Goal: Task Accomplishment & Management: Complete application form

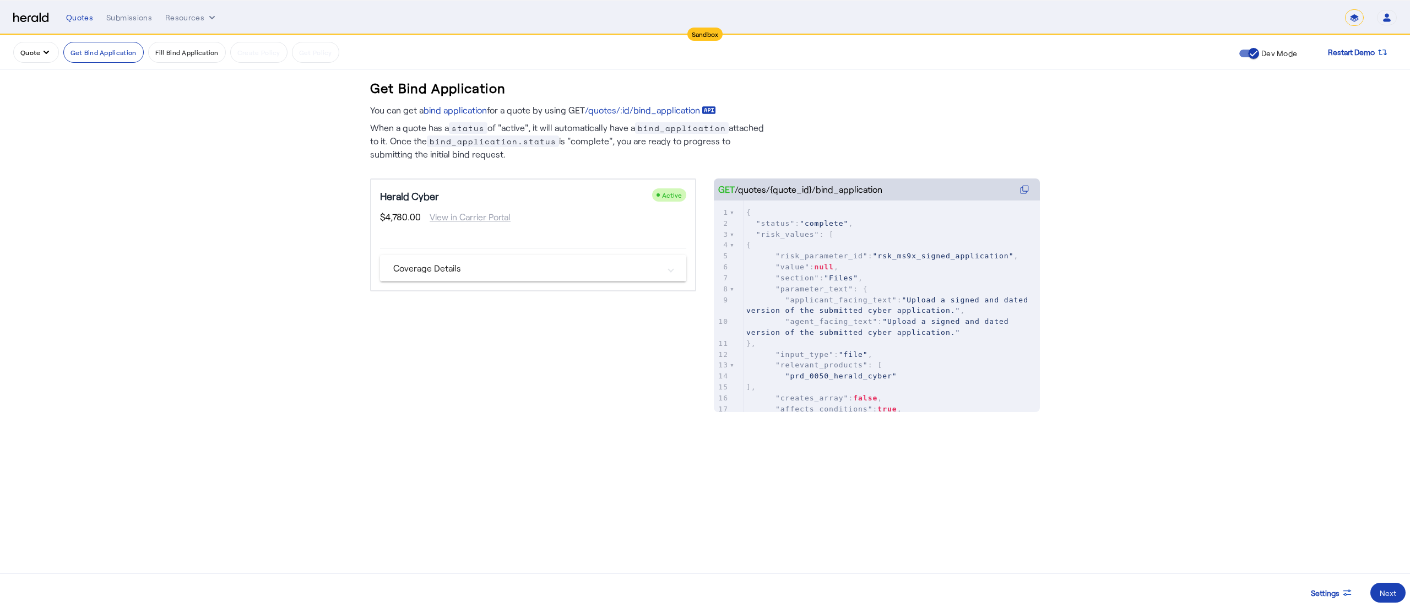
click at [430, 268] on mat-panel-title "Coverage Details" at bounding box center [526, 268] width 267 height 13
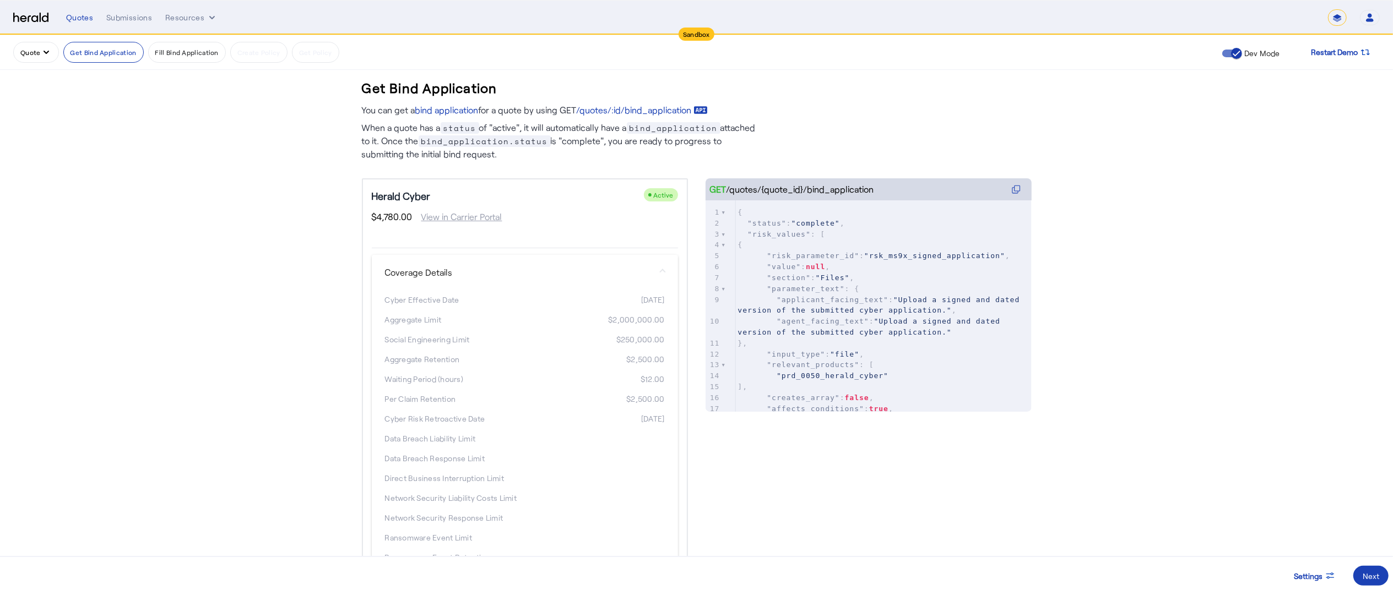
click at [31, 57] on button "Quote" at bounding box center [36, 52] width 46 height 21
click at [28, 152] on button "Get A Quote" at bounding box center [62, 160] width 98 height 26
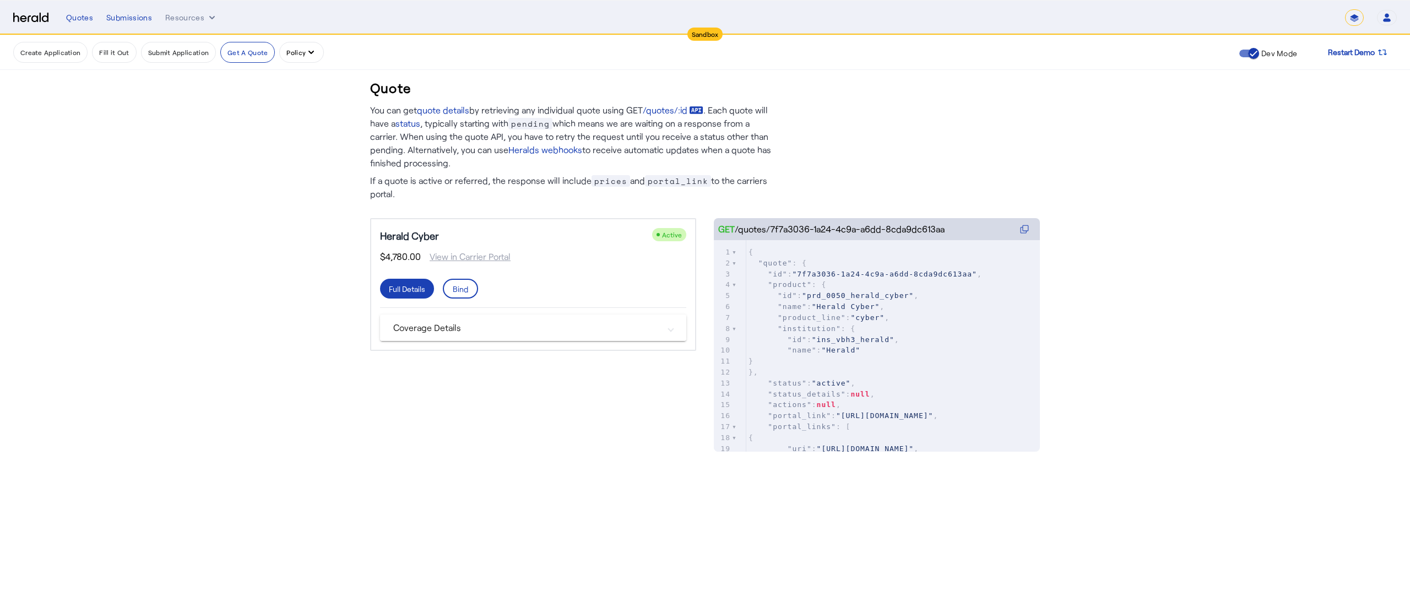
click at [455, 321] on mat-panel-title "Coverage Details" at bounding box center [526, 327] width 267 height 13
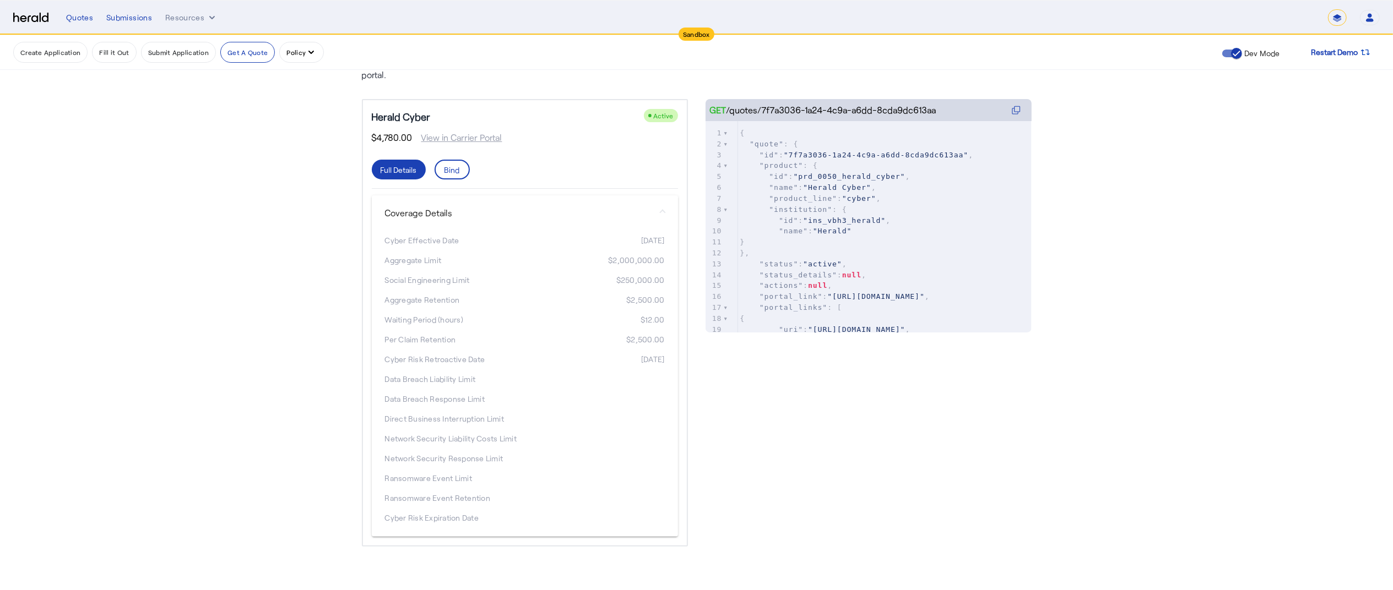
scroll to position [100, 0]
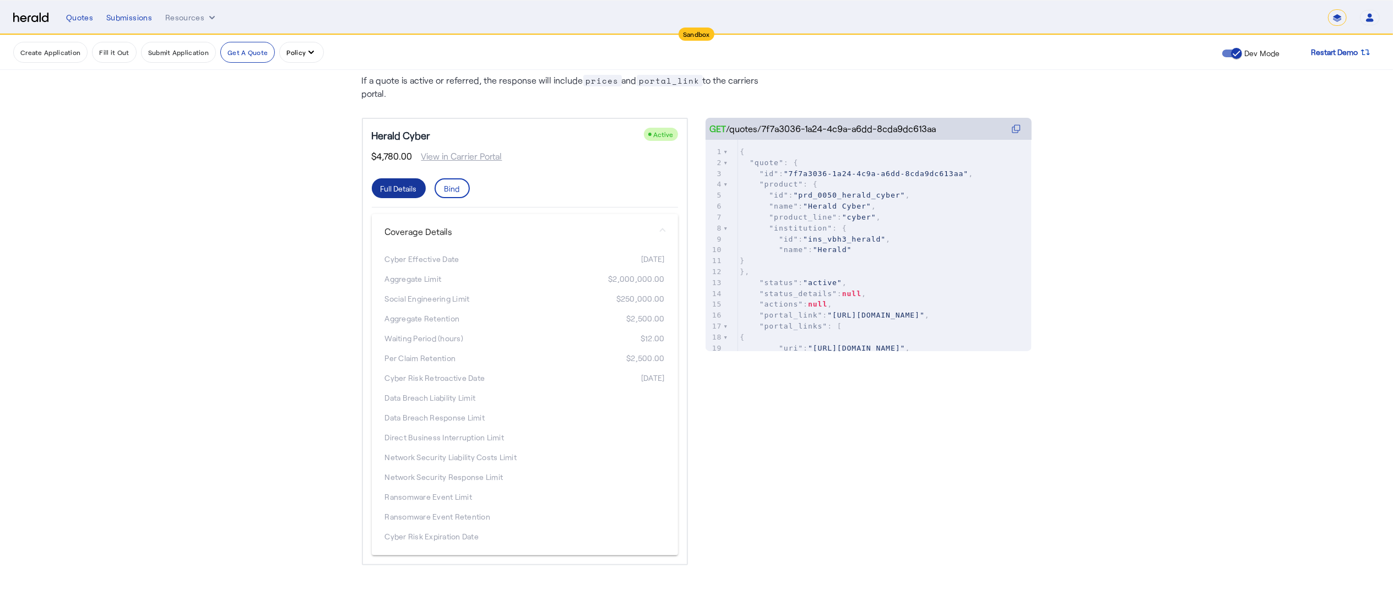
click at [417, 183] on div "Full Details" at bounding box center [399, 189] width 36 height 12
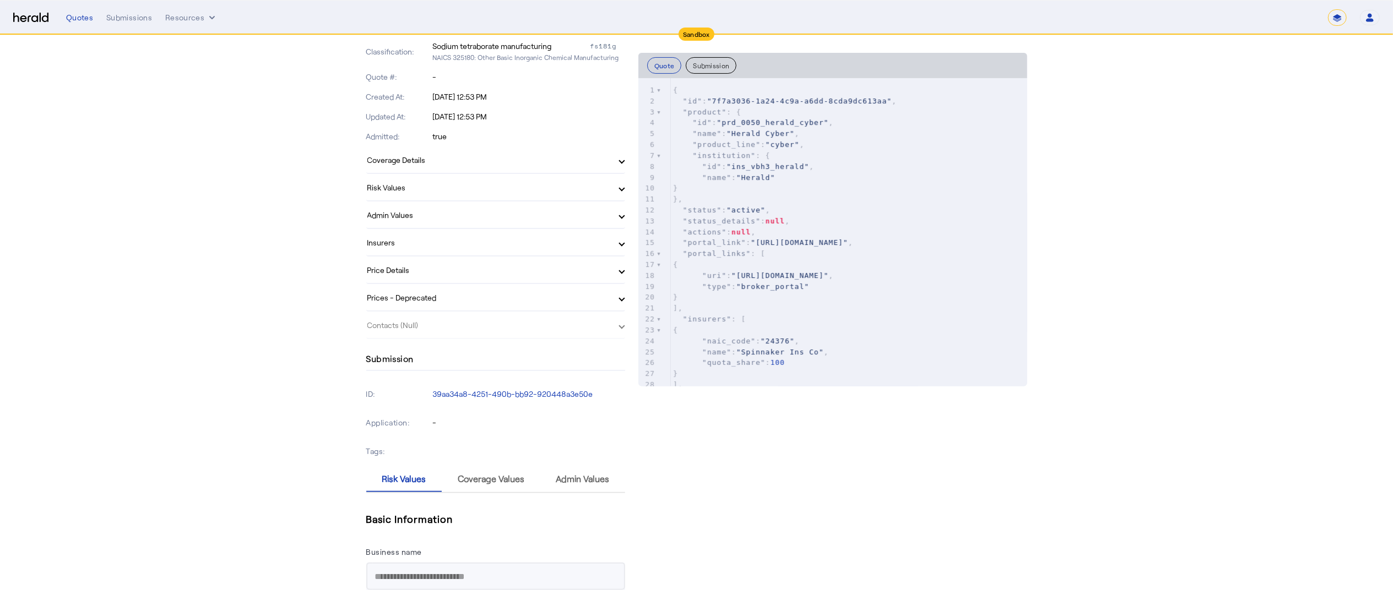
scroll to position [275, 0]
click at [432, 156] on mat-expansion-panel-header "Coverage Details" at bounding box center [495, 164] width 259 height 26
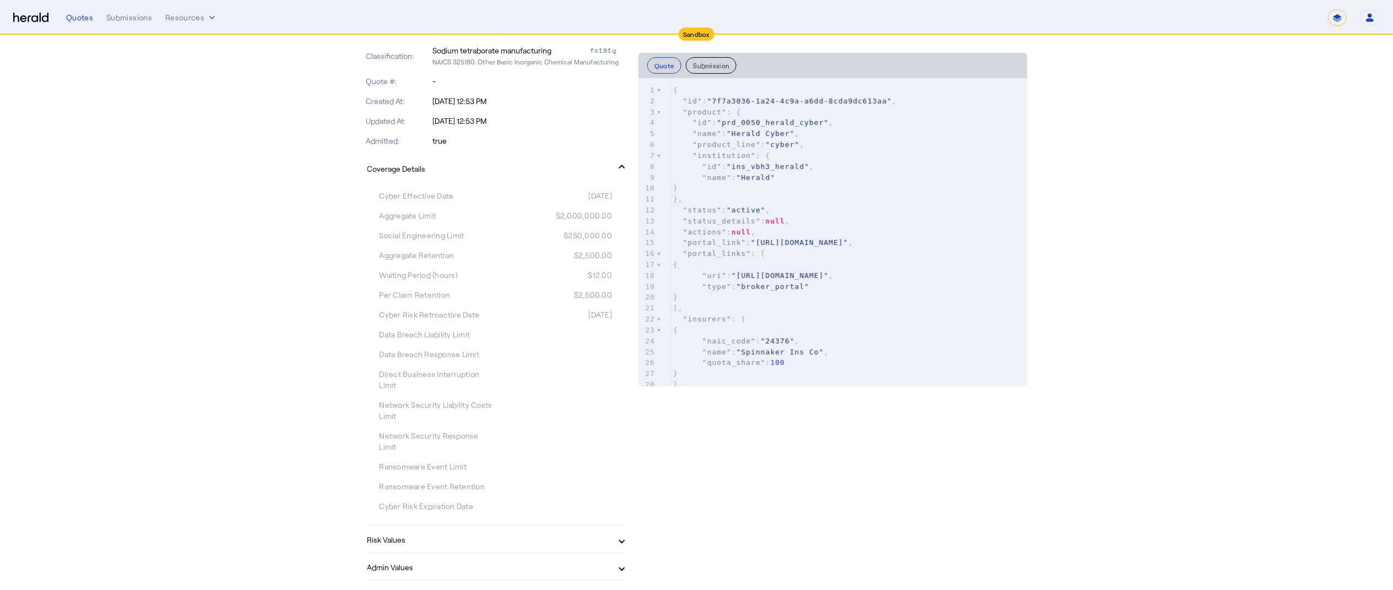
click at [424, 176] on mat-expansion-panel-header "Coverage Details" at bounding box center [495, 168] width 259 height 35
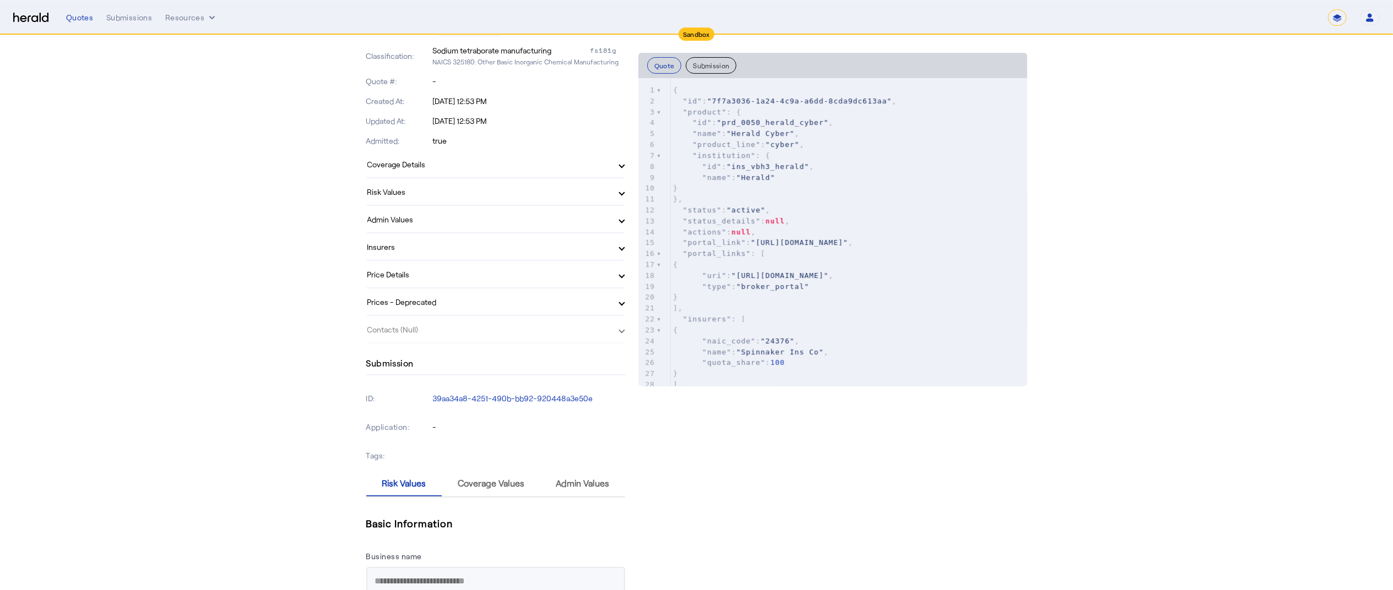
click at [413, 194] on mat-panel-title "Risk Values" at bounding box center [488, 192] width 243 height 12
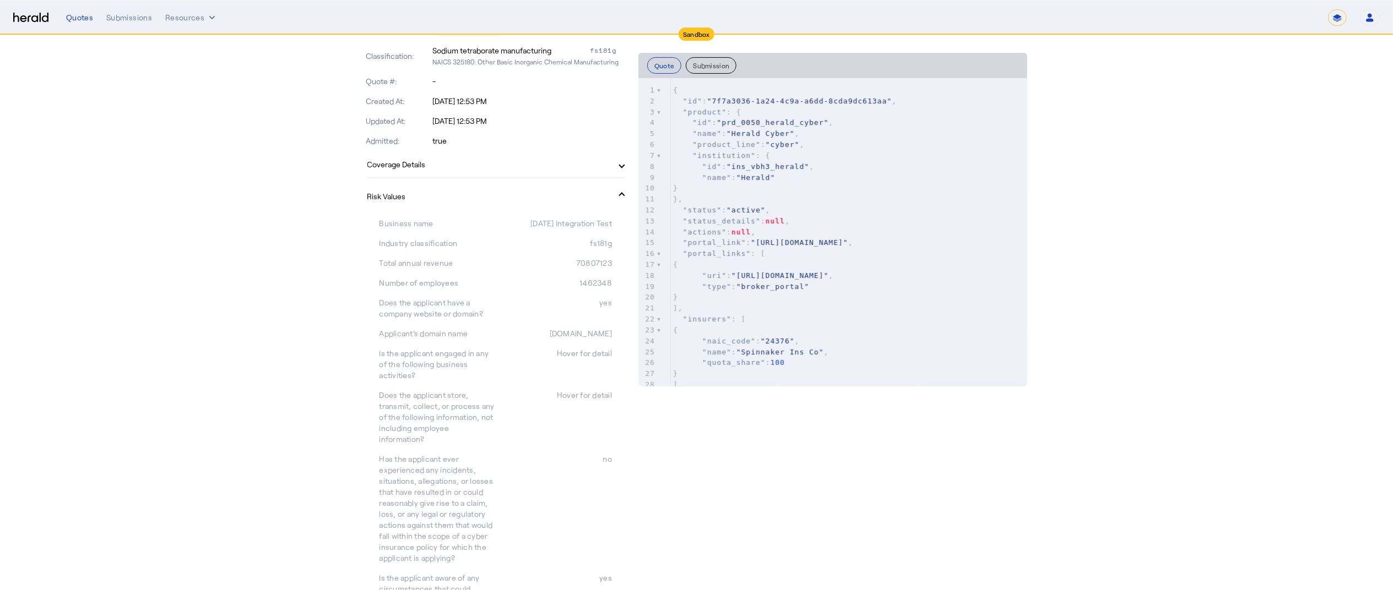
click at [413, 194] on mat-panel-title "Risk Values" at bounding box center [488, 197] width 243 height 12
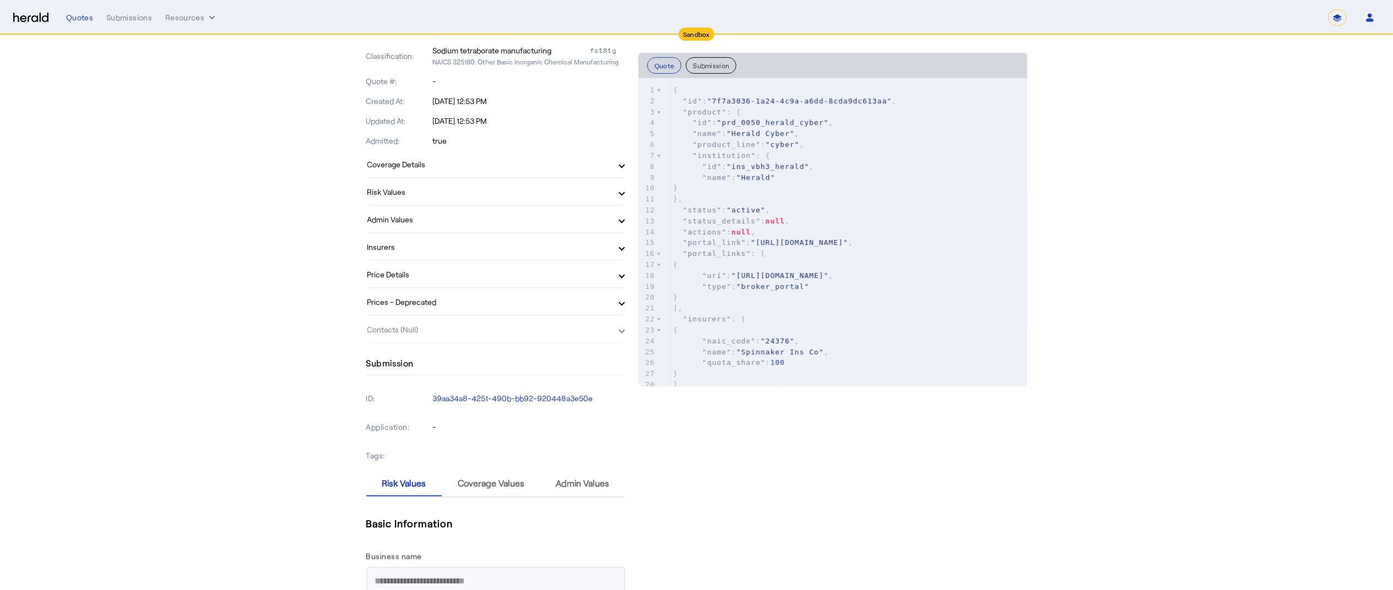
click at [403, 214] on mat-panel-title "Admin Values" at bounding box center [488, 220] width 243 height 12
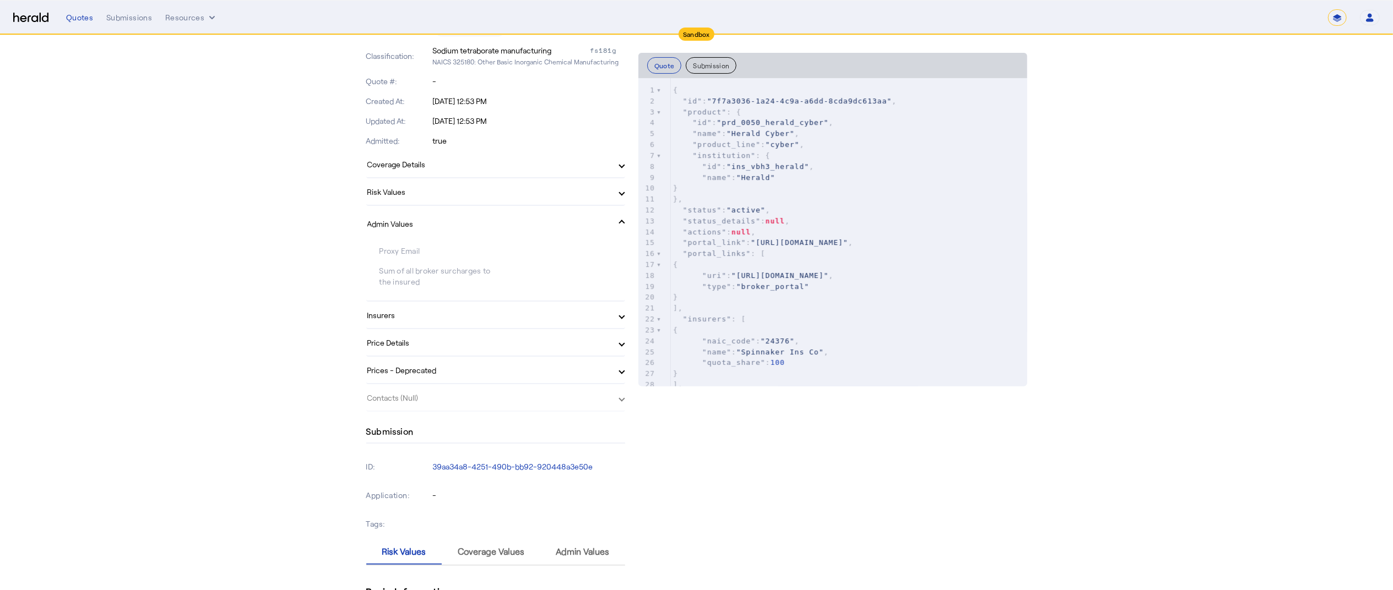
click at [403, 213] on mat-expansion-panel-header "Admin Values" at bounding box center [495, 223] width 259 height 35
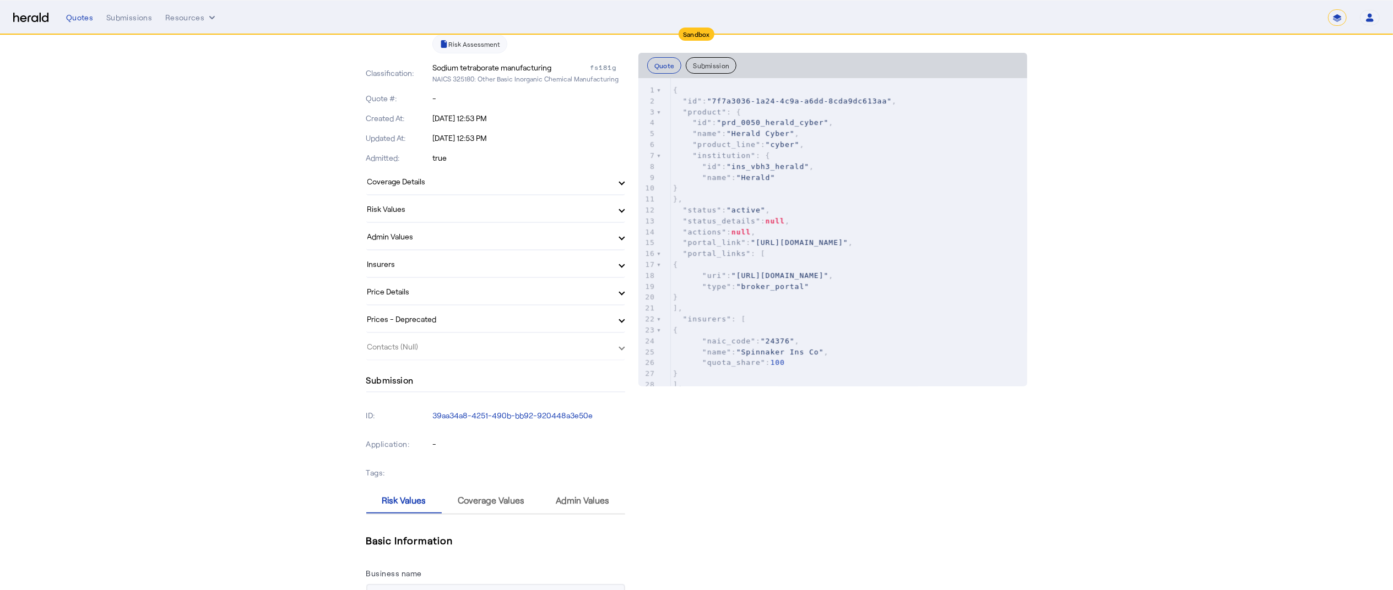
scroll to position [0, 0]
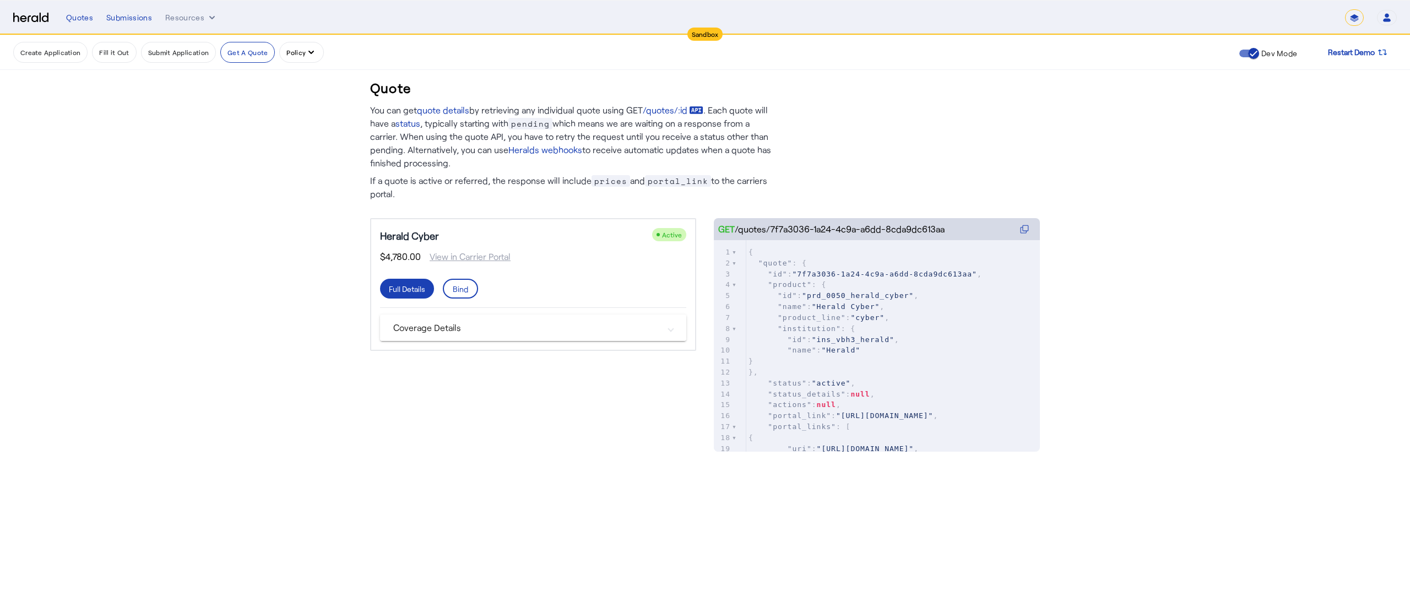
click at [425, 324] on mat-panel-title "Coverage Details" at bounding box center [526, 327] width 267 height 13
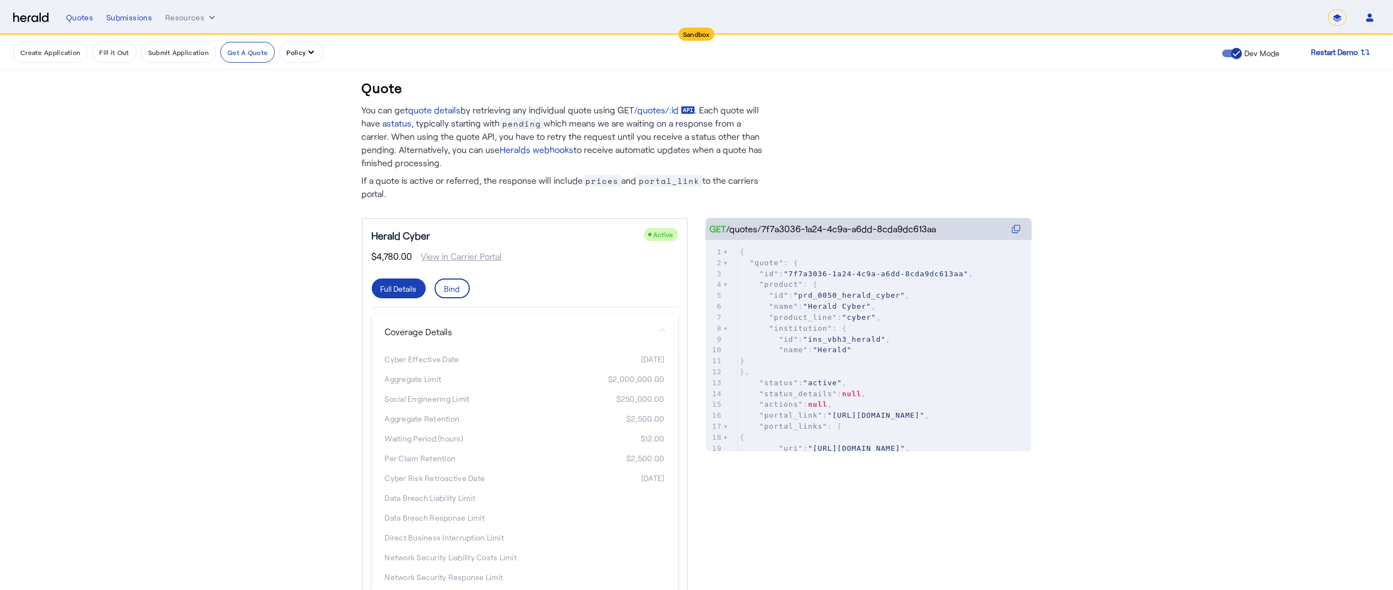
click at [556, 332] on mat-panel-title "Coverage Details" at bounding box center [518, 331] width 267 height 13
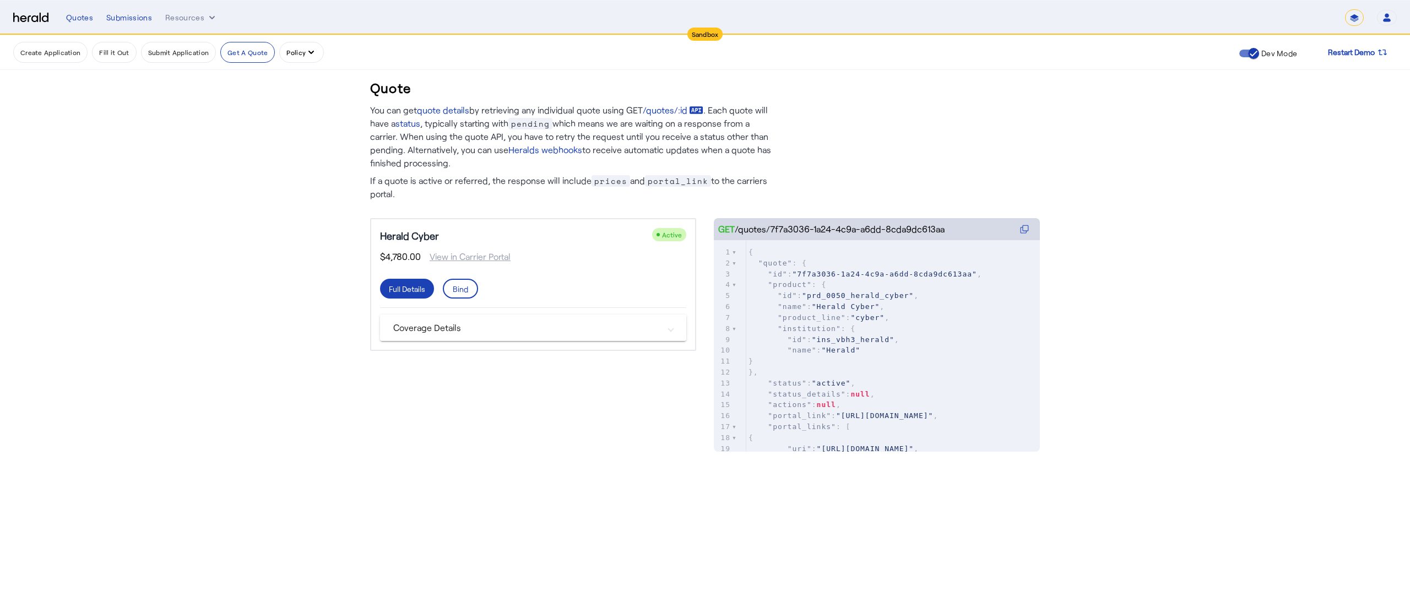
click at [556, 332] on mat-panel-title "Coverage Details" at bounding box center [526, 327] width 267 height 13
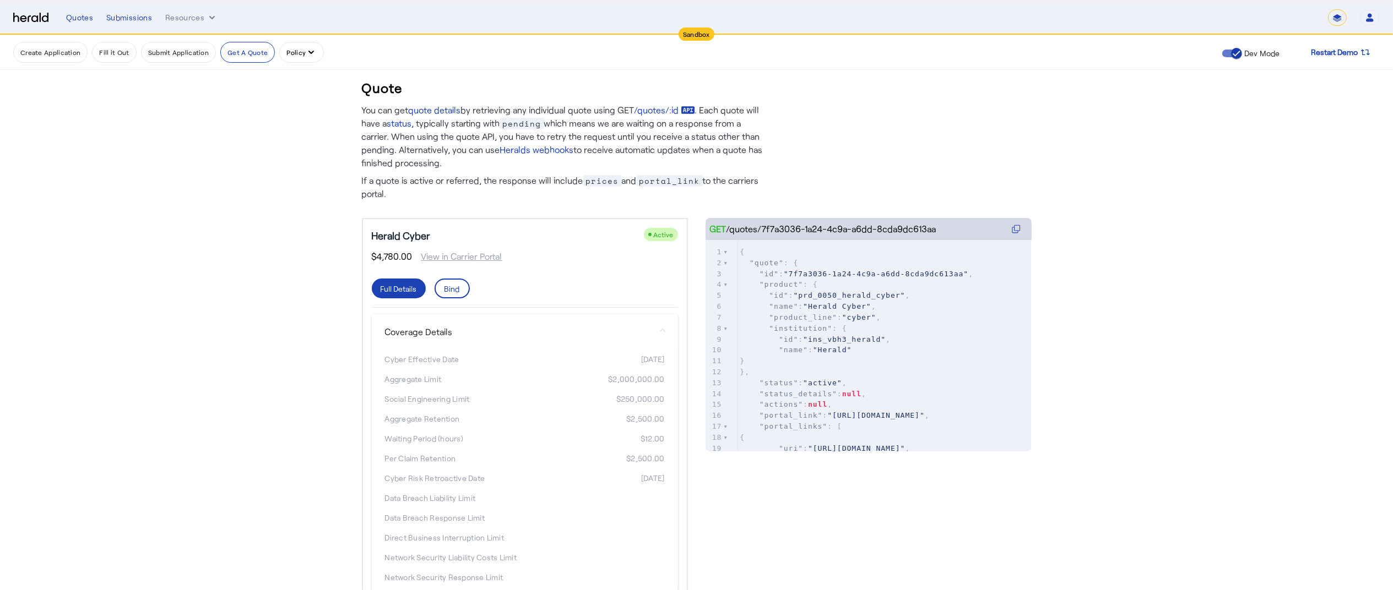
click at [556, 332] on mat-panel-title "Coverage Details" at bounding box center [518, 331] width 267 height 13
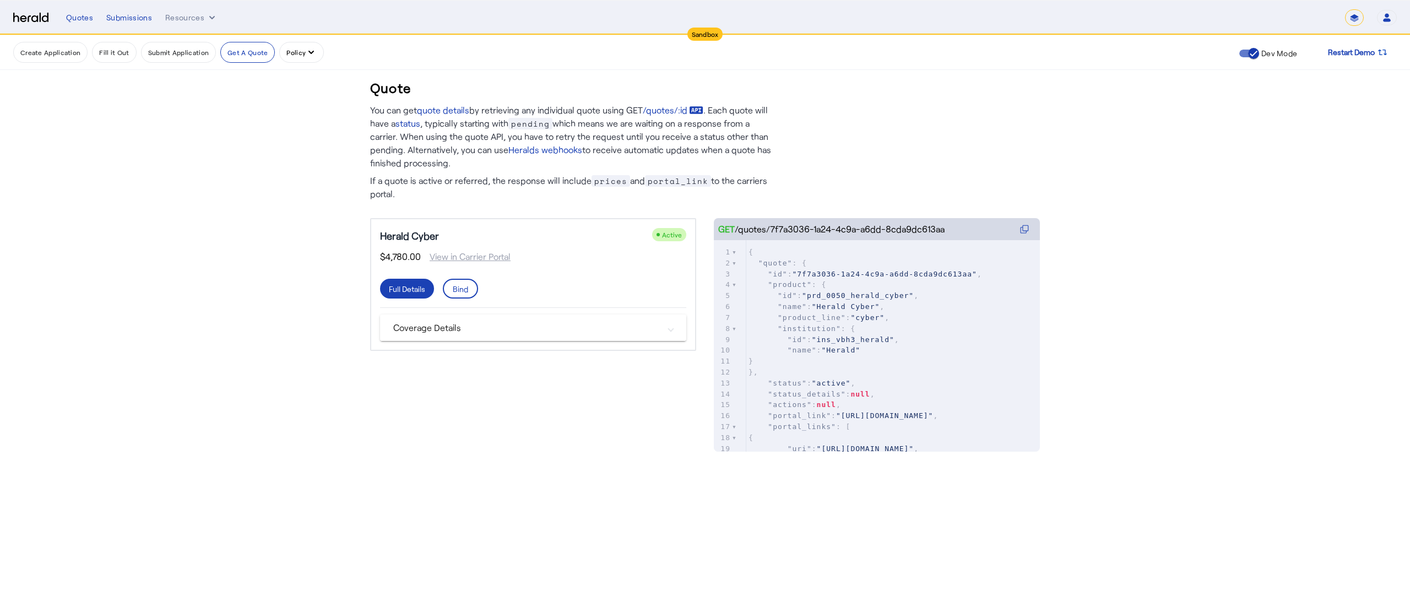
click at [556, 332] on mat-panel-title "Coverage Details" at bounding box center [526, 327] width 267 height 13
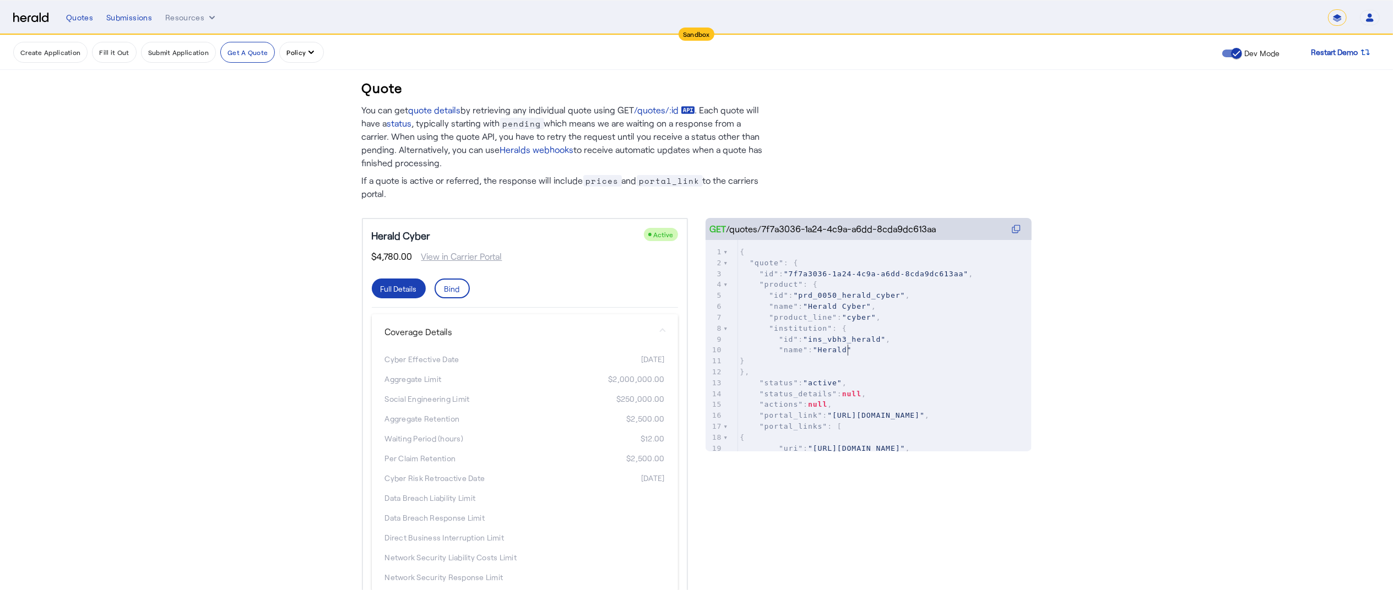
click at [915, 345] on pre ""name" : "Herald"" at bounding box center [885, 350] width 294 height 11
type textarea "**********"
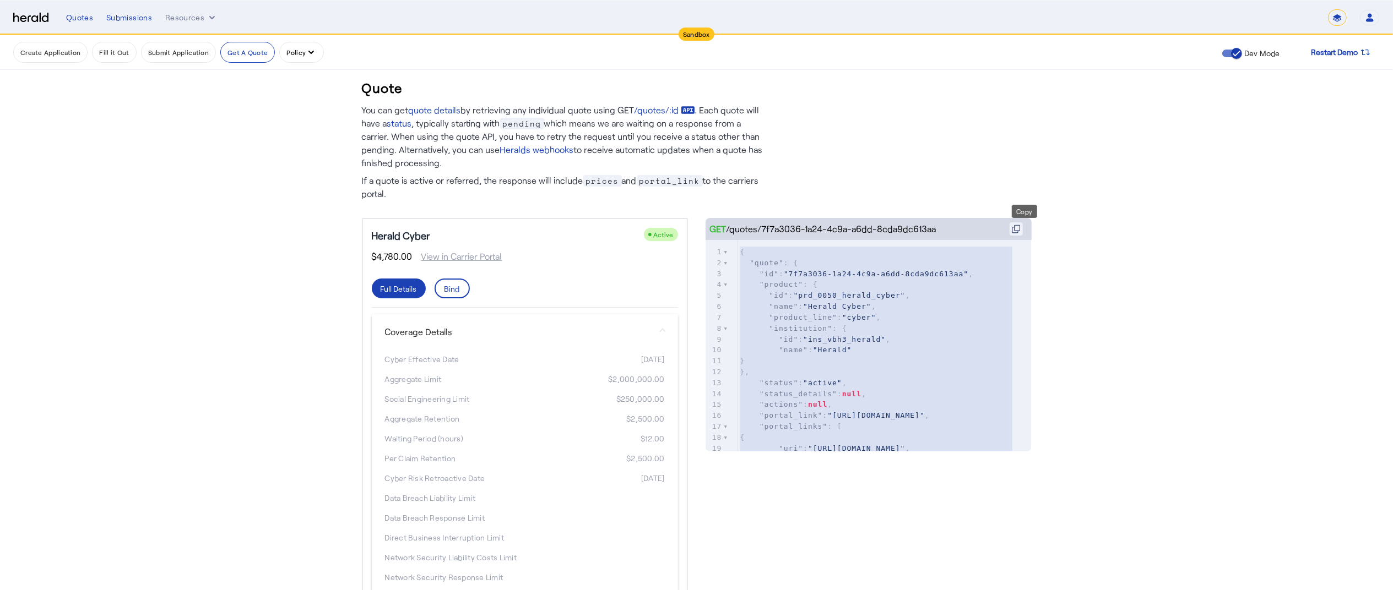
click at [1021, 228] on icon at bounding box center [1016, 229] width 9 height 9
click at [1021, 235] on button at bounding box center [1015, 228] width 13 height 13
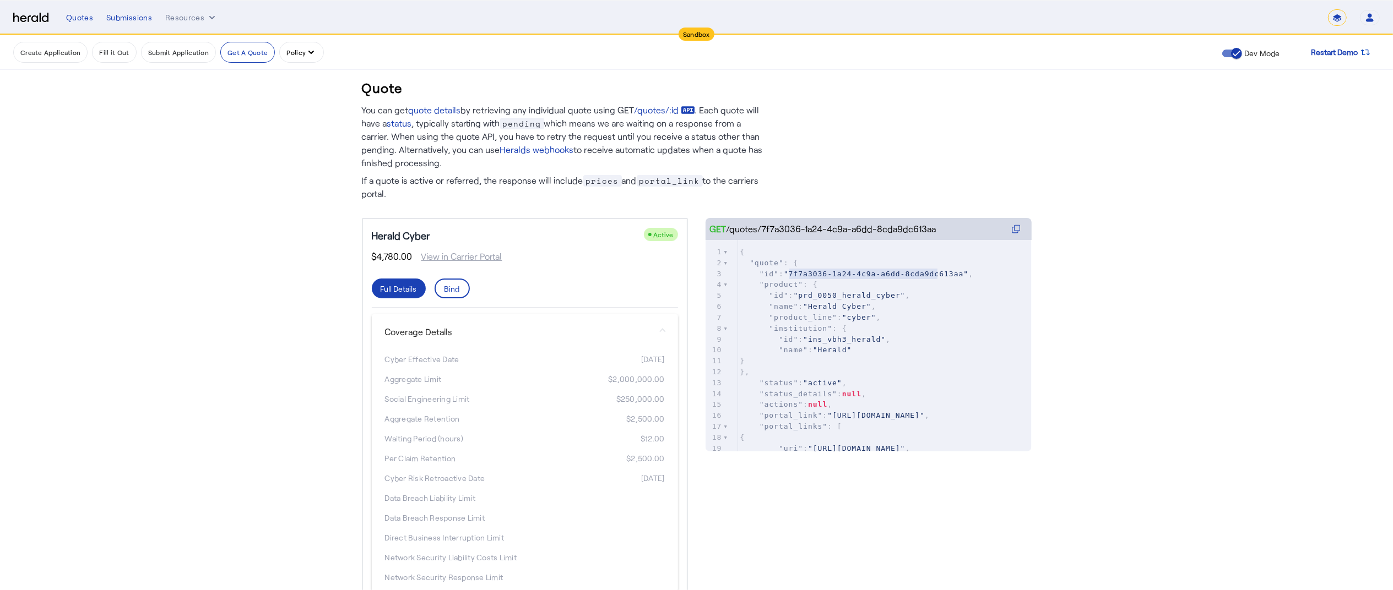
type textarea "**********"
drag, startPoint x: 795, startPoint y: 277, endPoint x: 959, endPoint y: 271, distance: 164.2
click at [959, 271] on span ""7f7a3036-1a24-4c9a-a6dd-8cda9dc613aa"" at bounding box center [876, 274] width 184 height 8
click at [416, 292] on div "Full Details" at bounding box center [399, 289] width 36 height 12
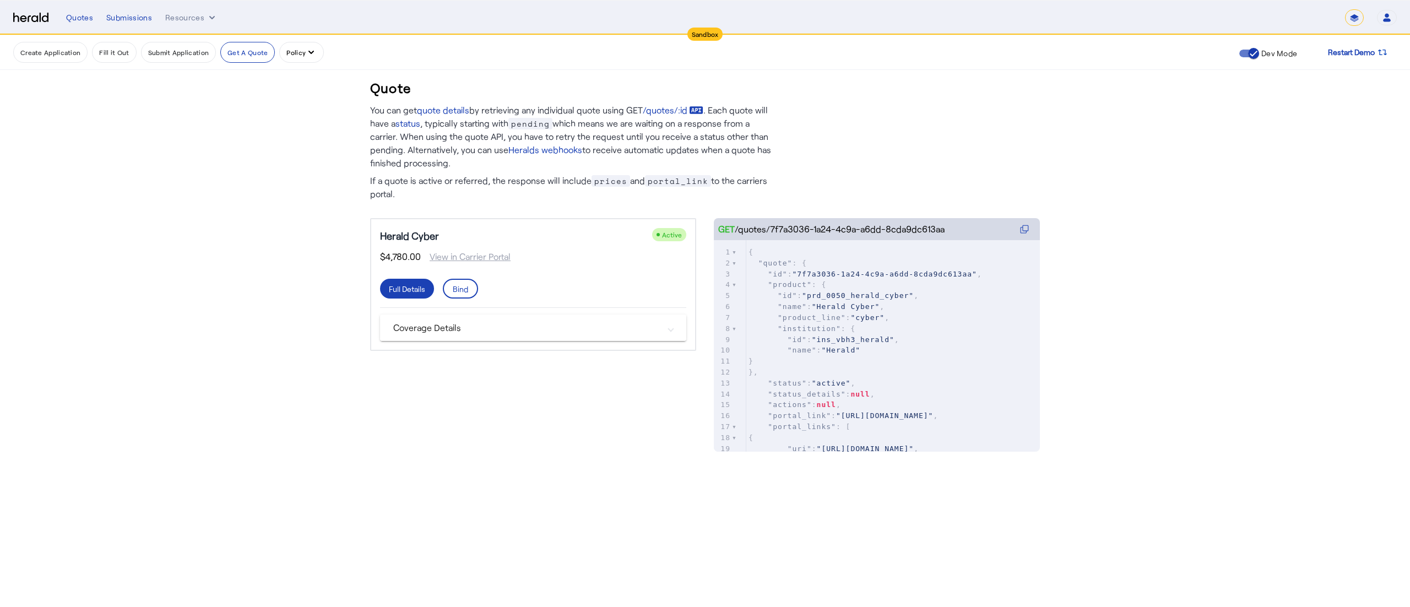
click at [443, 316] on mat-expansion-panel-header "Coverage Details" at bounding box center [533, 327] width 306 height 26
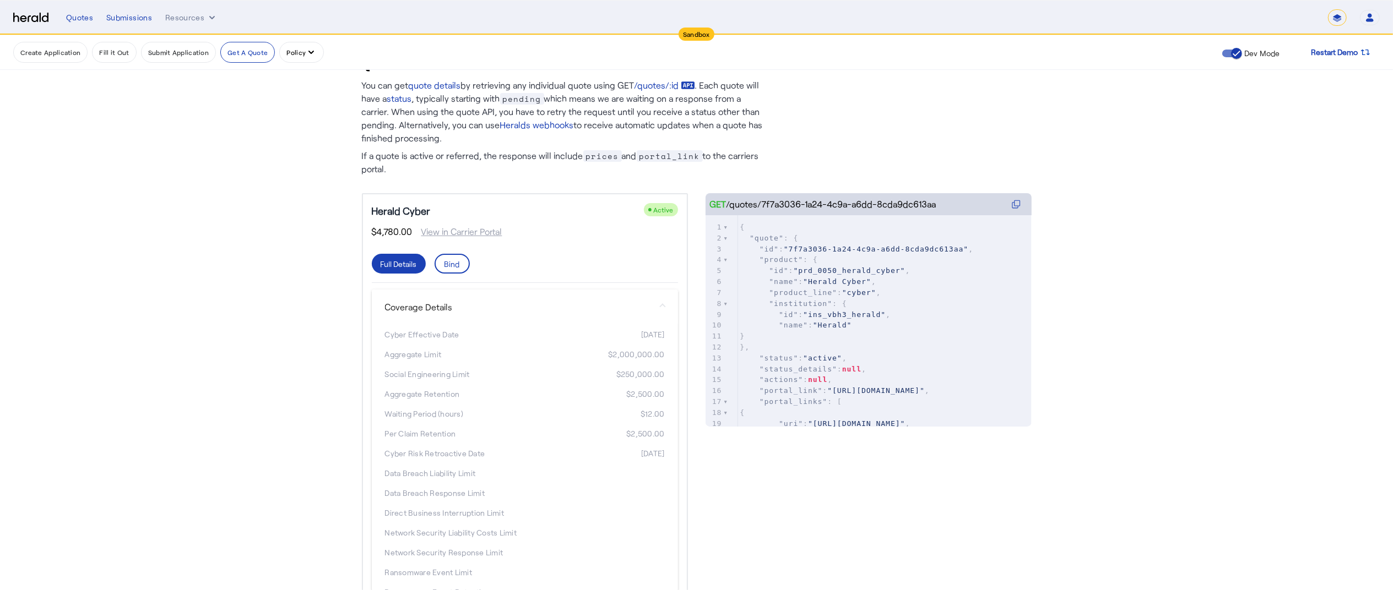
scroll to position [55, 0]
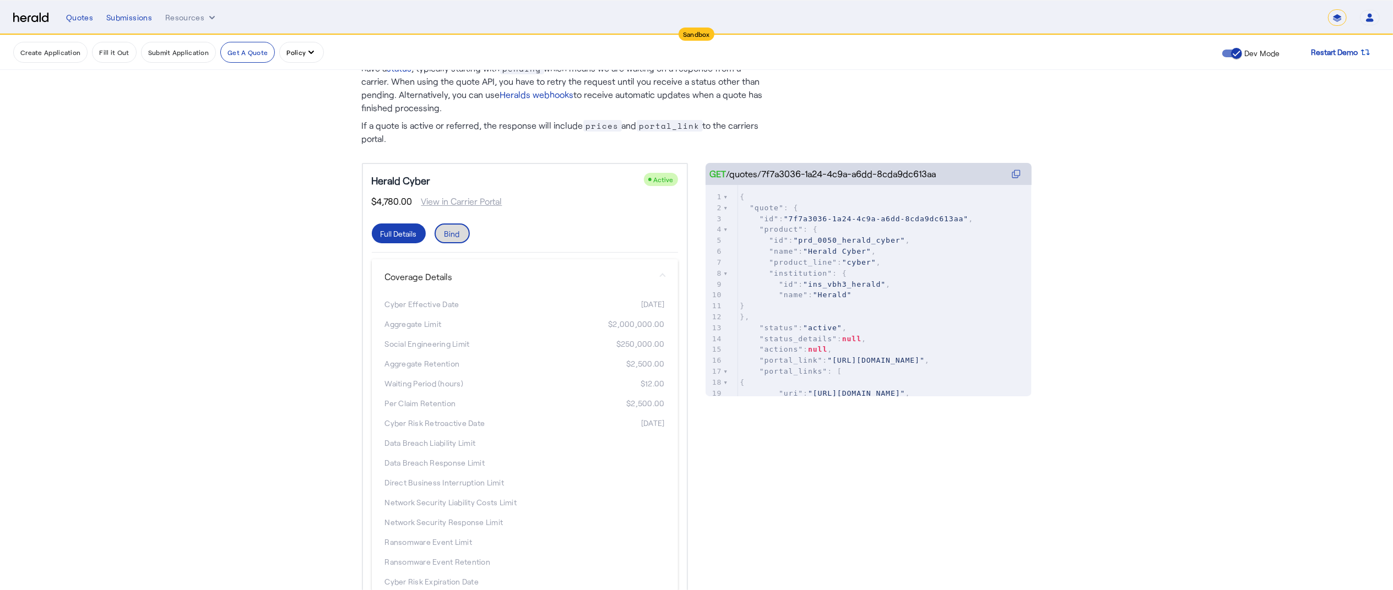
click at [465, 239] on span at bounding box center [452, 233] width 33 height 26
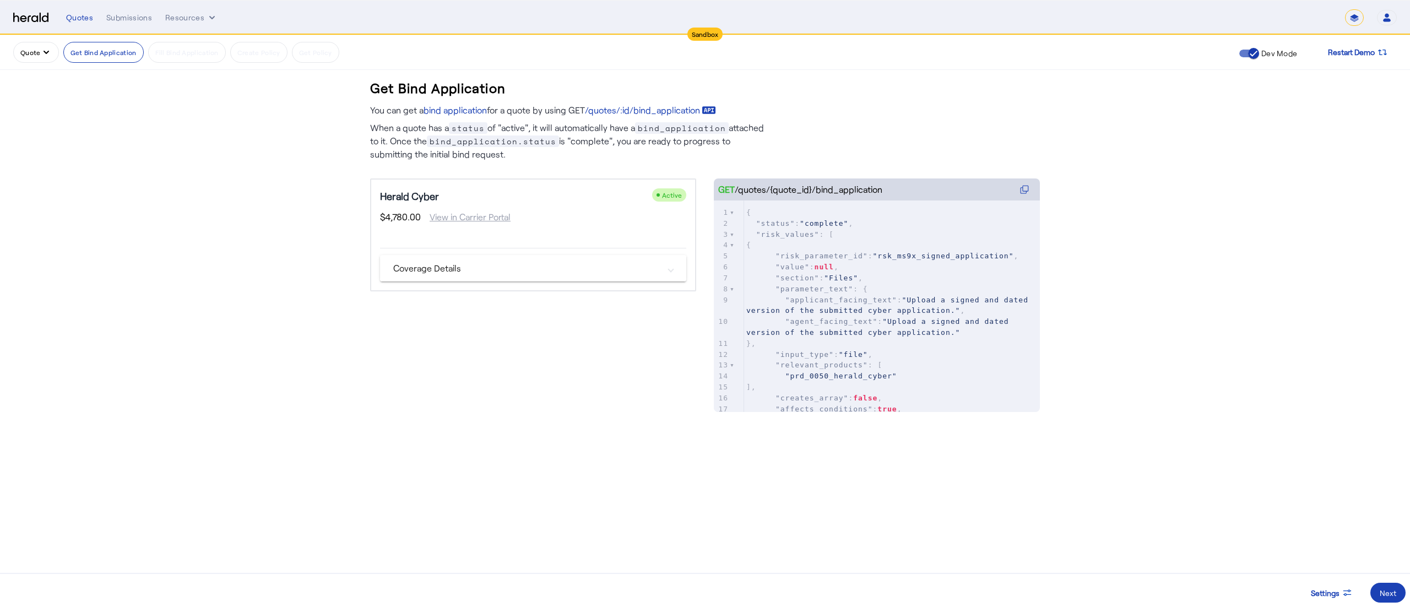
click at [441, 262] on mat-panel-title "Coverage Details" at bounding box center [526, 268] width 267 height 13
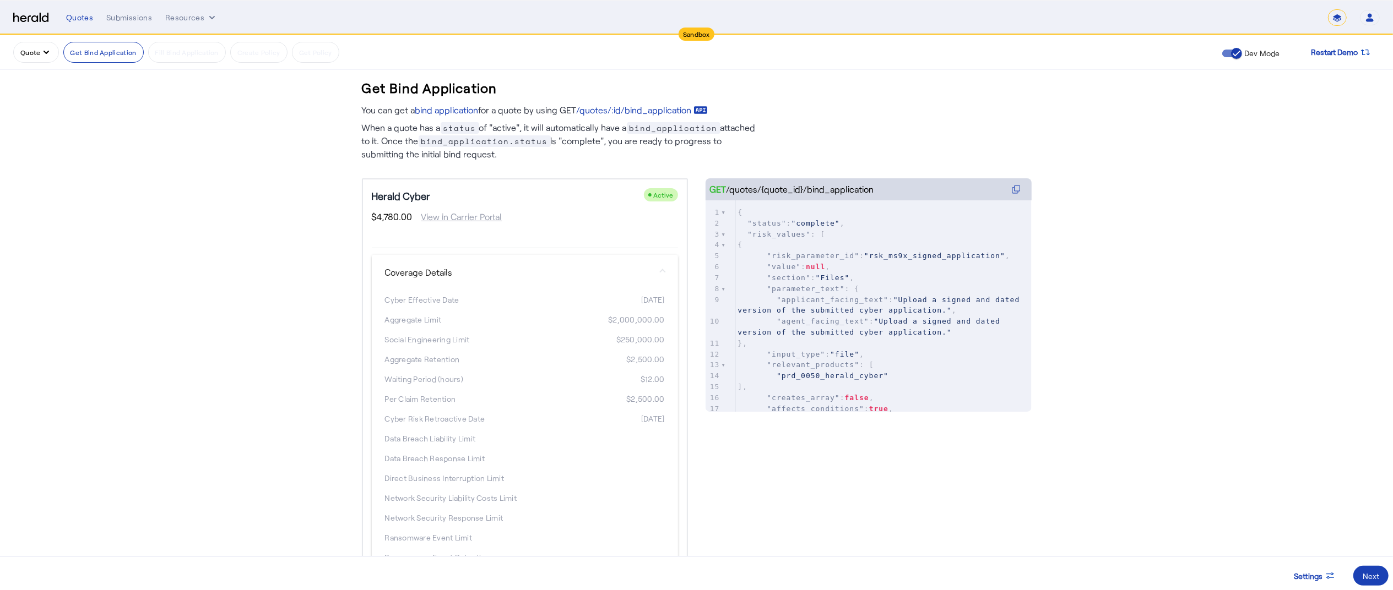
click at [38, 48] on button "Quote" at bounding box center [36, 52] width 46 height 21
click at [41, 167] on button "Get A Quote" at bounding box center [62, 160] width 98 height 26
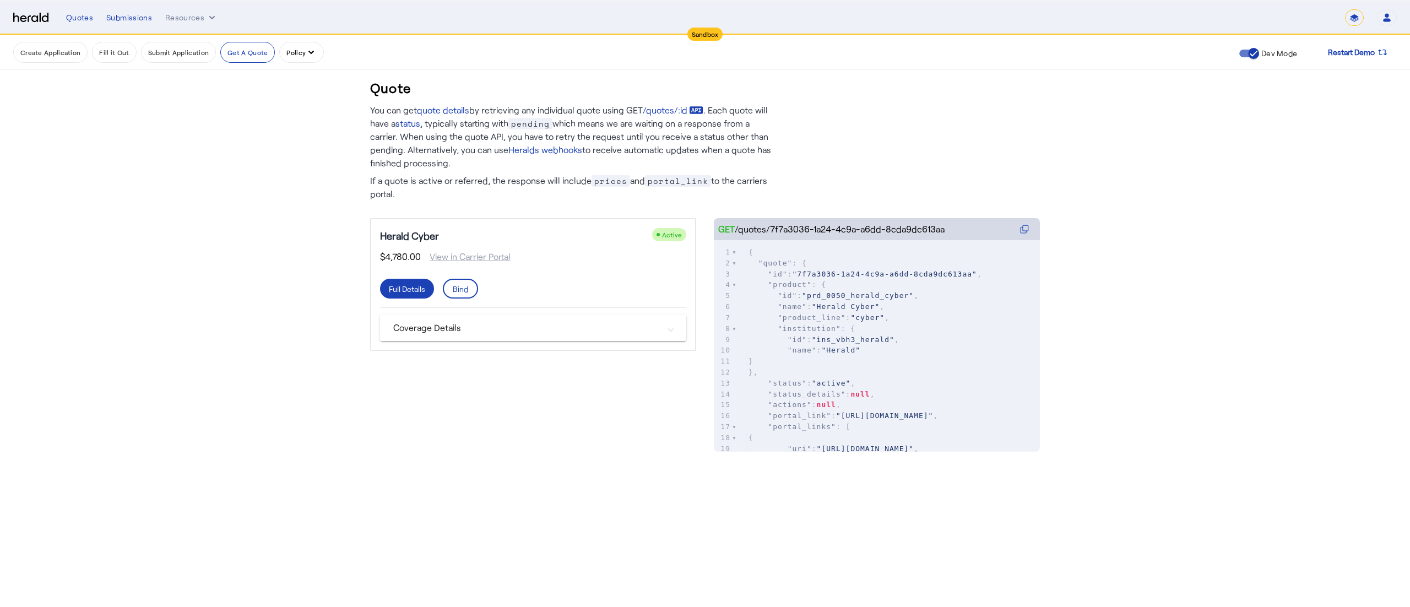
click at [448, 332] on mat-panel-title "Coverage Details" at bounding box center [526, 327] width 267 height 13
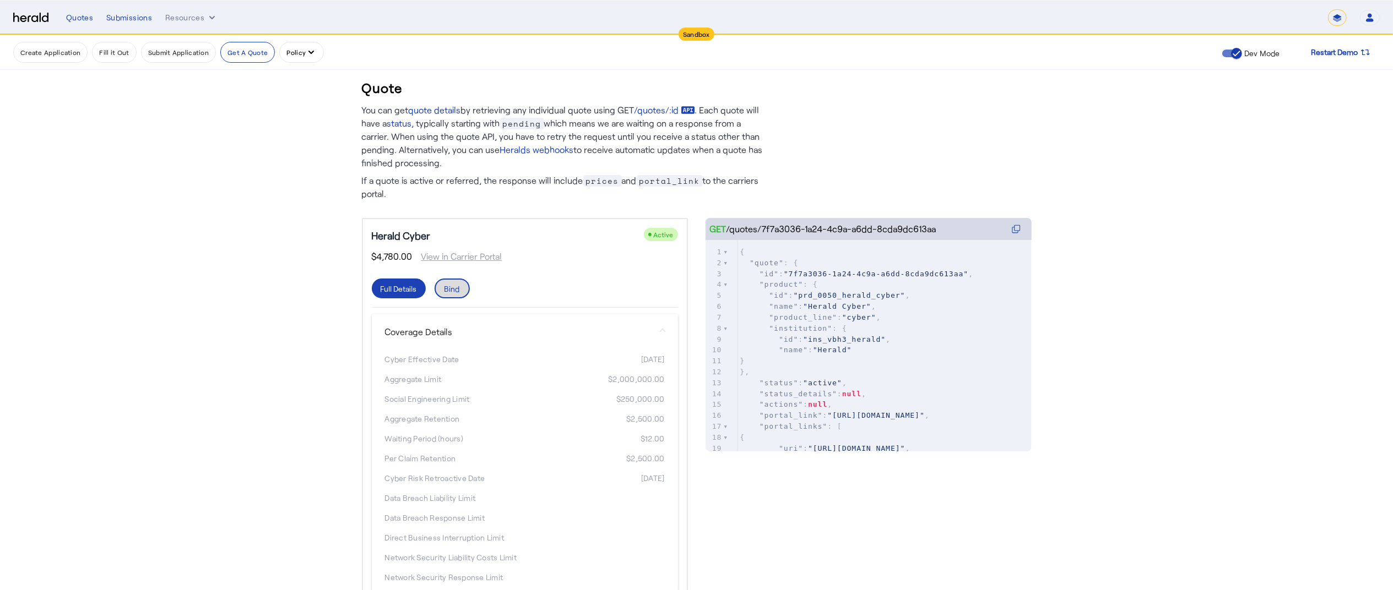
click at [460, 283] on div "Bind" at bounding box center [451, 289] width 15 height 12
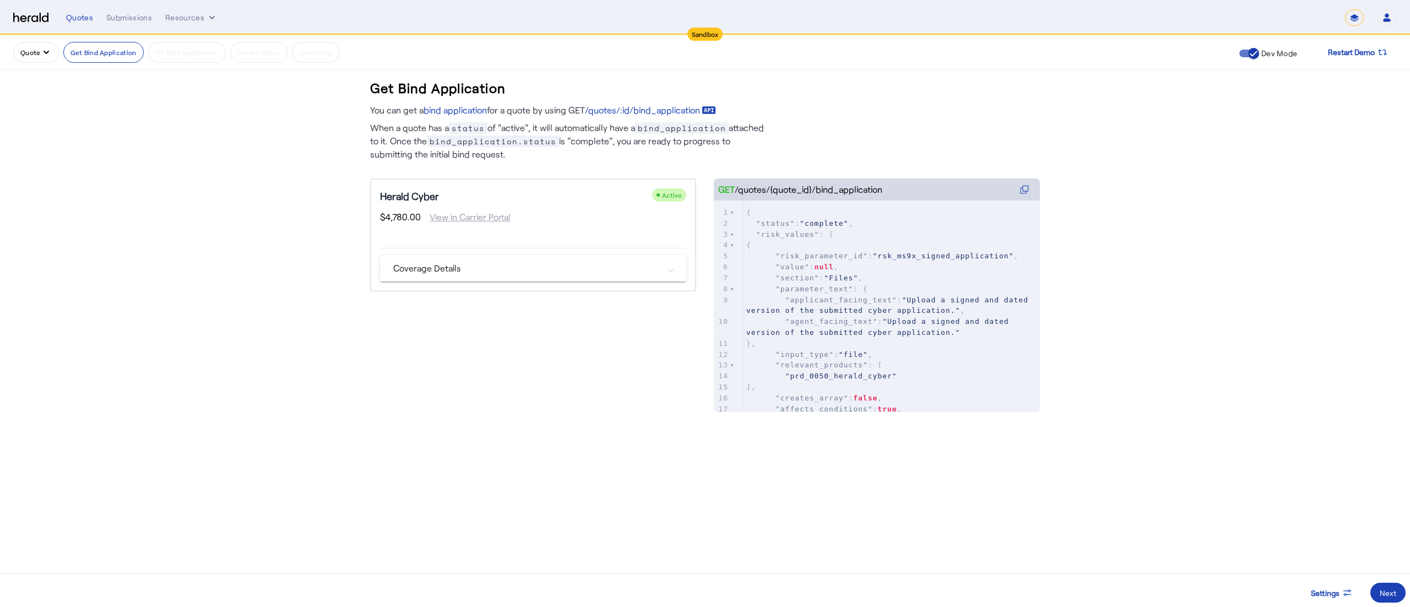
click at [474, 264] on mat-panel-title "Coverage Details" at bounding box center [526, 268] width 267 height 13
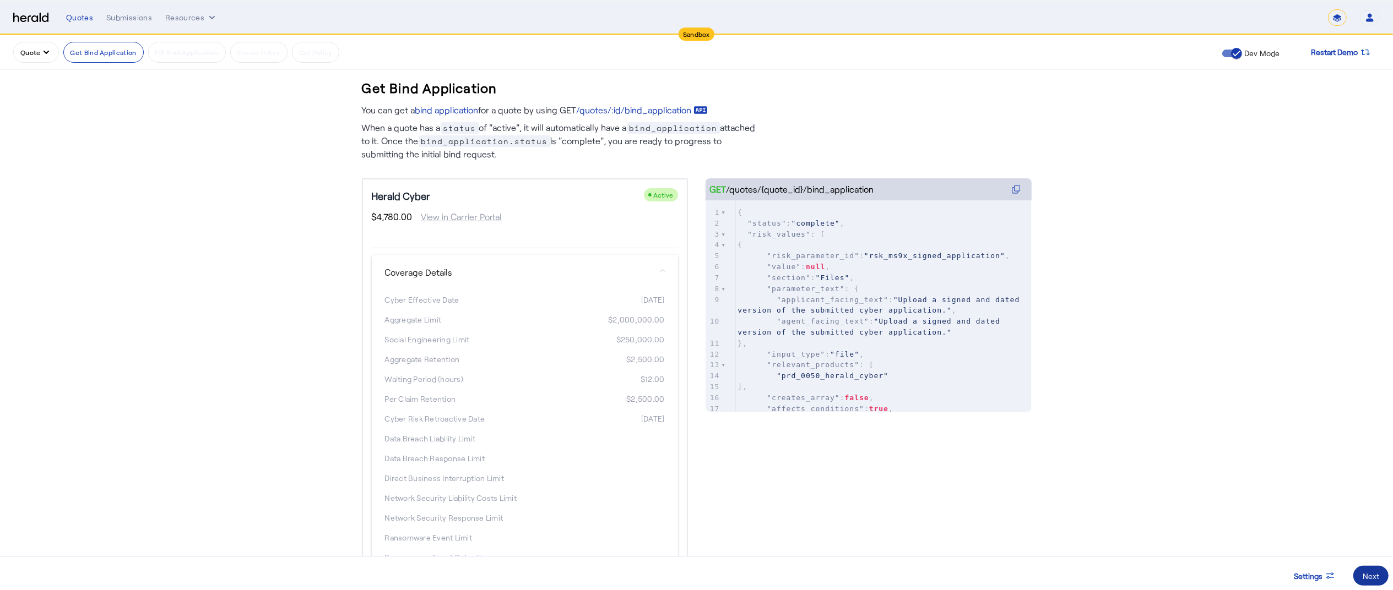
click at [1368, 574] on div "Next" at bounding box center [1371, 577] width 17 height 12
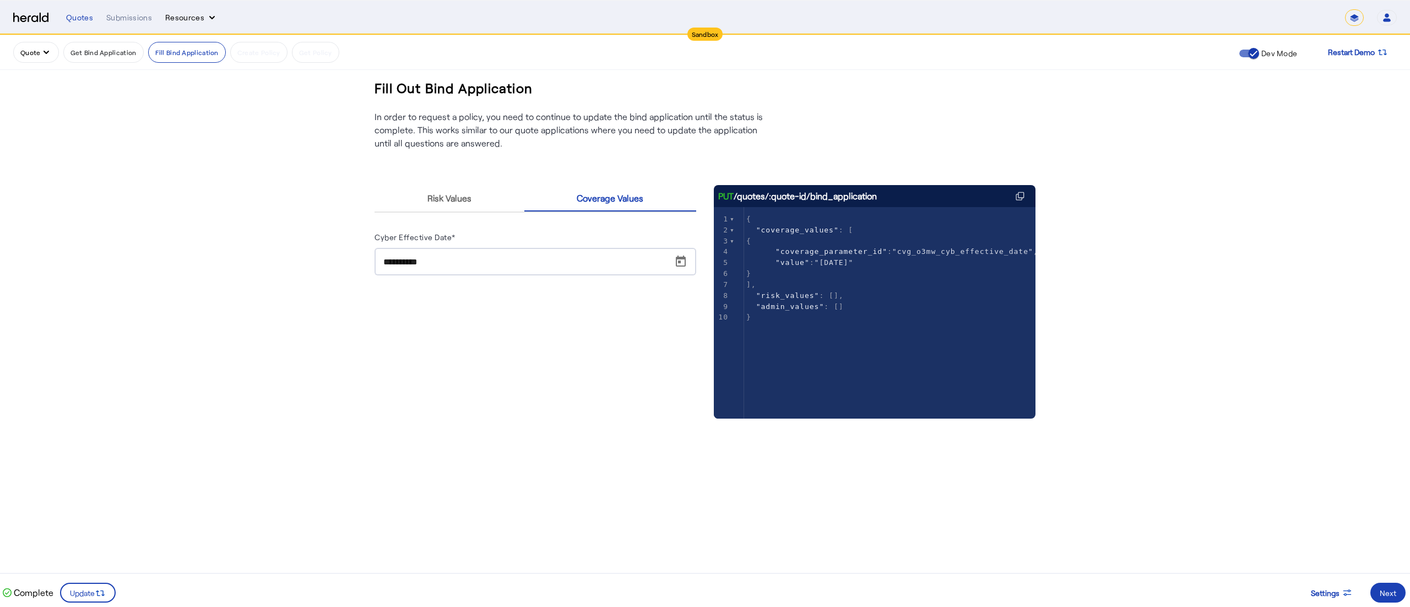
click at [180, 14] on button "Resources" at bounding box center [191, 17] width 52 height 11
click at [179, 35] on span "Herald Request Builder" at bounding box center [222, 40] width 99 height 13
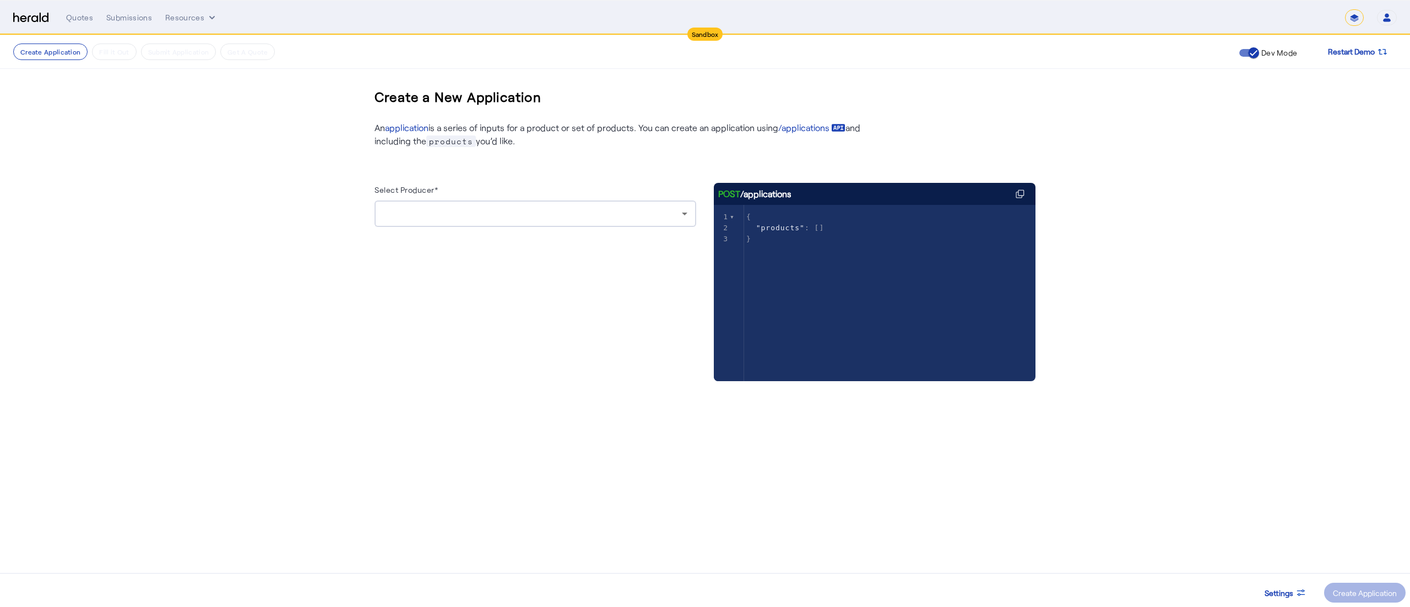
click at [552, 221] on div at bounding box center [535, 213] width 304 height 26
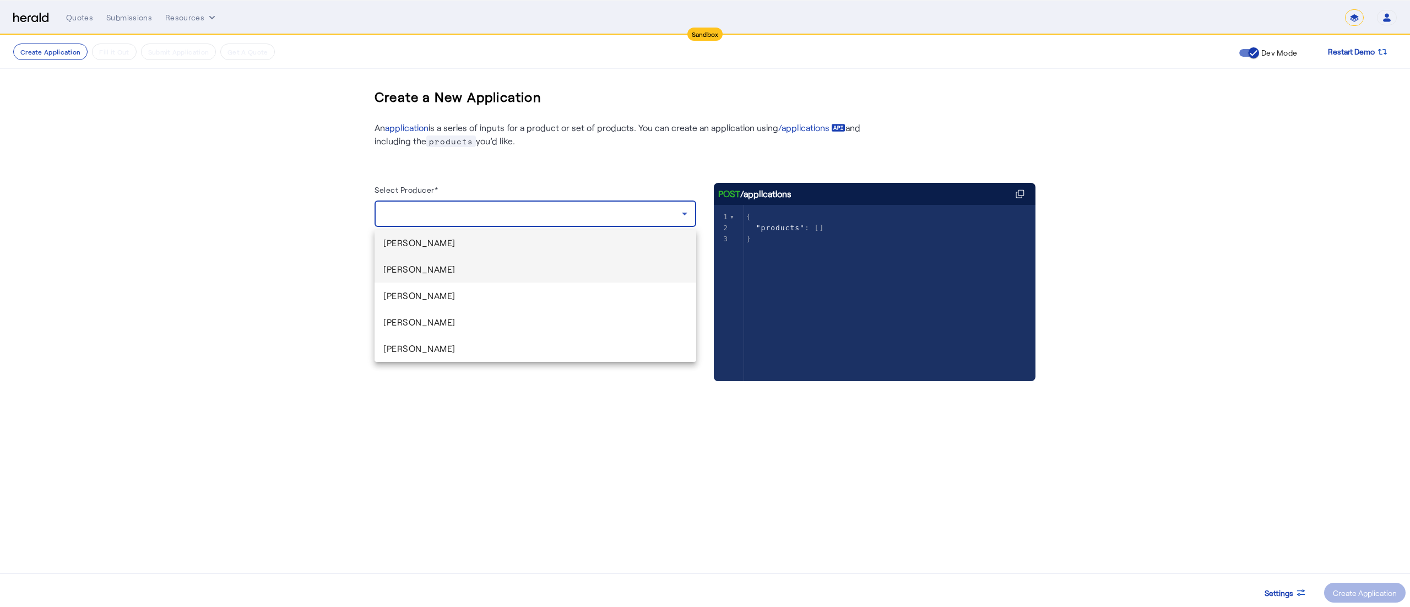
click at [510, 263] on span "Arpan Saha" at bounding box center [535, 269] width 304 height 13
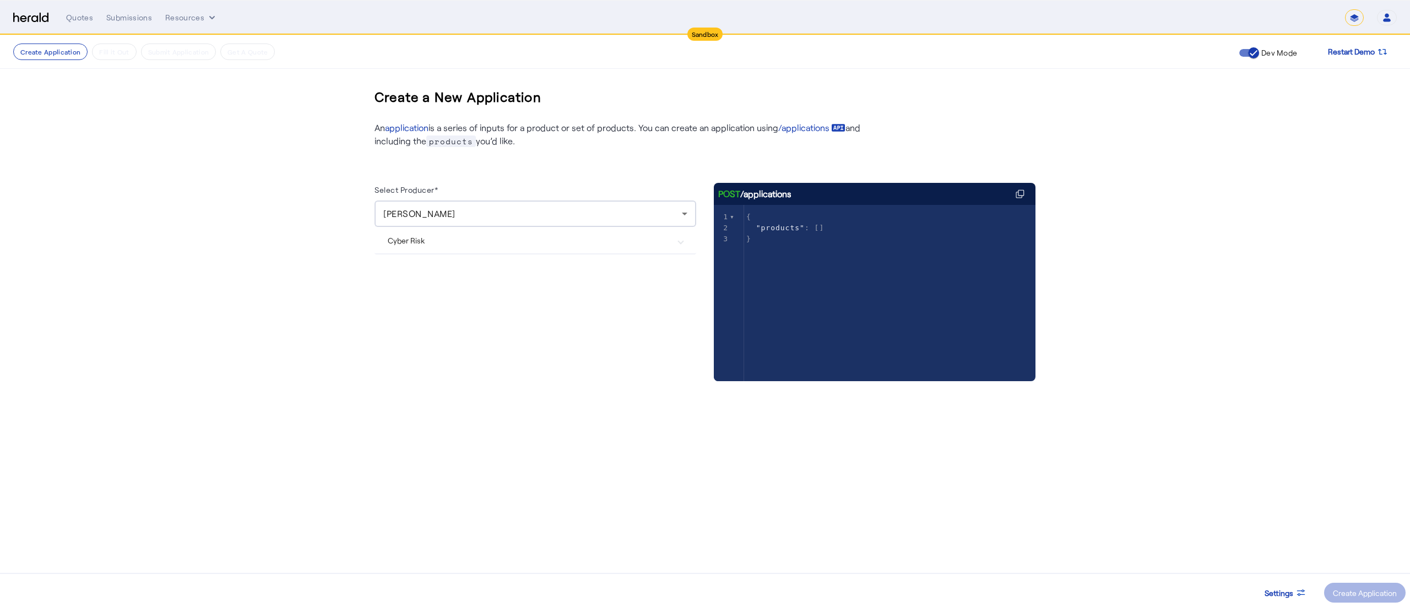
click at [454, 252] on mat-expansion-panel-header "Cyber Risk" at bounding box center [535, 240] width 322 height 26
click at [1364, 587] on div "Create Application" at bounding box center [1365, 593] width 64 height 12
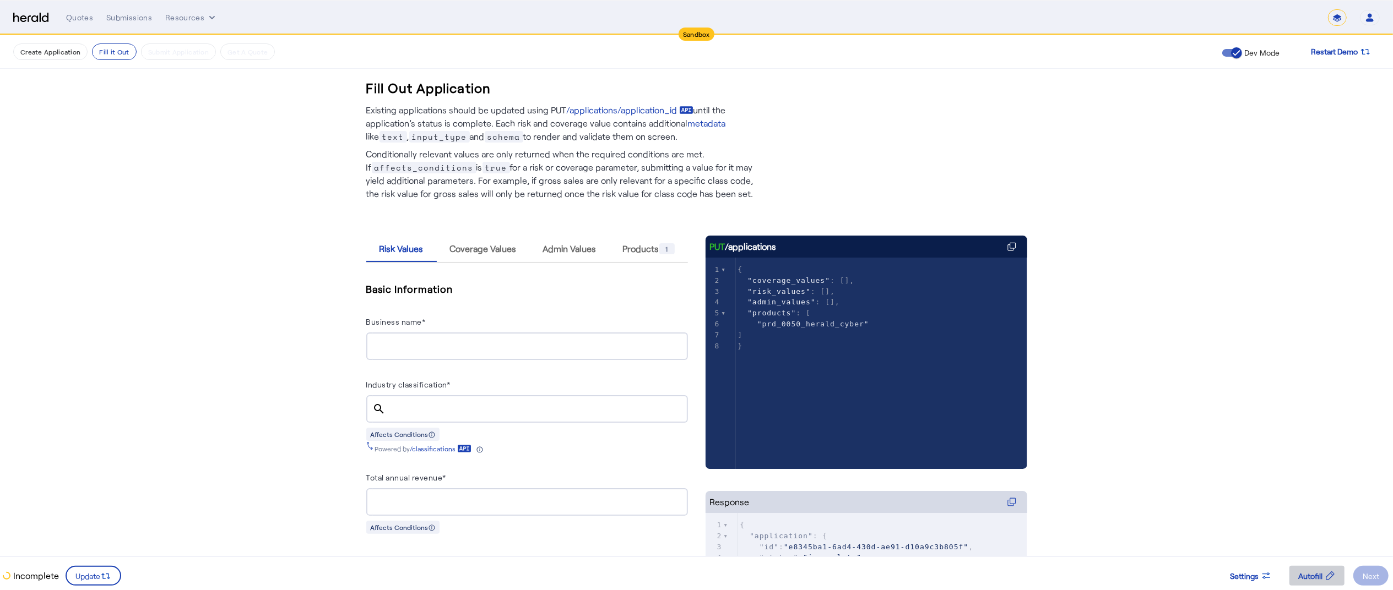
click at [1293, 571] on span at bounding box center [1316, 576] width 55 height 26
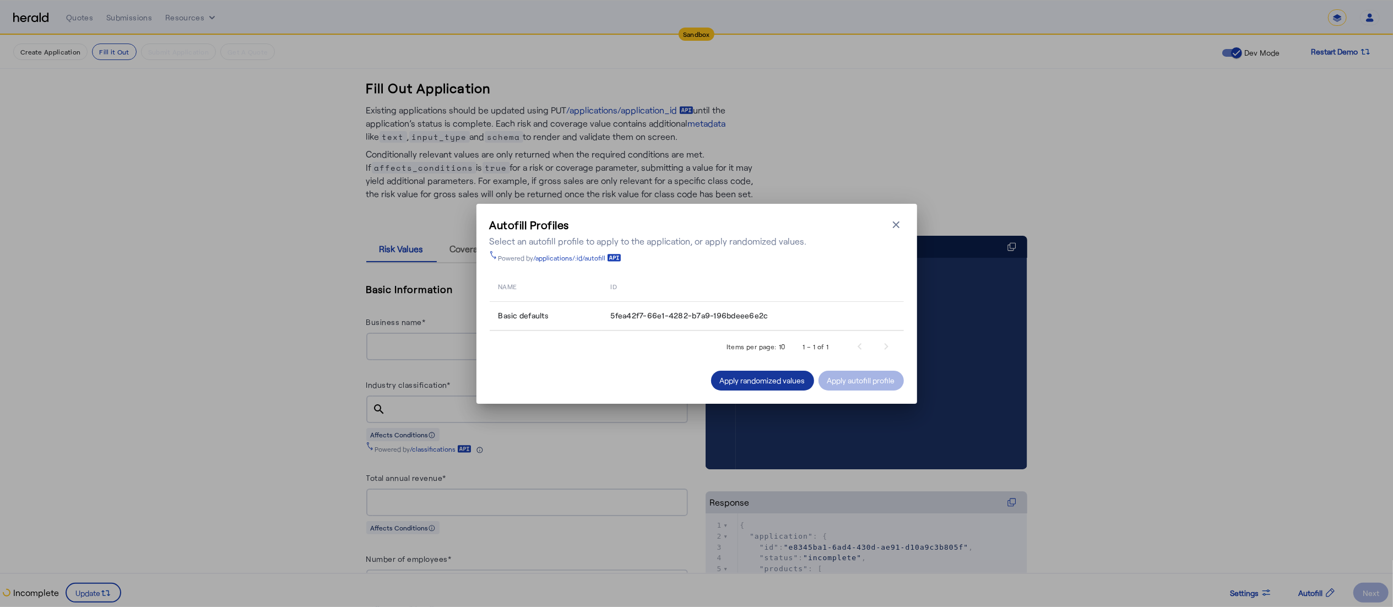
click at [767, 378] on div "Apply randomized values" at bounding box center [762, 380] width 85 height 12
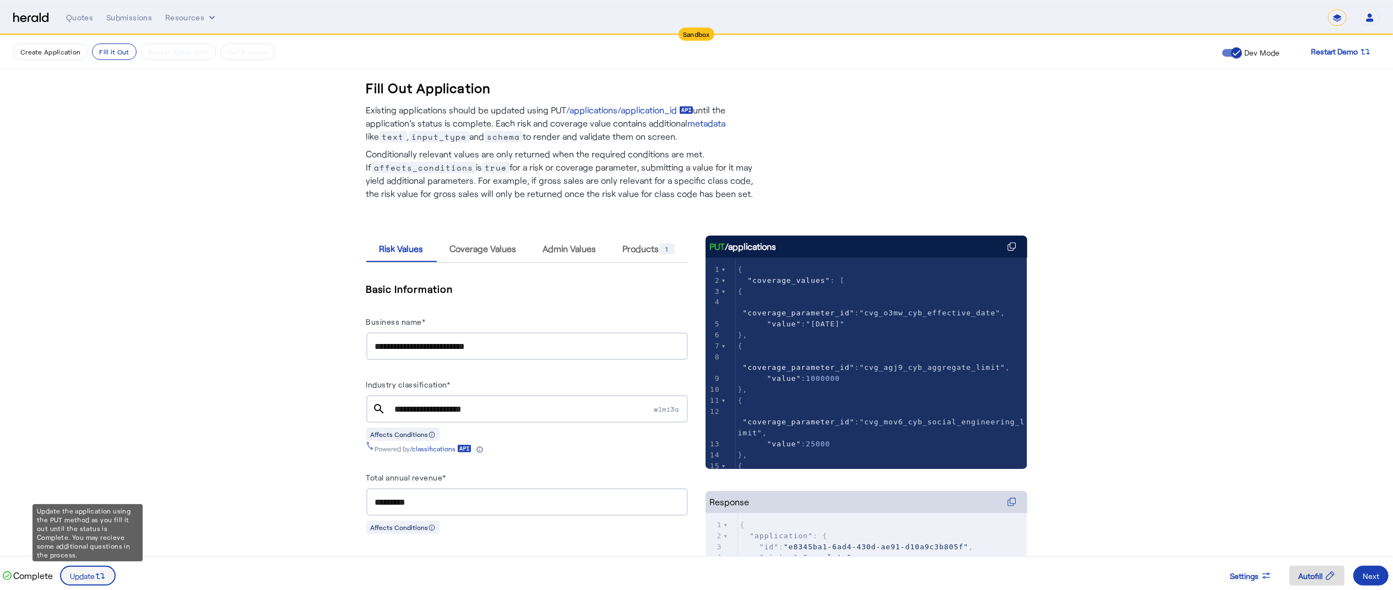
click at [97, 571] on icon at bounding box center [100, 576] width 11 height 11
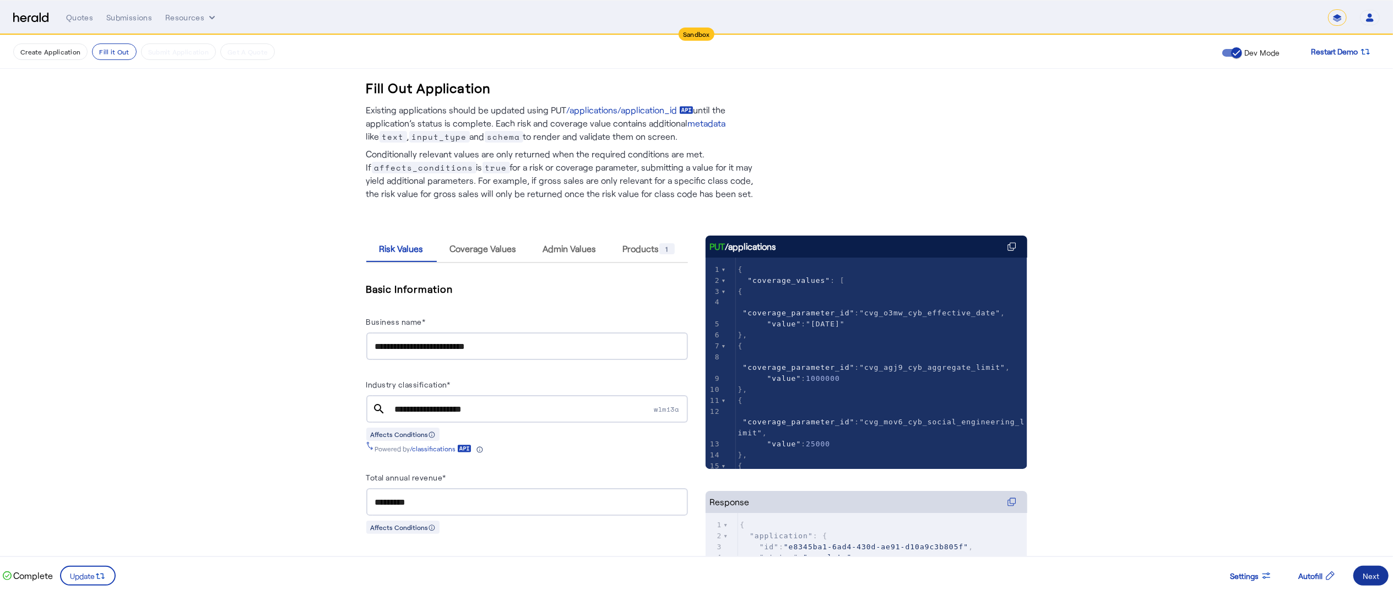
click at [1361, 569] on span at bounding box center [1370, 576] width 35 height 26
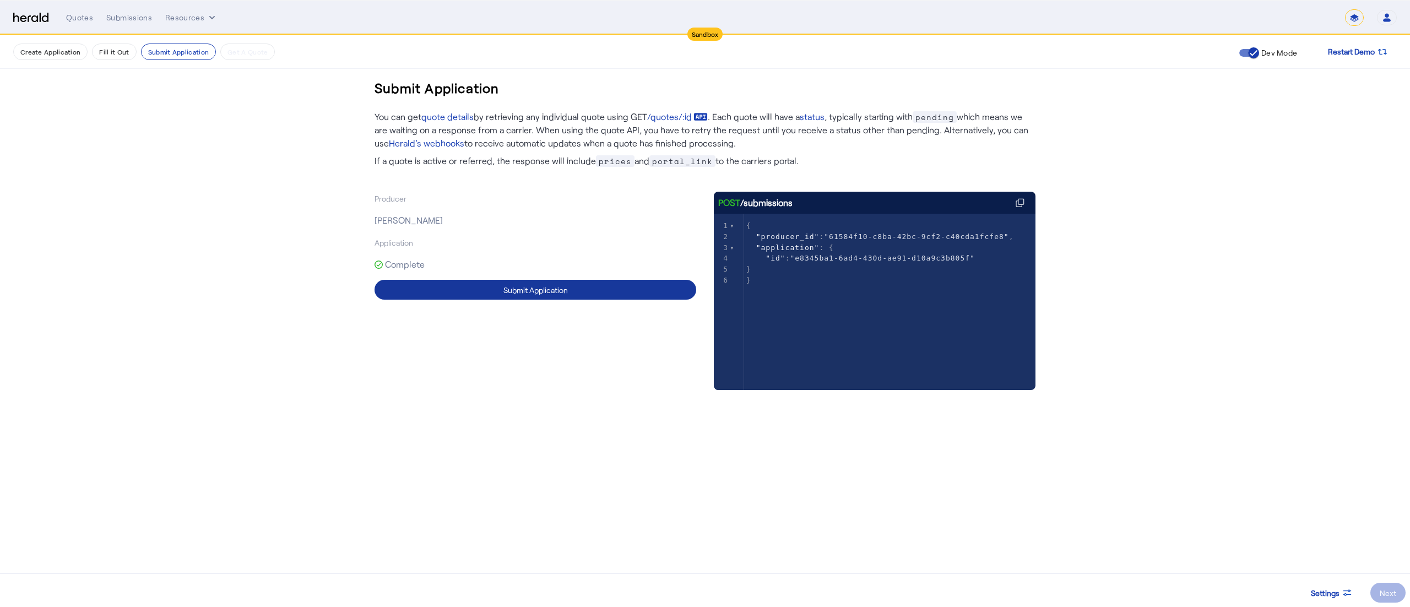
click at [664, 300] on span at bounding box center [535, 289] width 322 height 26
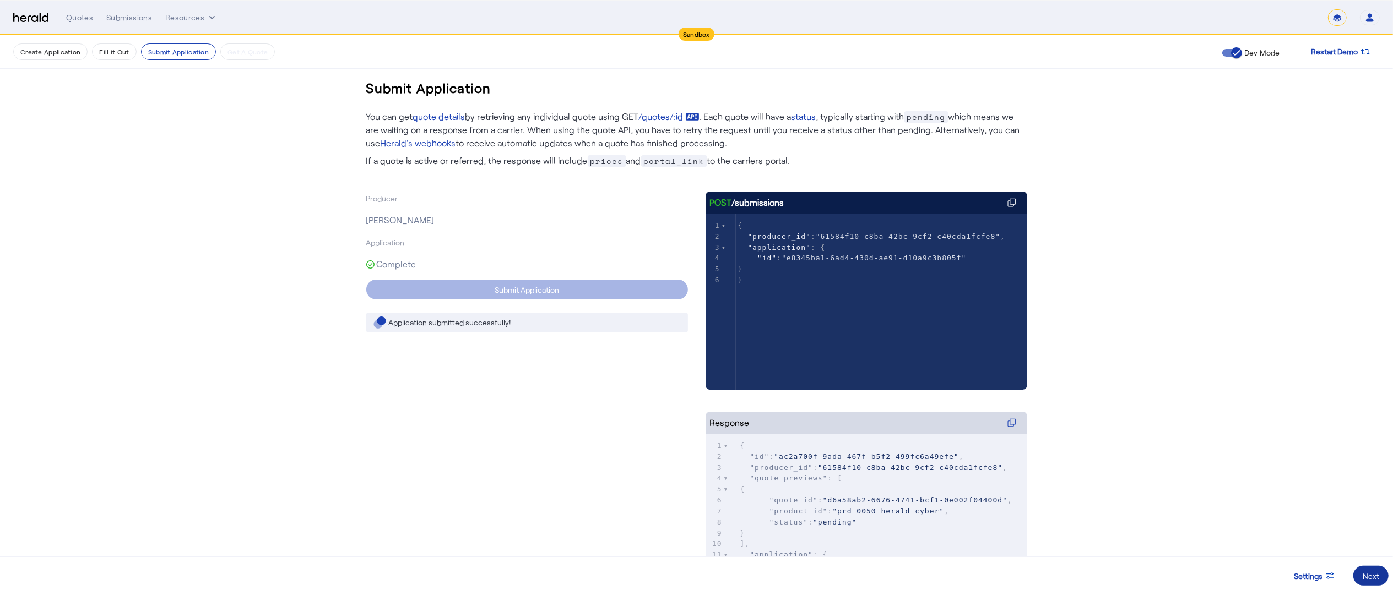
click at [1364, 574] on div "Next" at bounding box center [1371, 577] width 17 height 12
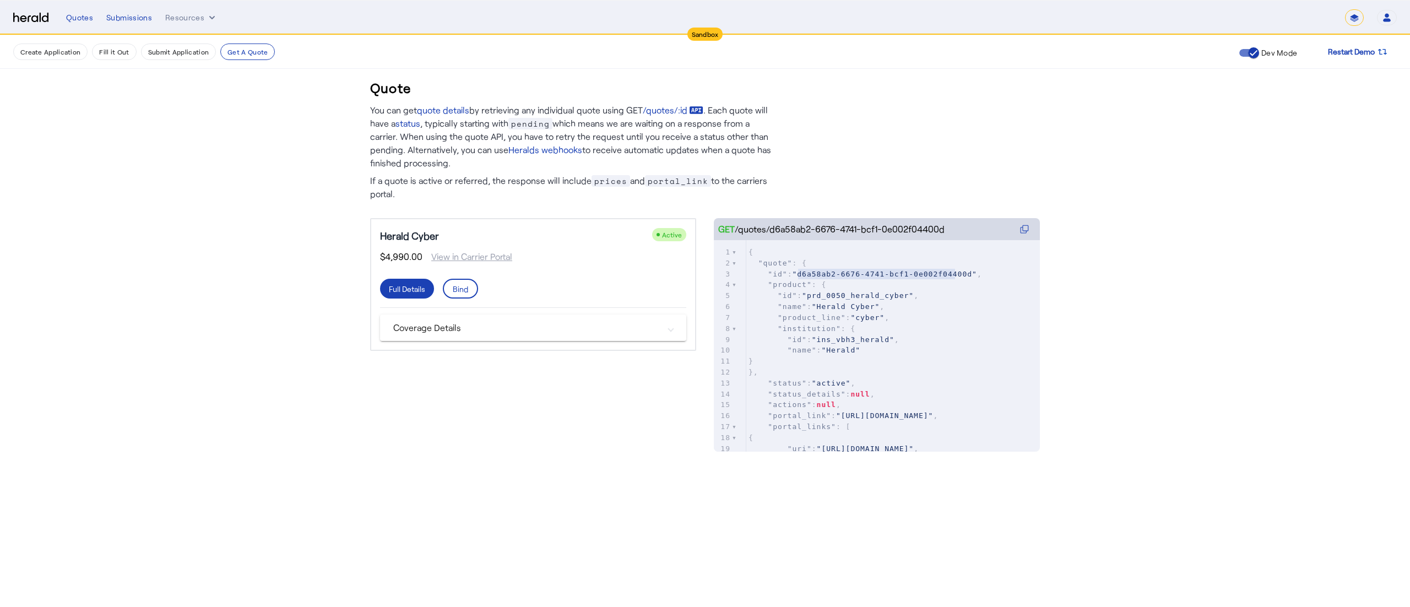
type textarea "**********"
drag, startPoint x: 798, startPoint y: 270, endPoint x: 958, endPoint y: 269, distance: 160.3
click at [958, 270] on span ""d6a58ab2-6676-4741-bcf1-0e002f04400d"" at bounding box center [884, 274] width 184 height 8
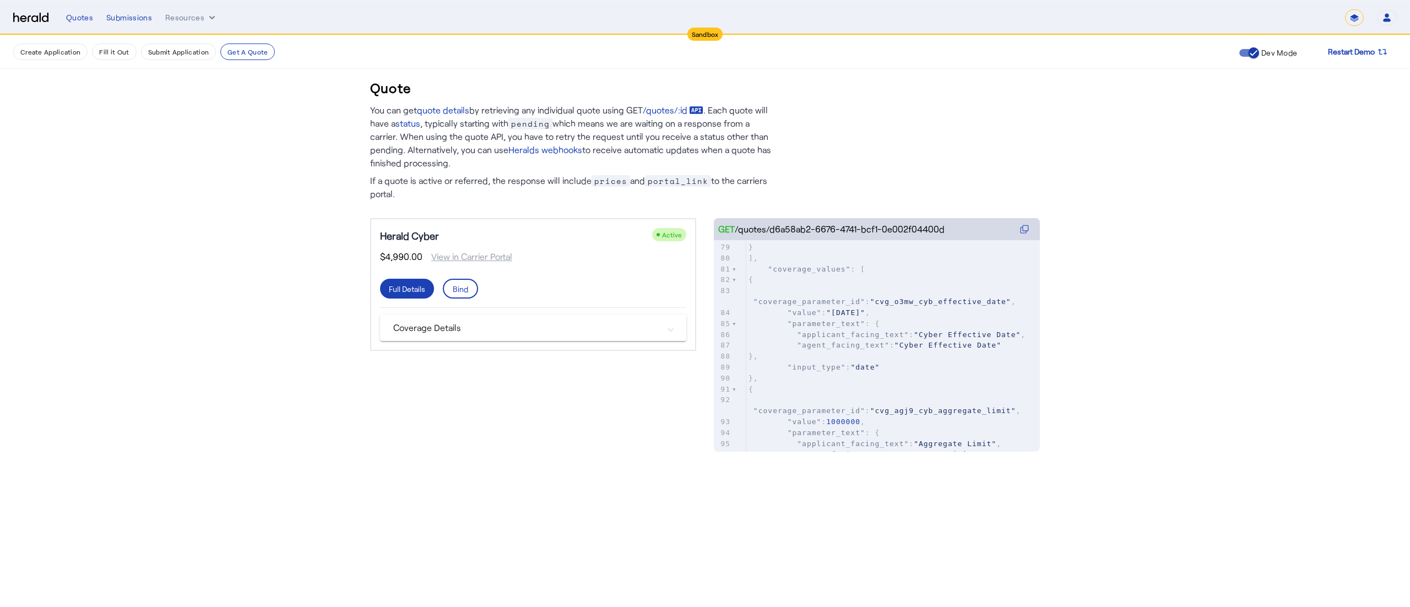
scroll to position [1061, 0]
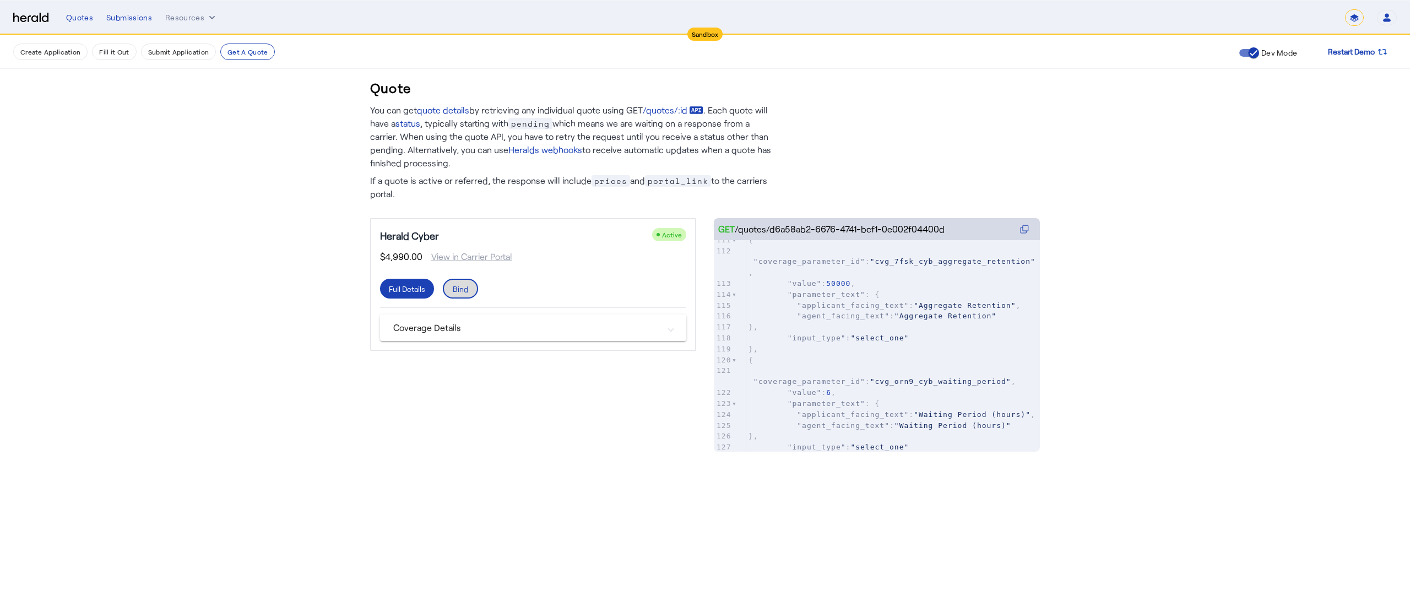
click at [473, 292] on span at bounding box center [460, 288] width 33 height 26
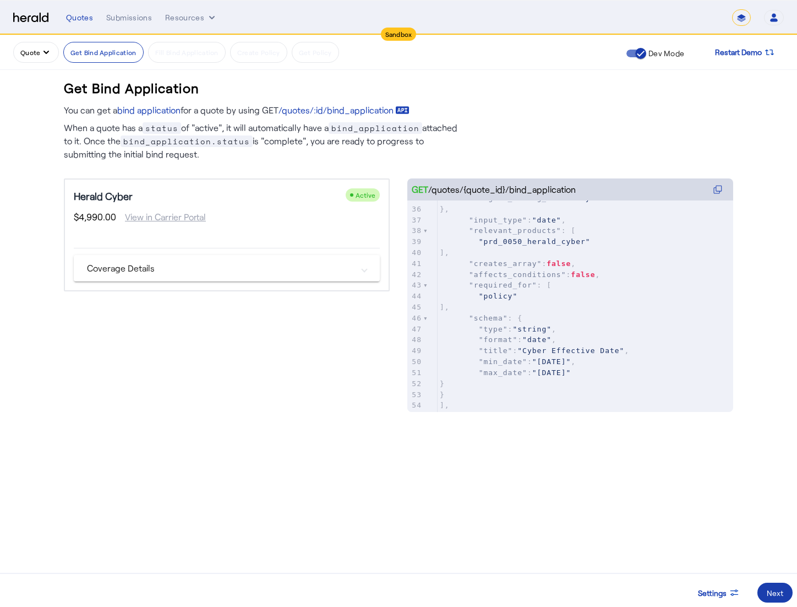
click at [773, 594] on div "Next" at bounding box center [775, 593] width 17 height 12
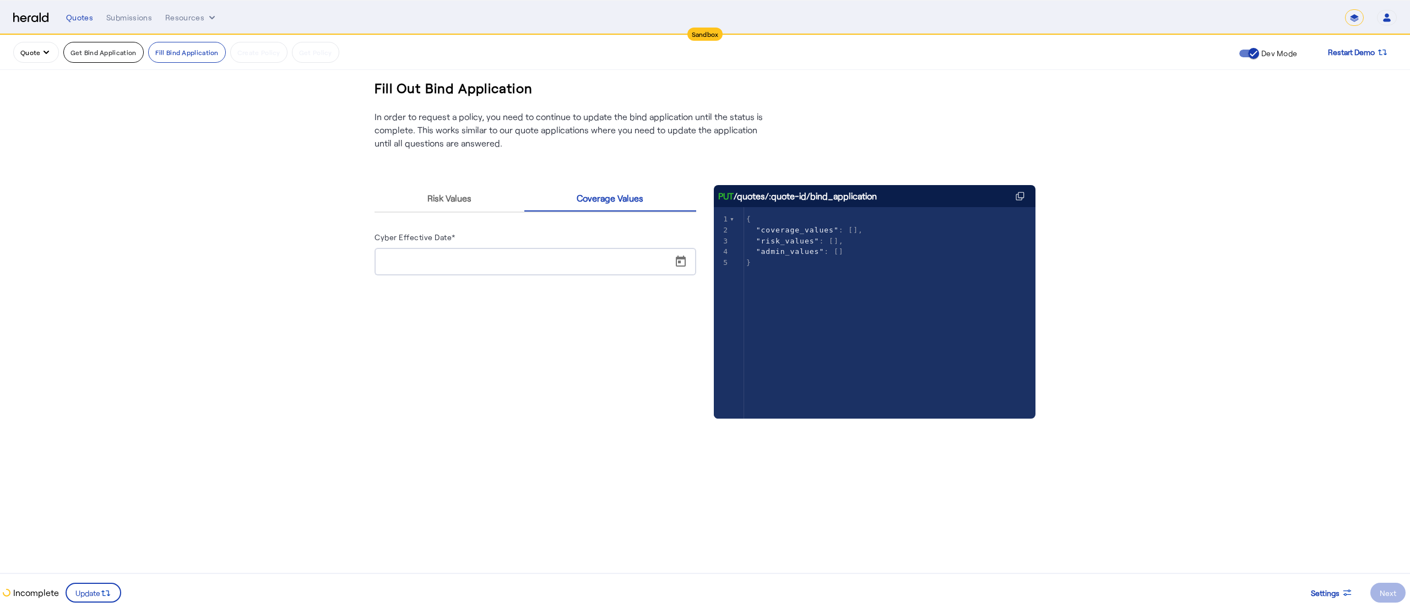
click at [73, 52] on button "Get Bind Application" at bounding box center [103, 52] width 80 height 21
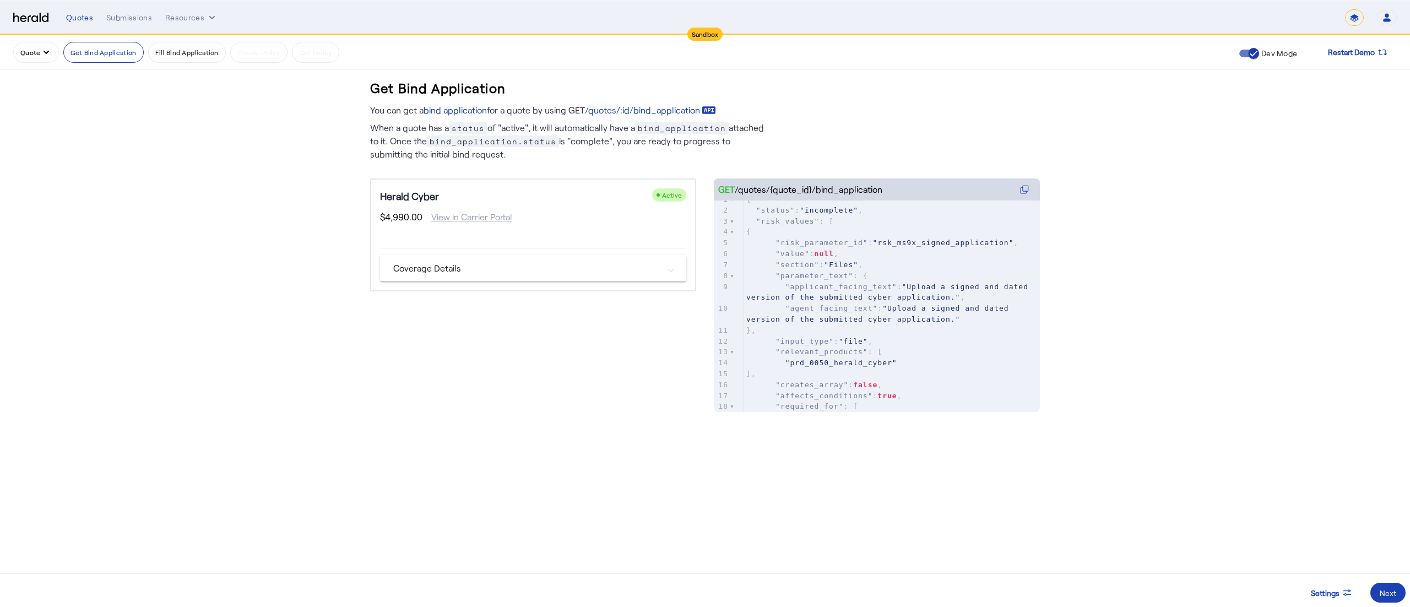
scroll to position [1, 0]
click at [580, 270] on mat-panel-title "Coverage Details" at bounding box center [526, 268] width 267 height 13
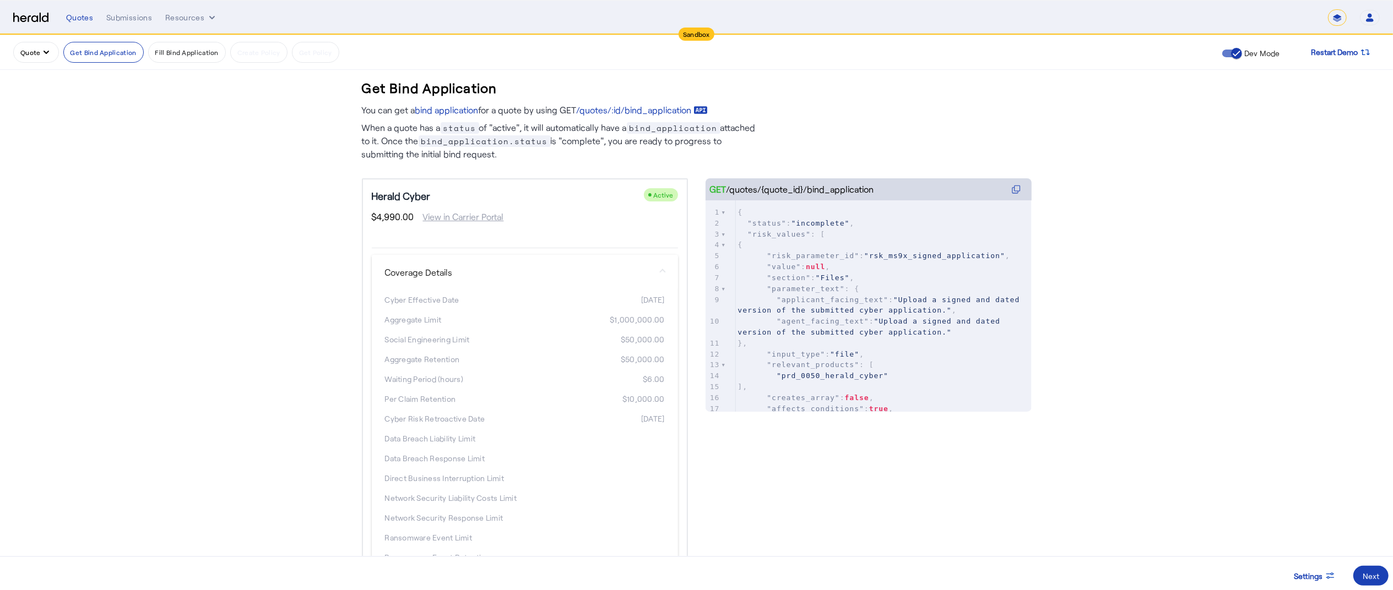
click at [580, 270] on mat-panel-title "Coverage Details" at bounding box center [518, 272] width 267 height 13
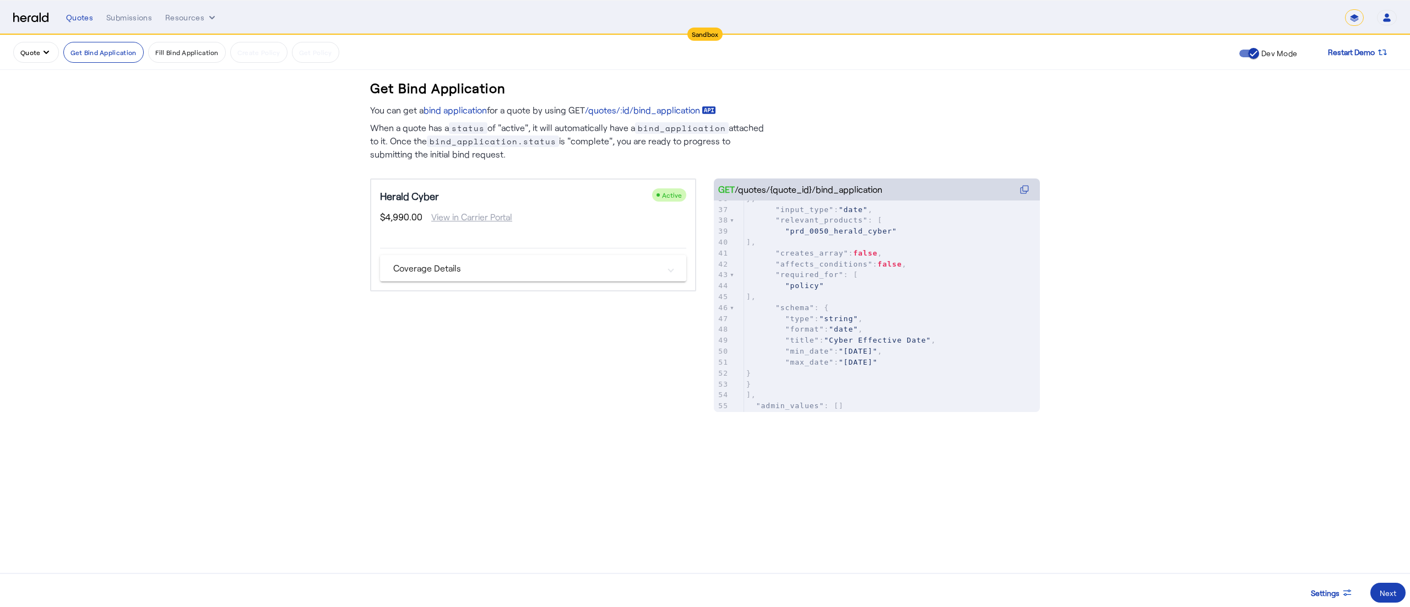
scroll to position [348, 0]
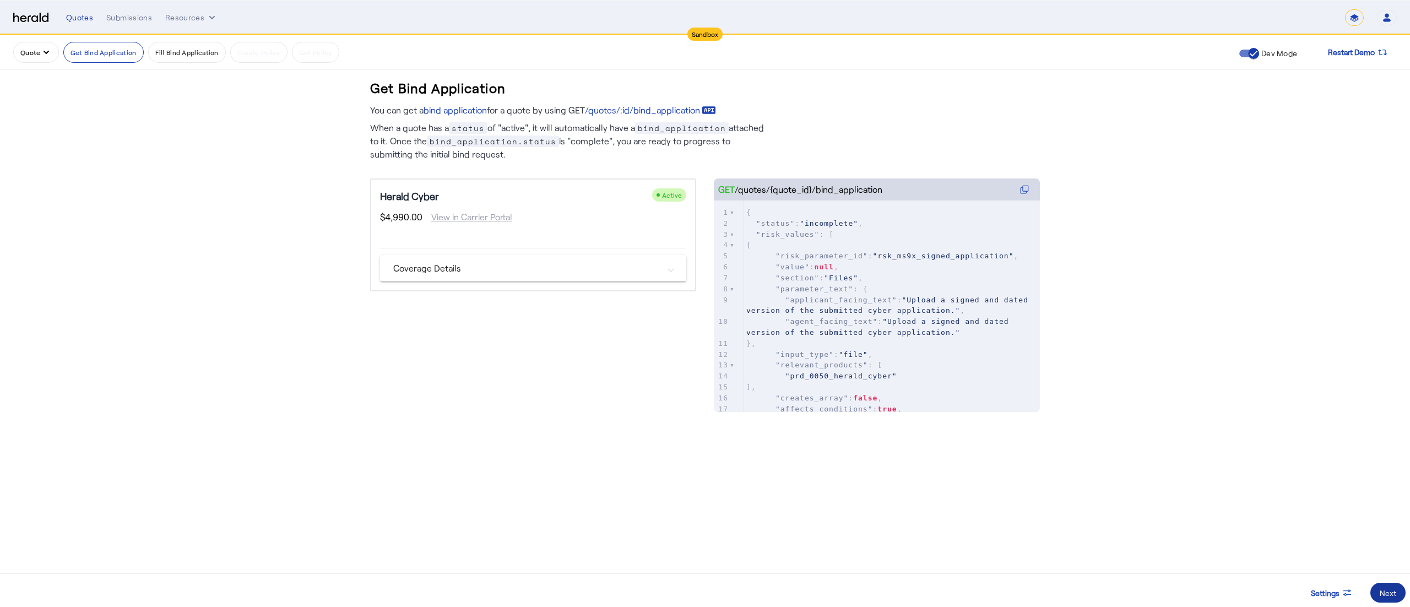
click at [1383, 585] on span at bounding box center [1387, 592] width 35 height 26
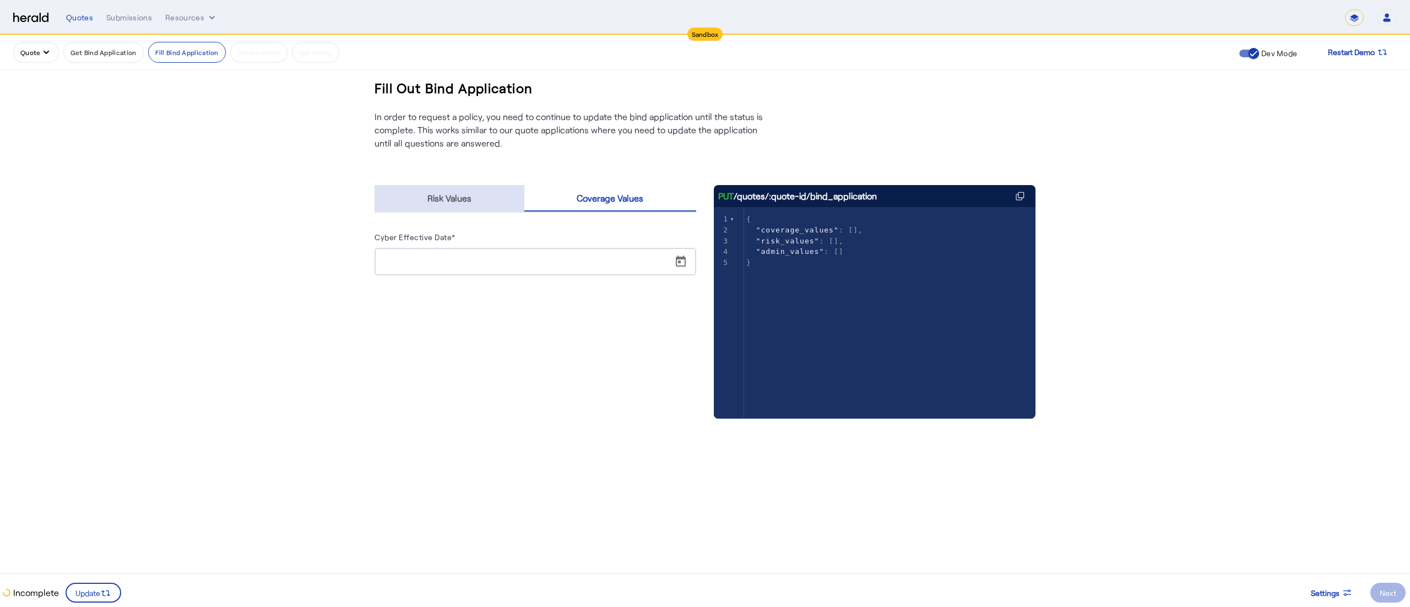
click at [468, 194] on span "Risk Values" at bounding box center [449, 198] width 44 height 9
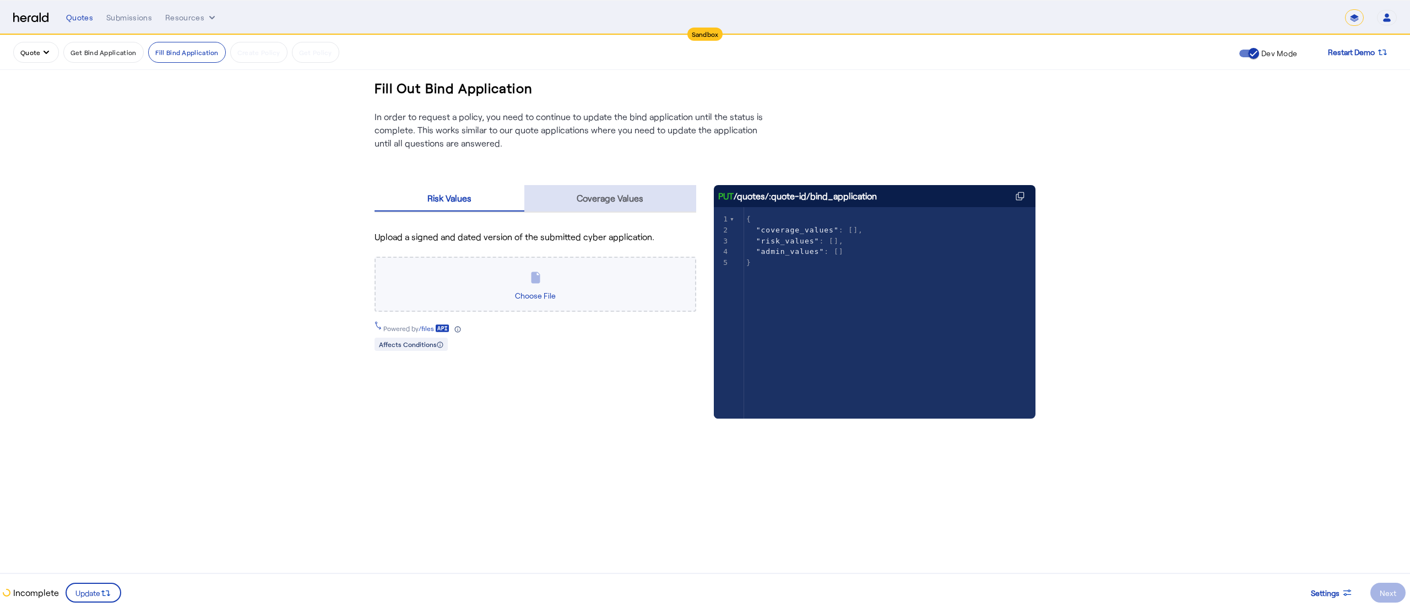
click at [601, 187] on span "Coverage Values" at bounding box center [610, 198] width 67 height 26
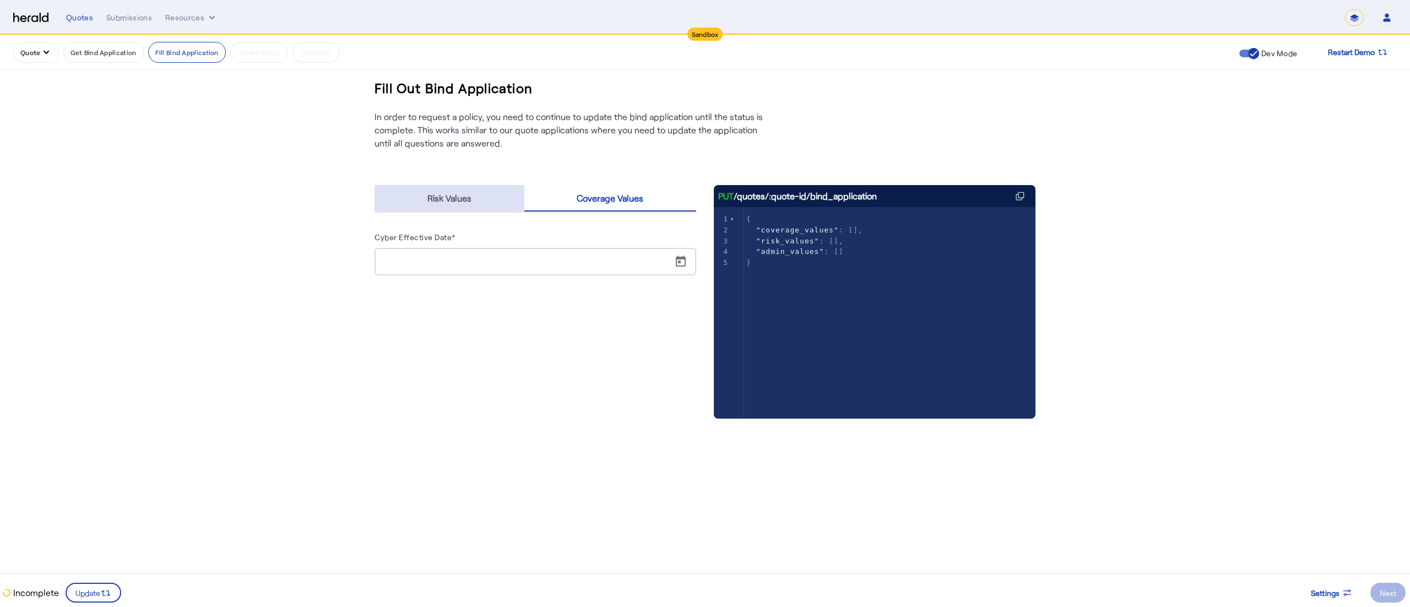
click at [428, 202] on span "Risk Values" at bounding box center [449, 198] width 44 height 9
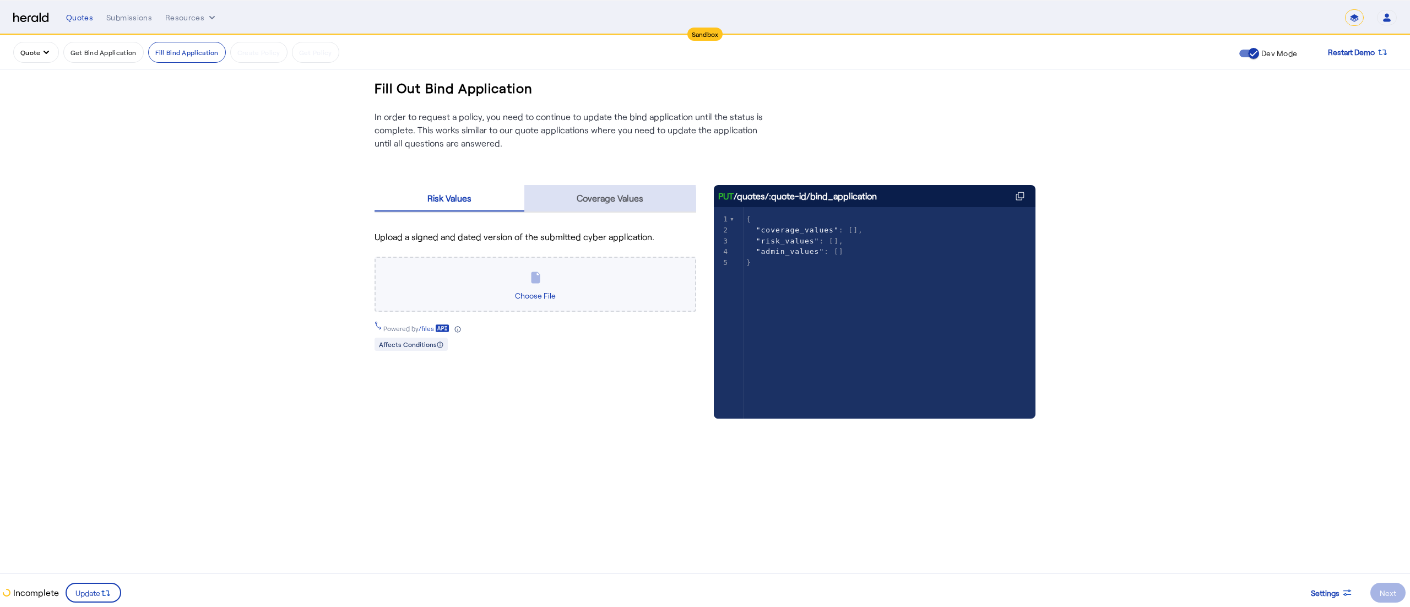
click at [583, 202] on span "Coverage Values" at bounding box center [610, 198] width 67 height 9
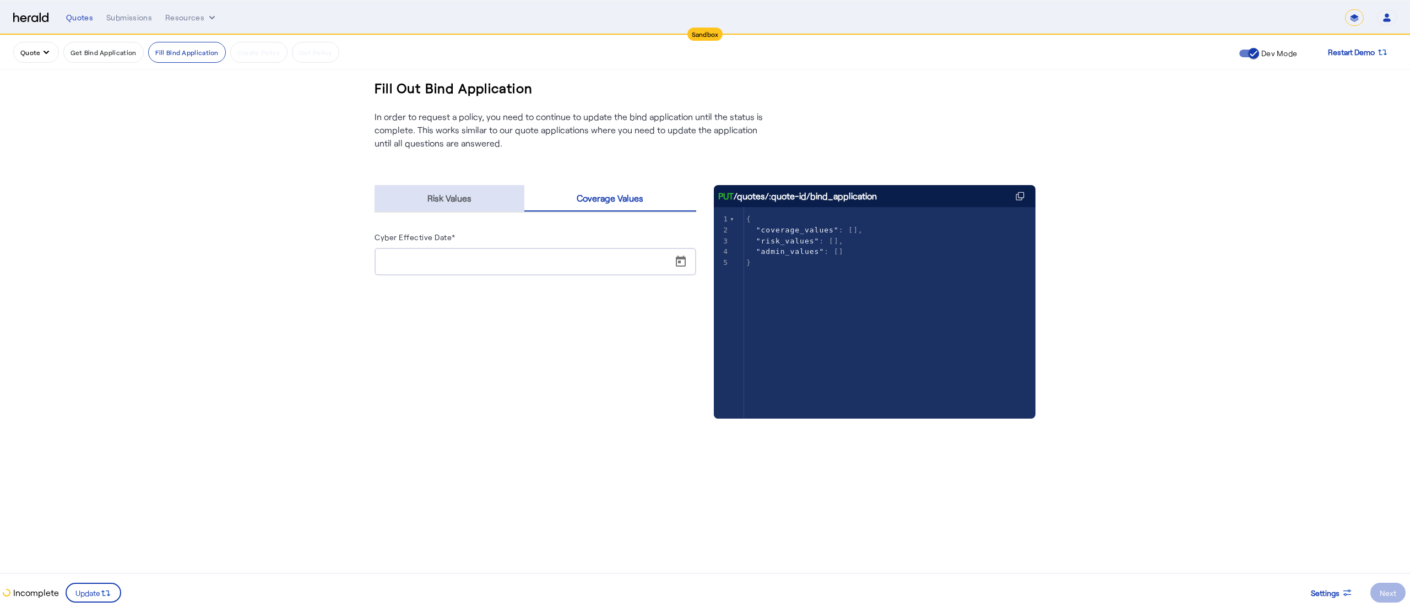
click at [458, 198] on span "Risk Values" at bounding box center [449, 198] width 44 height 9
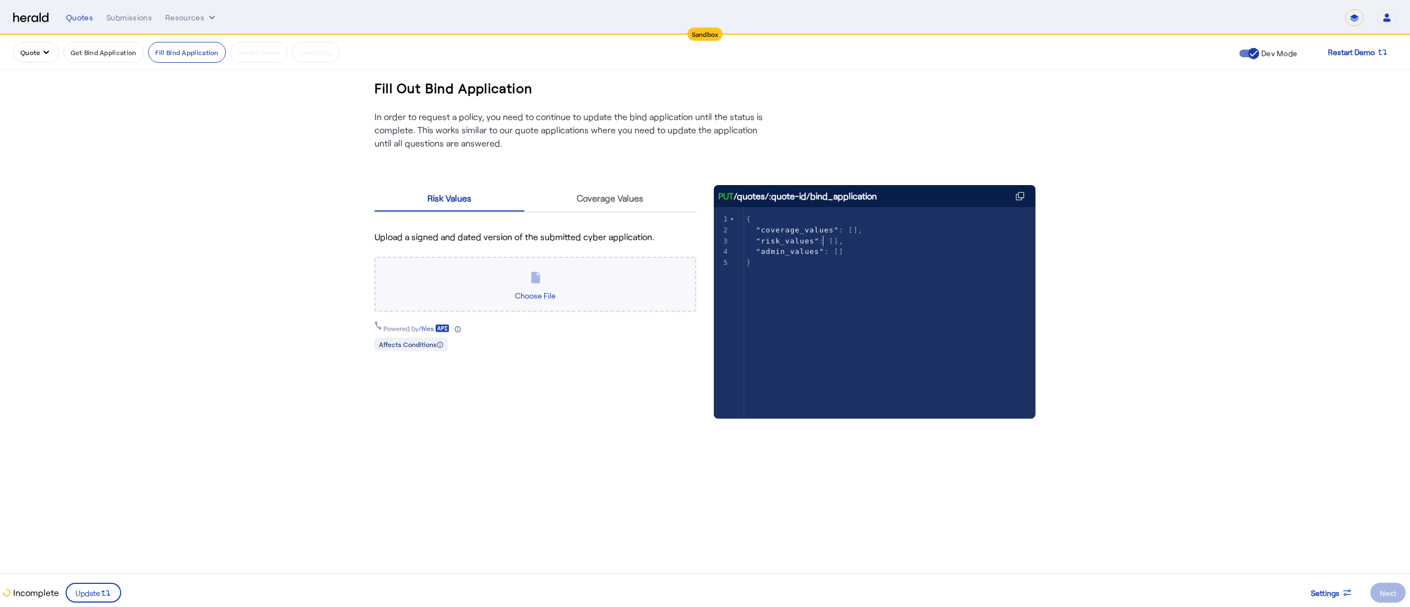
click at [822, 242] on span ""risk_values" : []," at bounding box center [794, 241] width 97 height 8
click at [826, 242] on span ""risk_values" : []," at bounding box center [794, 241] width 97 height 8
type textarea "***"
click at [639, 196] on span "Coverage Values" at bounding box center [610, 198] width 67 height 9
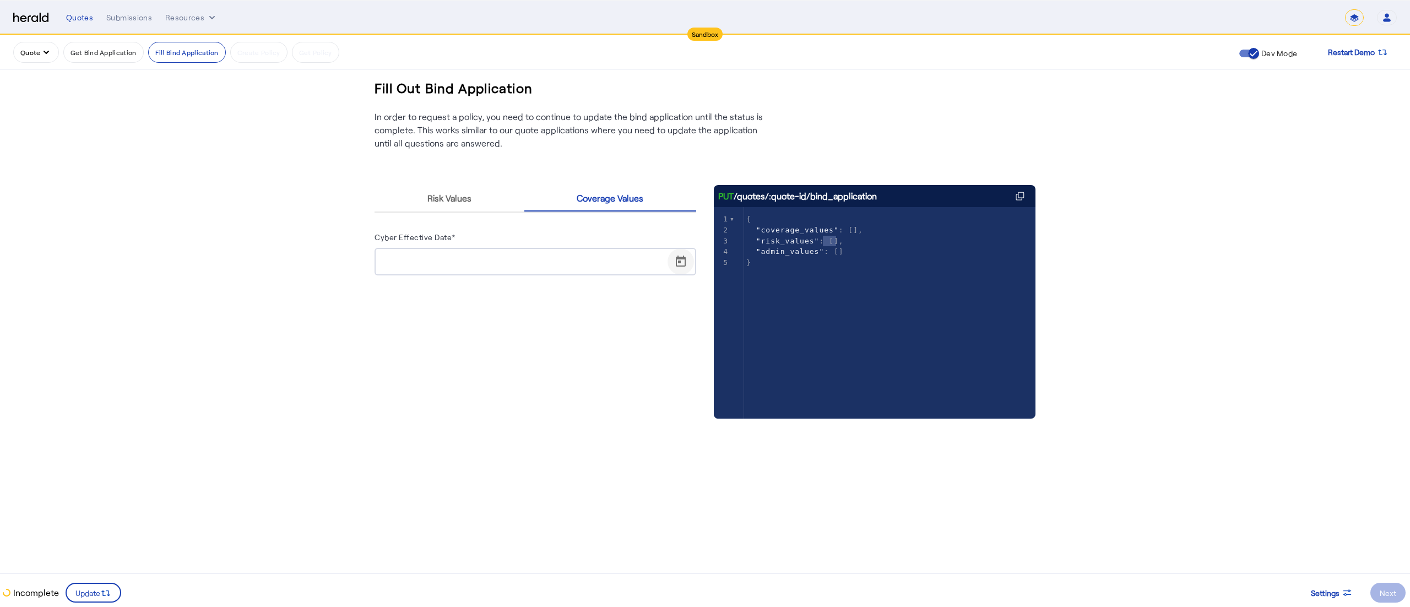
click at [686, 262] on span "Open calendar" at bounding box center [680, 261] width 26 height 26
click at [505, 394] on span "15" at bounding box center [500, 389] width 20 height 20
type input "**********"
click at [460, 197] on span "Risk Values" at bounding box center [449, 198] width 44 height 9
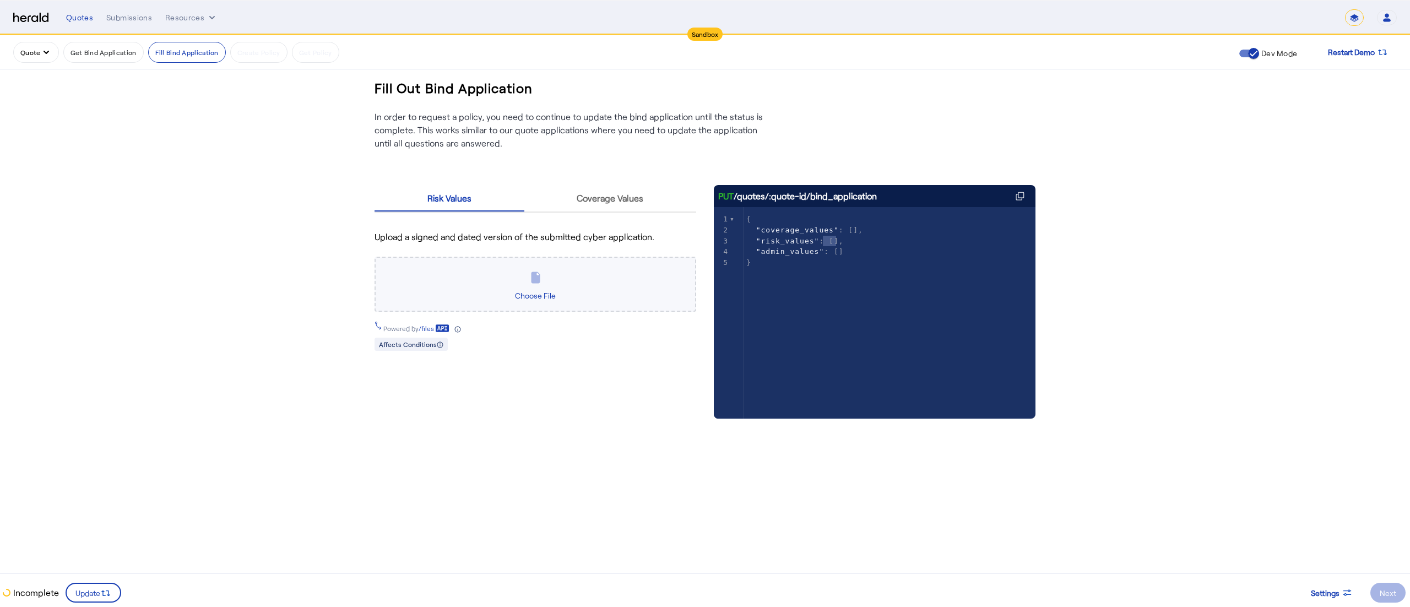
click at [529, 276] on icon at bounding box center [536, 277] width 14 height 13
click at [532, 300] on span "Choose File" at bounding box center [536, 295] width 50 height 18
click at [0, 0] on input "Choose File" at bounding box center [0, 0] width 0 height 0
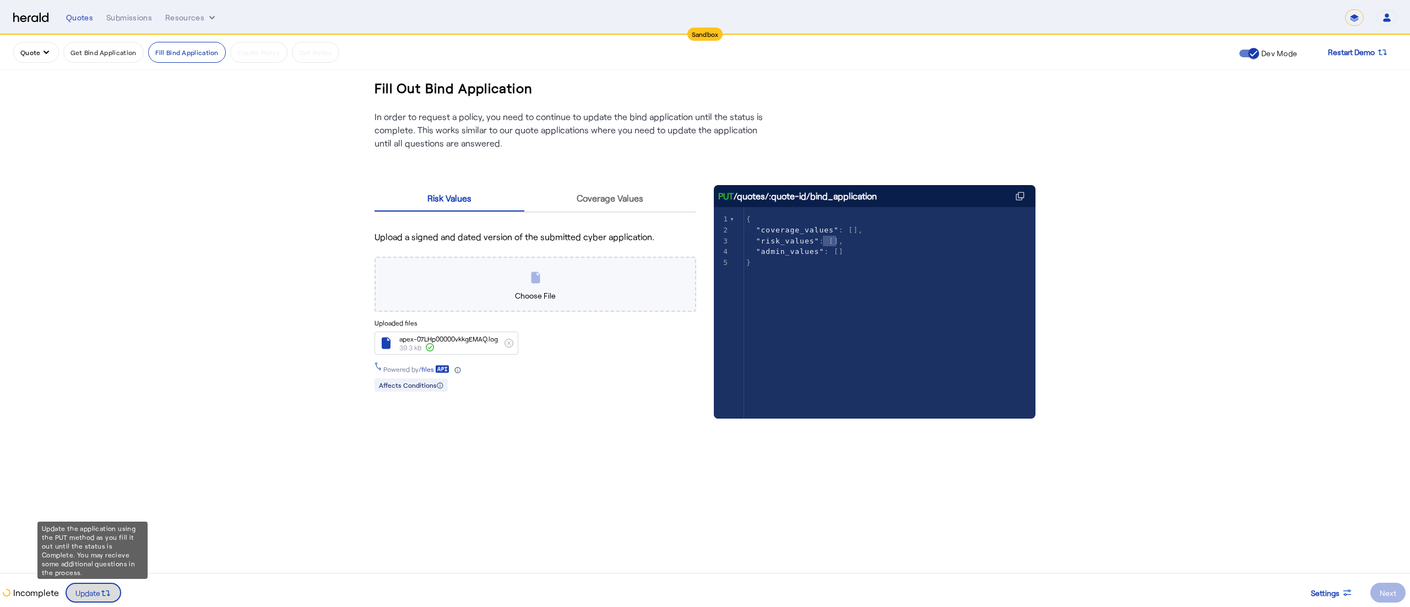
click at [91, 597] on span "Update" at bounding box center [87, 593] width 25 height 12
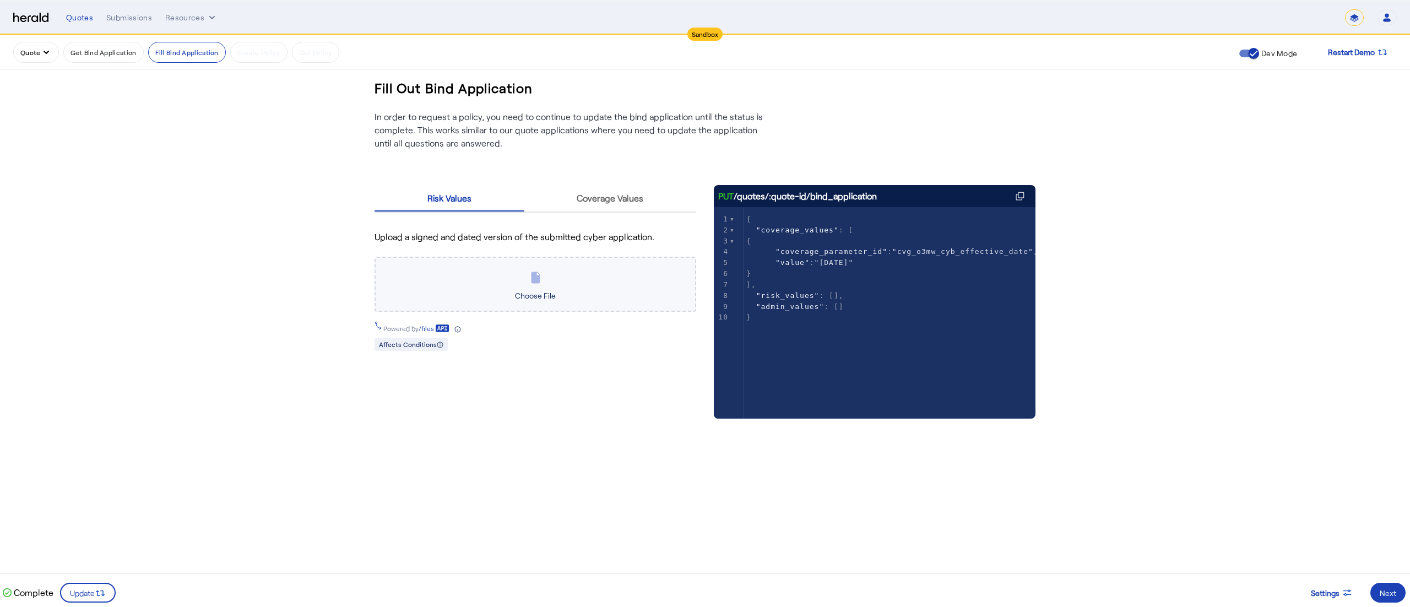
click at [541, 287] on span "Choose File" at bounding box center [536, 295] width 50 height 18
click at [0, 0] on input "Choose File" at bounding box center [0, 0] width 0 height 0
click at [417, 336] on span "document.pdf" at bounding box center [421, 338] width 44 height 9
click at [452, 336] on icon at bounding box center [453, 342] width 13 height 13
click at [444, 330] on icon at bounding box center [442, 327] width 13 height 7
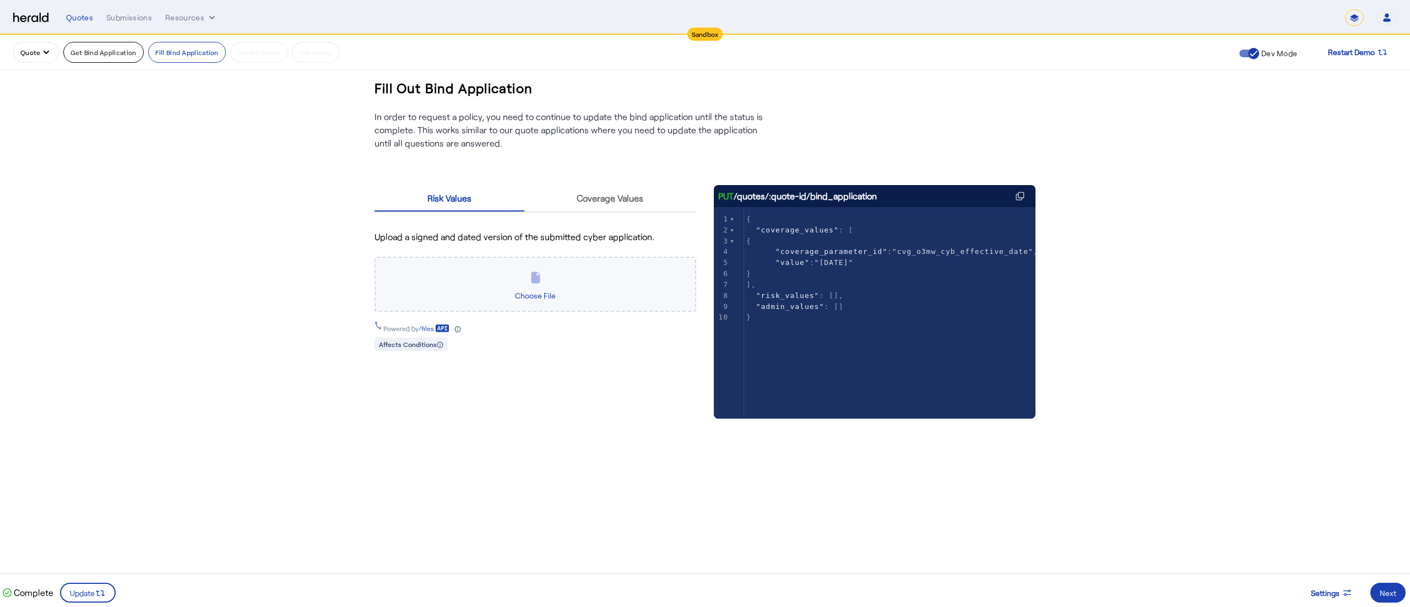
click at [105, 51] on button "Get Bind Application" at bounding box center [103, 52] width 80 height 21
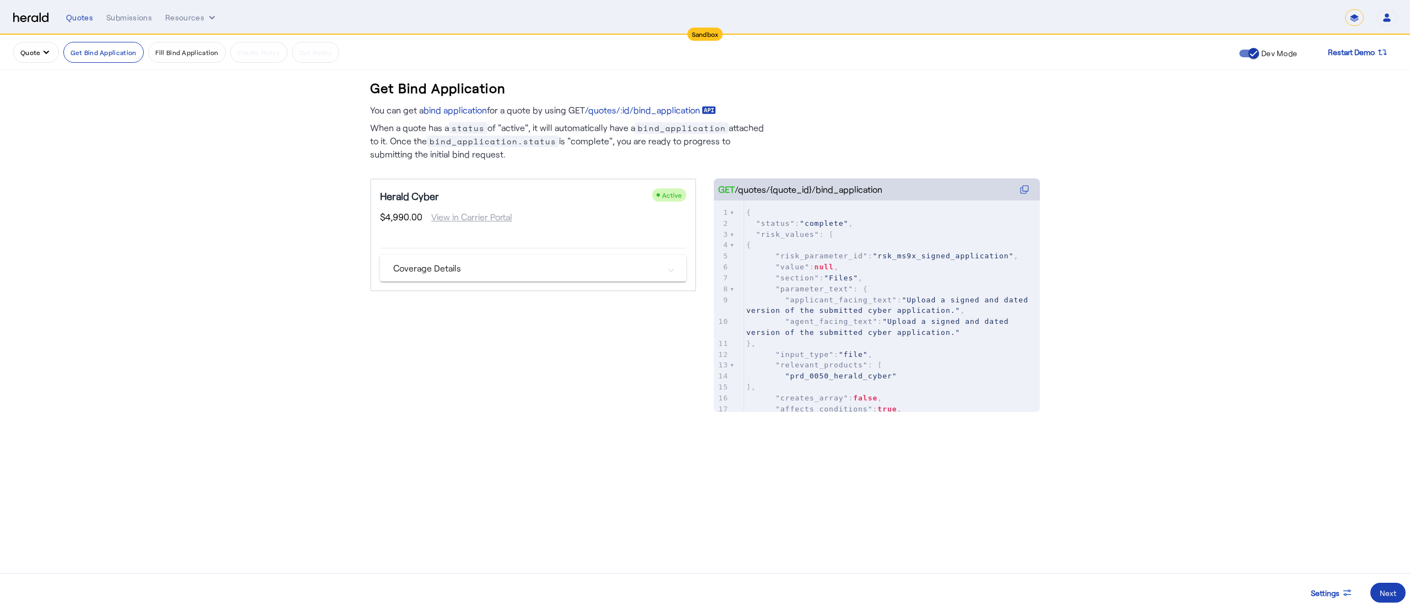
click at [42, 55] on icon "quote dropdown menu" at bounding box center [46, 52] width 11 height 11
click at [20, 154] on button "Get A Quote" at bounding box center [62, 160] width 98 height 26
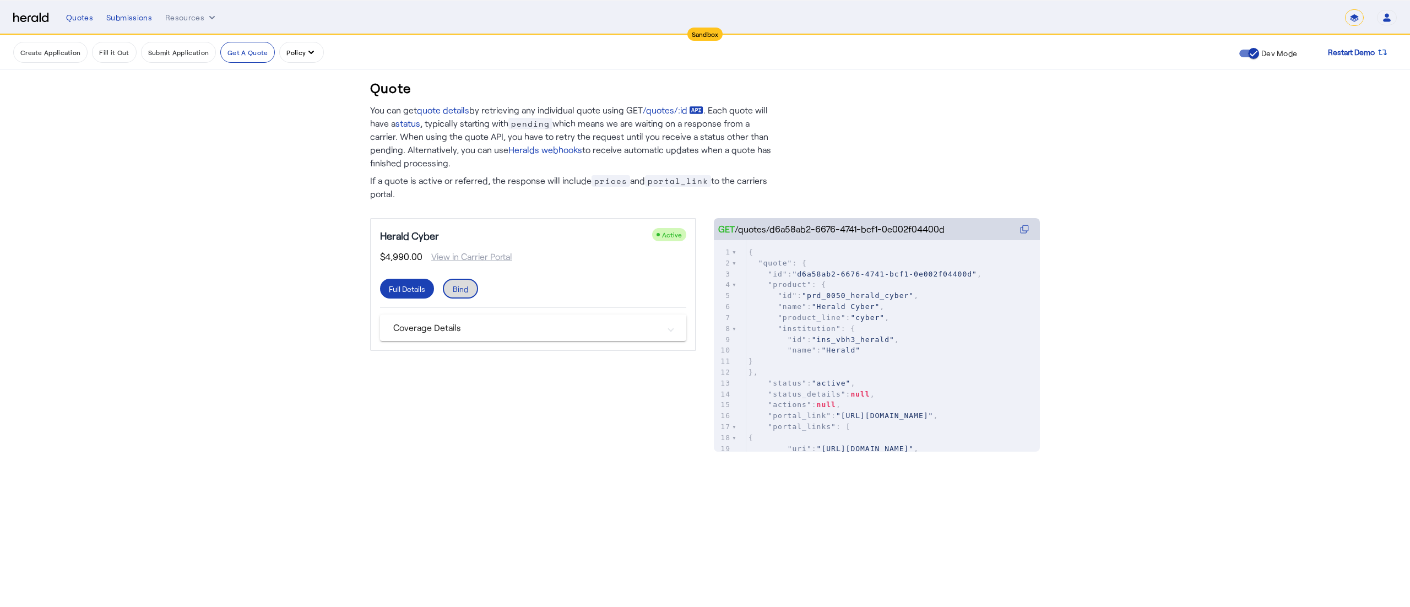
click at [468, 287] on span at bounding box center [460, 288] width 33 height 26
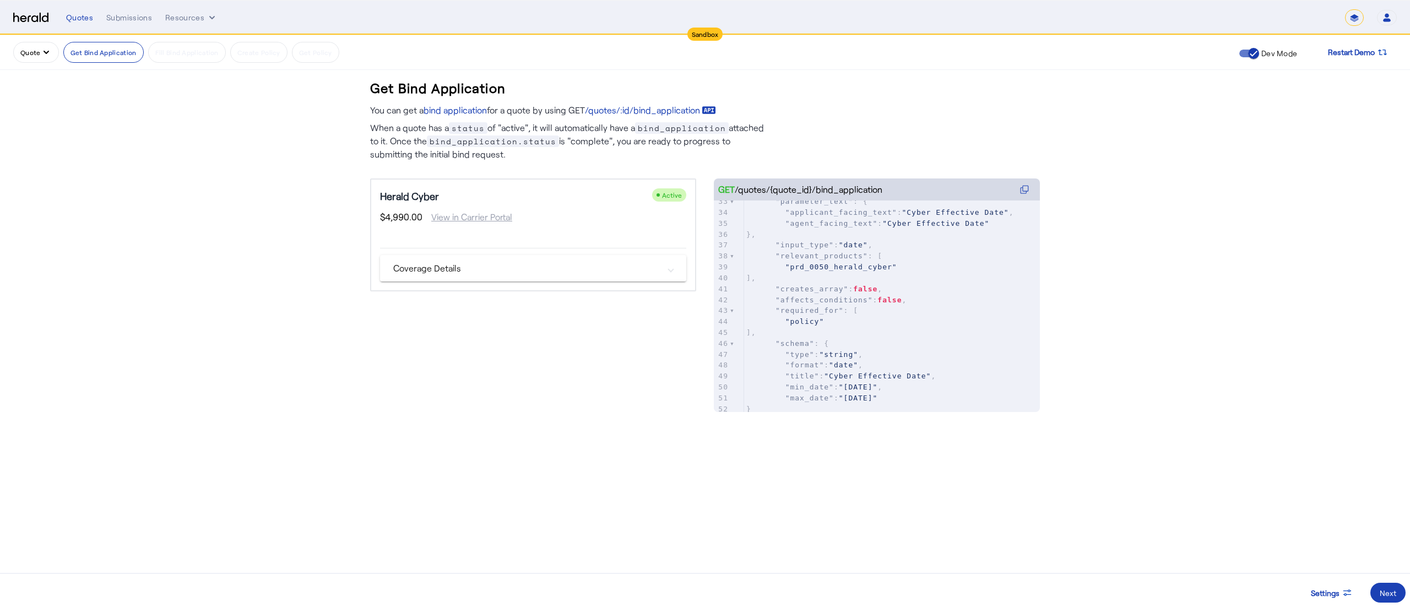
scroll to position [445, 0]
click at [1380, 590] on div "Next" at bounding box center [1388, 593] width 17 height 12
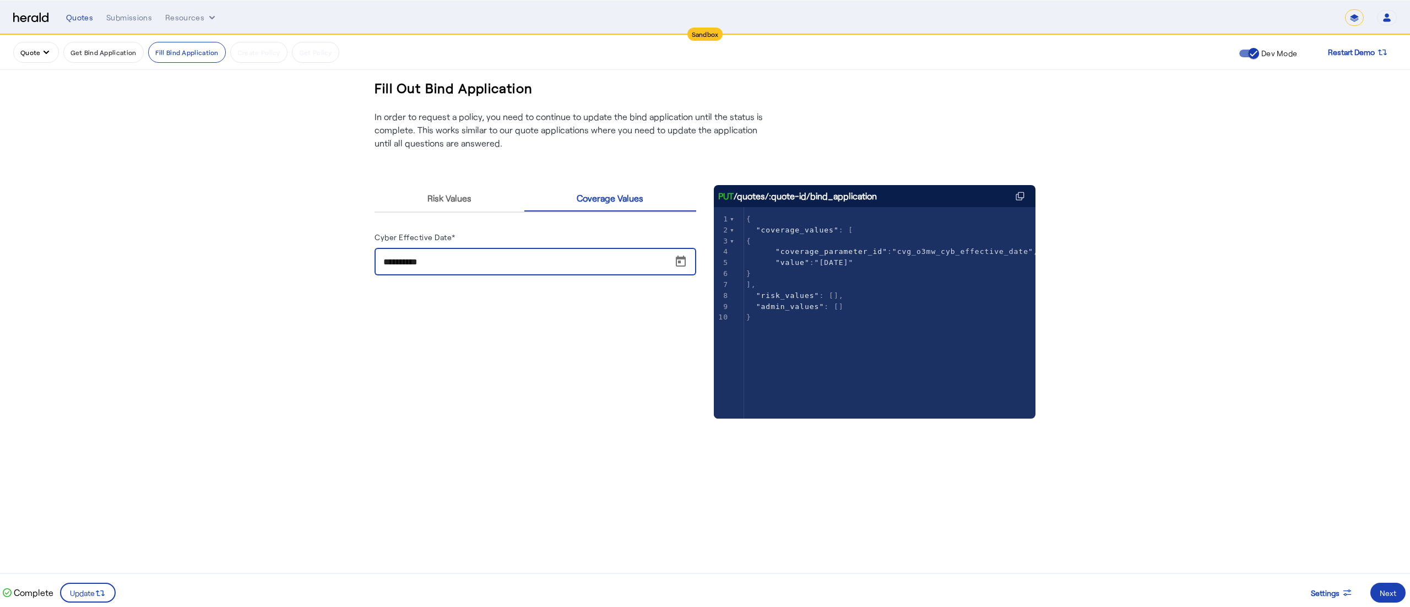
click at [659, 260] on input "**********" at bounding box center [538, 262] width 311 height 13
click at [168, 15] on button "Resources" at bounding box center [191, 17] width 52 height 11
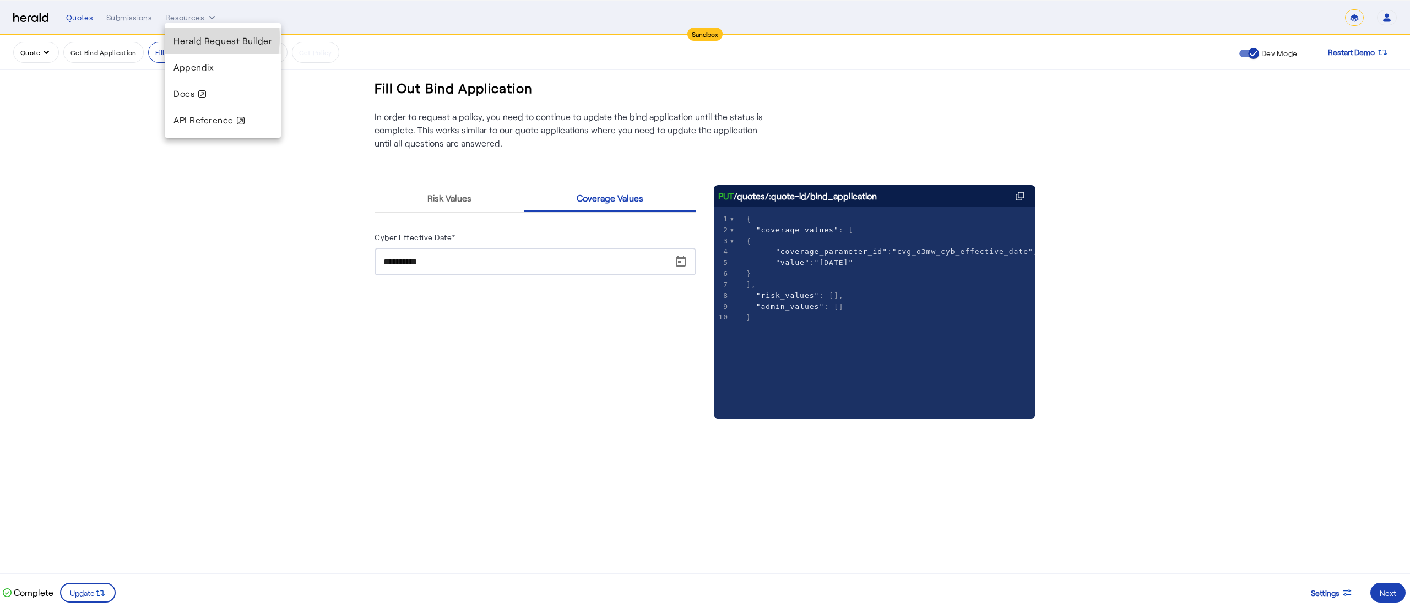
click at [172, 37] on div "Herald Request Builder" at bounding box center [223, 41] width 116 height 26
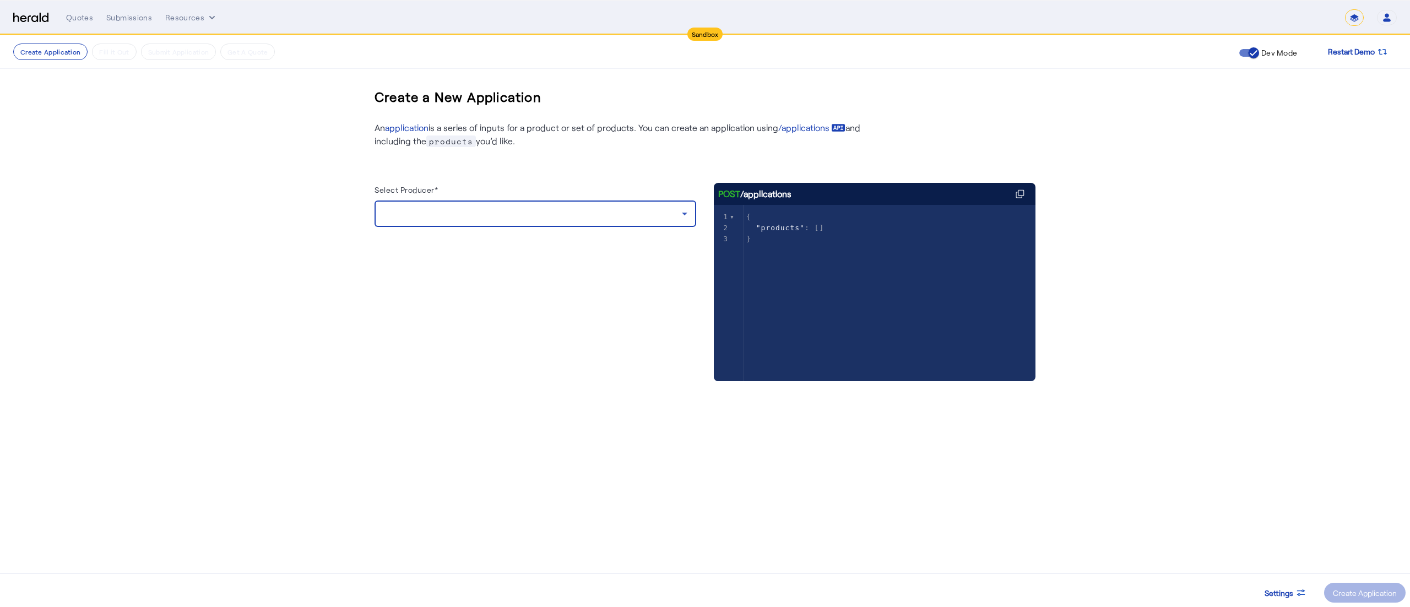
click at [685, 218] on icon at bounding box center [684, 213] width 13 height 13
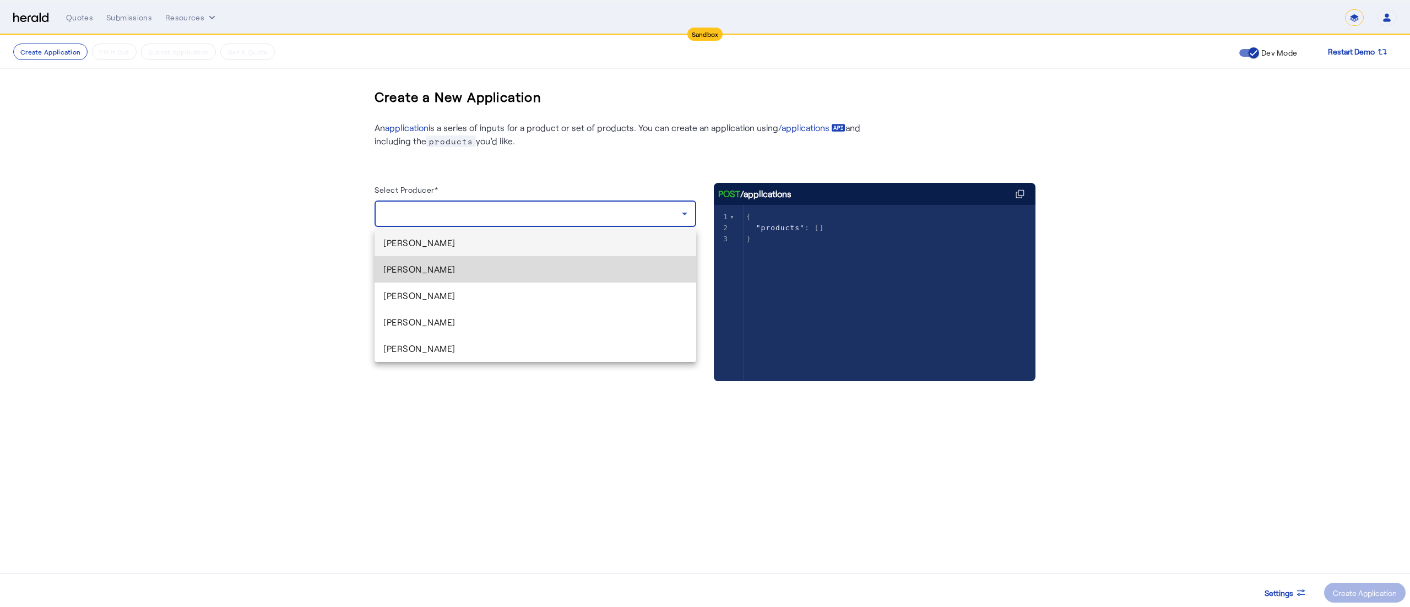
click at [579, 275] on span "Arpan Saha" at bounding box center [535, 269] width 304 height 13
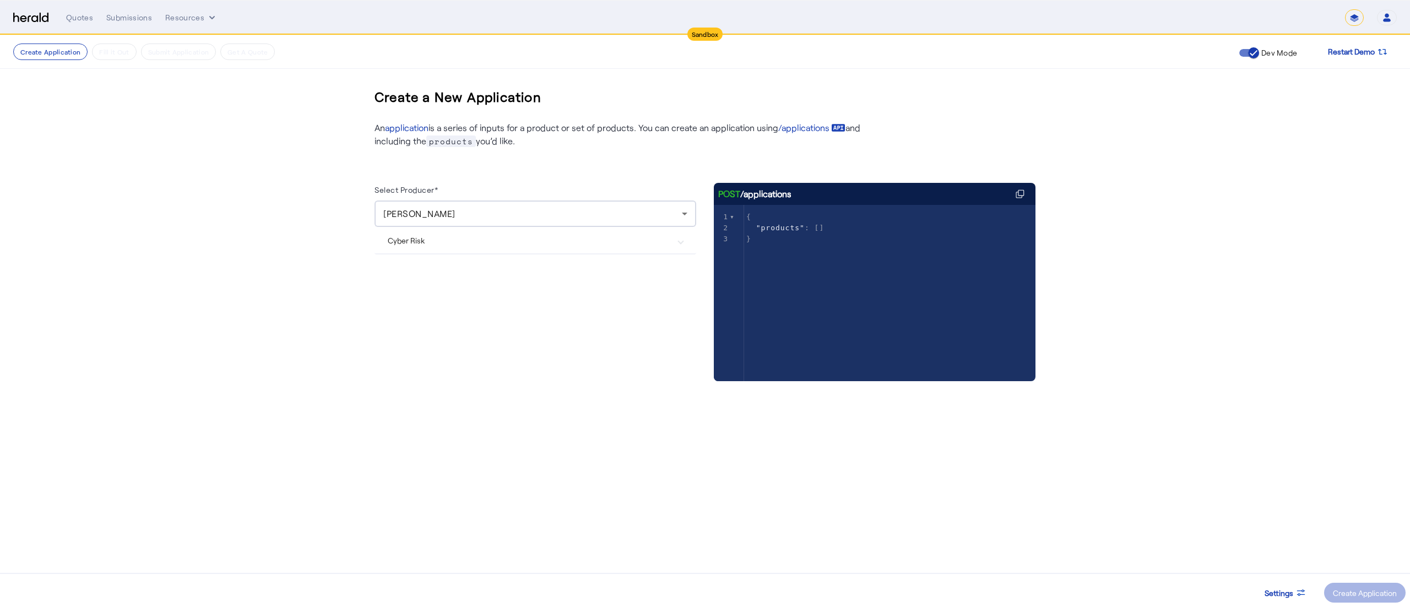
click at [457, 247] on mat-expansion-panel-header "Cyber Risk" at bounding box center [535, 240] width 322 height 26
click at [1334, 590] on div "Create Application" at bounding box center [1365, 593] width 64 height 12
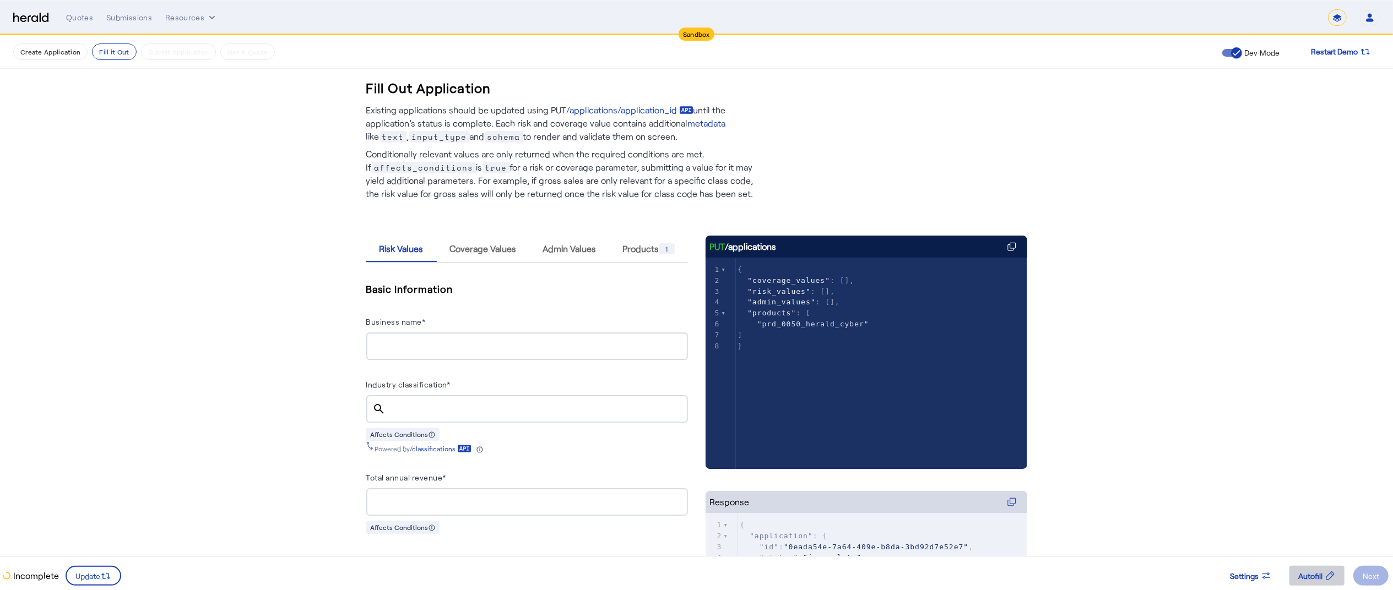
click at [1309, 566] on span at bounding box center [1316, 576] width 55 height 26
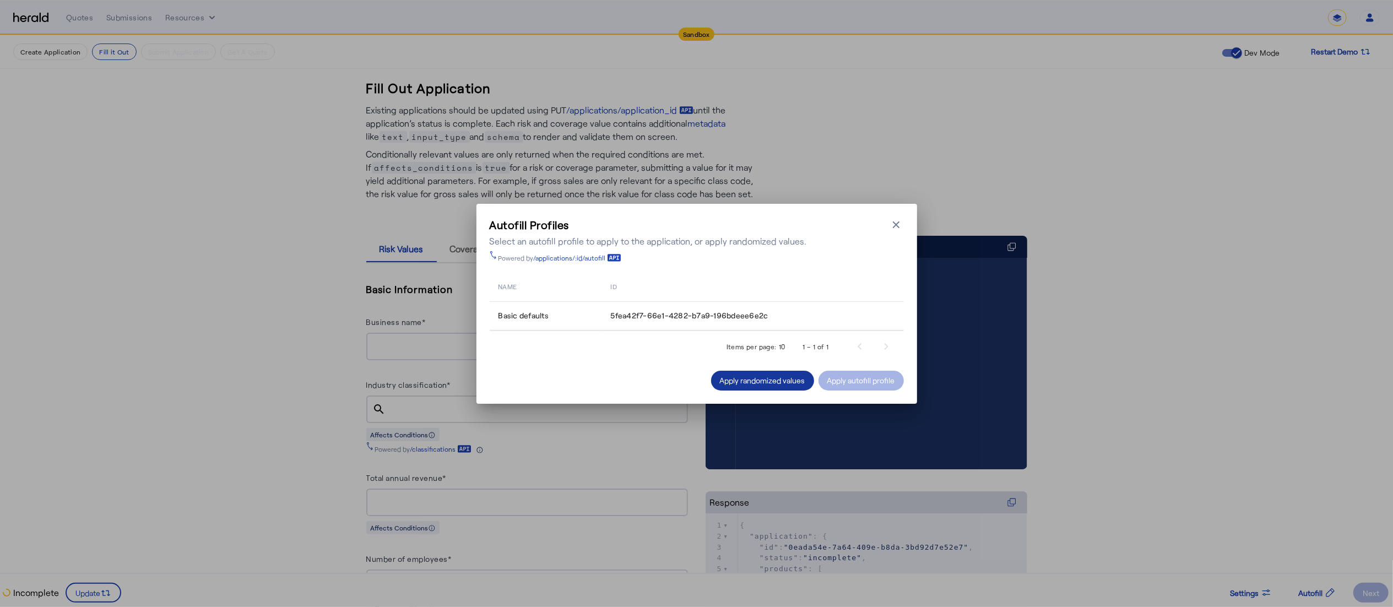
click at [739, 377] on div "Apply randomized values" at bounding box center [762, 380] width 85 height 12
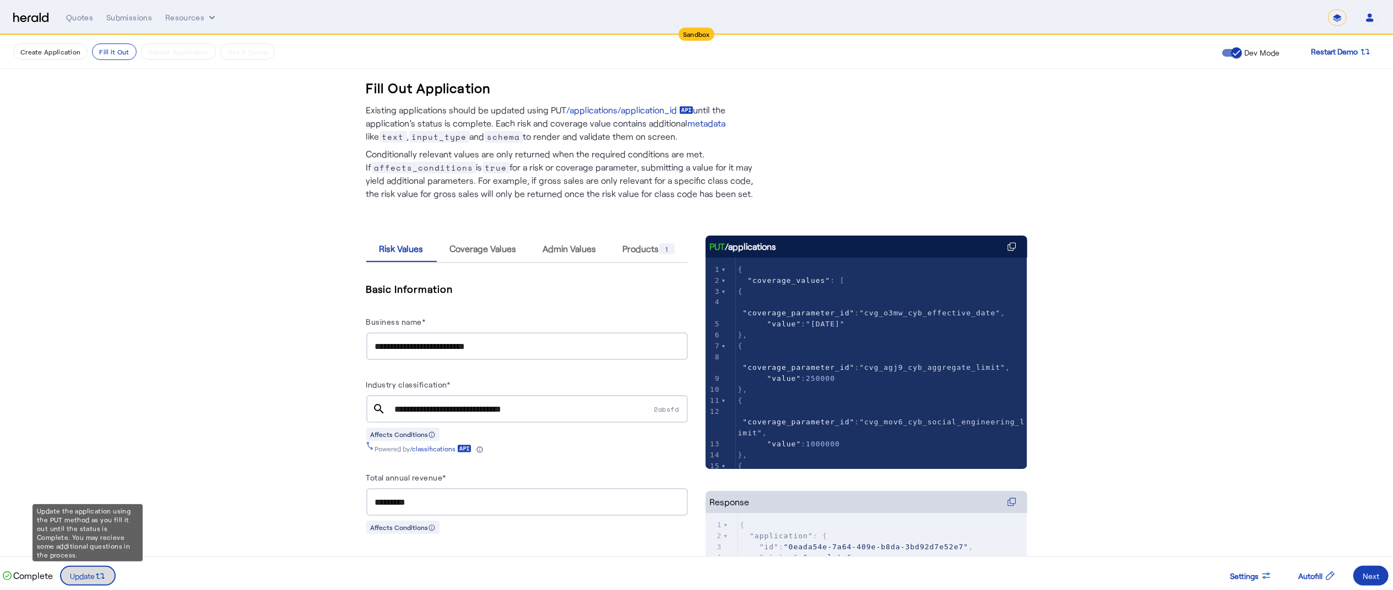
click at [77, 572] on span "Update" at bounding box center [82, 577] width 25 height 12
click at [1355, 574] on span at bounding box center [1370, 576] width 35 height 26
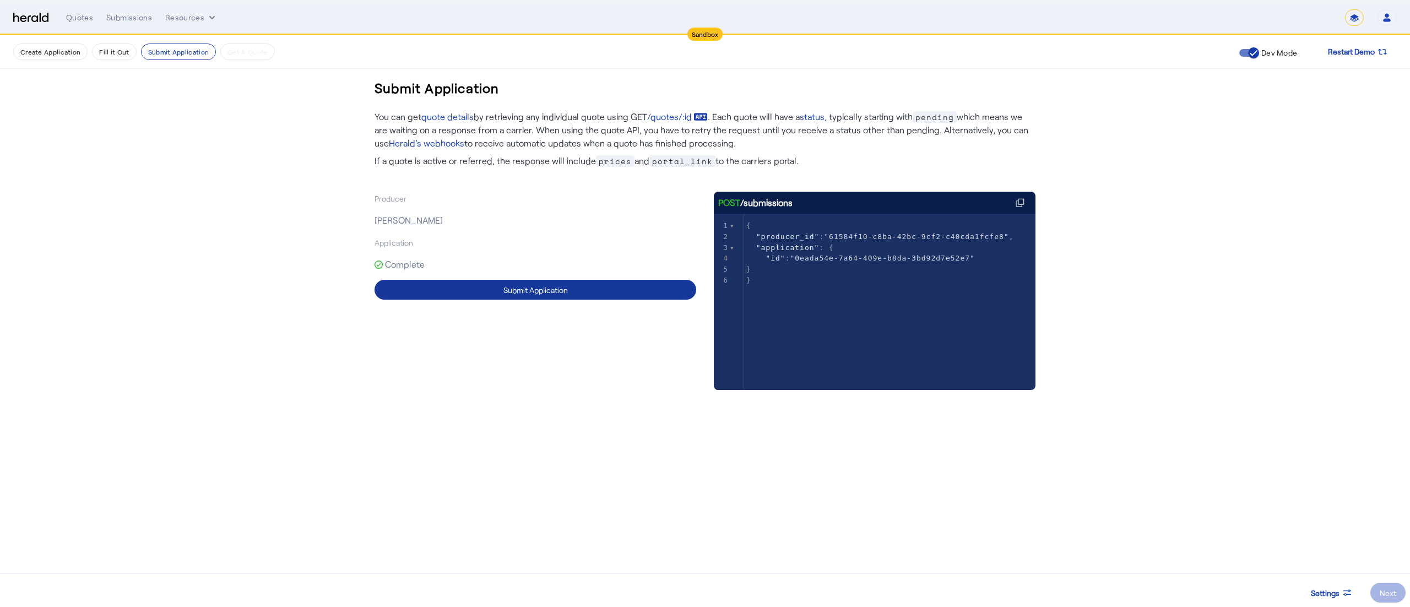
click at [662, 284] on span at bounding box center [535, 289] width 322 height 26
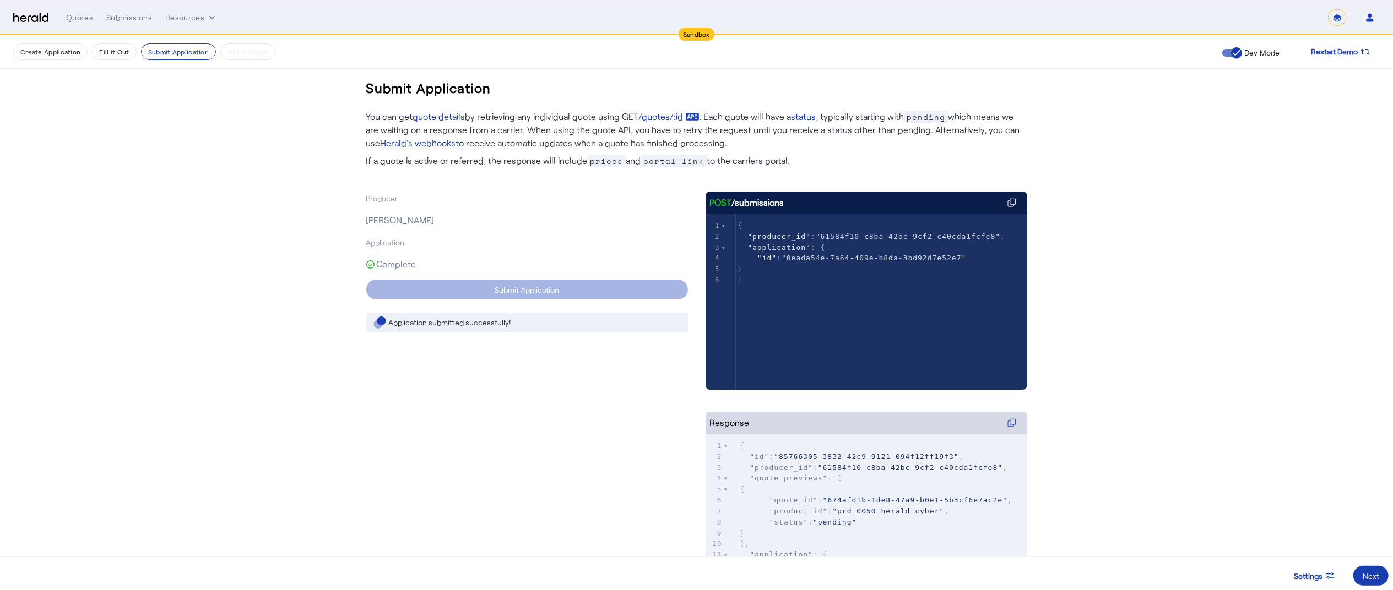
click at [1364, 574] on div "Next" at bounding box center [1371, 577] width 17 height 12
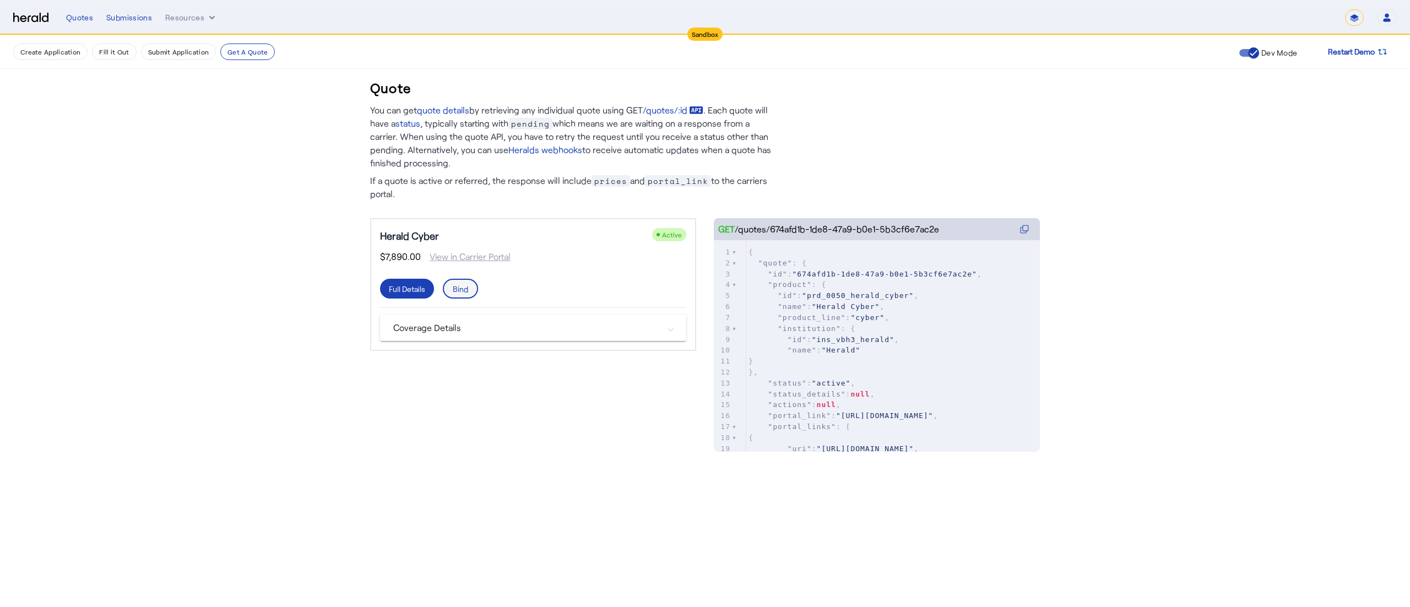
click at [470, 283] on span at bounding box center [460, 288] width 33 height 26
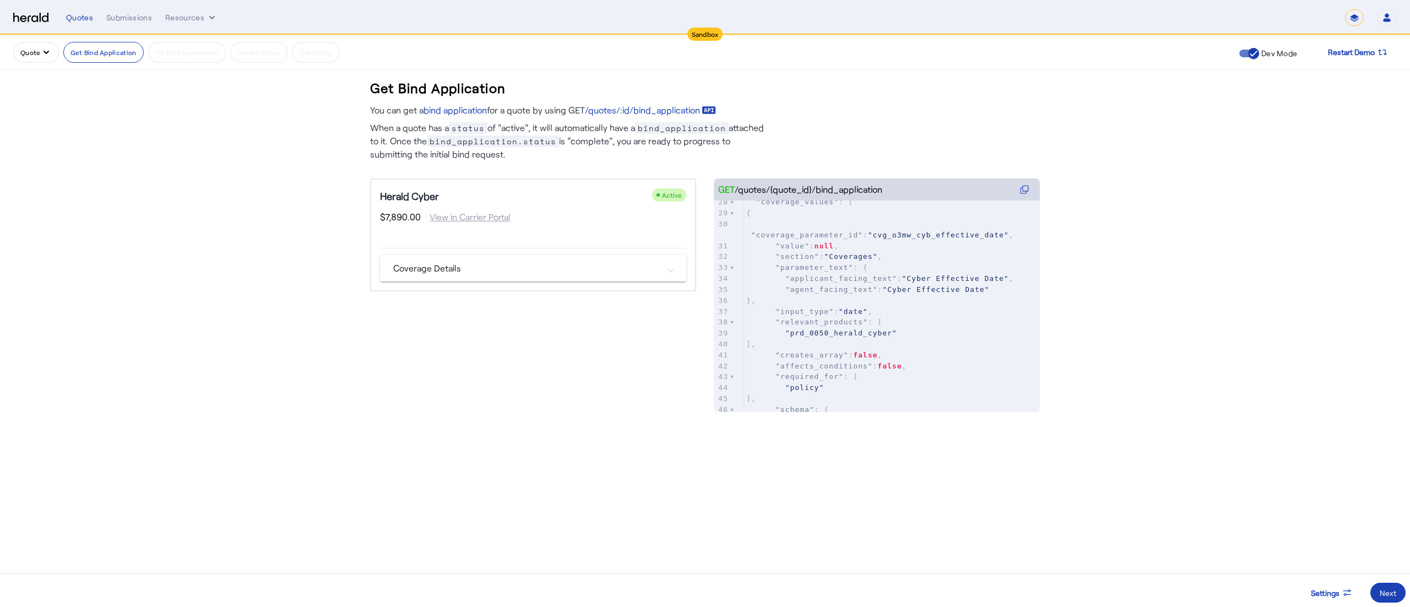
scroll to position [338, 0]
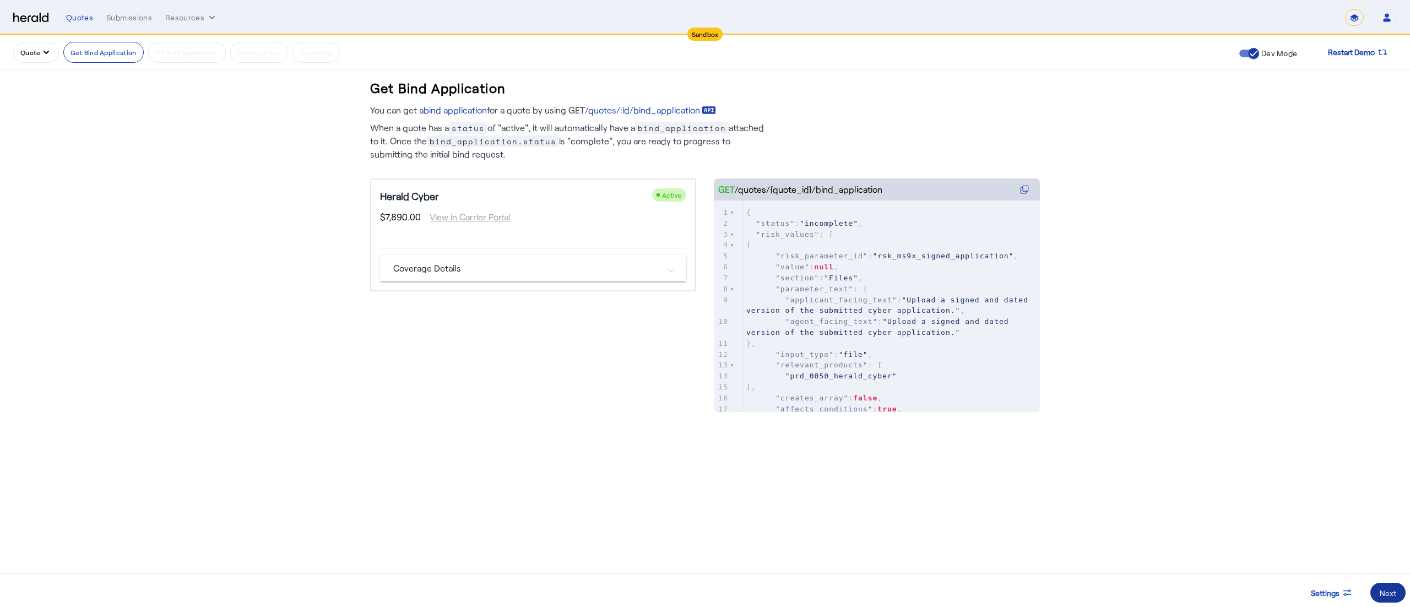
click at [1386, 589] on div "Next" at bounding box center [1388, 593] width 17 height 12
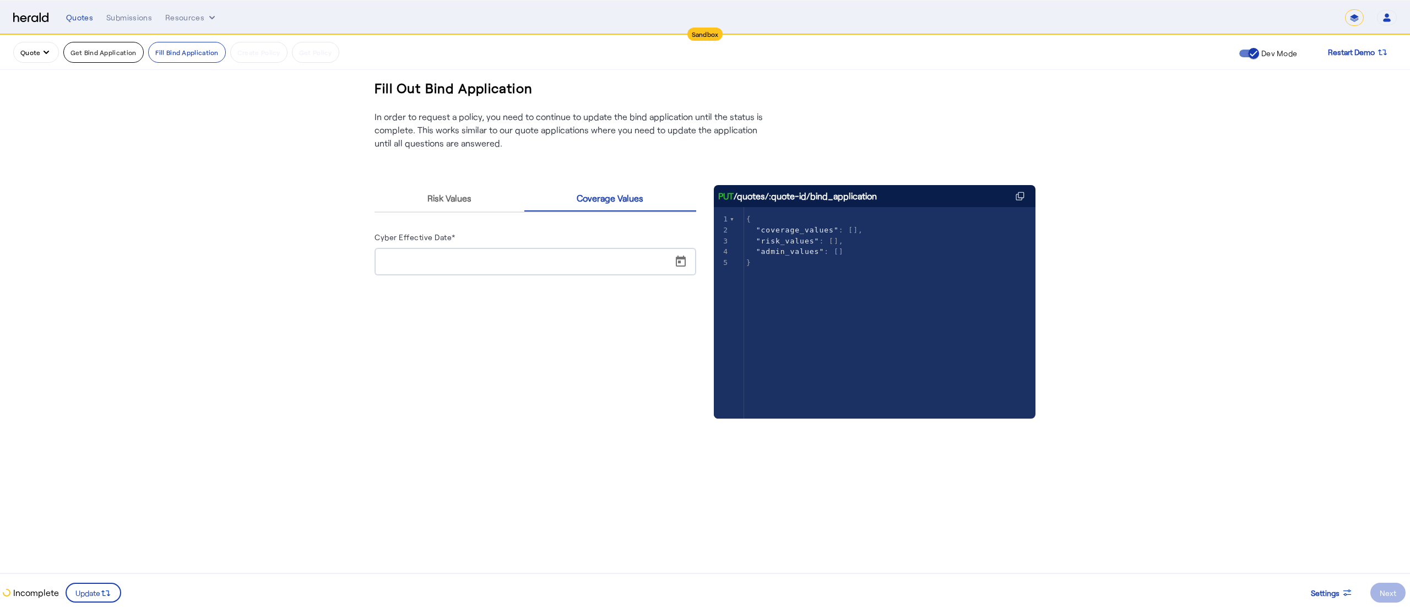
click at [86, 57] on button "Get Bind Application" at bounding box center [103, 52] width 80 height 21
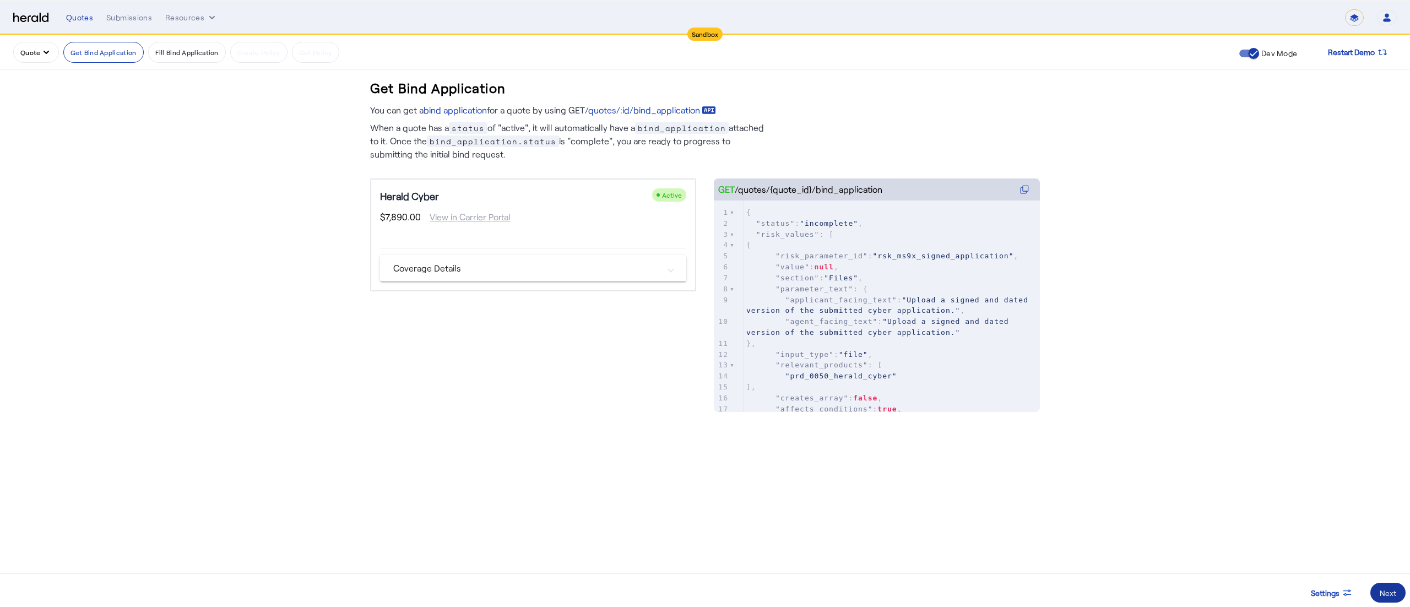
click at [1386, 588] on div "Next" at bounding box center [1388, 593] width 17 height 12
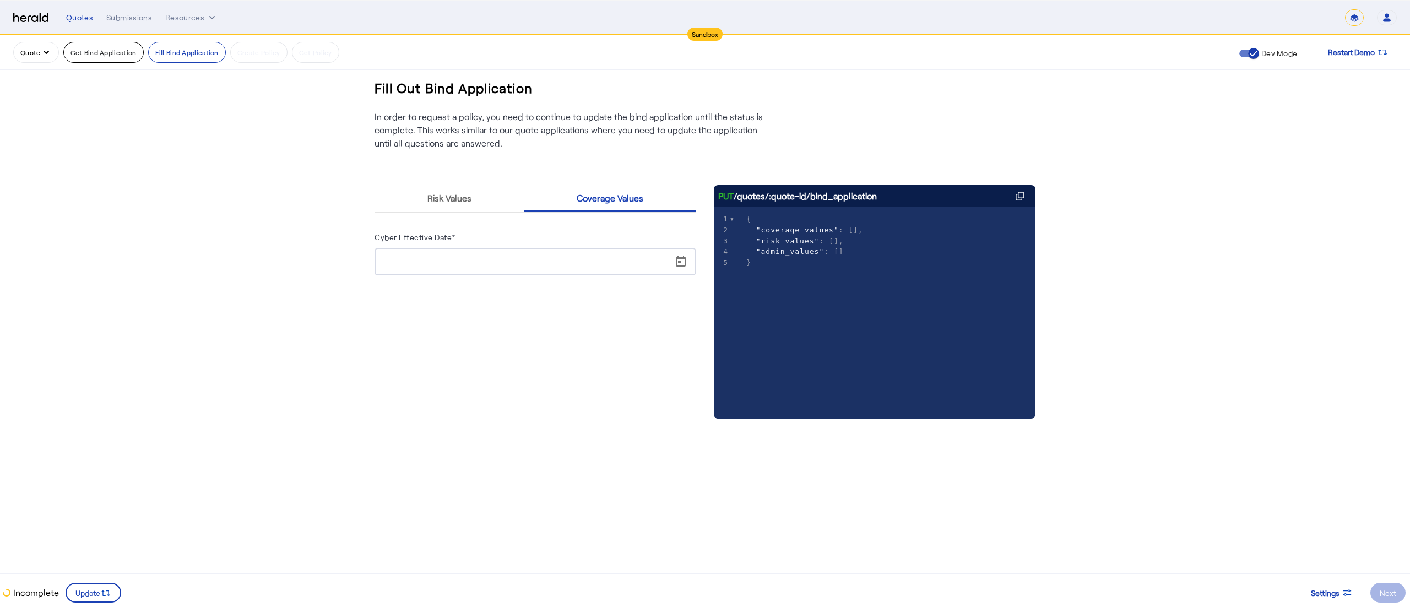
click at [68, 50] on button "Get Bind Application" at bounding box center [103, 52] width 80 height 21
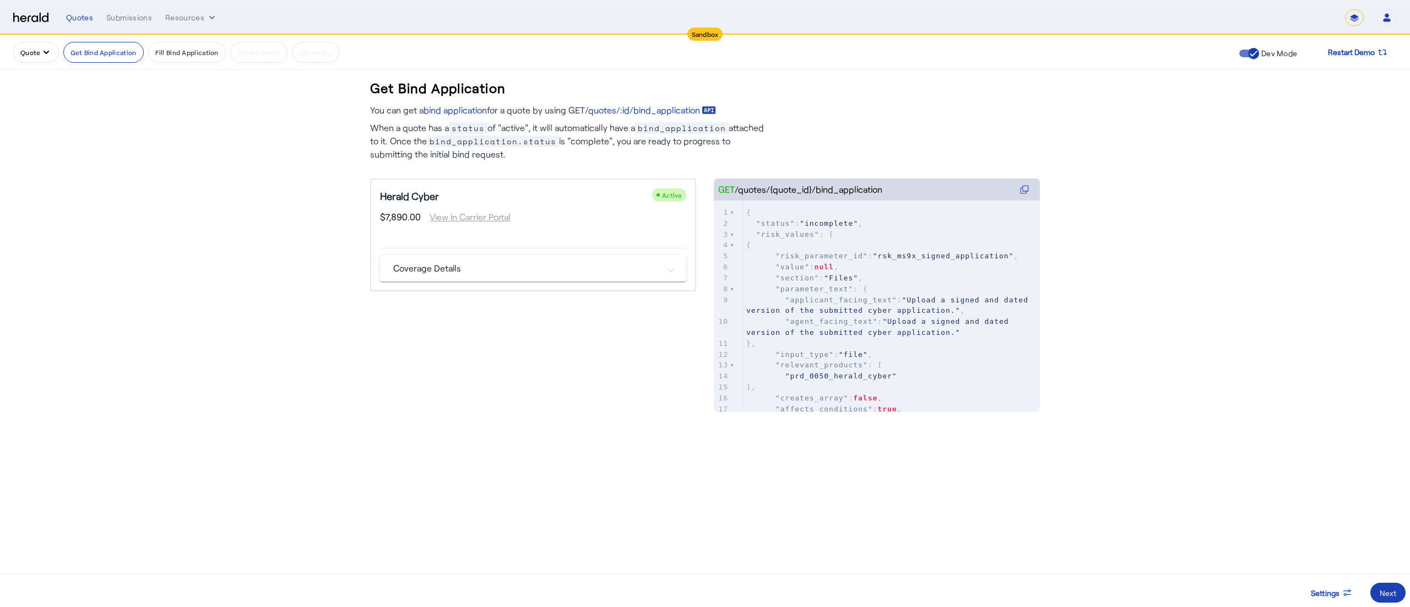
click at [41, 52] on icon "quote dropdown menu" at bounding box center [46, 52] width 11 height 11
click at [23, 164] on span "Get A Quote" at bounding box center [62, 160] width 80 height 13
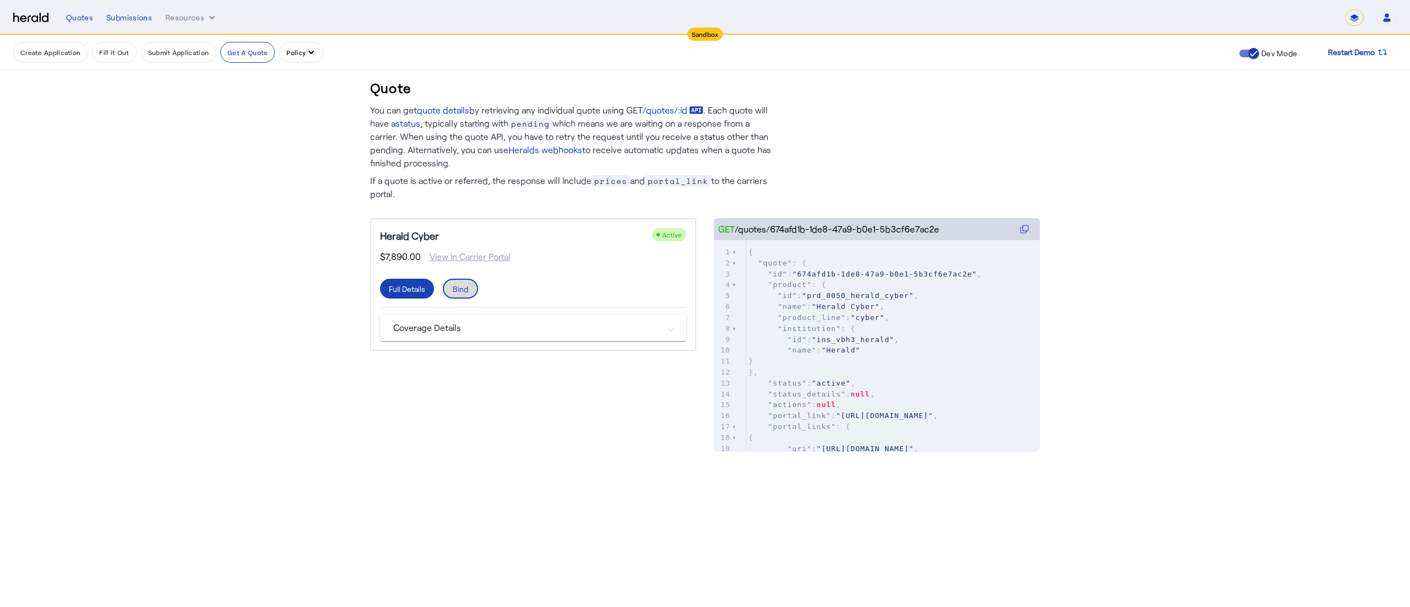
click at [465, 291] on div "Bind" at bounding box center [460, 289] width 15 height 12
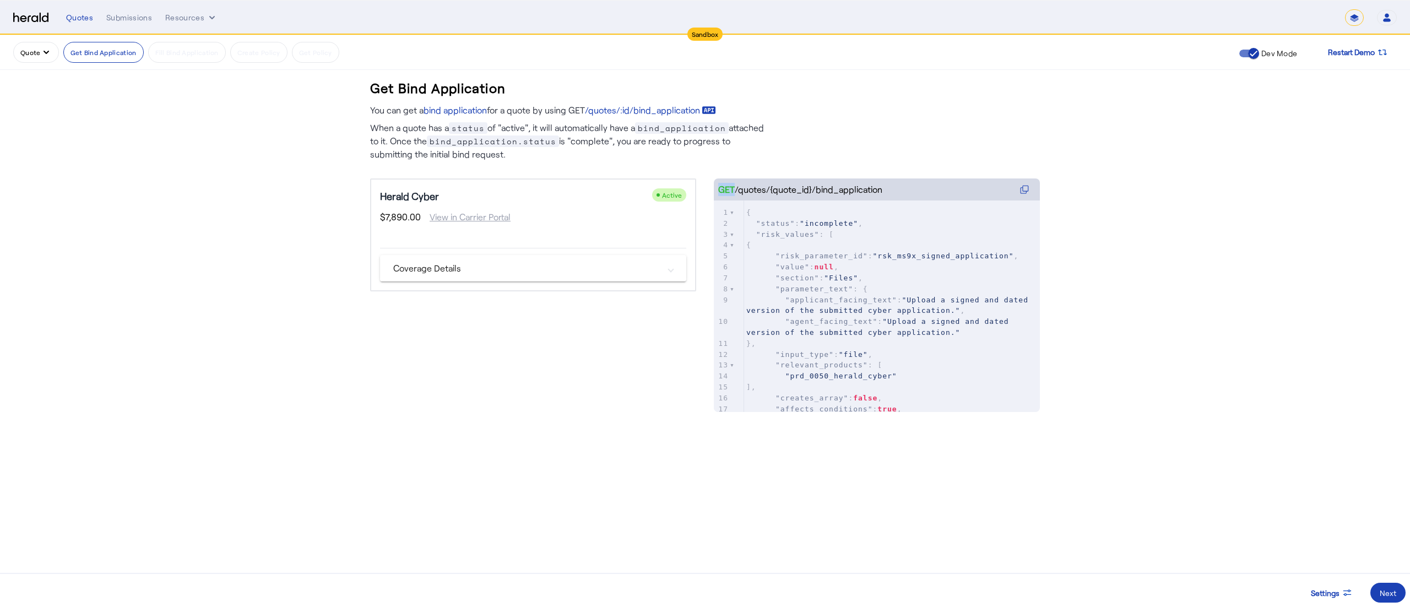
drag, startPoint x: 714, startPoint y: 193, endPoint x: 883, endPoint y: 187, distance: 169.2
click at [883, 187] on div "GET /quotes/{quote_id}/bind_application" at bounding box center [877, 189] width 326 height 22
click at [1377, 590] on span at bounding box center [1387, 592] width 35 height 26
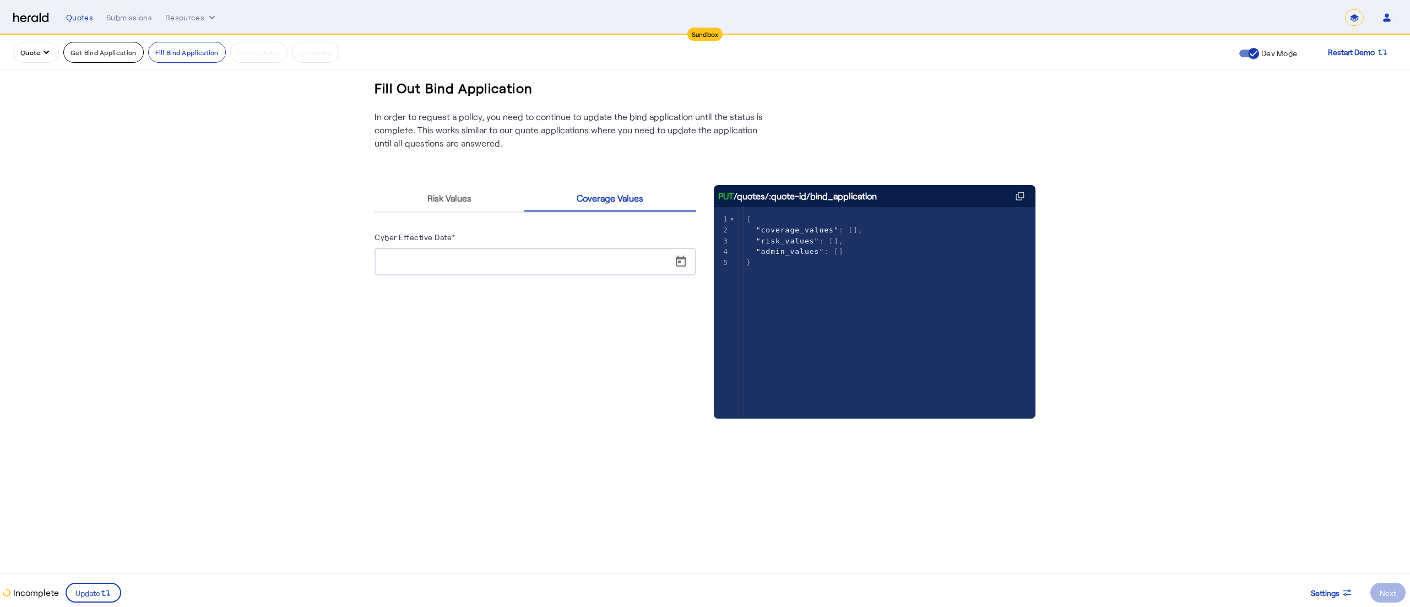
click at [122, 52] on button "Get Bind Application" at bounding box center [103, 52] width 80 height 21
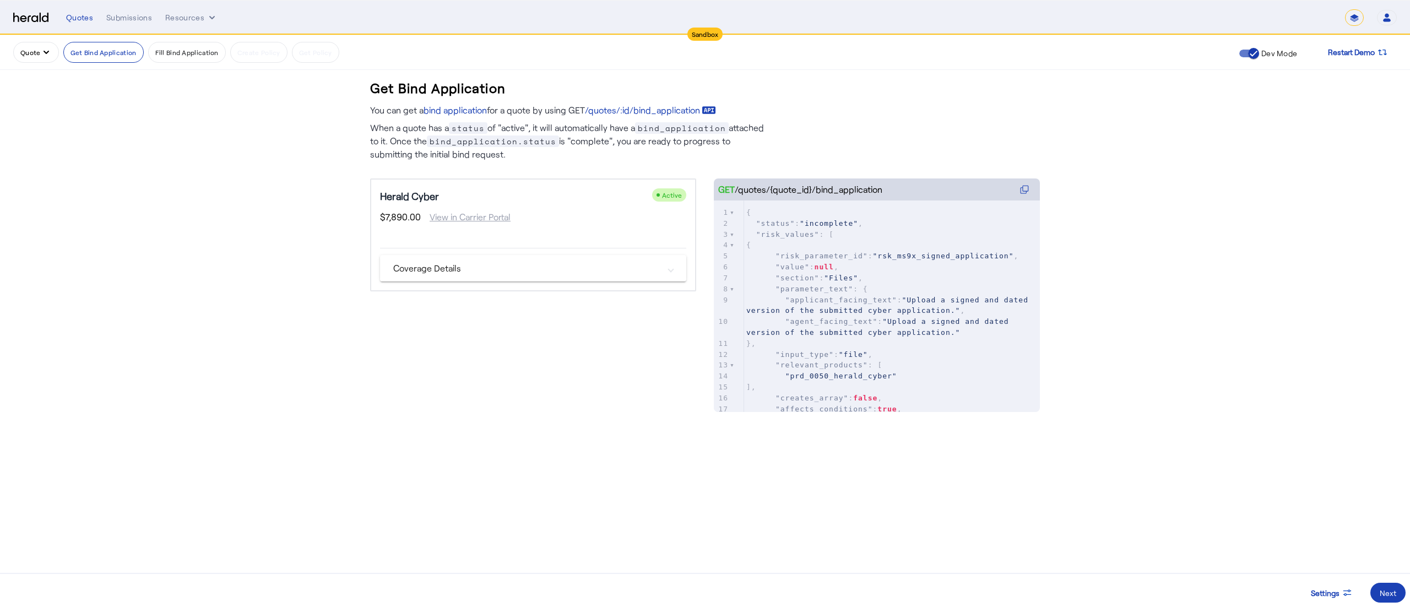
click at [35, 50] on button "Quote" at bounding box center [36, 52] width 46 height 21
click at [52, 161] on span "Get A Quote" at bounding box center [62, 160] width 80 height 13
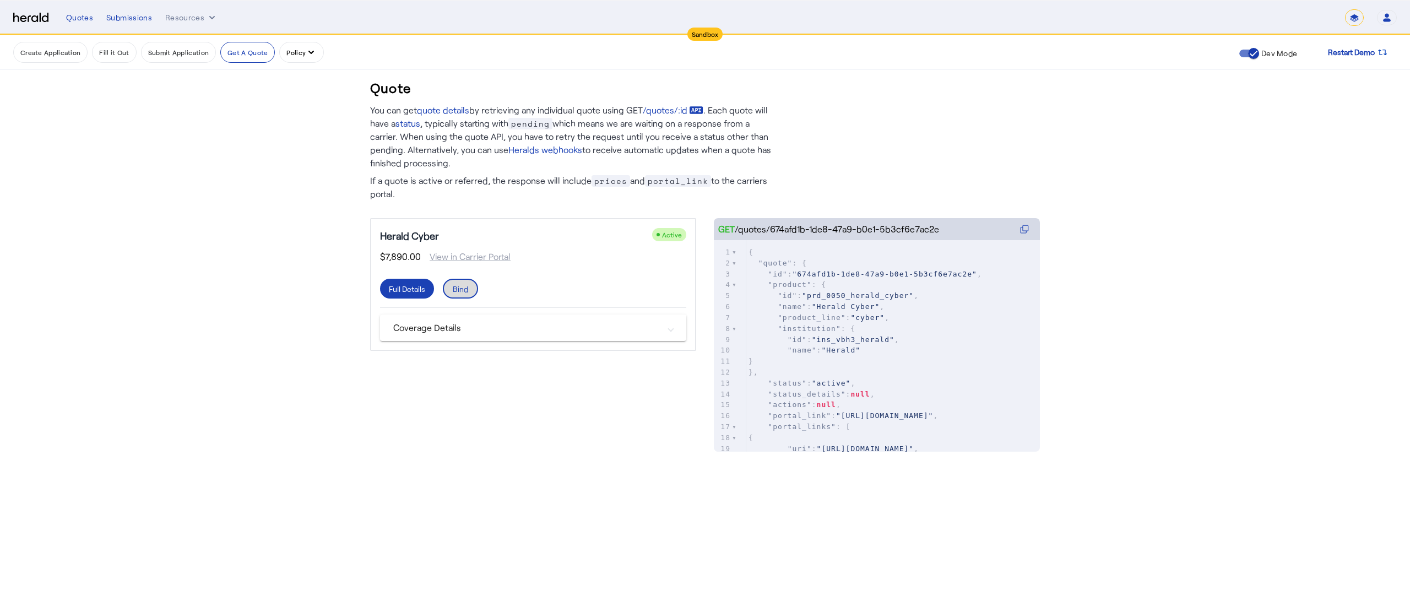
click at [473, 290] on span at bounding box center [460, 288] width 33 height 26
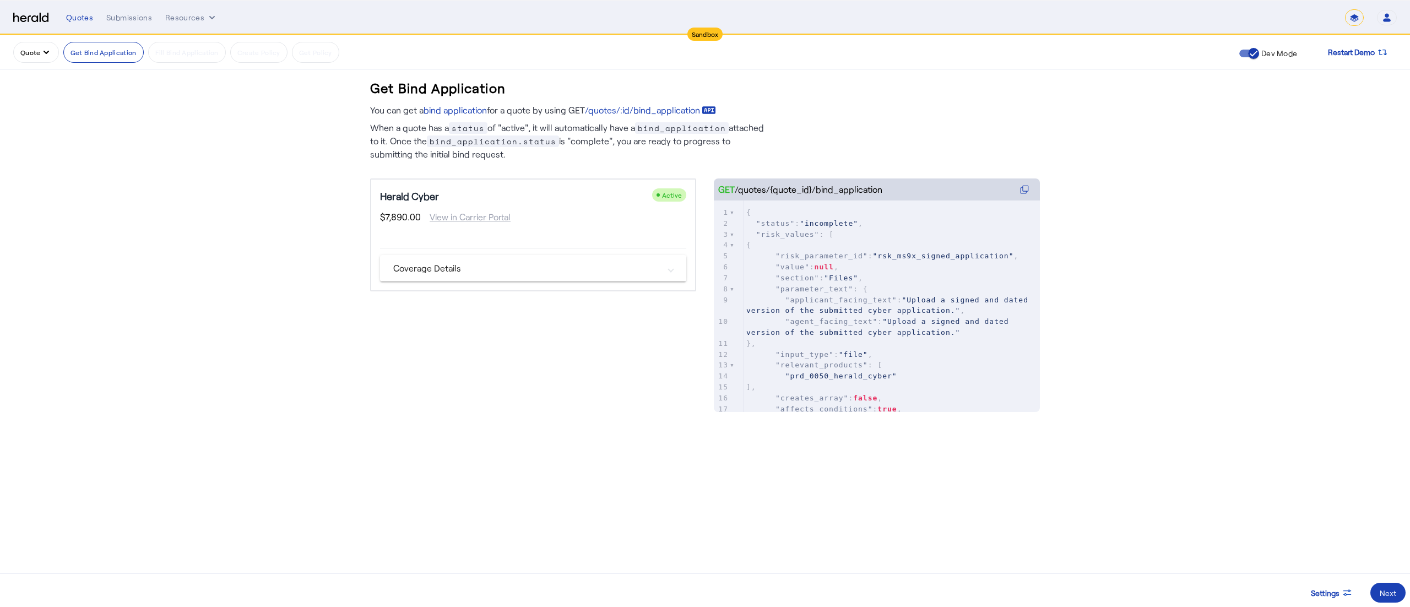
drag, startPoint x: 813, startPoint y: 193, endPoint x: 884, endPoint y: 197, distance: 71.1
click at [884, 197] on div "GET /quotes/{quote_id}/bind_application" at bounding box center [877, 189] width 326 height 22
click at [43, 48] on icon "quote dropdown menu" at bounding box center [46, 52] width 11 height 11
click at [38, 158] on span "Get A Quote" at bounding box center [62, 160] width 80 height 13
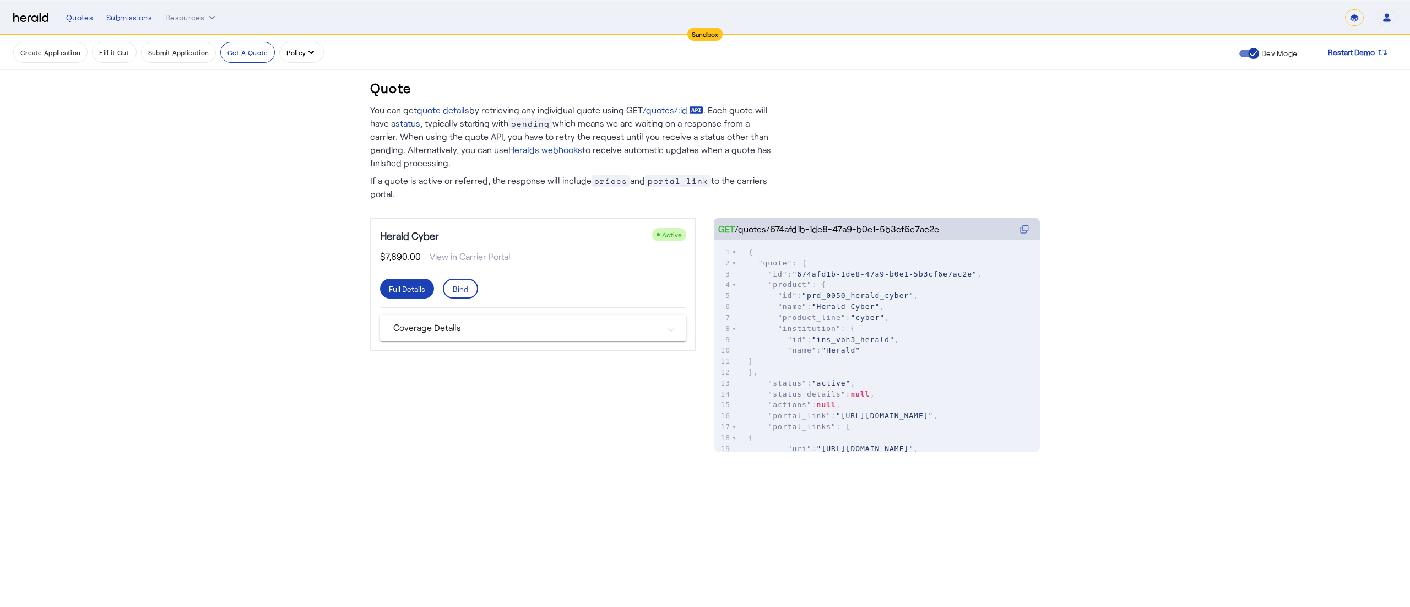
drag, startPoint x: 768, startPoint y: 229, endPoint x: 938, endPoint y: 237, distance: 170.9
click at [938, 237] on div "GET /quotes/674afd1b-1de8-47a9-b0e1-5b3cf6e7ac2e" at bounding box center [877, 229] width 326 height 22
click at [449, 286] on span at bounding box center [460, 288] width 33 height 26
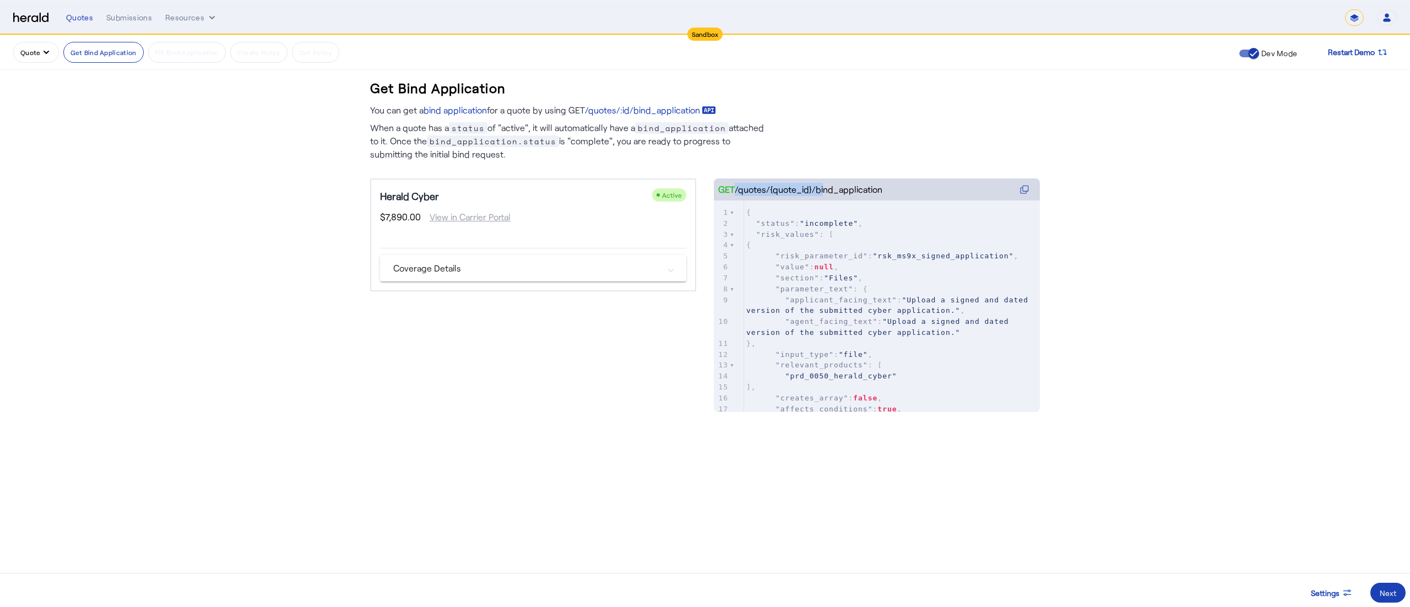
drag, startPoint x: 816, startPoint y: 193, endPoint x: 912, endPoint y: 191, distance: 95.9
click at [912, 191] on div "GET /quotes/{quote_id}/bind_application" at bounding box center [877, 189] width 326 height 22
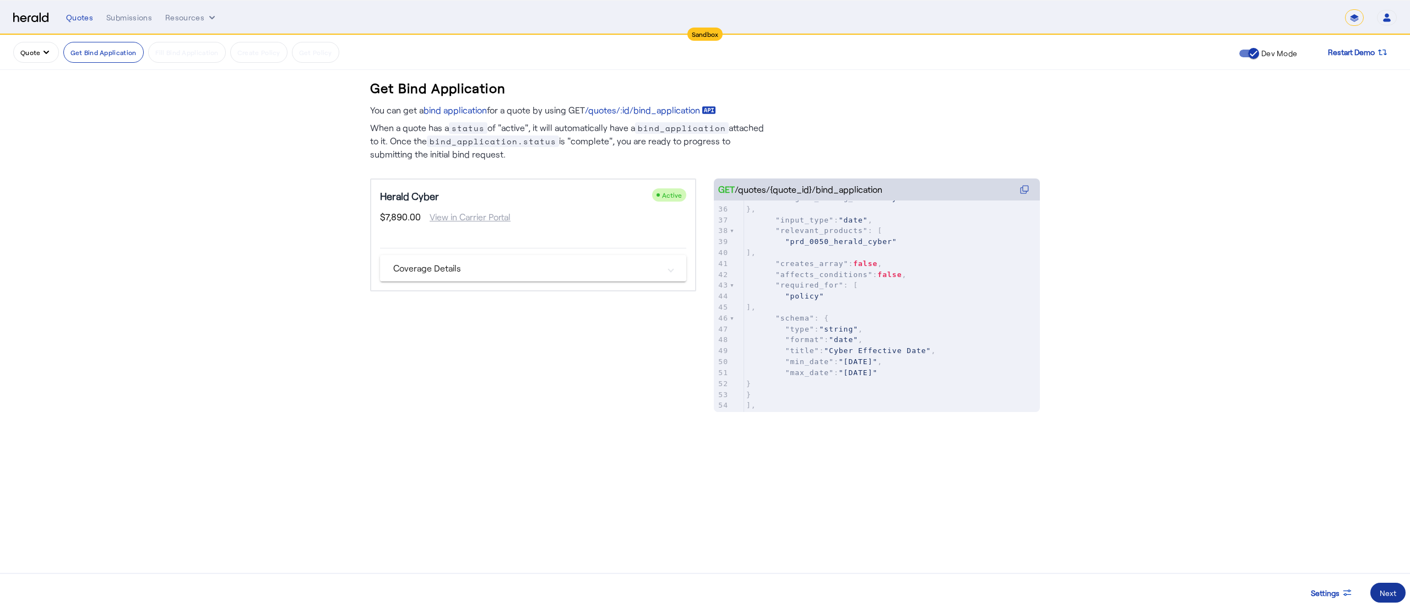
click at [1387, 586] on span at bounding box center [1387, 592] width 35 height 26
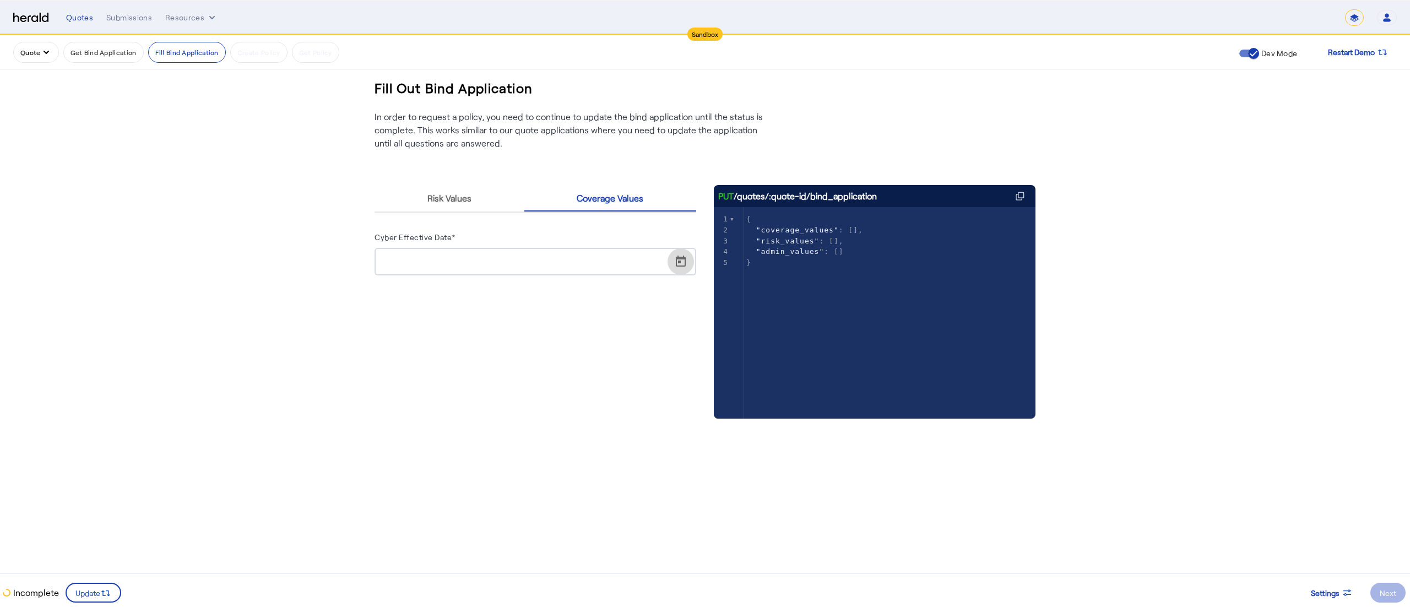
click at [674, 263] on span "Open calendar" at bounding box center [680, 261] width 26 height 26
click at [457, 391] on span "13" at bounding box center [456, 389] width 20 height 20
type input "**********"
click at [101, 593] on icon at bounding box center [105, 593] width 11 height 11
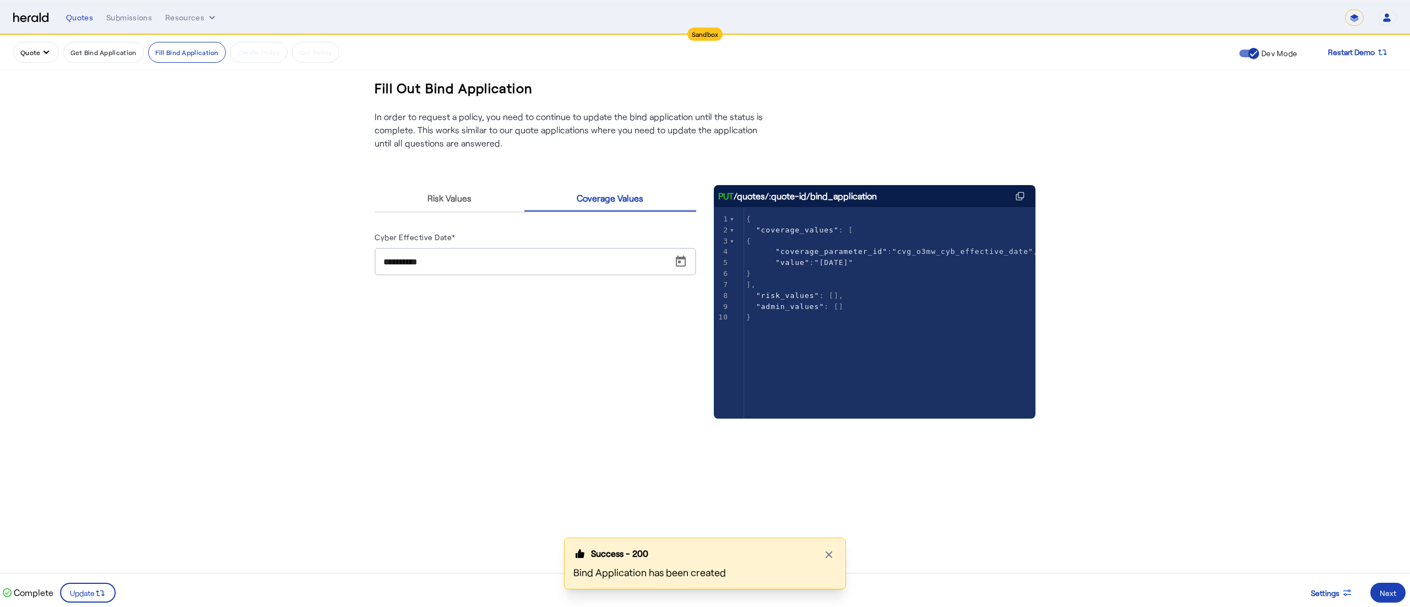
click at [49, 48] on icon "quote dropdown menu" at bounding box center [46, 52] width 11 height 11
click at [47, 149] on button "Get A Quote" at bounding box center [62, 160] width 98 height 26
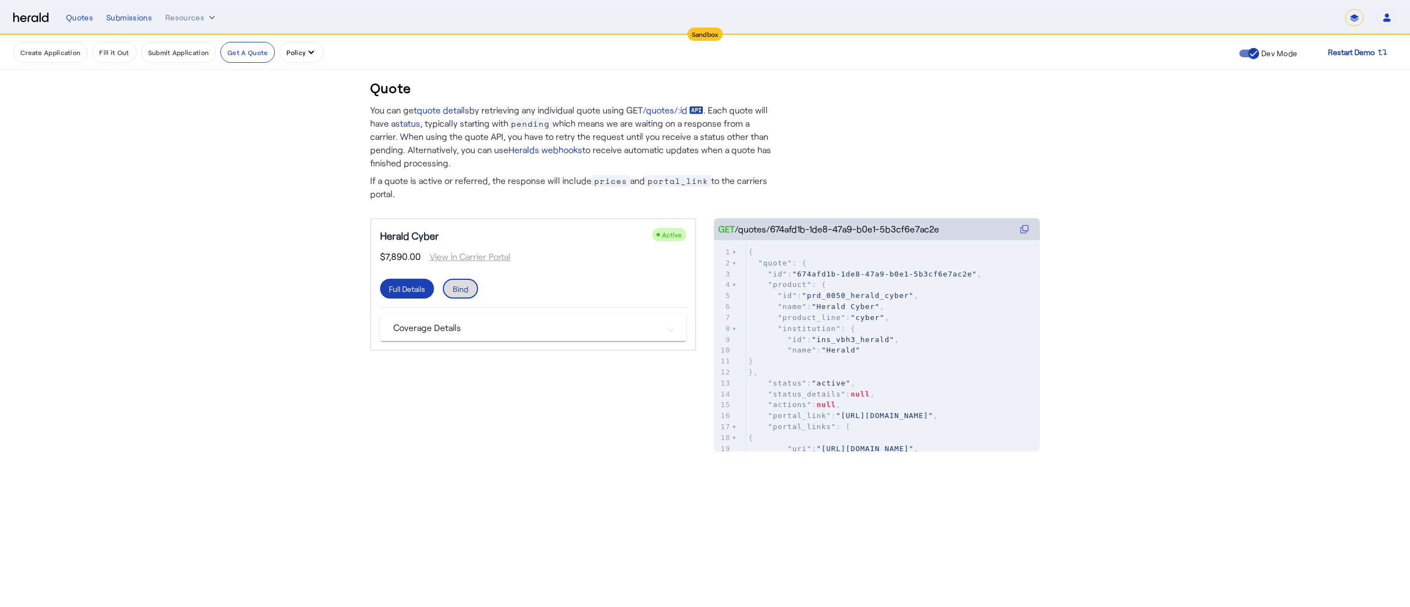
click at [464, 289] on div "Bind" at bounding box center [460, 289] width 15 height 12
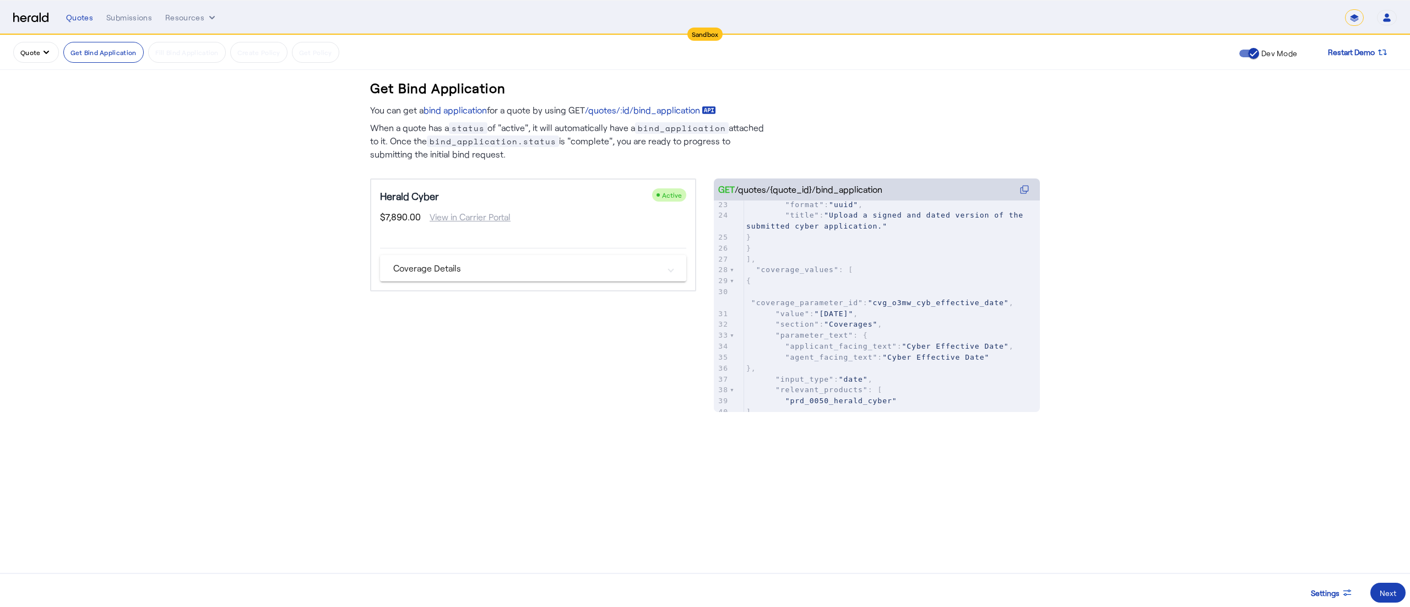
scroll to position [262, 0]
type textarea "**********"
drag, startPoint x: 816, startPoint y: 307, endPoint x: 870, endPoint y: 311, distance: 54.6
click at [858, 318] on span ""value" : "2025-08-13" ," at bounding box center [802, 322] width 112 height 8
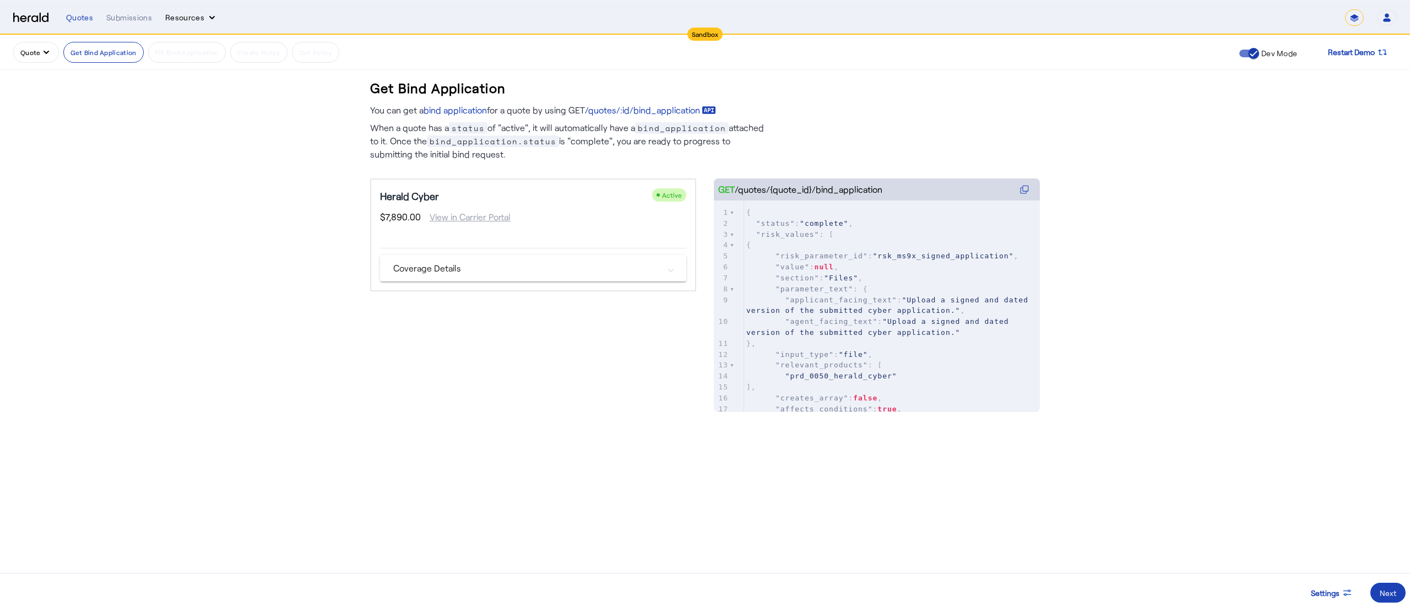
click at [177, 21] on button "Resources" at bounding box center [191, 17] width 52 height 11
click at [186, 33] on div "Herald Request Builder" at bounding box center [223, 41] width 116 height 26
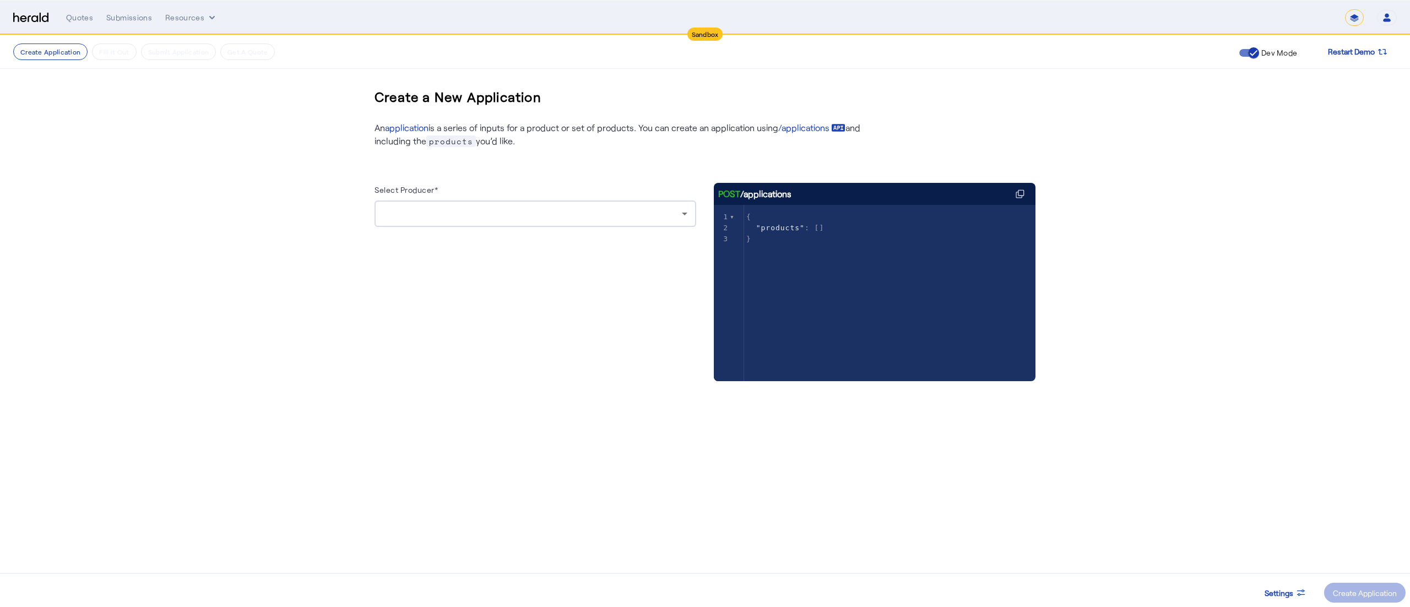
click at [578, 222] on div at bounding box center [535, 213] width 304 height 26
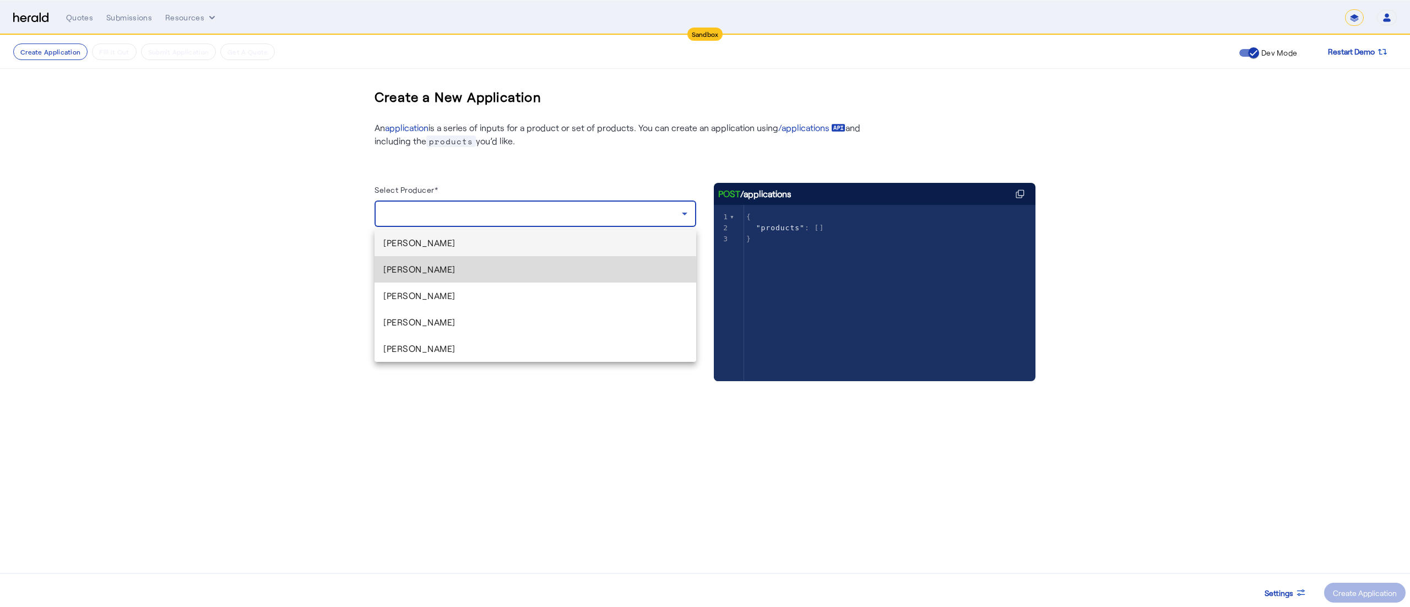
click at [523, 273] on span "Arpan Saha" at bounding box center [535, 269] width 304 height 13
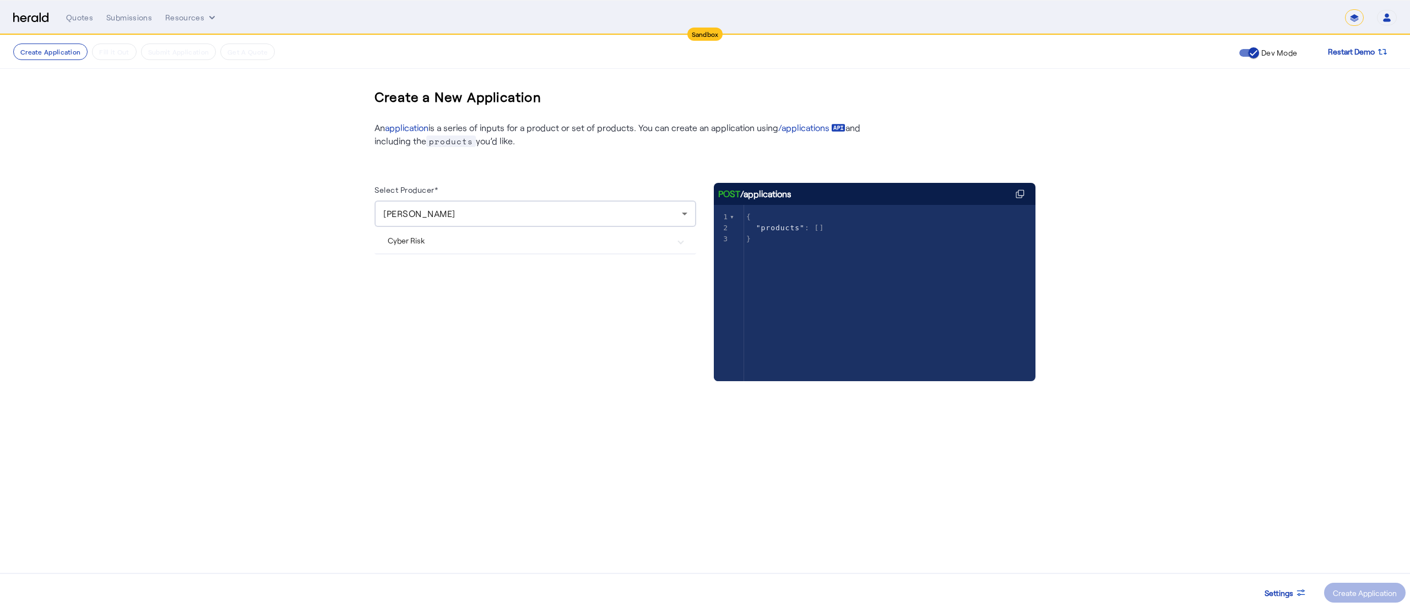
click at [490, 239] on Risk "Cyber Risk" at bounding box center [529, 241] width 282 height 12
click at [1343, 585] on span at bounding box center [1365, 592] width 82 height 26
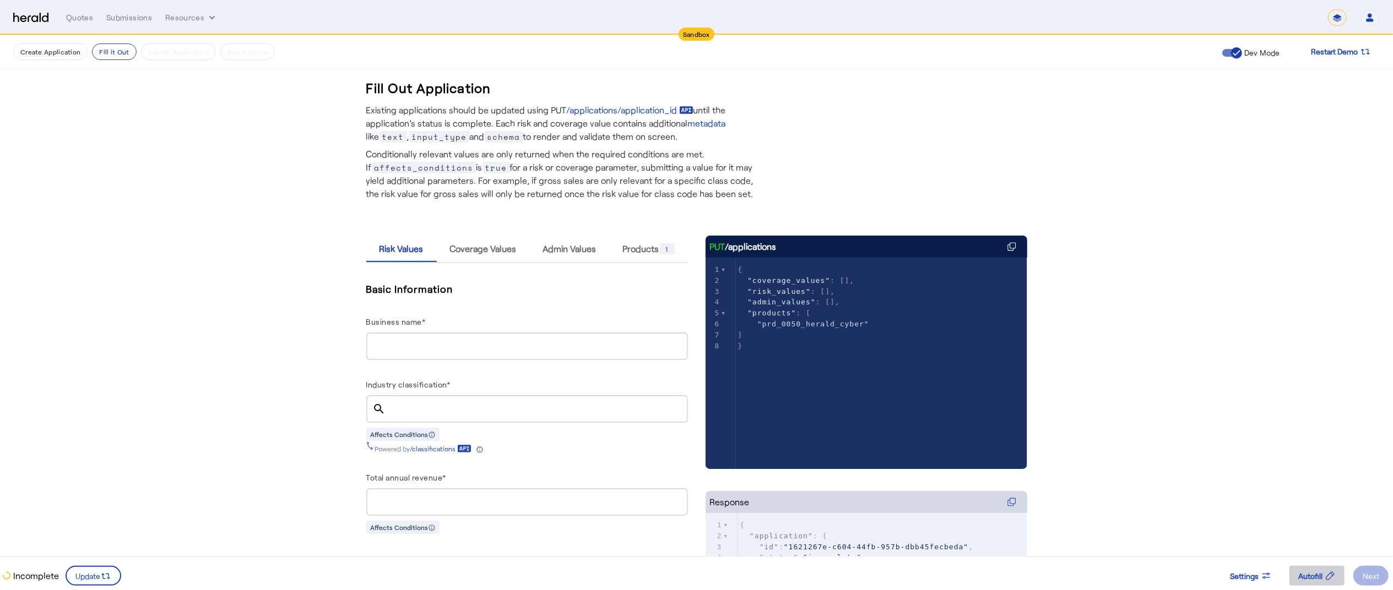
click at [1309, 579] on span "Autofill" at bounding box center [1310, 577] width 24 height 12
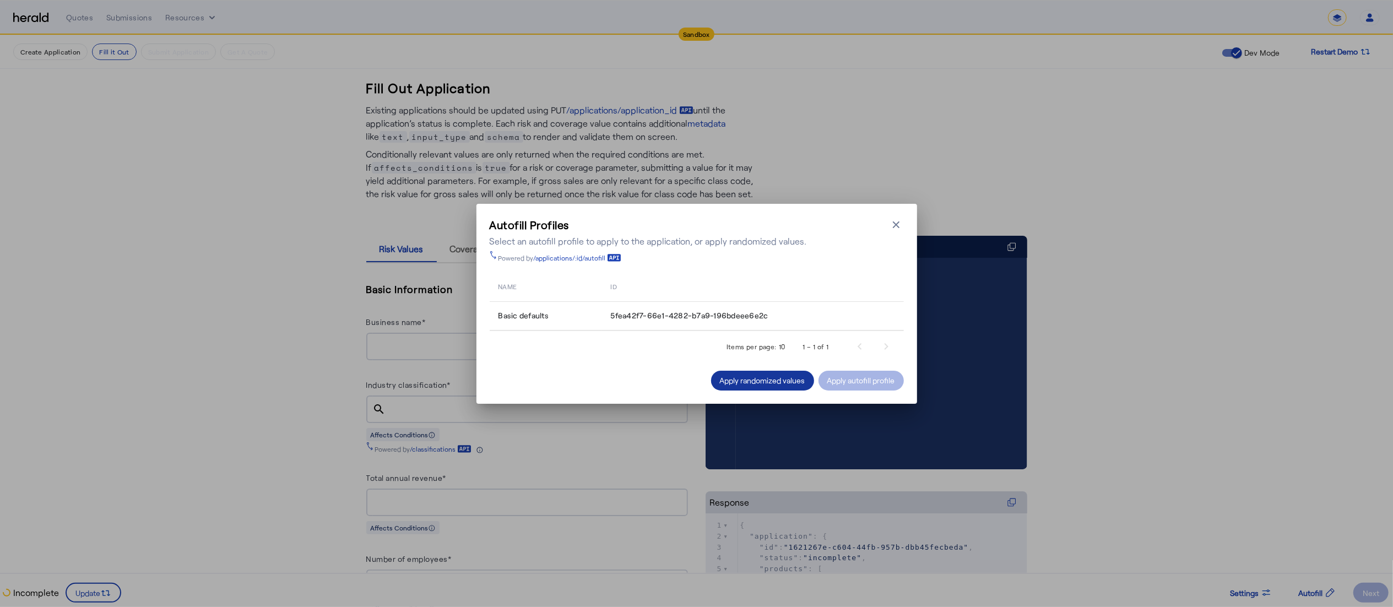
click at [759, 381] on div "Apply randomized values" at bounding box center [762, 380] width 85 height 12
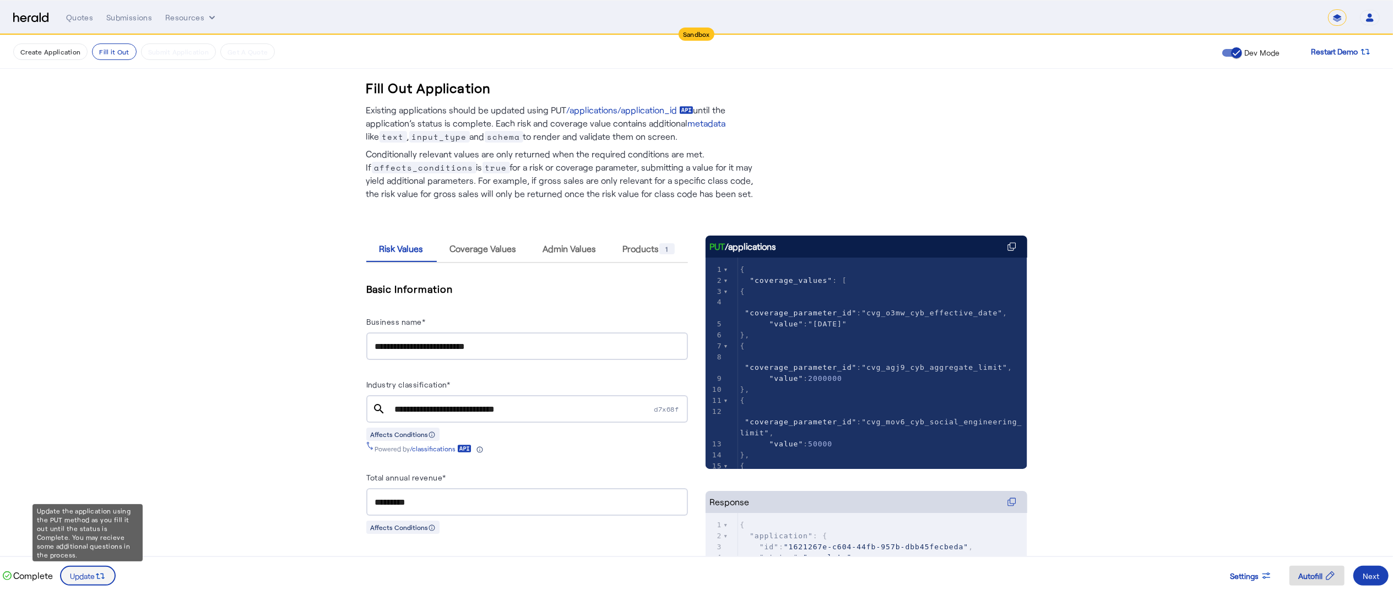
click at [70, 571] on span "Update" at bounding box center [82, 577] width 25 height 12
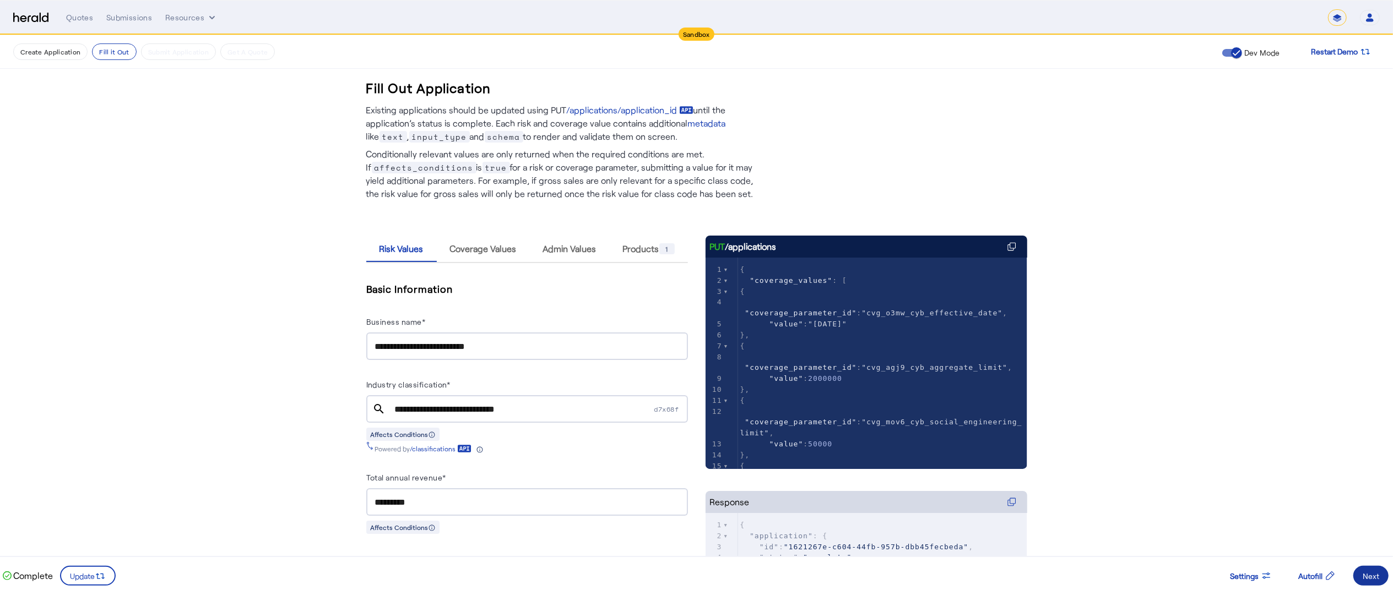
click at [1365, 571] on div "Next" at bounding box center [1371, 577] width 17 height 12
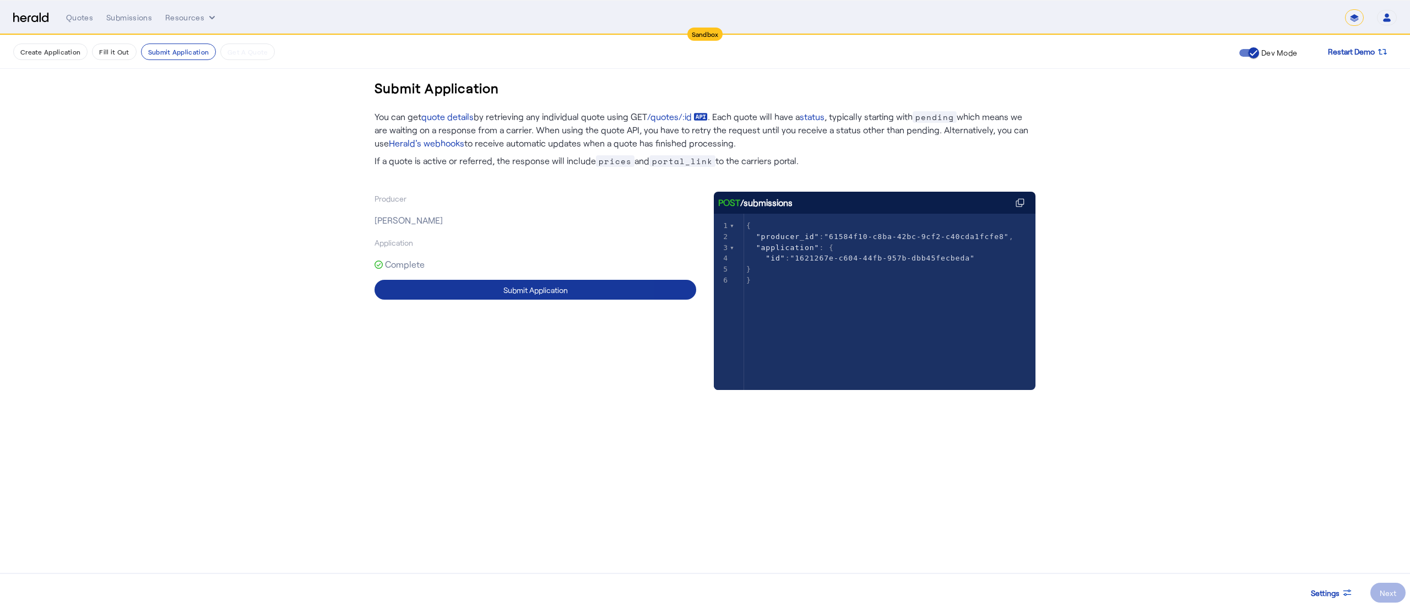
click at [564, 285] on div "Submit Application" at bounding box center [535, 290] width 64 height 12
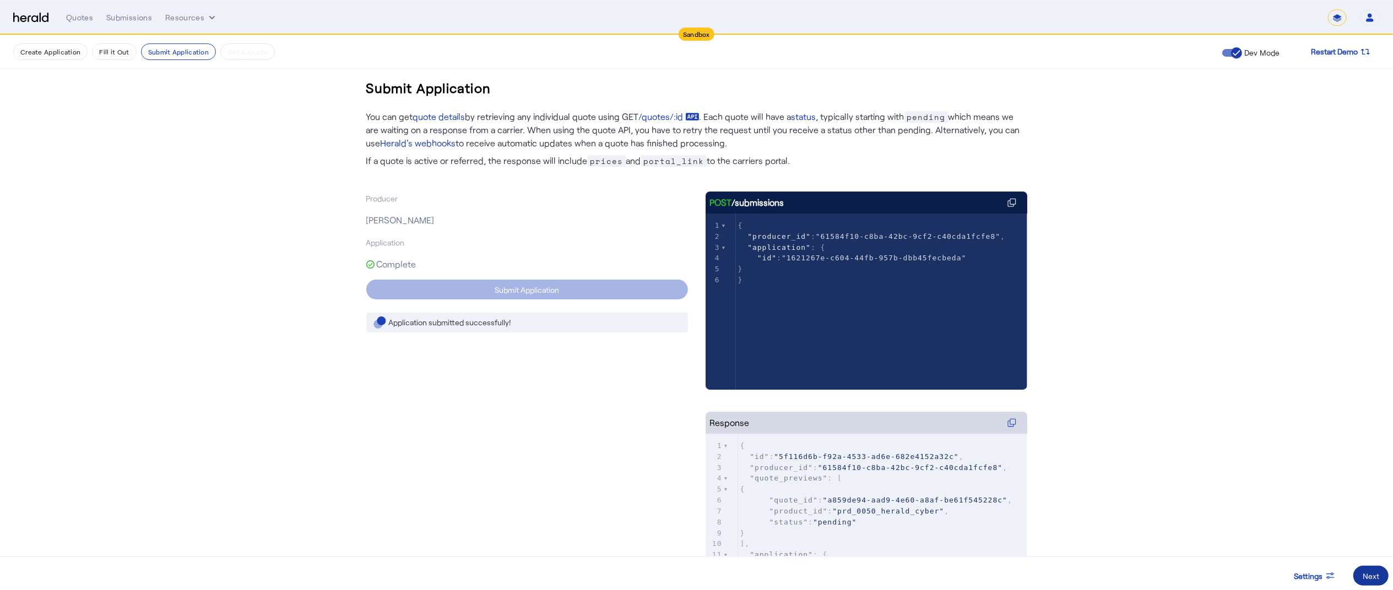
click at [1358, 568] on span at bounding box center [1370, 576] width 35 height 26
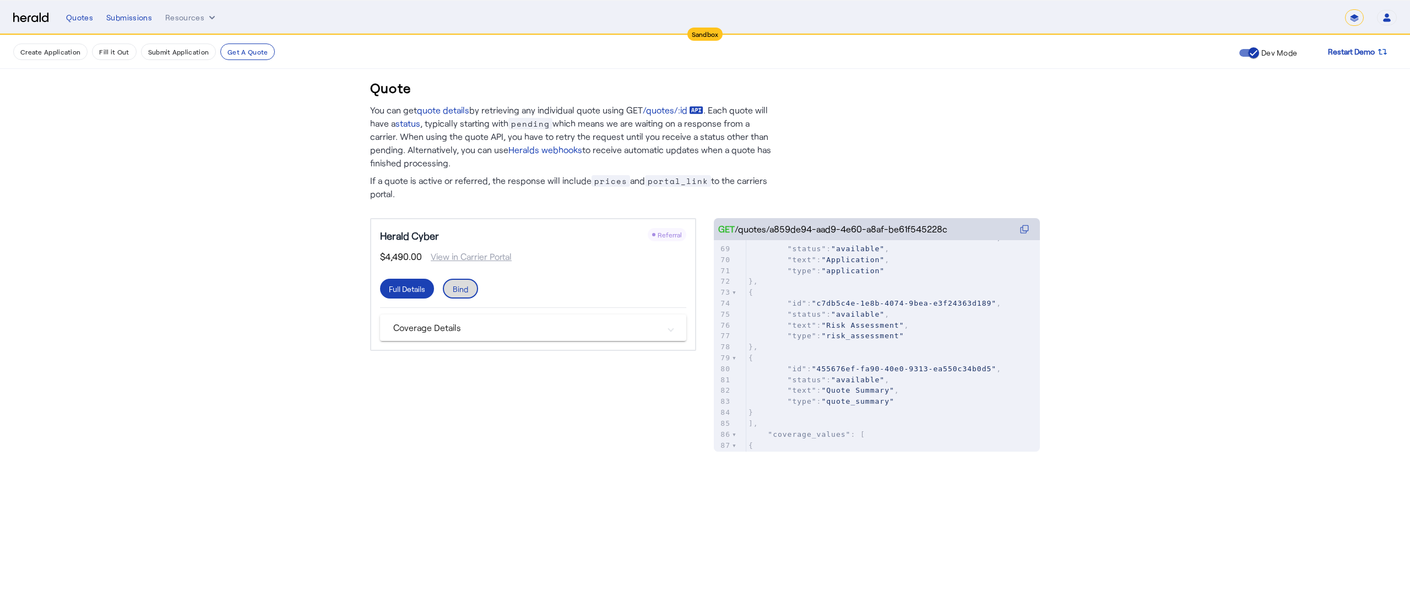
click at [457, 295] on span at bounding box center [460, 288] width 33 height 26
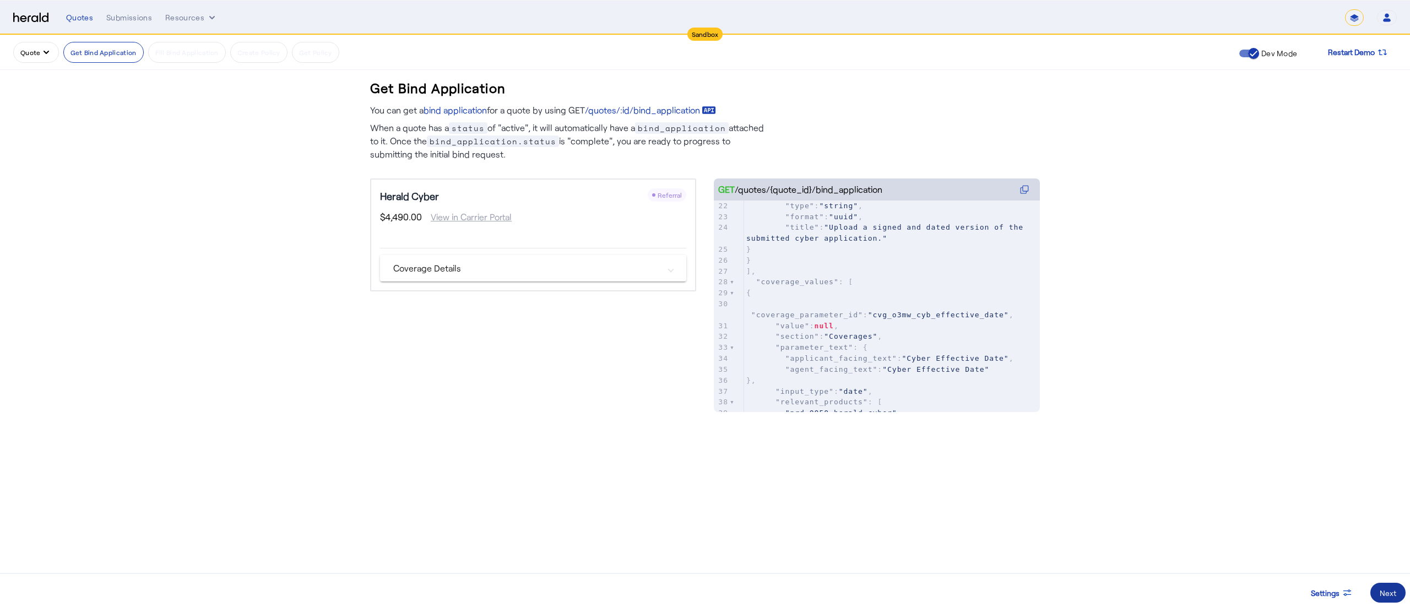
click at [1382, 594] on div "Next" at bounding box center [1388, 593] width 17 height 12
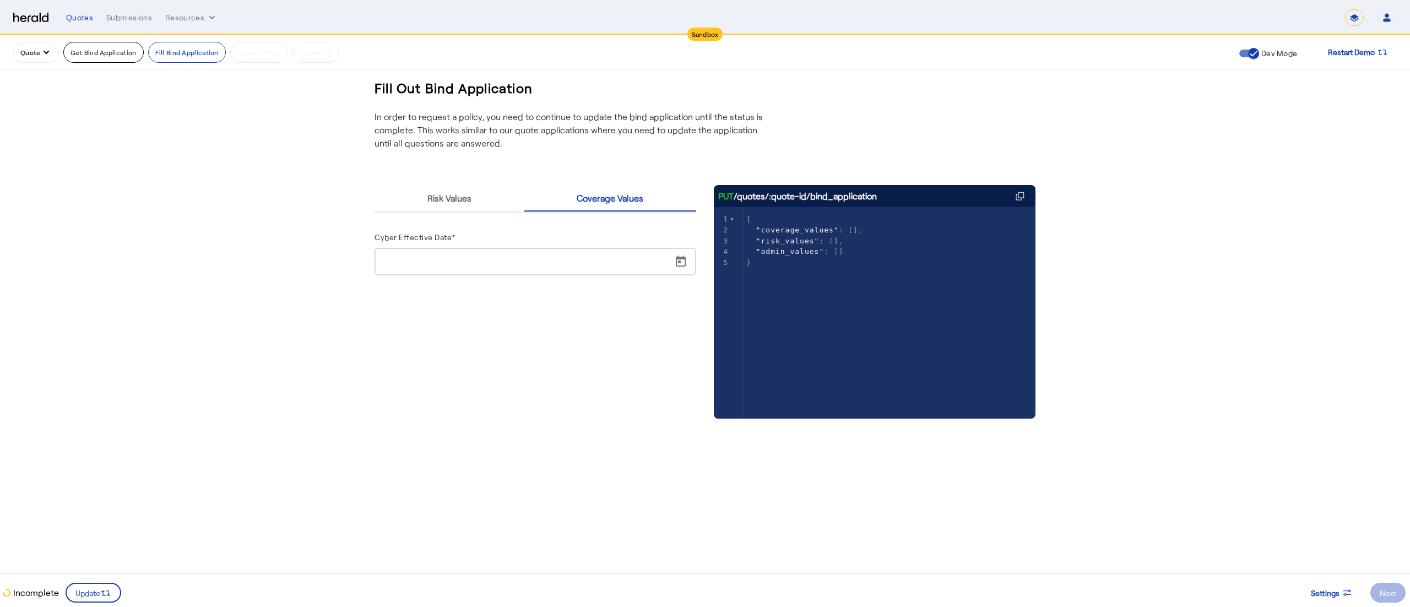
click at [102, 52] on button "Get Bind Application" at bounding box center [103, 52] width 80 height 21
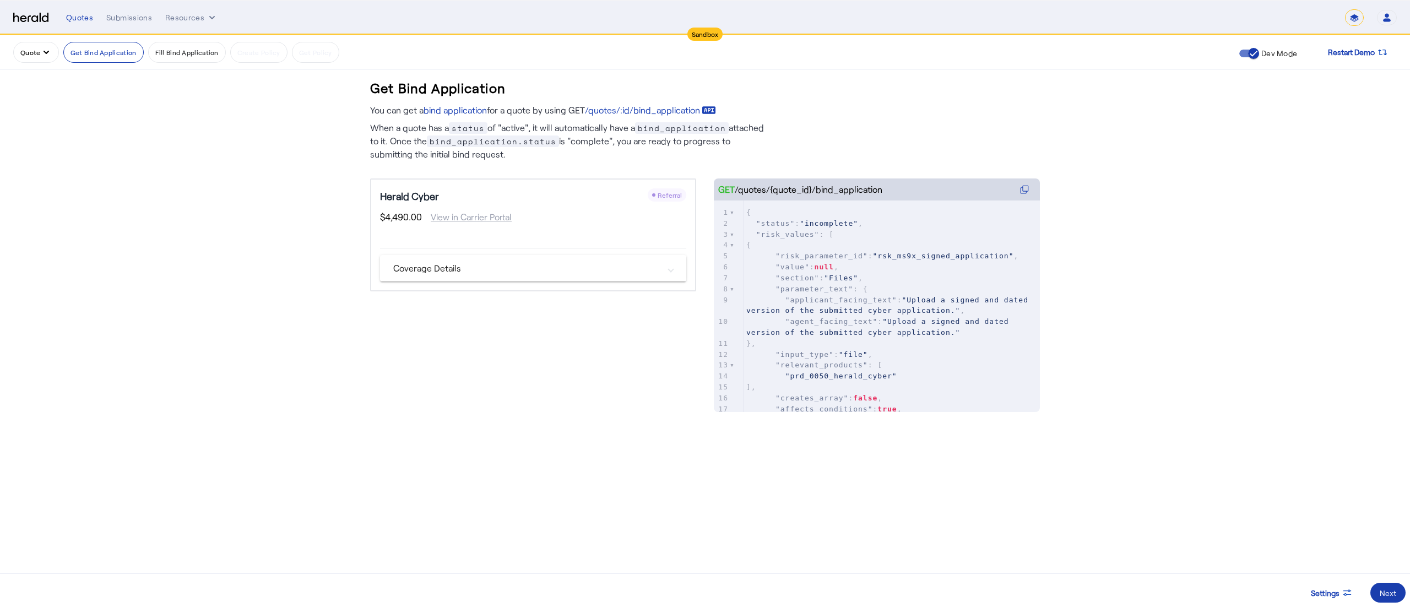
click at [1381, 588] on div "Next" at bounding box center [1388, 593] width 17 height 12
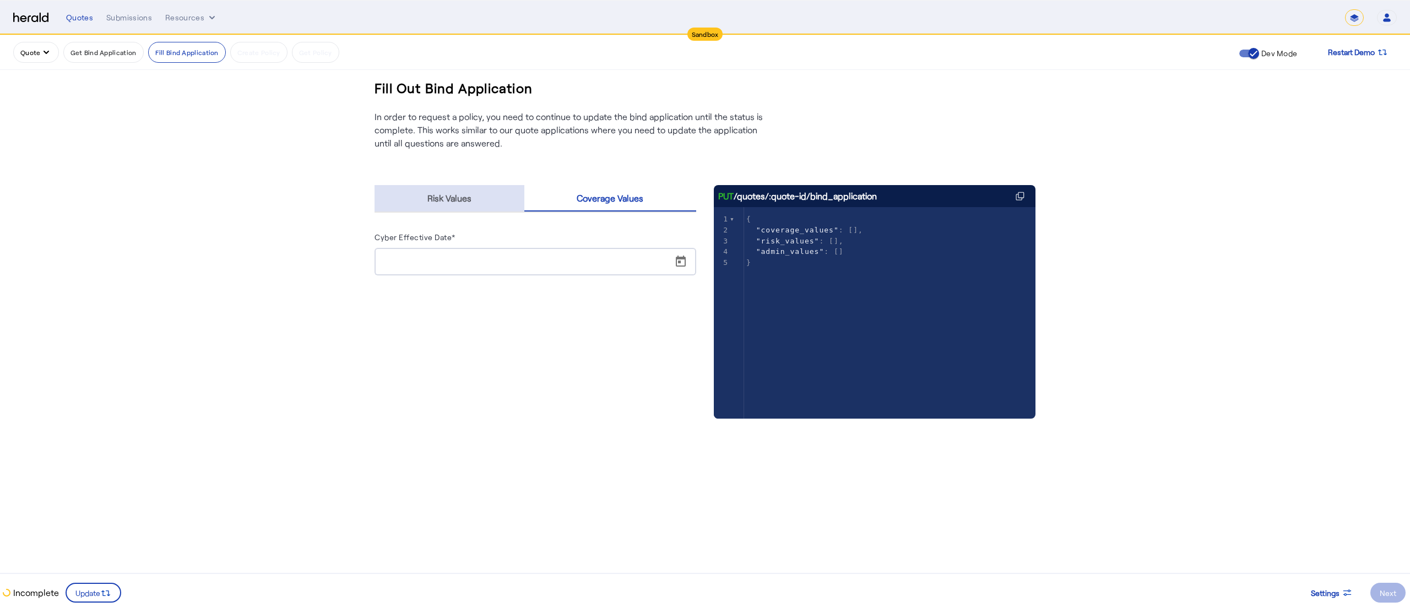
click at [436, 197] on span "Risk Values" at bounding box center [449, 198] width 44 height 9
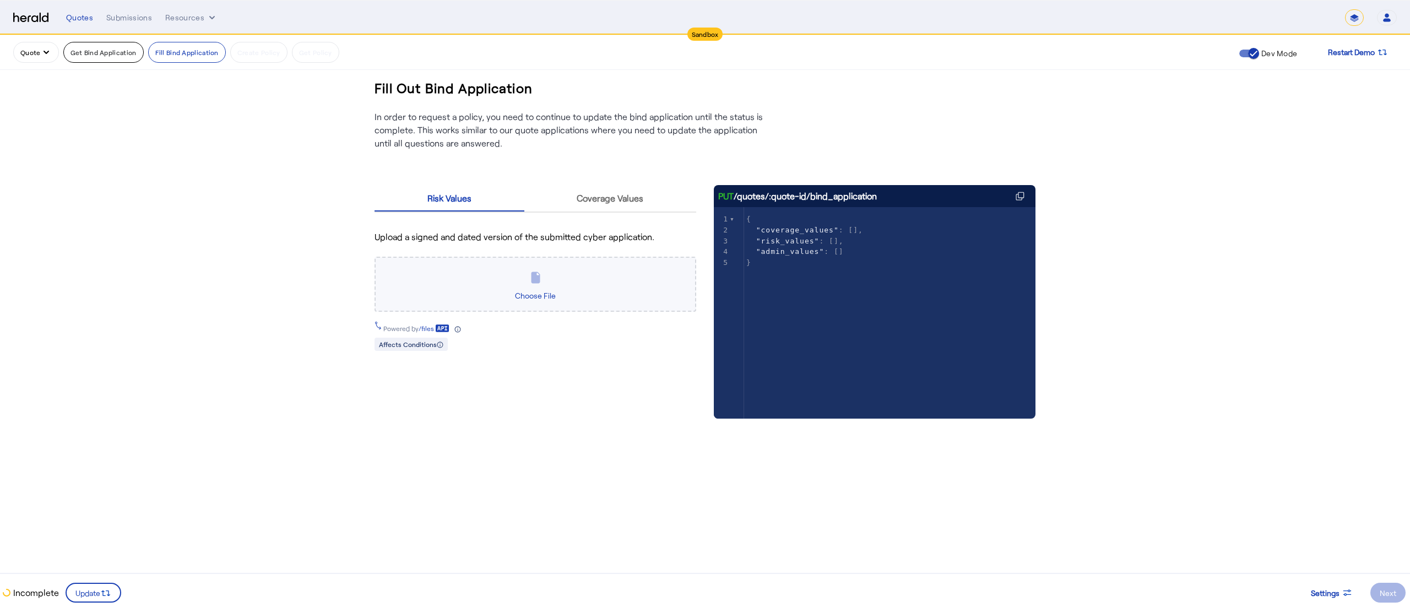
click at [120, 51] on button "Get Bind Application" at bounding box center [103, 52] width 80 height 21
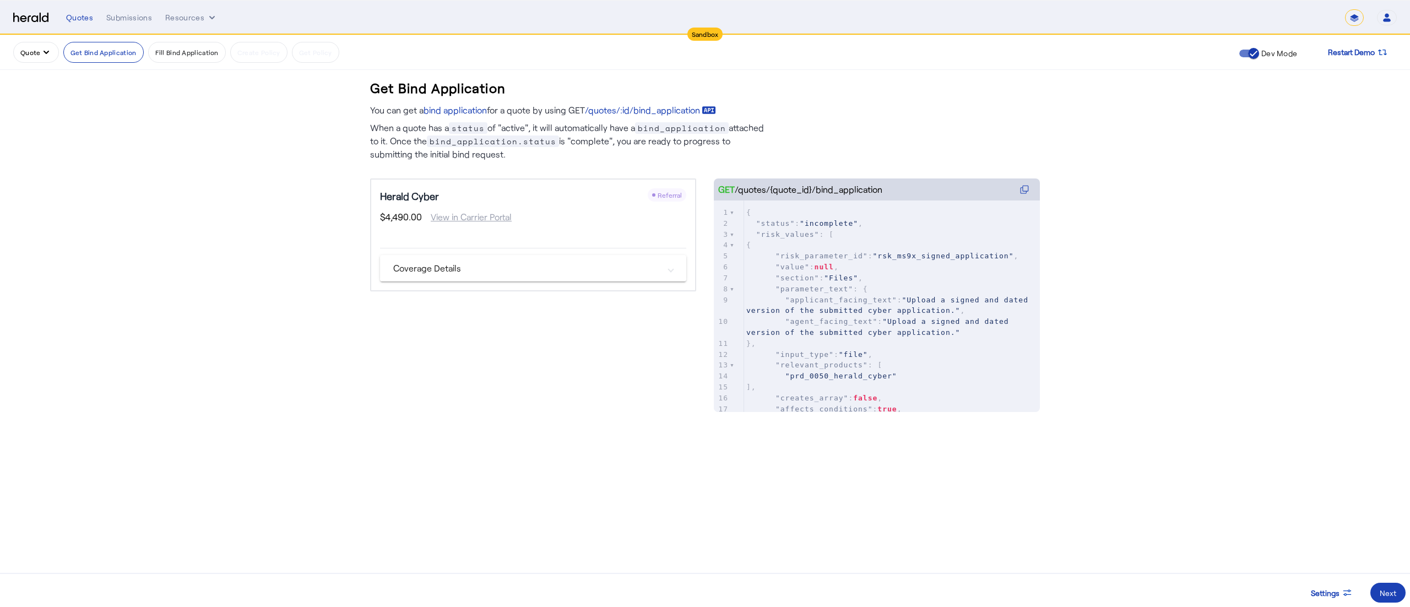
click at [36, 53] on button "Quote" at bounding box center [36, 52] width 46 height 21
click at [26, 160] on span "Get A Quote" at bounding box center [62, 160] width 80 height 13
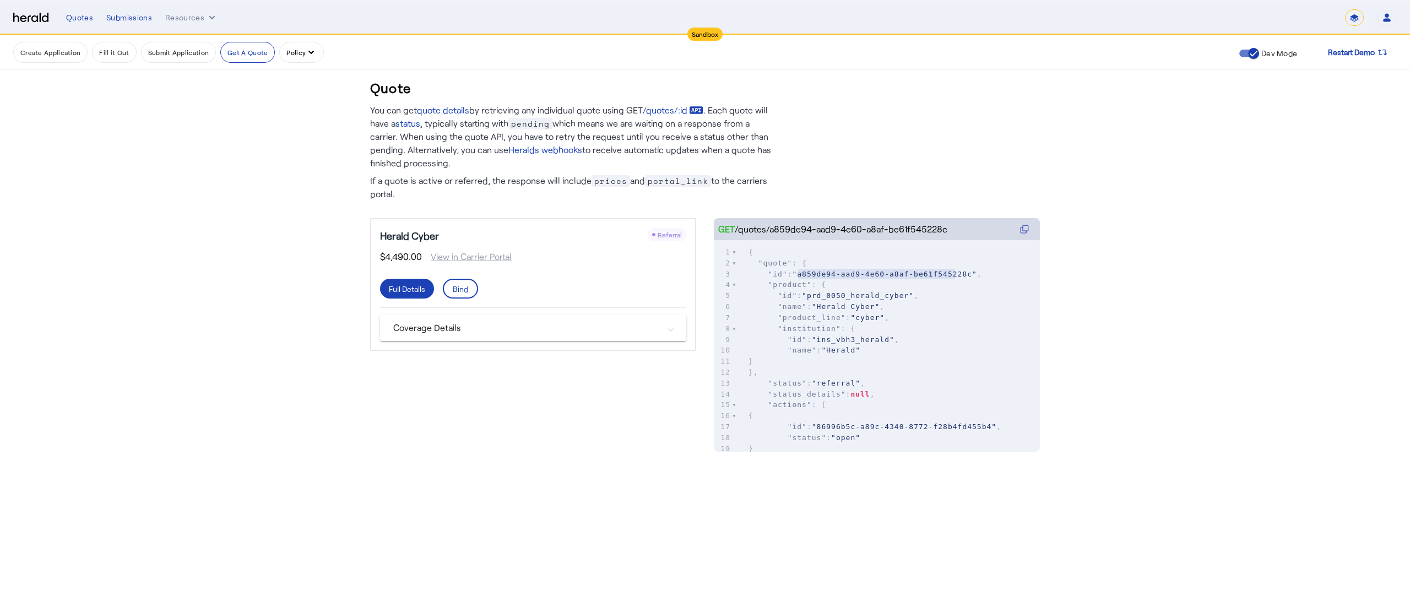
type textarea "**********"
drag, startPoint x: 798, startPoint y: 270, endPoint x: 959, endPoint y: 270, distance: 161.4
click at [959, 270] on span ""a859de94-aad9-4e60-a8af-be61f545228c"" at bounding box center [884, 274] width 184 height 8
click at [799, 271] on span ""a859de94-aad9-4e60-a8af-be61f545228c"" at bounding box center [884, 274] width 184 height 8
type textarea "**********"
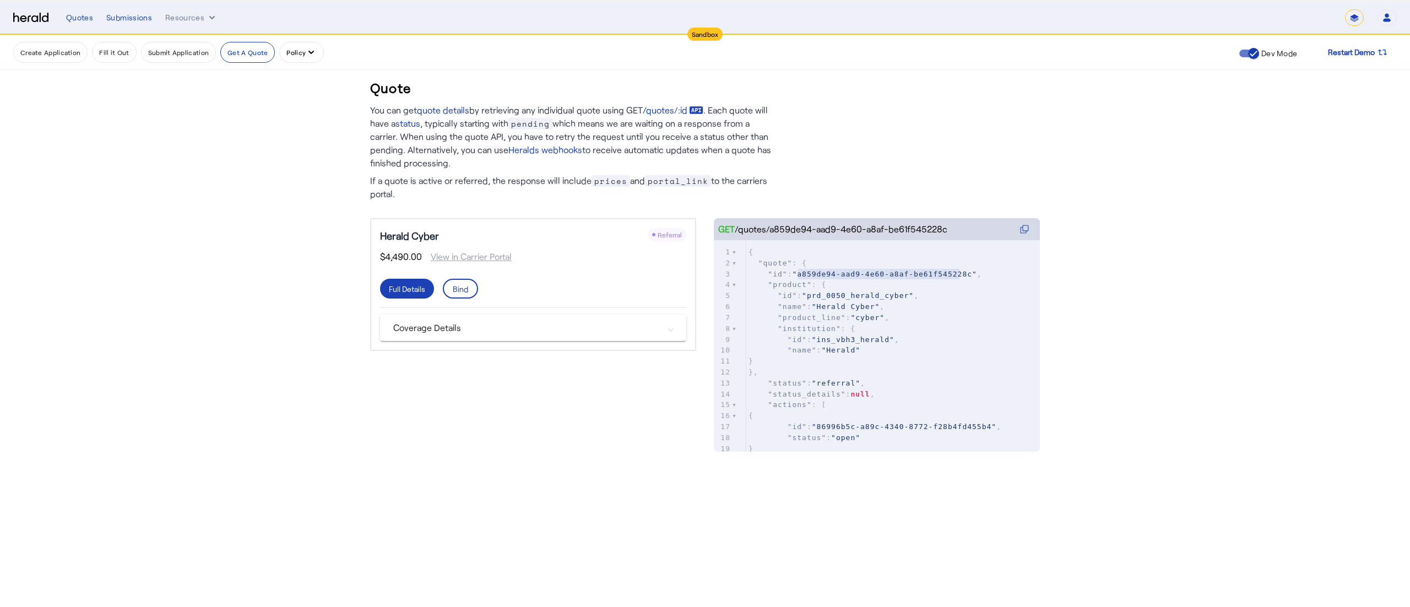
drag, startPoint x: 799, startPoint y: 271, endPoint x: 958, endPoint y: 271, distance: 159.7
click at [958, 271] on span ""a859de94-aad9-4e60-a8af-be61f545228c"" at bounding box center [884, 274] width 184 height 8
click at [672, 229] on div at bounding box center [667, 234] width 39 height 13
click at [829, 379] on span ""referral"" at bounding box center [836, 383] width 48 height 8
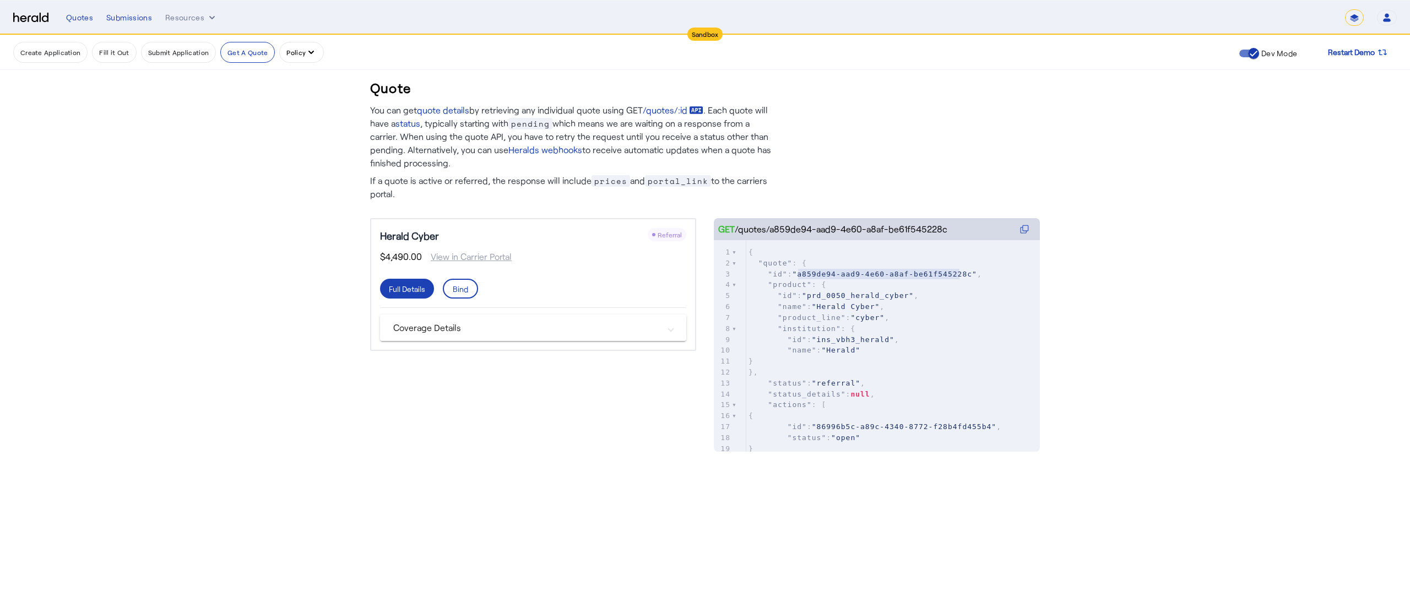
click at [829, 379] on span ""referral"" at bounding box center [836, 383] width 48 height 8
type textarea "********"
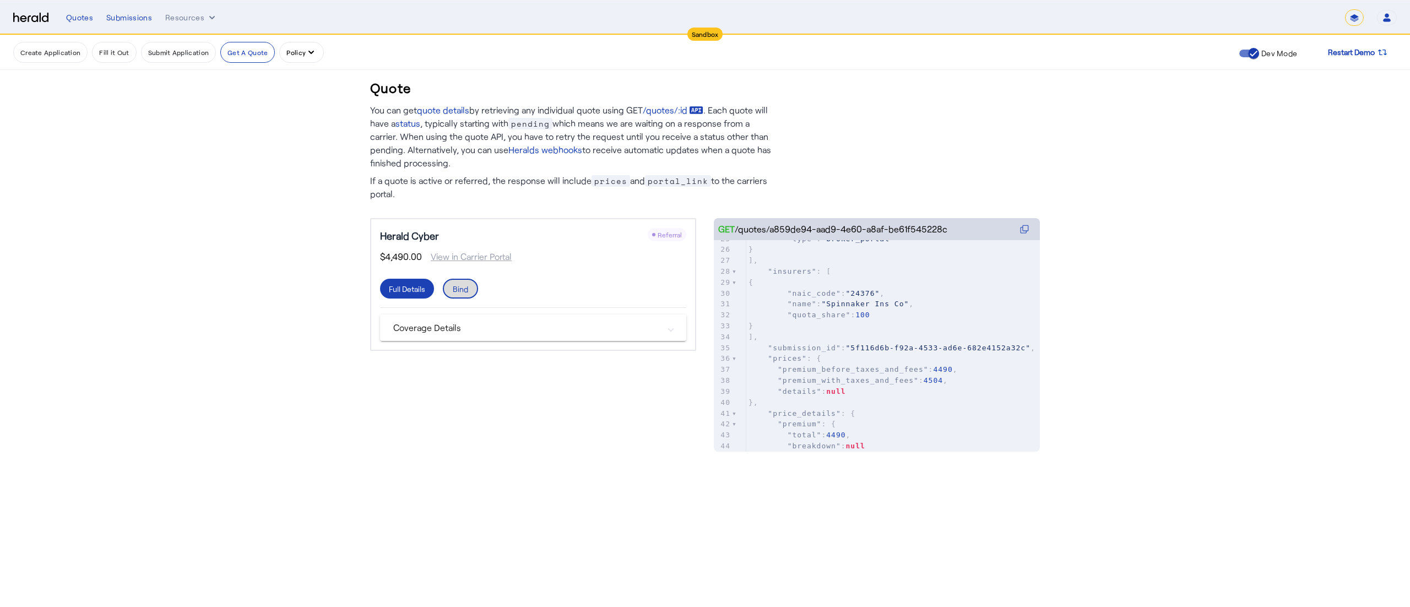
click at [457, 287] on div "Bind" at bounding box center [460, 289] width 15 height 12
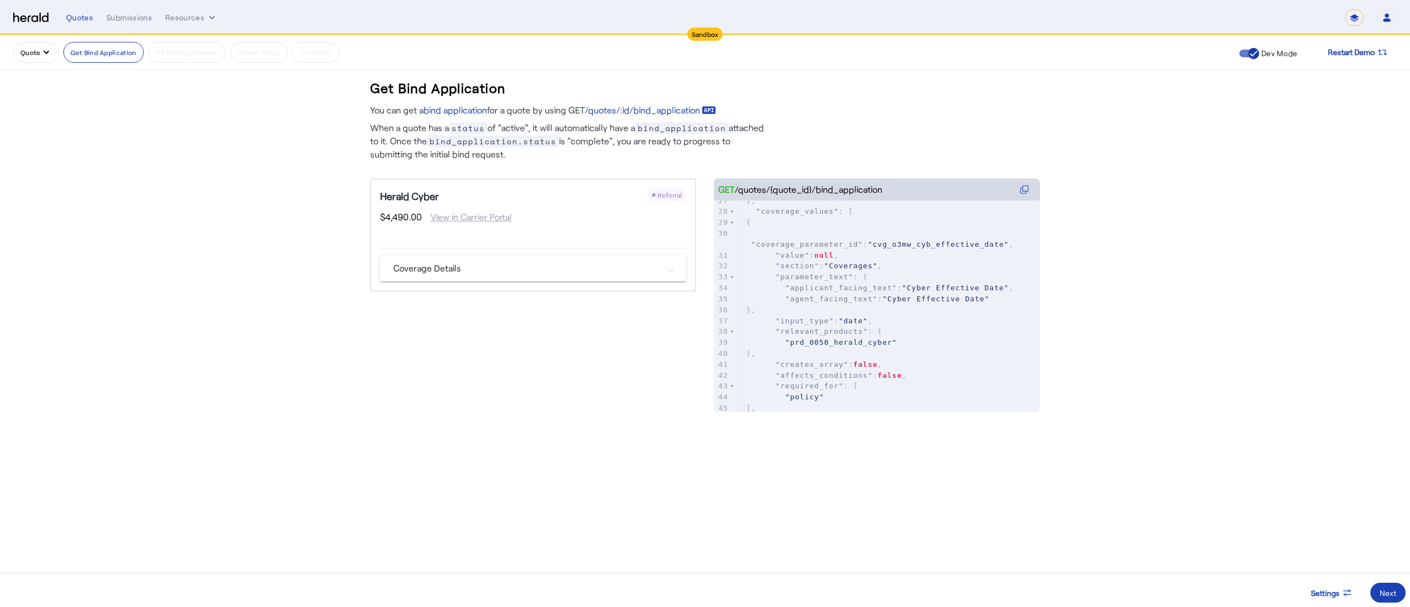
scroll to position [327, 0]
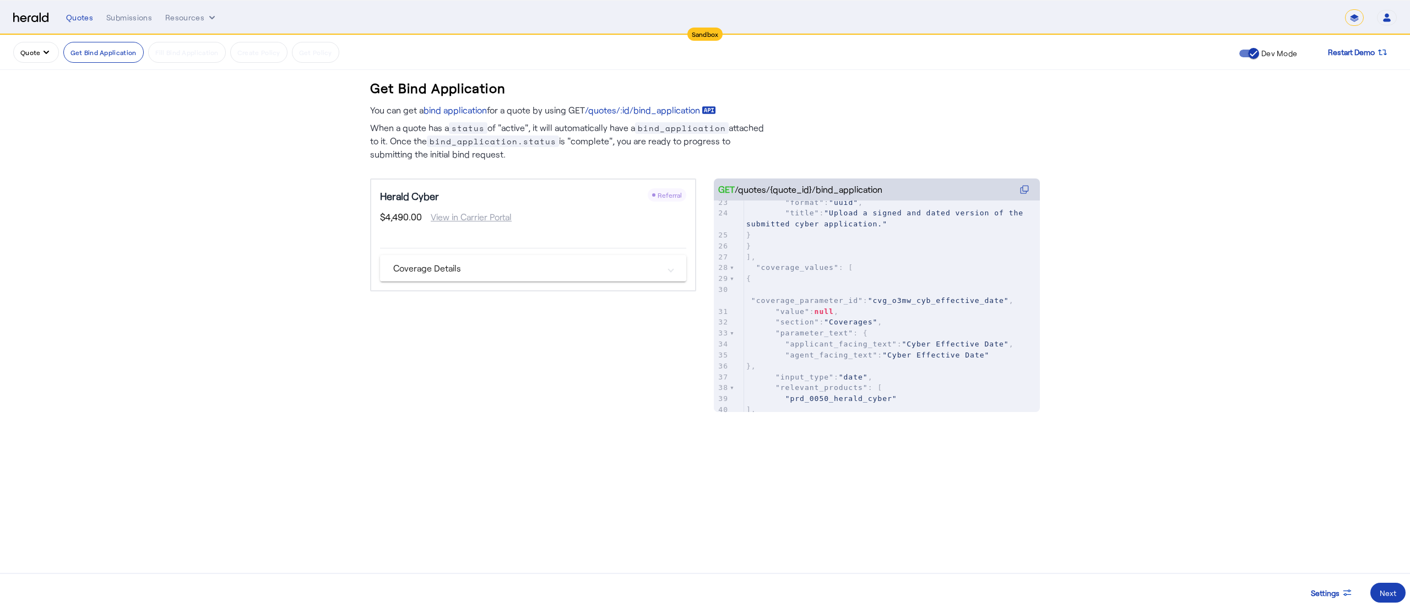
click at [1338, 445] on body "Sandbox Menu Quotes Submissions Resources ******* Open user menu Dave Bixler He…" at bounding box center [705, 303] width 1410 height 607
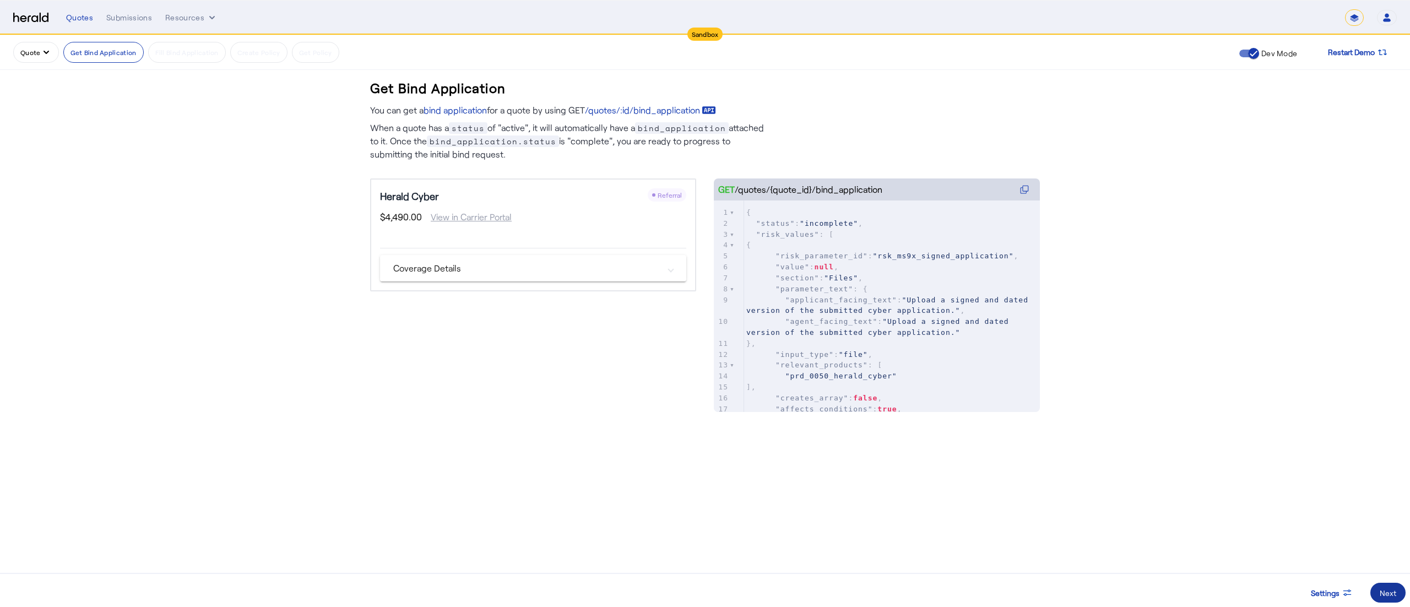
click at [1379, 589] on span at bounding box center [1387, 592] width 35 height 26
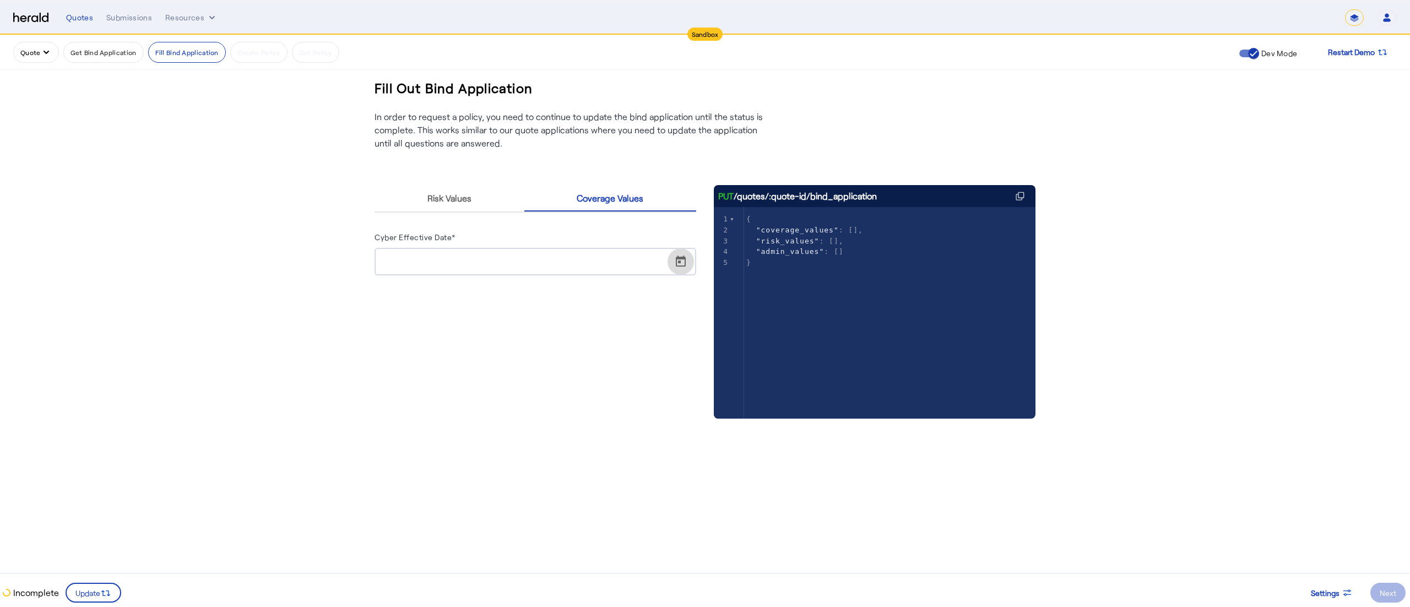
click at [681, 255] on span "Open calendar" at bounding box center [680, 261] width 26 height 26
click at [494, 392] on span "15" at bounding box center [500, 389] width 20 height 20
type input "**********"
click at [104, 590] on icon at bounding box center [105, 593] width 11 height 11
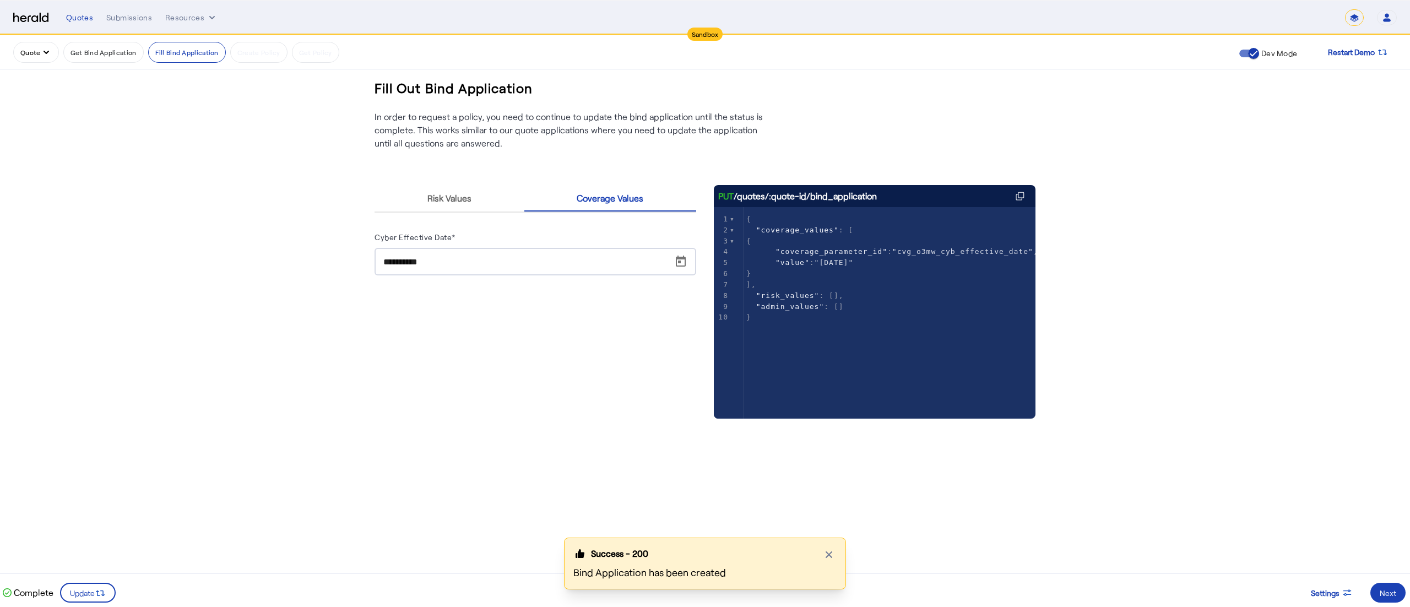
click at [1391, 591] on div "Success - 200 Close modal Bind Application has been created" at bounding box center [705, 572] width 1410 height 69
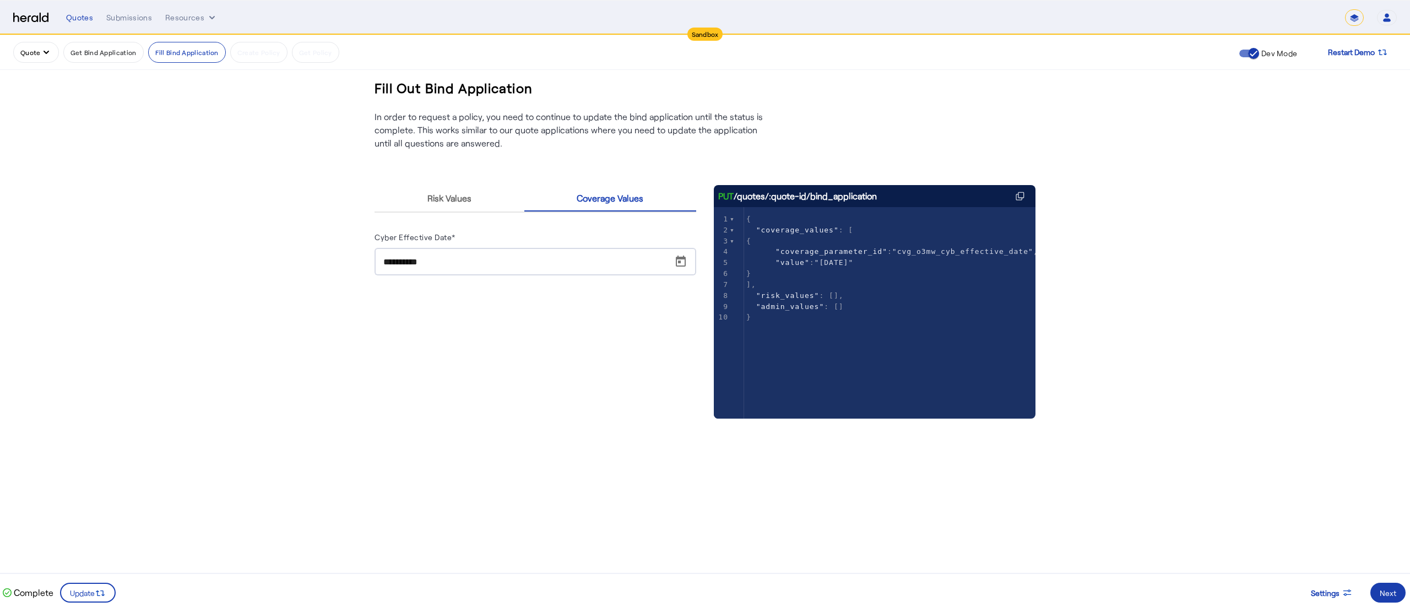
click at [1388, 591] on div "Next" at bounding box center [1388, 593] width 17 height 12
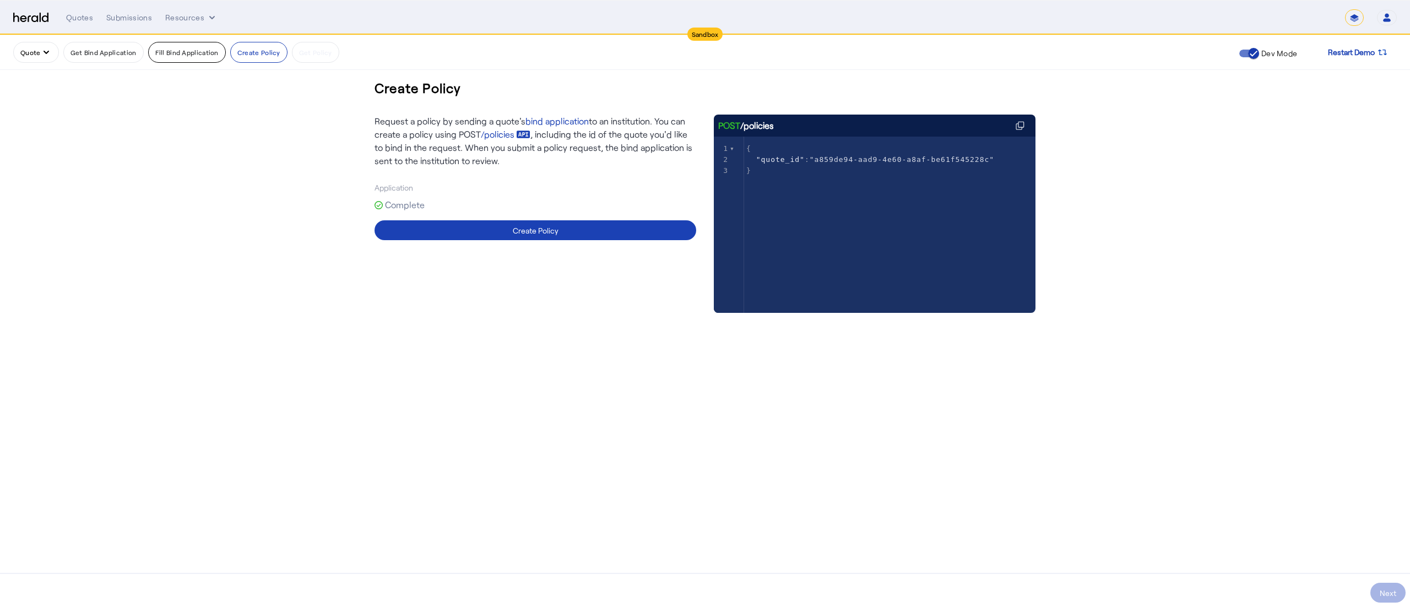
click at [188, 50] on button "Fill Bind Application" at bounding box center [187, 52] width 78 height 21
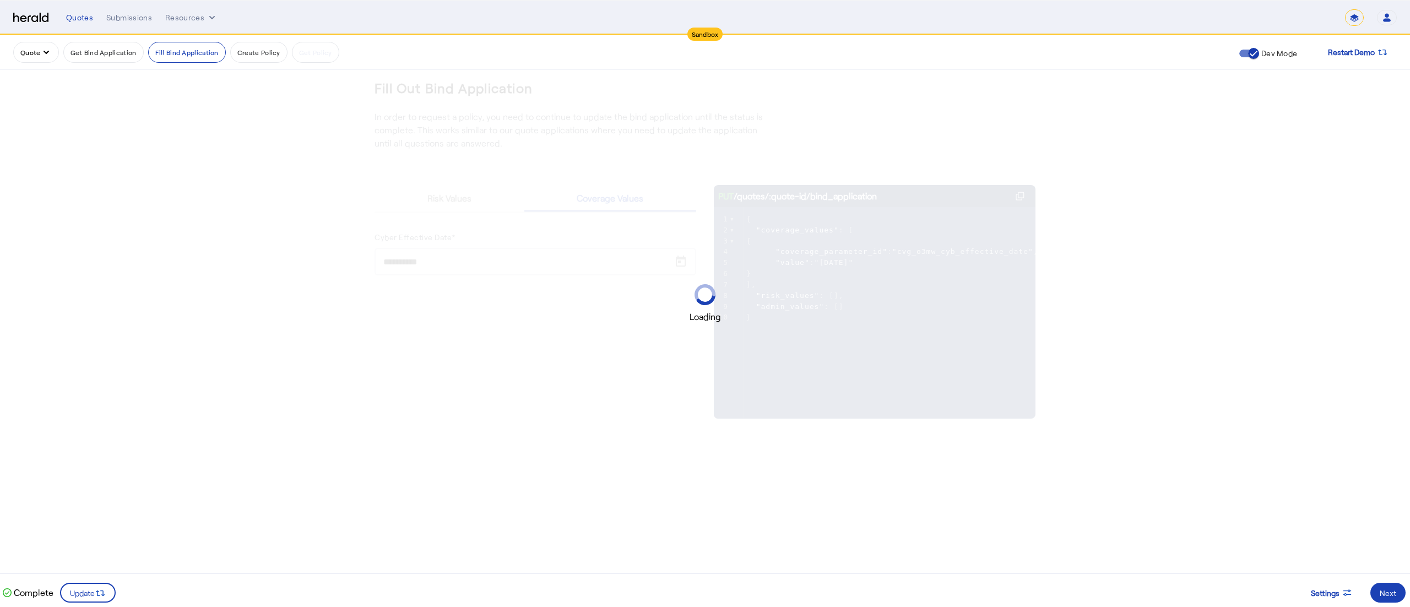
drag, startPoint x: 117, startPoint y: 52, endPoint x: 16, endPoint y: 52, distance: 100.8
click at [16, 52] on div "Quote Get Bind Application Fill Bind Application Create Policy Get Policy" at bounding box center [617, 52] width 1208 height 21
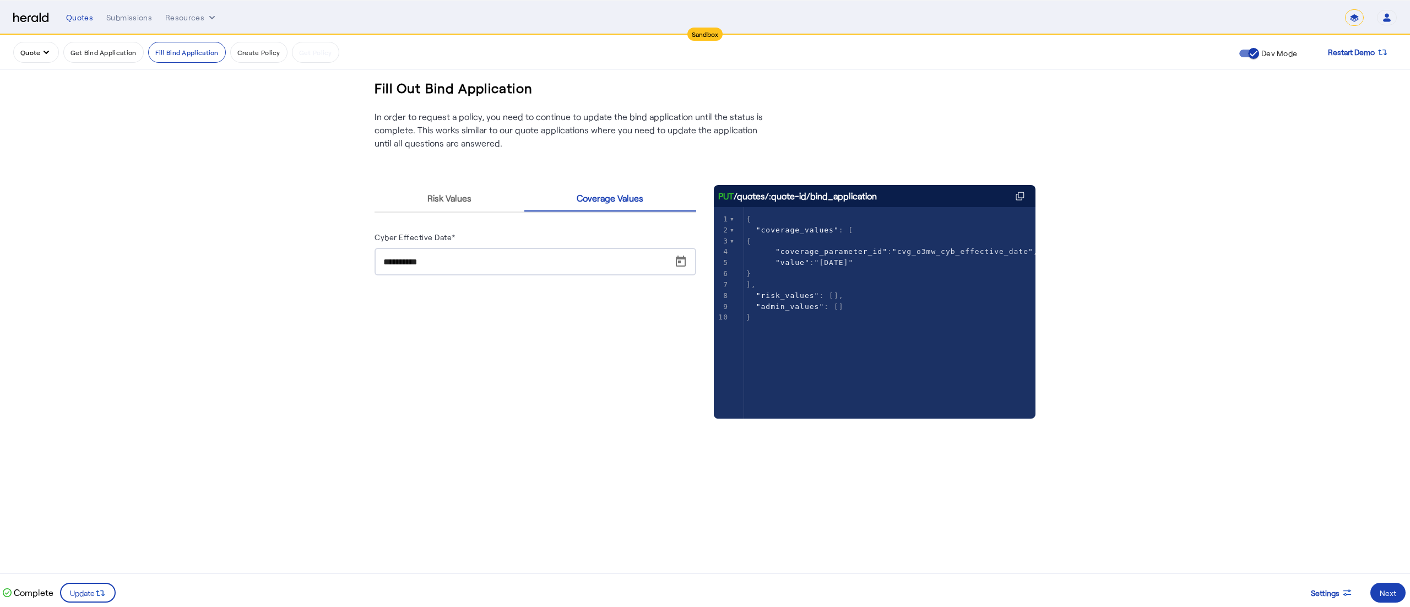
click at [22, 52] on button "Quote" at bounding box center [36, 52] width 46 height 21
click at [49, 158] on span "Get A Quote" at bounding box center [62, 160] width 80 height 13
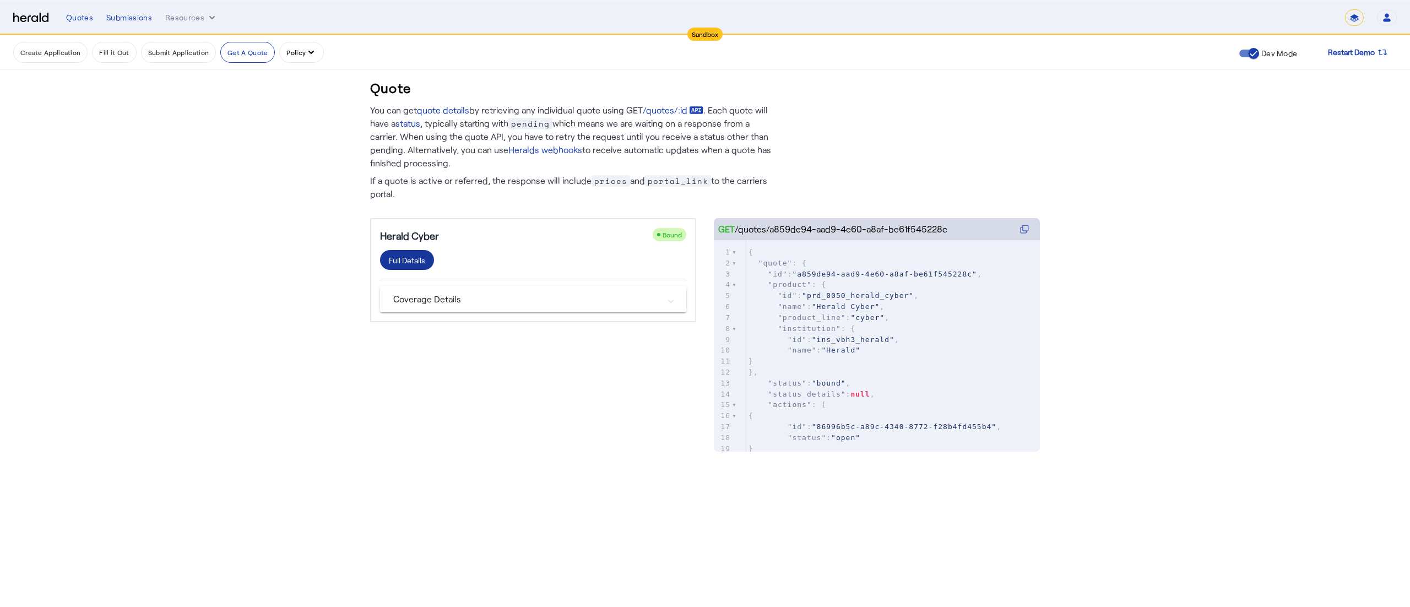
click at [393, 257] on div "Full Details" at bounding box center [407, 260] width 36 height 12
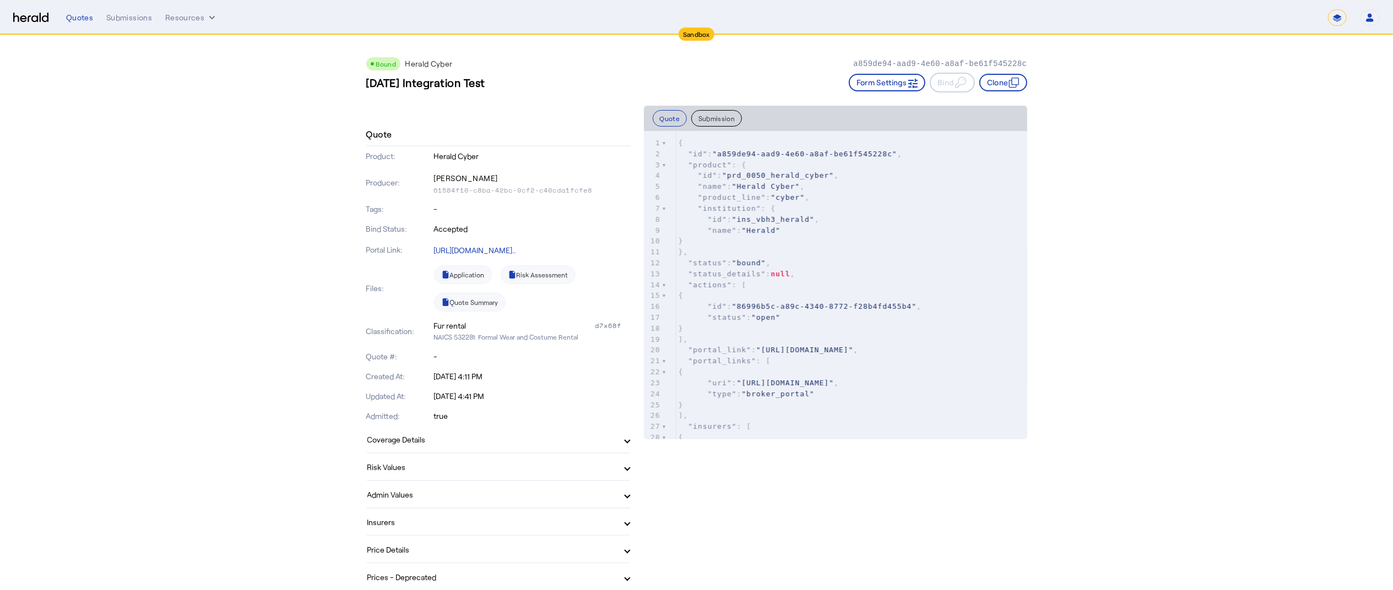
scroll to position [14, 0]
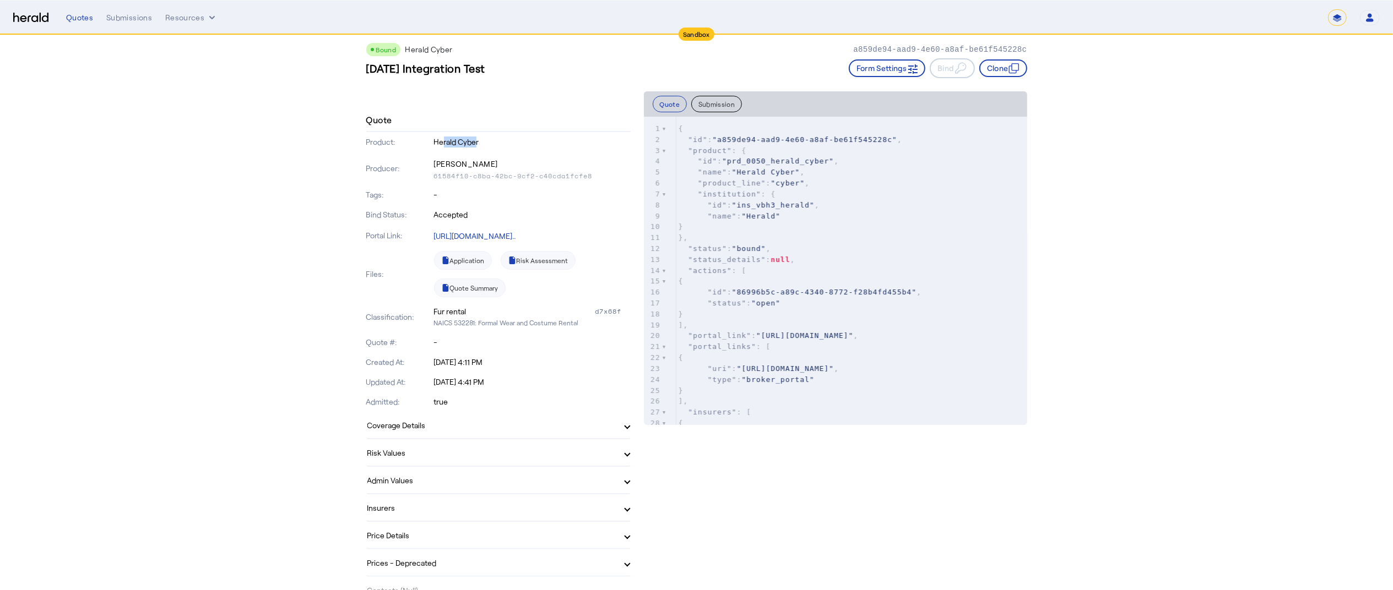
drag, startPoint x: 448, startPoint y: 141, endPoint x: 482, endPoint y: 140, distance: 34.7
click at [482, 140] on p "Herald Cyber" at bounding box center [532, 142] width 197 height 11
click at [493, 140] on p "Herald Cyber" at bounding box center [532, 142] width 197 height 11
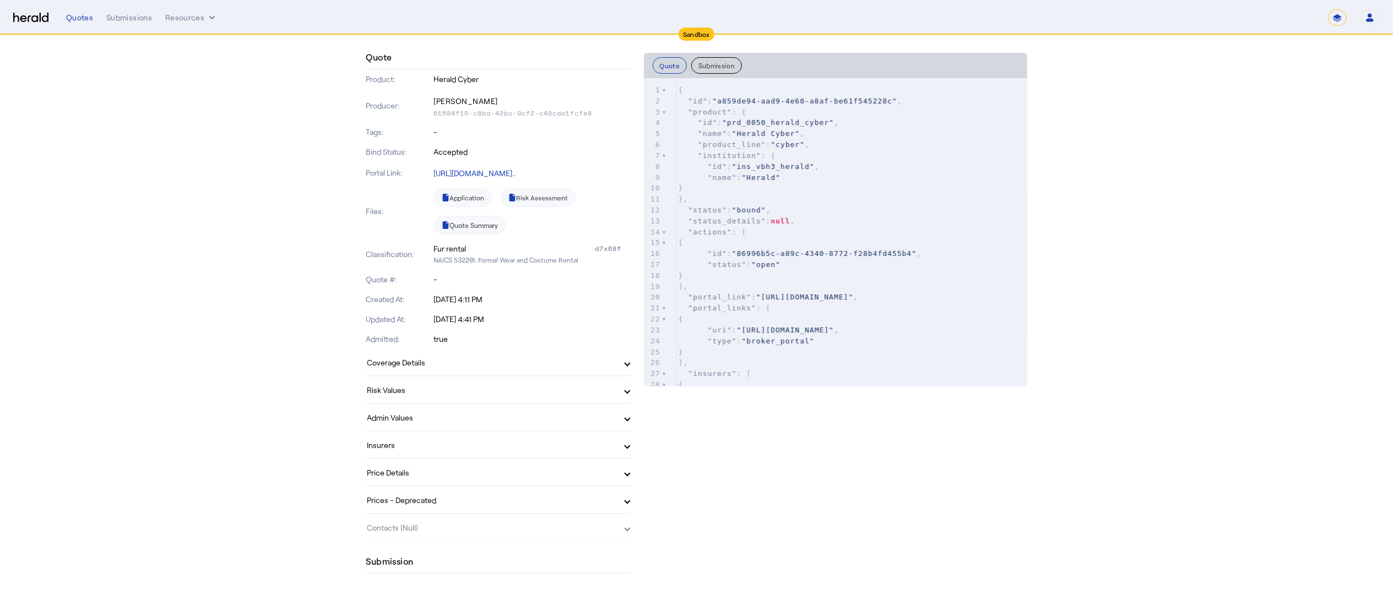
scroll to position [80, 0]
click at [482, 464] on mat-panel-title "Price Details" at bounding box center [491, 470] width 249 height 12
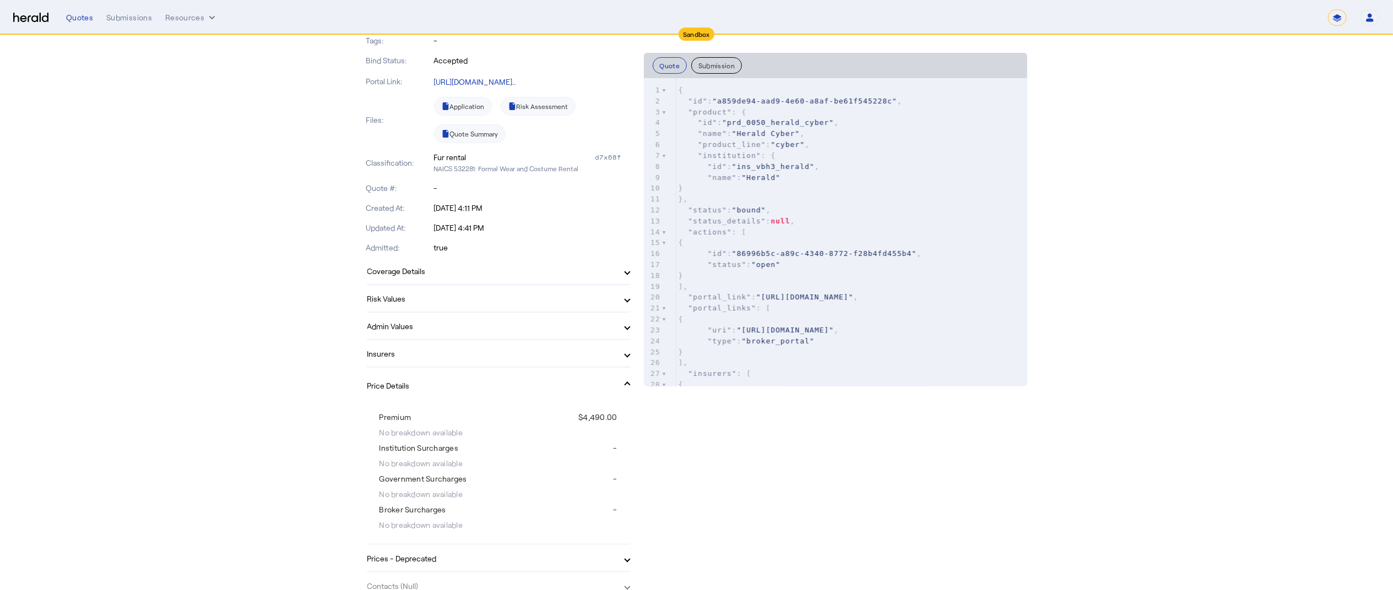
scroll to position [139, 0]
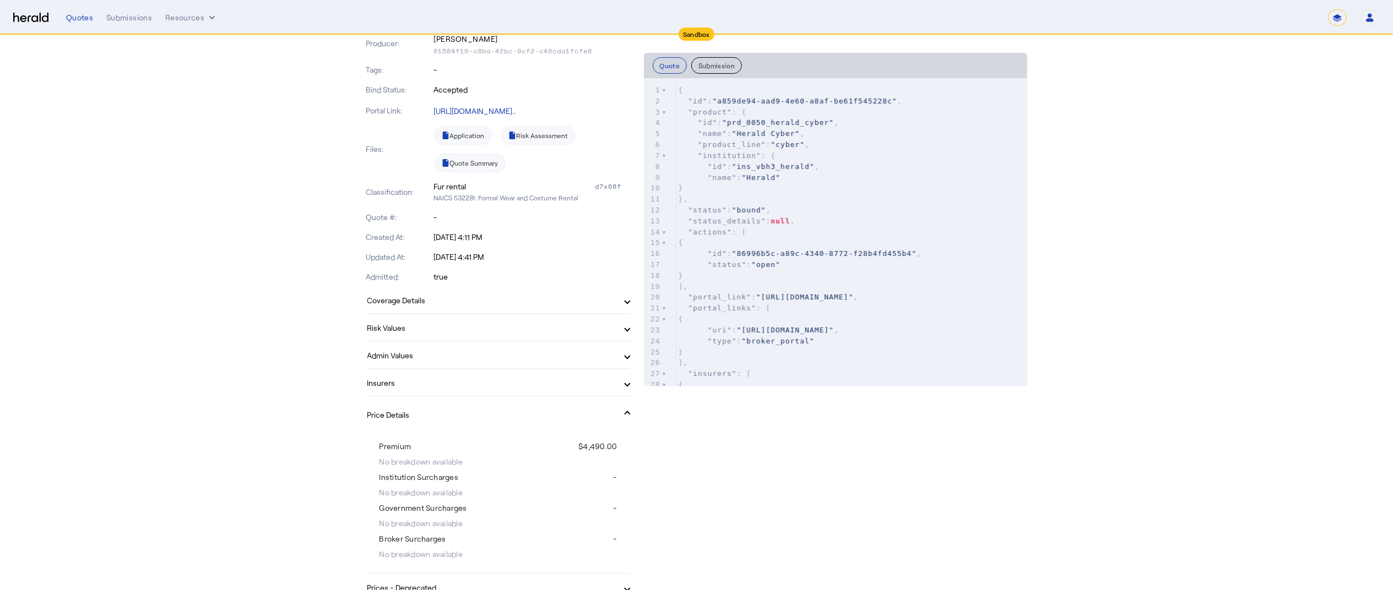
click at [625, 409] on span "Price Details" at bounding box center [496, 415] width 258 height 12
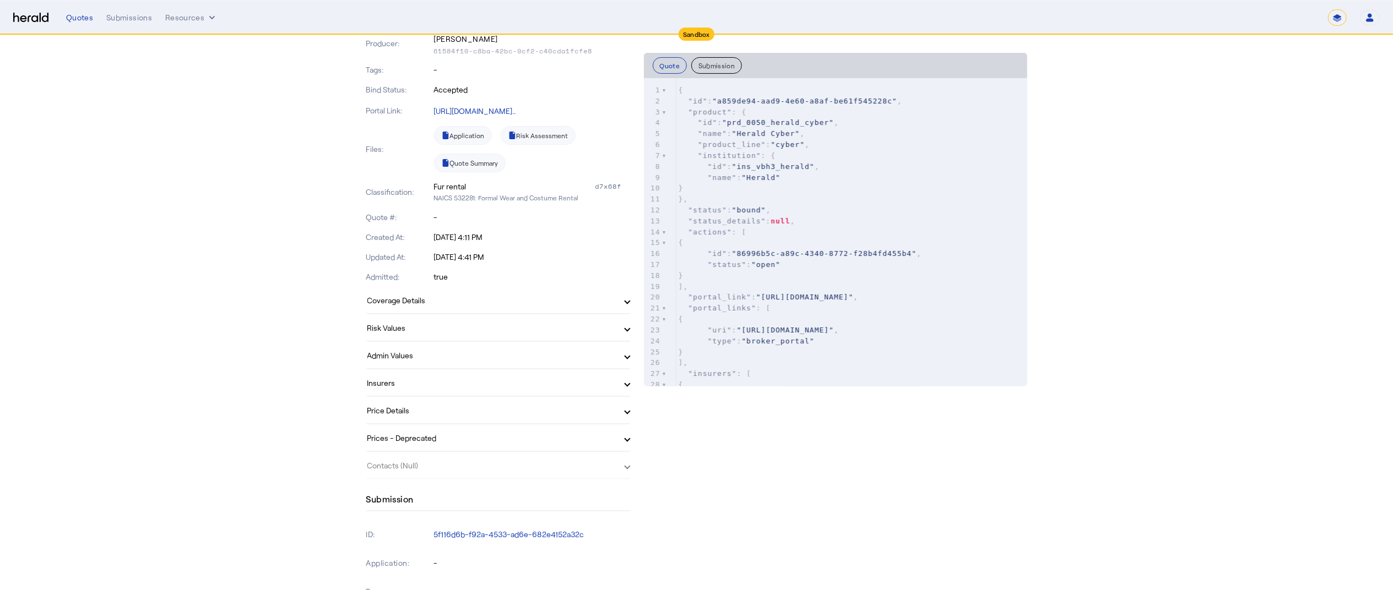
scroll to position [150, 0]
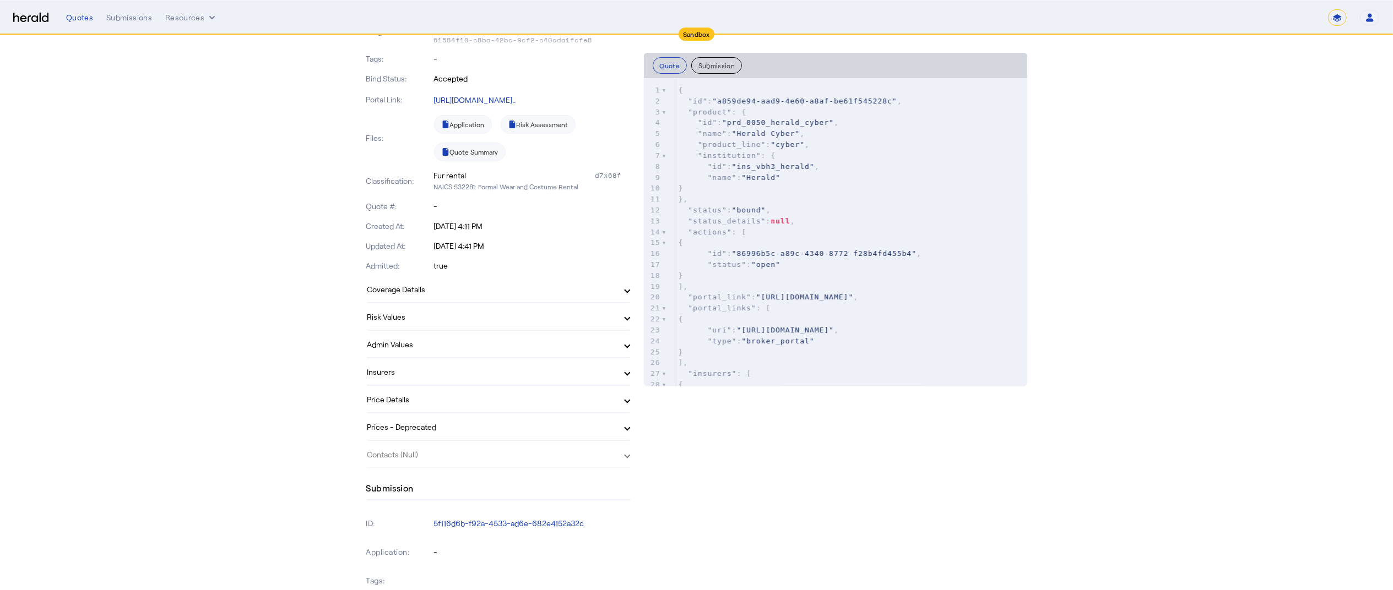
click at [430, 294] on mat-panel-title "Coverage Details" at bounding box center [491, 290] width 249 height 12
click at [430, 294] on mat-panel-title "Coverage Details" at bounding box center [491, 294] width 249 height 12
click at [406, 306] on mat-expansion-panel-header "Risk Values" at bounding box center [498, 316] width 264 height 26
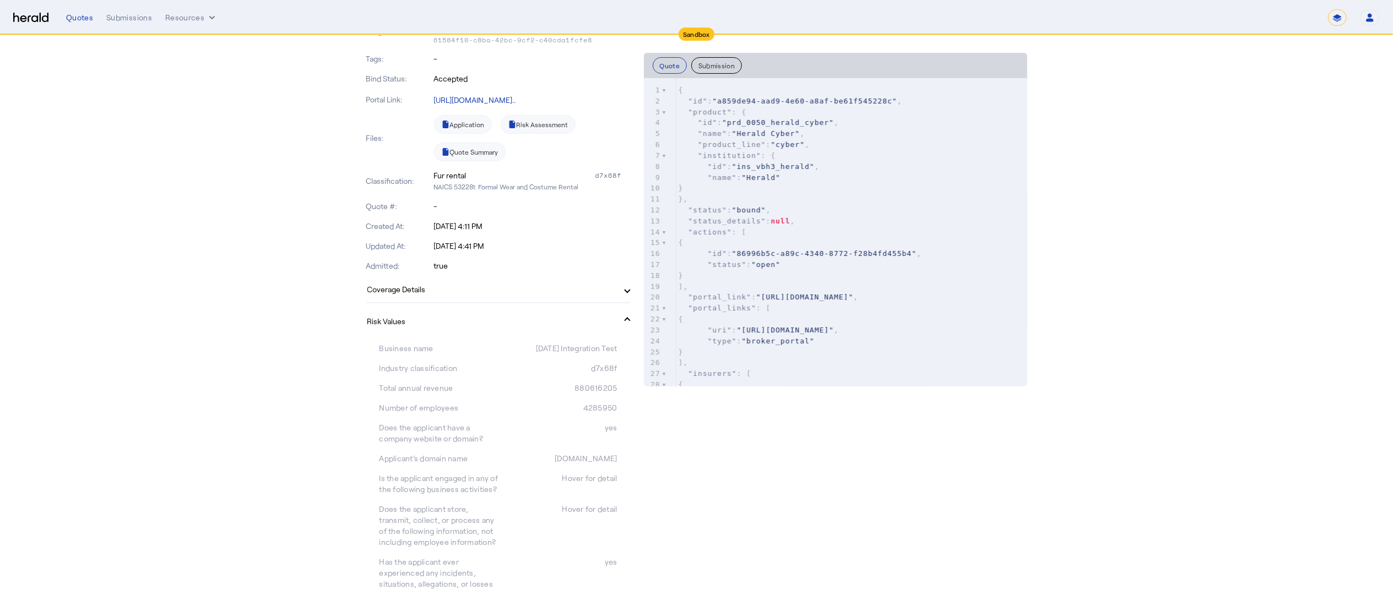
click at [406, 306] on mat-expansion-panel-header "Risk Values" at bounding box center [498, 320] width 264 height 35
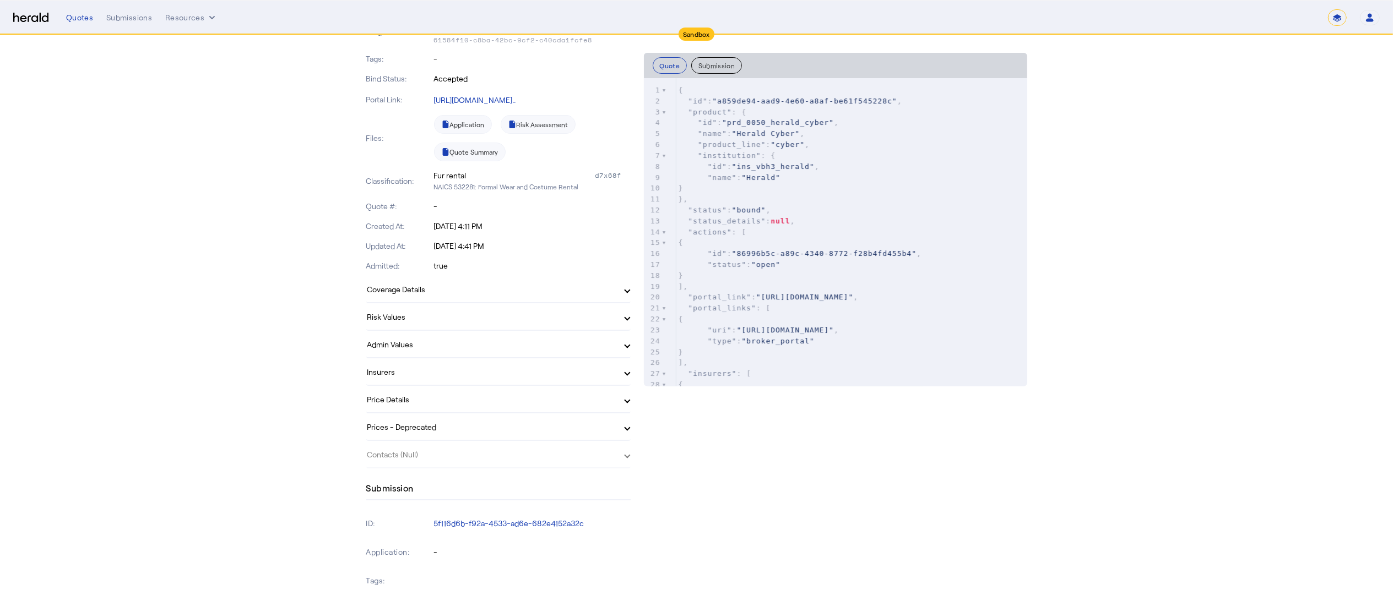
click at [395, 334] on mat-expansion-panel-header "Admin Values" at bounding box center [498, 344] width 264 height 26
click at [395, 334] on mat-expansion-panel-header "Admin Values" at bounding box center [498, 348] width 264 height 35
click at [447, 400] on mat-panel-title "Price Details" at bounding box center [491, 400] width 249 height 12
click at [447, 400] on mat-panel-title "Price Details" at bounding box center [491, 404] width 249 height 12
click at [426, 370] on mat-panel-title "Insurers" at bounding box center [491, 372] width 249 height 12
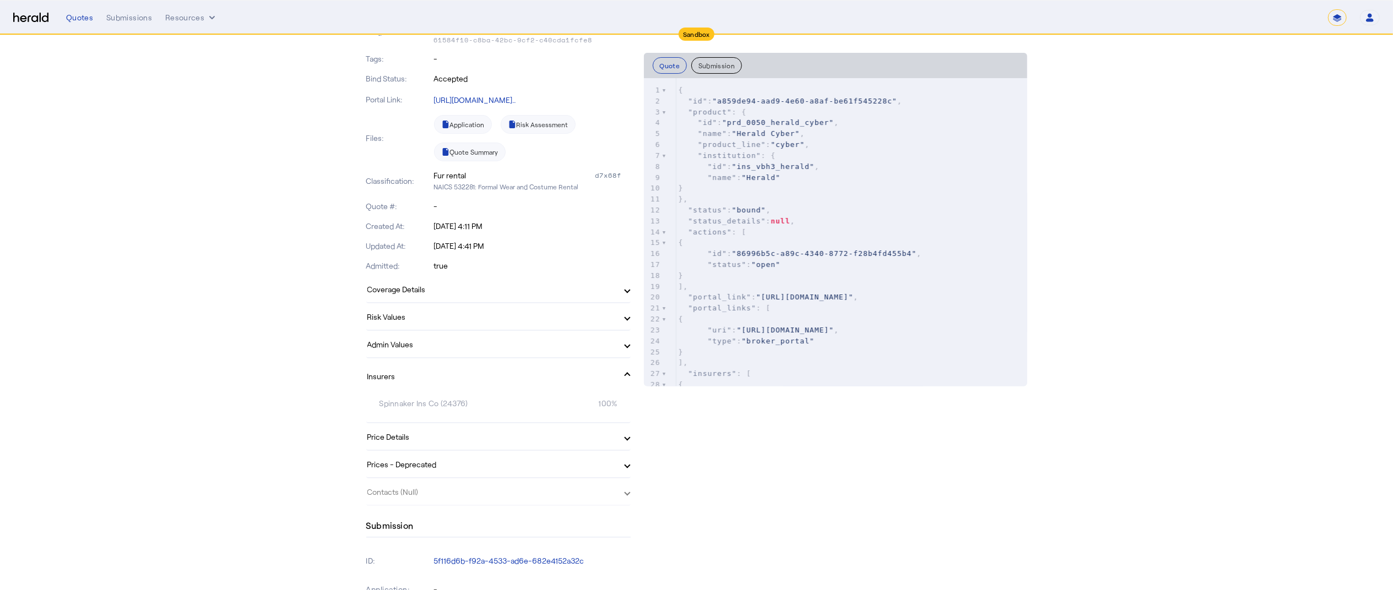
click at [426, 371] on mat-panel-title "Insurers" at bounding box center [491, 377] width 249 height 12
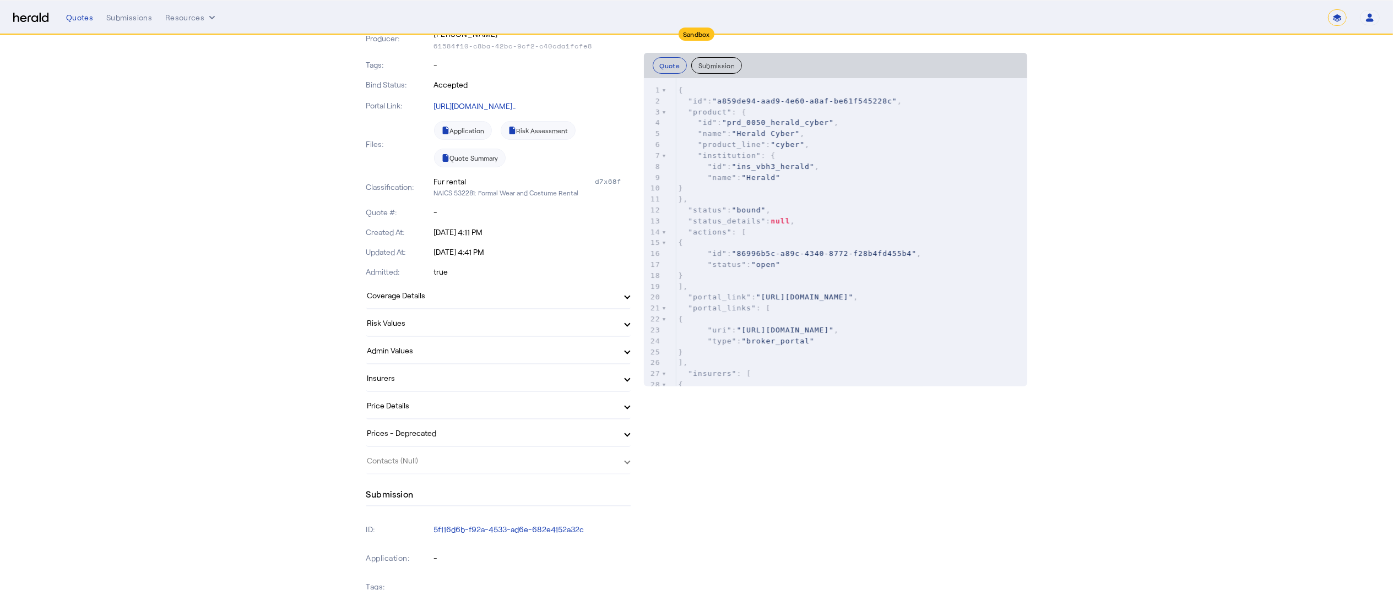
scroll to position [139, 0]
click at [421, 298] on mat-panel-title "Coverage Details" at bounding box center [491, 301] width 249 height 12
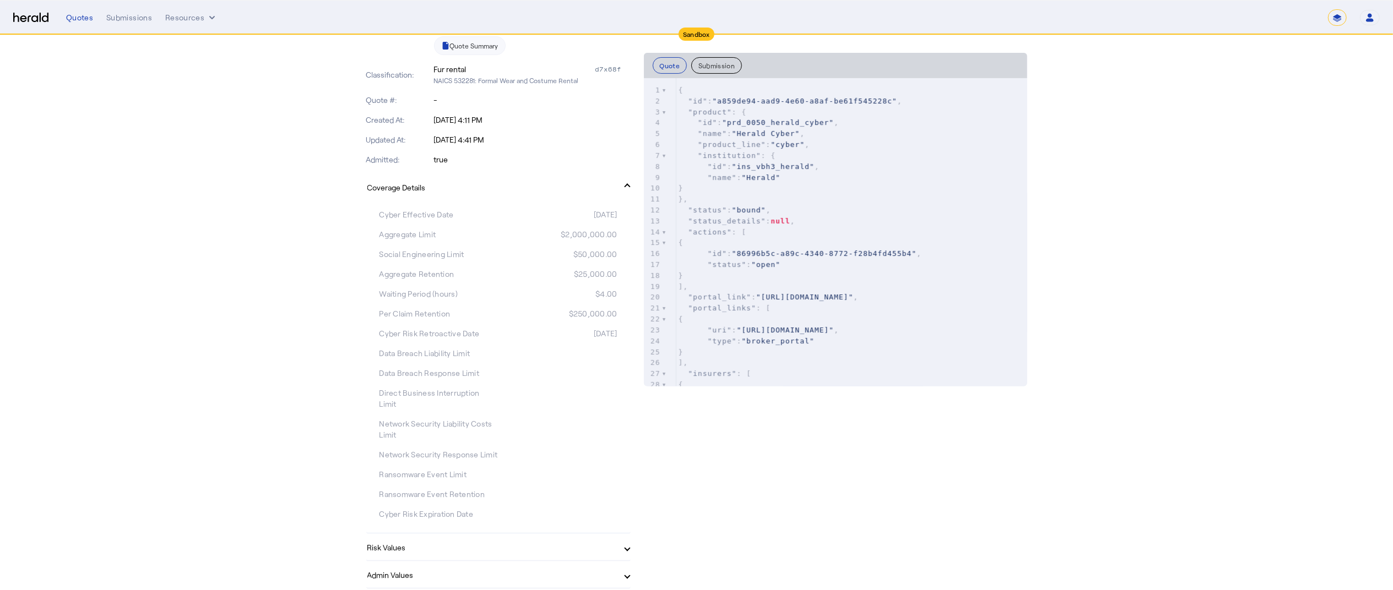
scroll to position [264, 0]
click at [519, 181] on mat-panel-title "Coverage Details" at bounding box center [491, 180] width 249 height 12
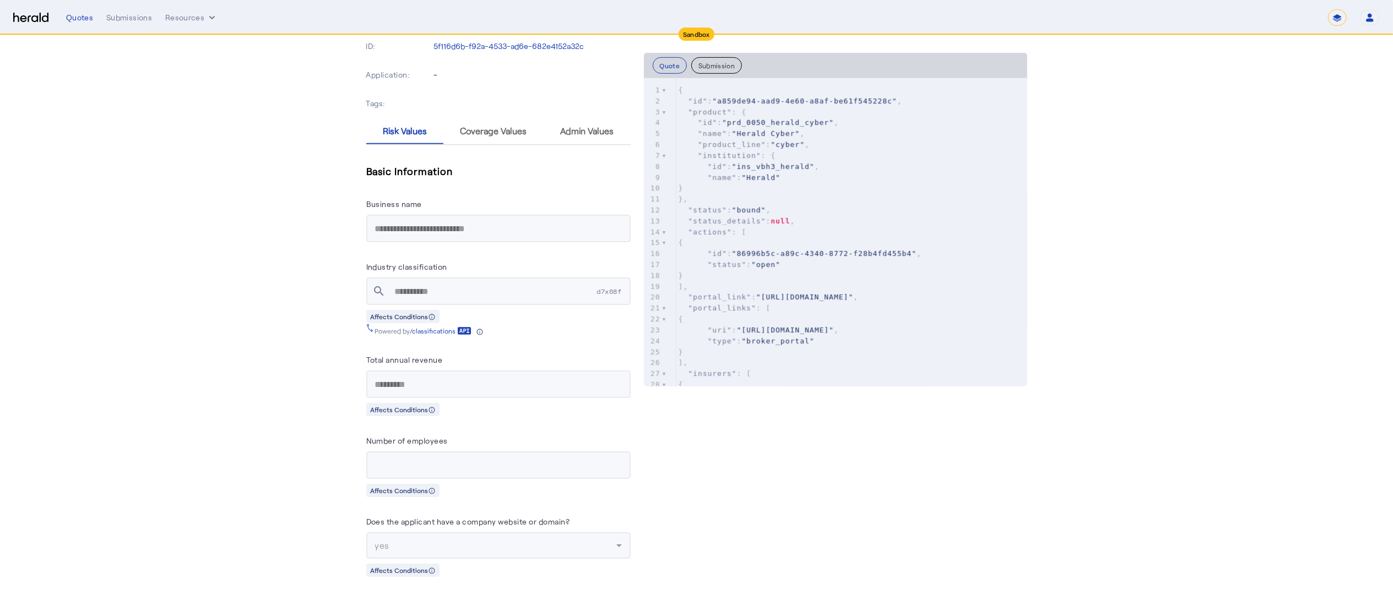
scroll to position [0, 0]
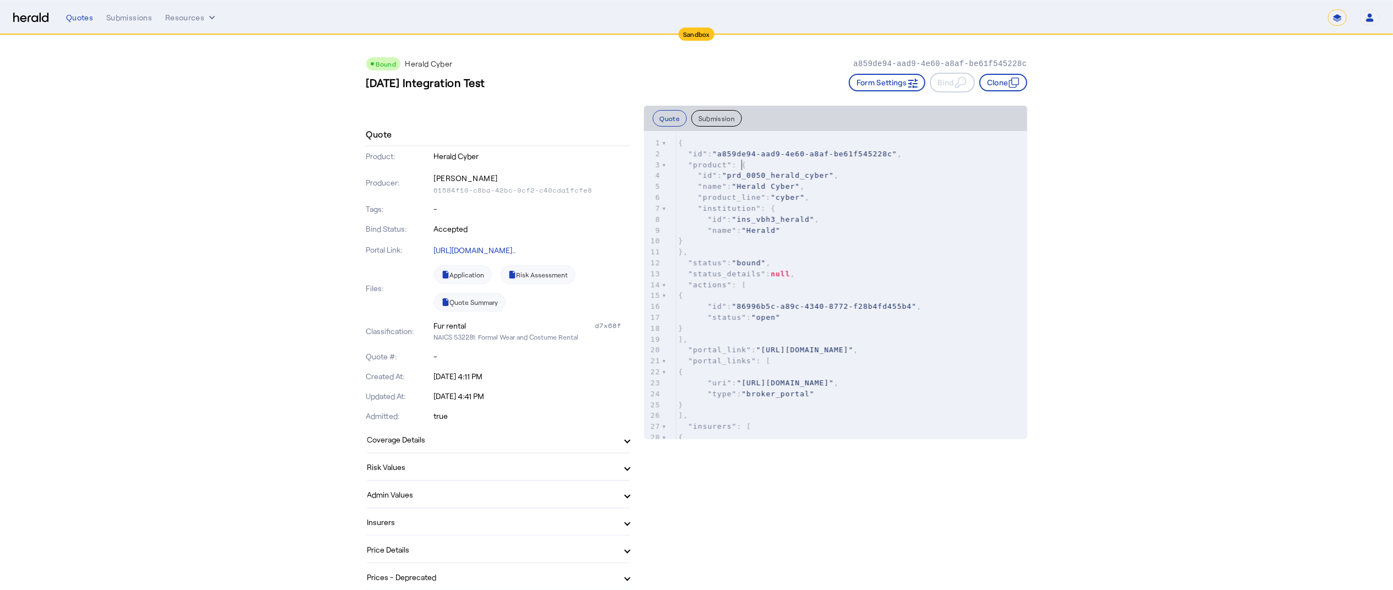
click at [750, 166] on pre ""product" : {" at bounding box center [851, 165] width 351 height 11
type textarea "*"
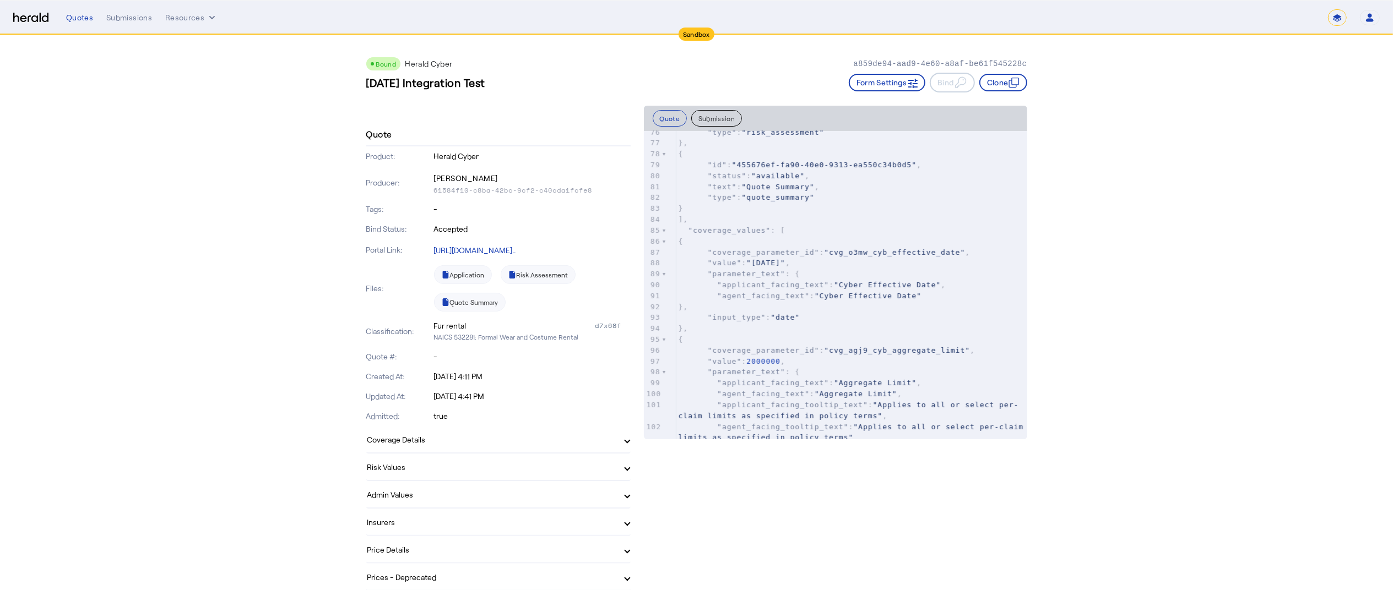
scroll to position [855, 0]
click at [789, 224] on pre ""coverage_values" : [" at bounding box center [851, 226] width 351 height 11
type textarea "*"
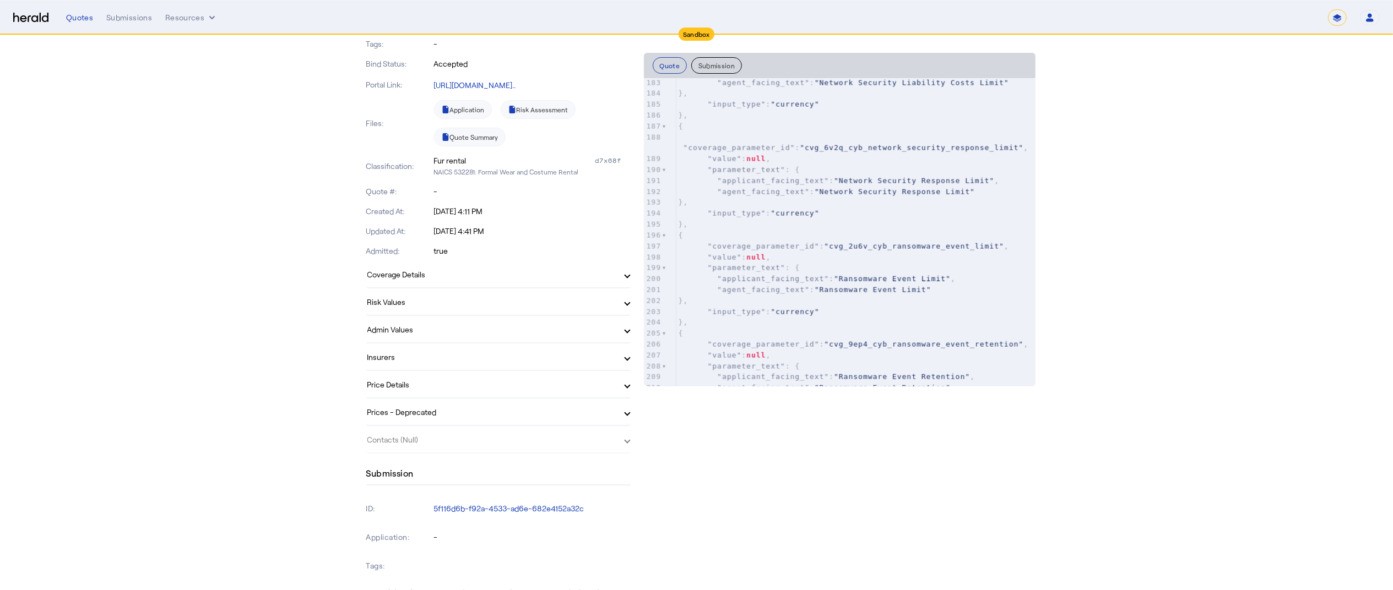
scroll to position [1986, 0]
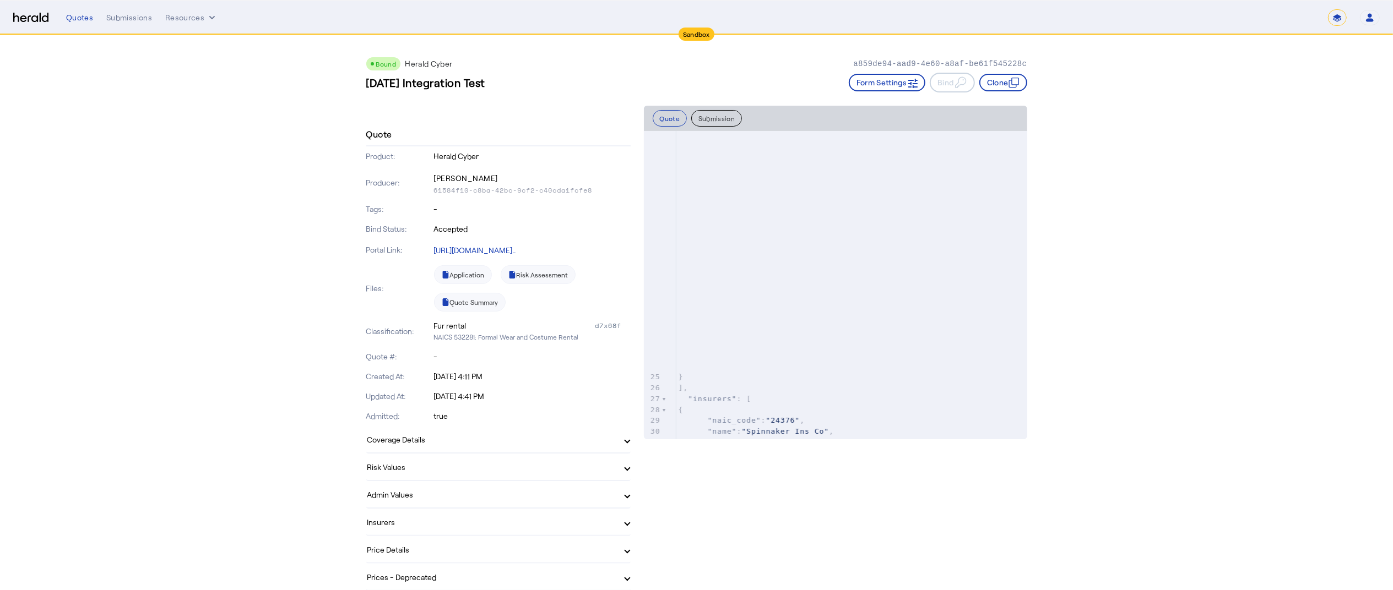
type textarea "**********"
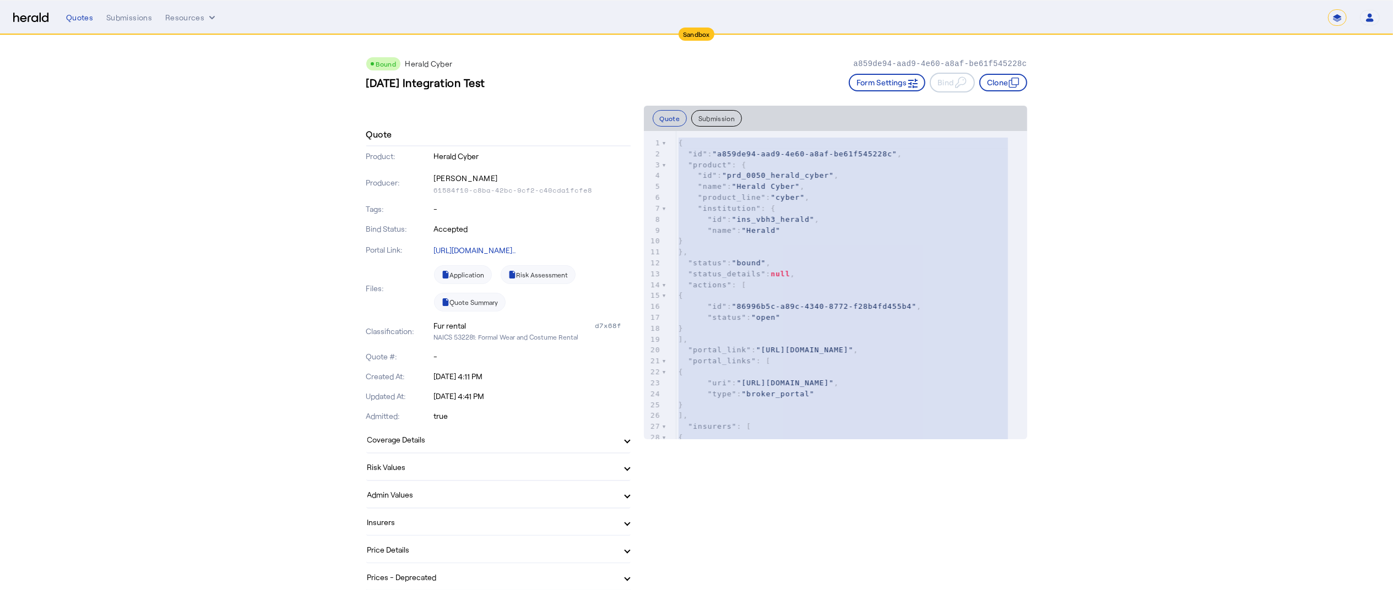
drag, startPoint x: 954, startPoint y: 173, endPoint x: 636, endPoint y: 66, distance: 336.3
click at [636, 66] on div "Bound Herald Cyber a859de94-aad9-4e60-a8af-be61f545228c" at bounding box center [696, 63] width 661 height 13
click at [495, 186] on p "61584f10-c8ba-42bc-9cf2-c40cda1fcfe8" at bounding box center [532, 190] width 197 height 9
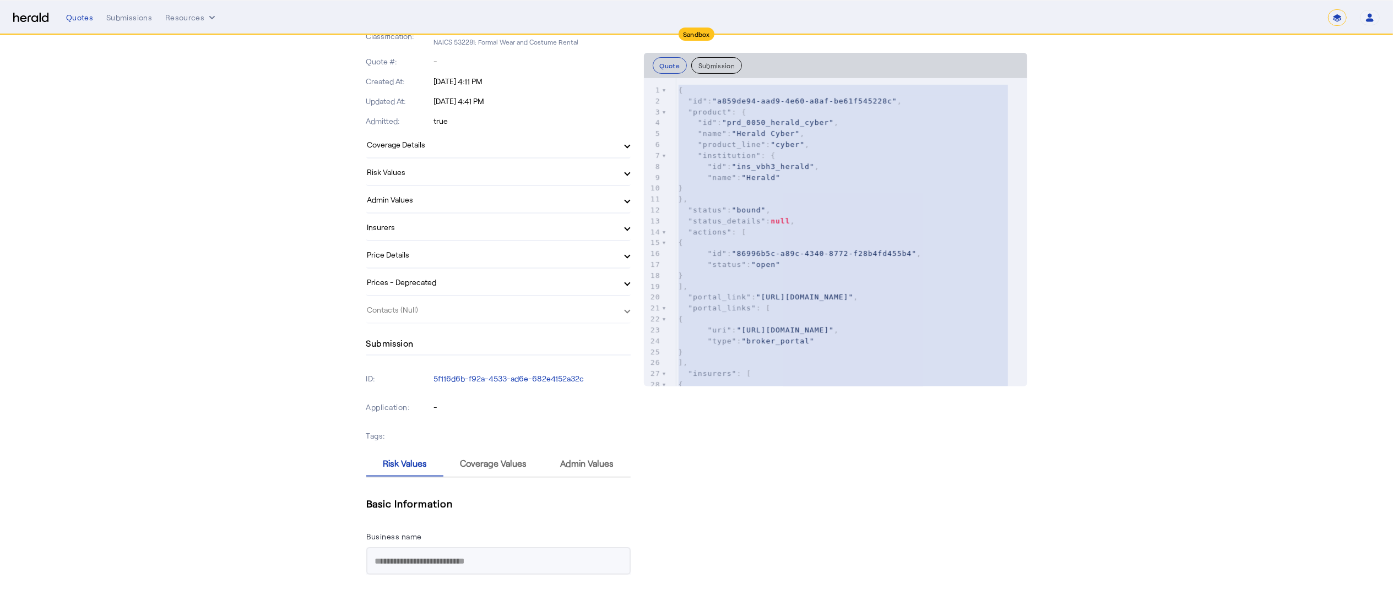
scroll to position [316, 0]
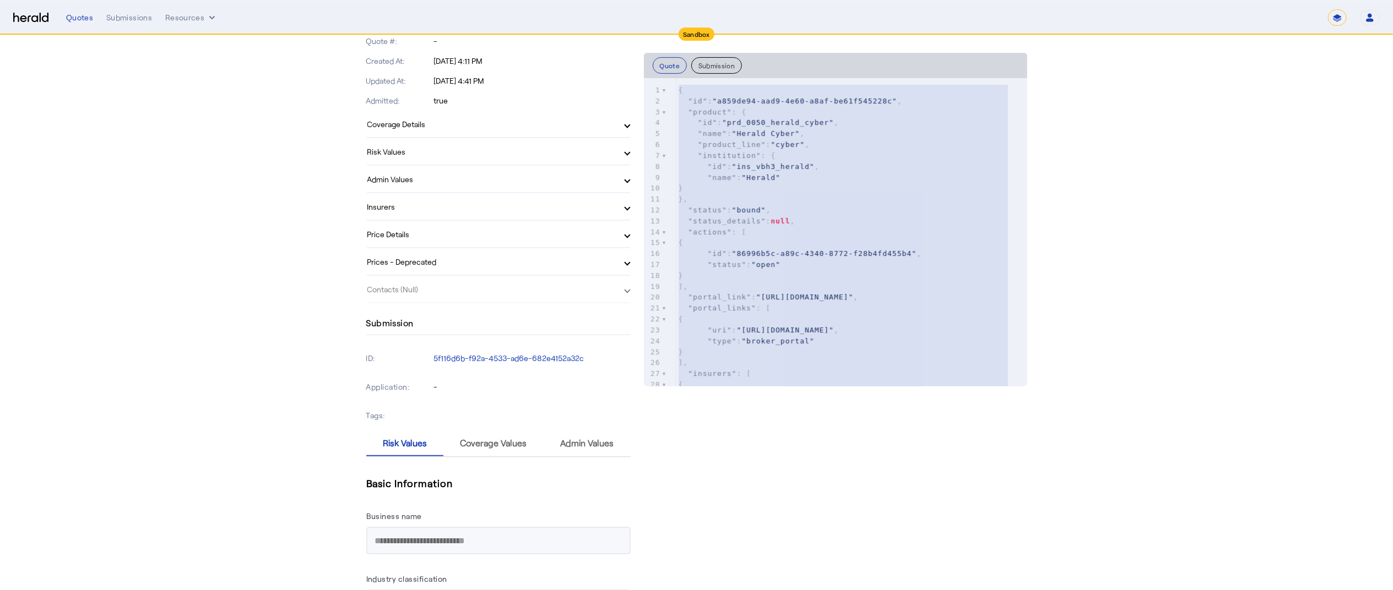
click at [459, 262] on mat-panel-title "Prices - Deprecated" at bounding box center [491, 262] width 249 height 12
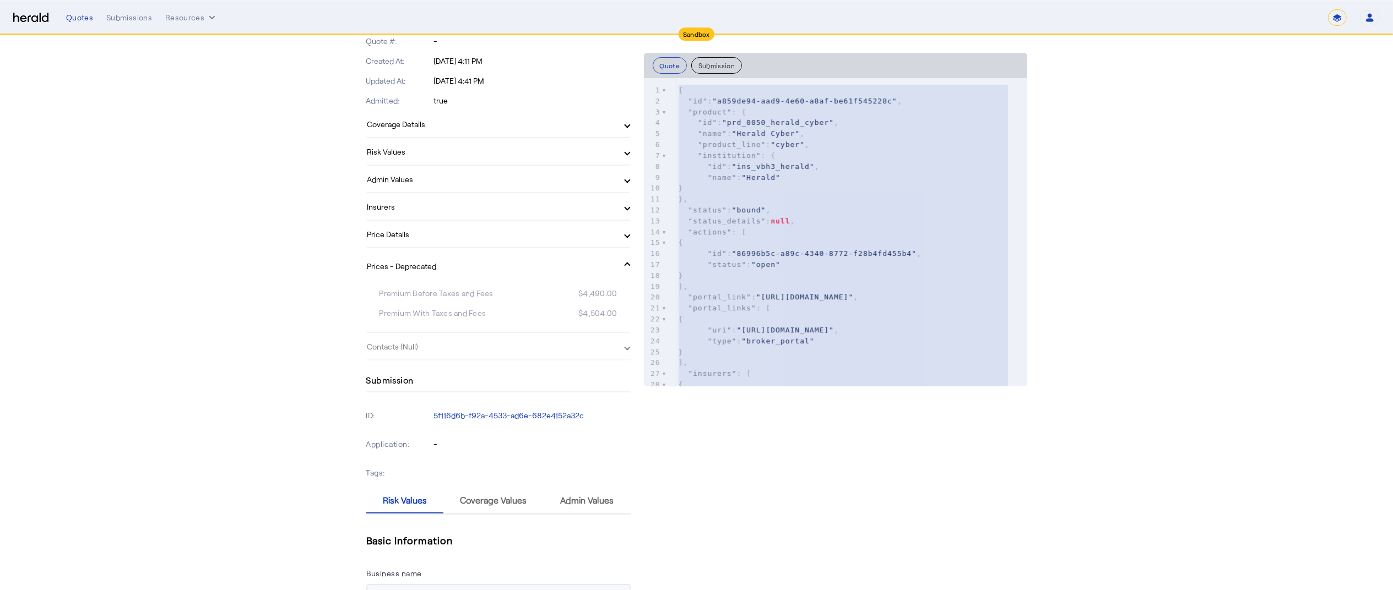
click at [459, 262] on mat-panel-title "Prices - Deprecated" at bounding box center [491, 266] width 249 height 12
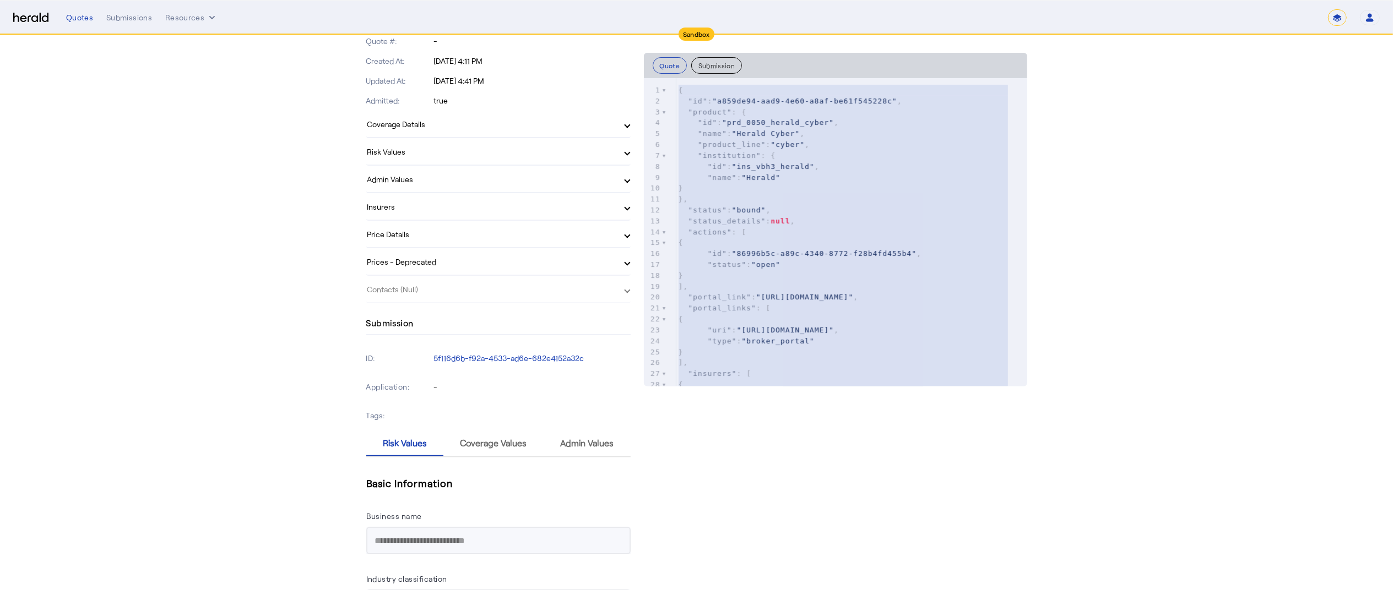
click at [472, 235] on mat-panel-title "Price Details" at bounding box center [491, 235] width 249 height 12
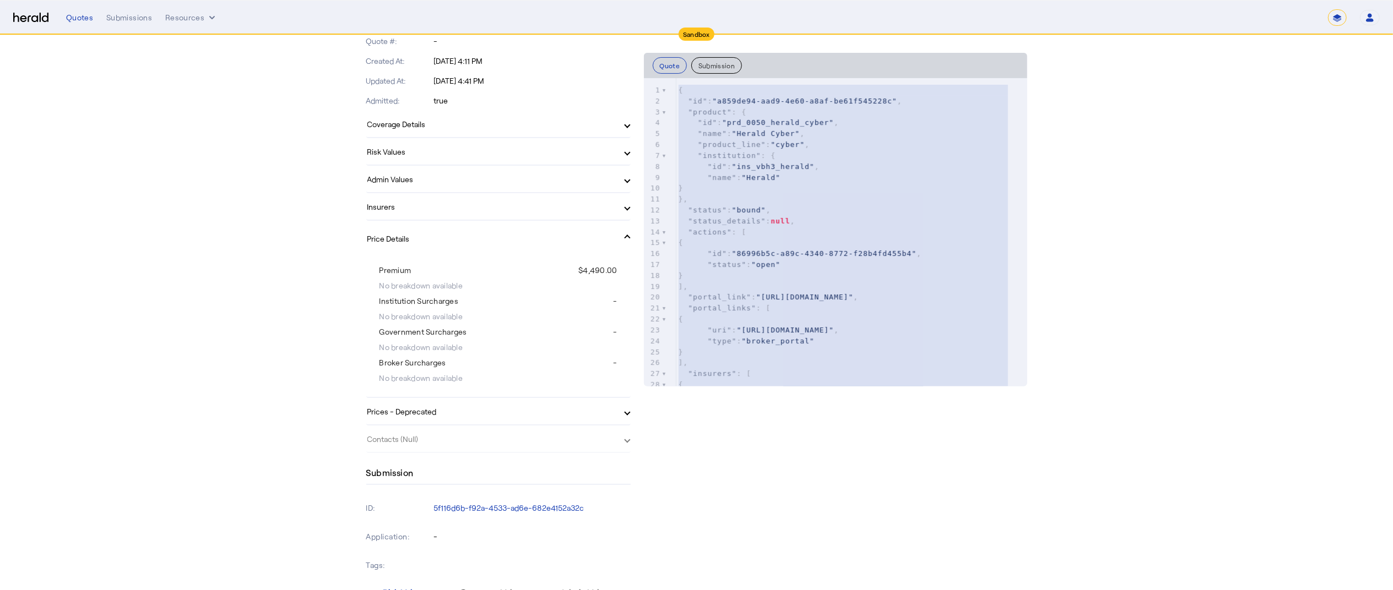
click at [472, 235] on mat-panel-title "Price Details" at bounding box center [491, 239] width 249 height 12
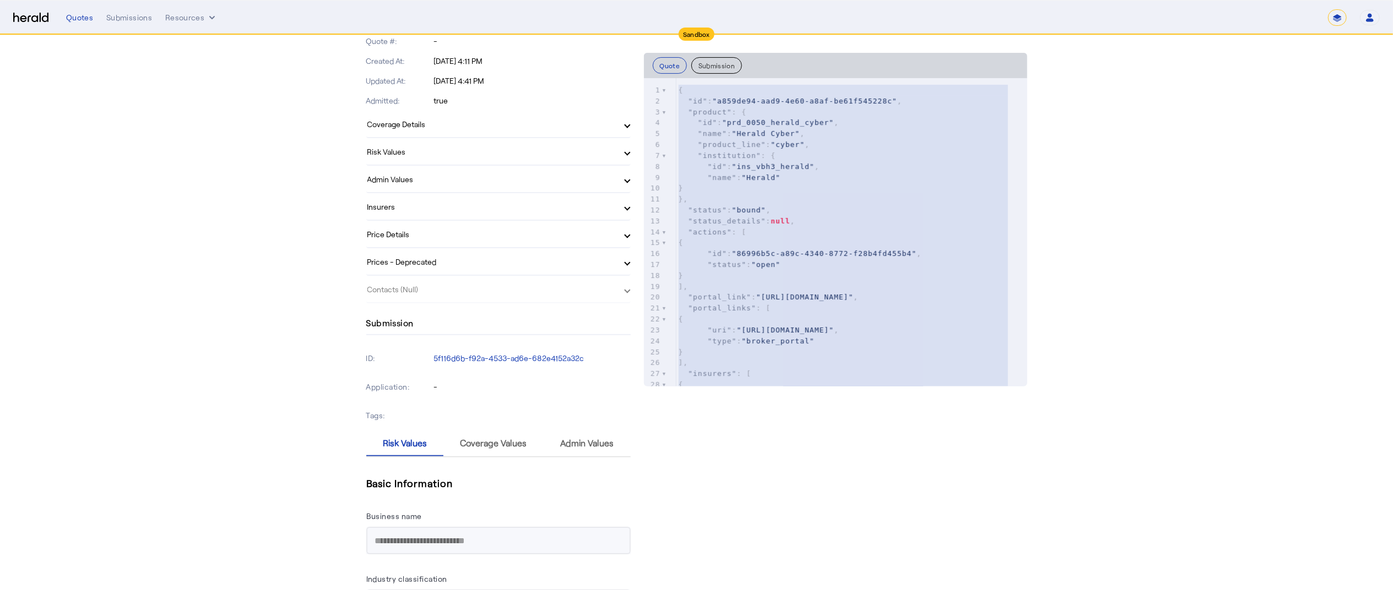
click at [465, 259] on mat-panel-title "Prices - Deprecated" at bounding box center [491, 262] width 249 height 12
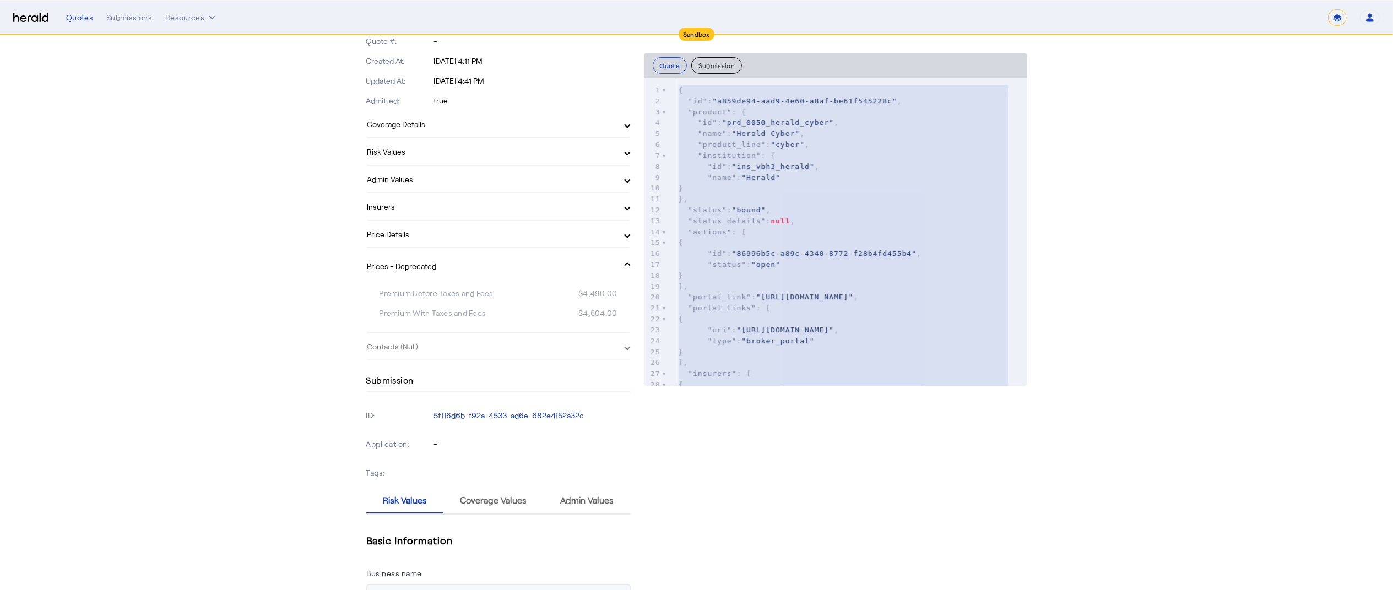
click at [465, 260] on mat-panel-title "Prices - Deprecated" at bounding box center [491, 266] width 249 height 12
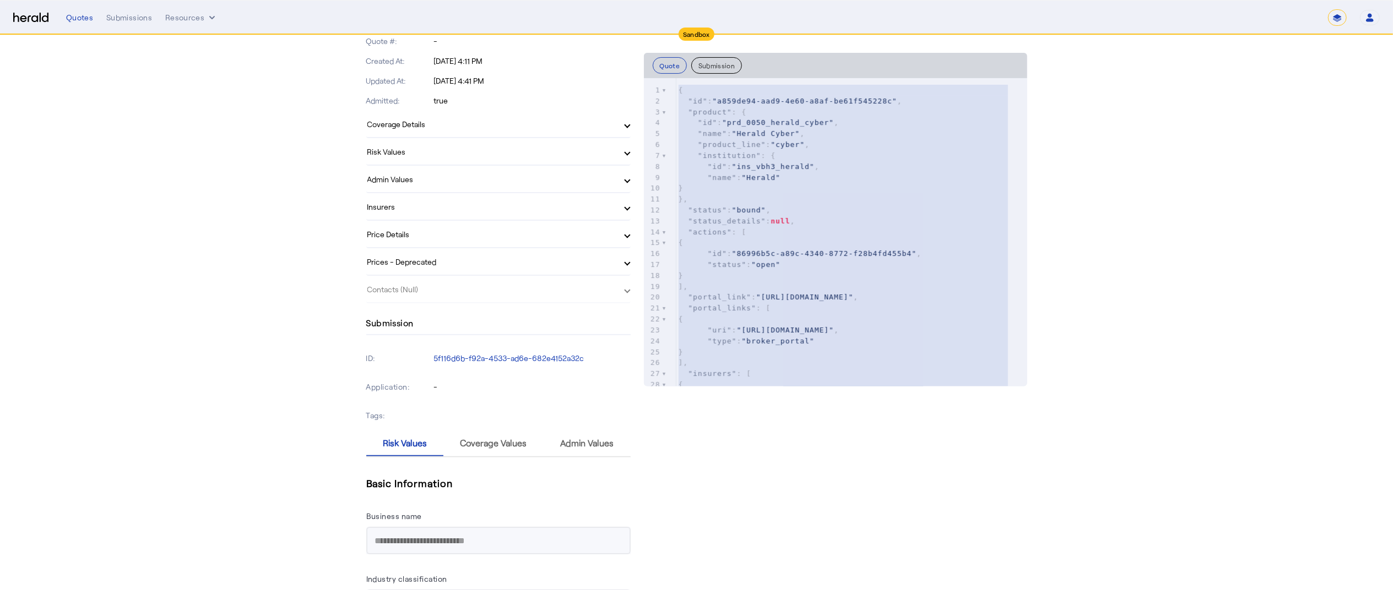
click at [408, 324] on h4 "Submission" at bounding box center [389, 323] width 47 height 13
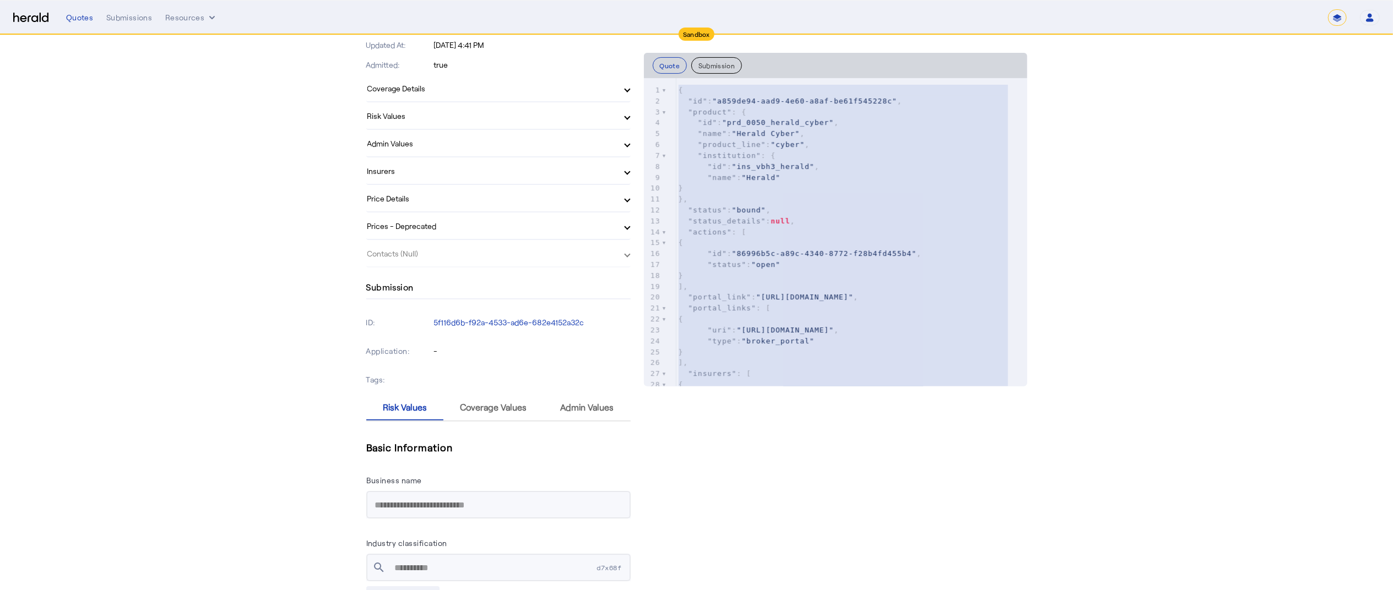
scroll to position [408, 0]
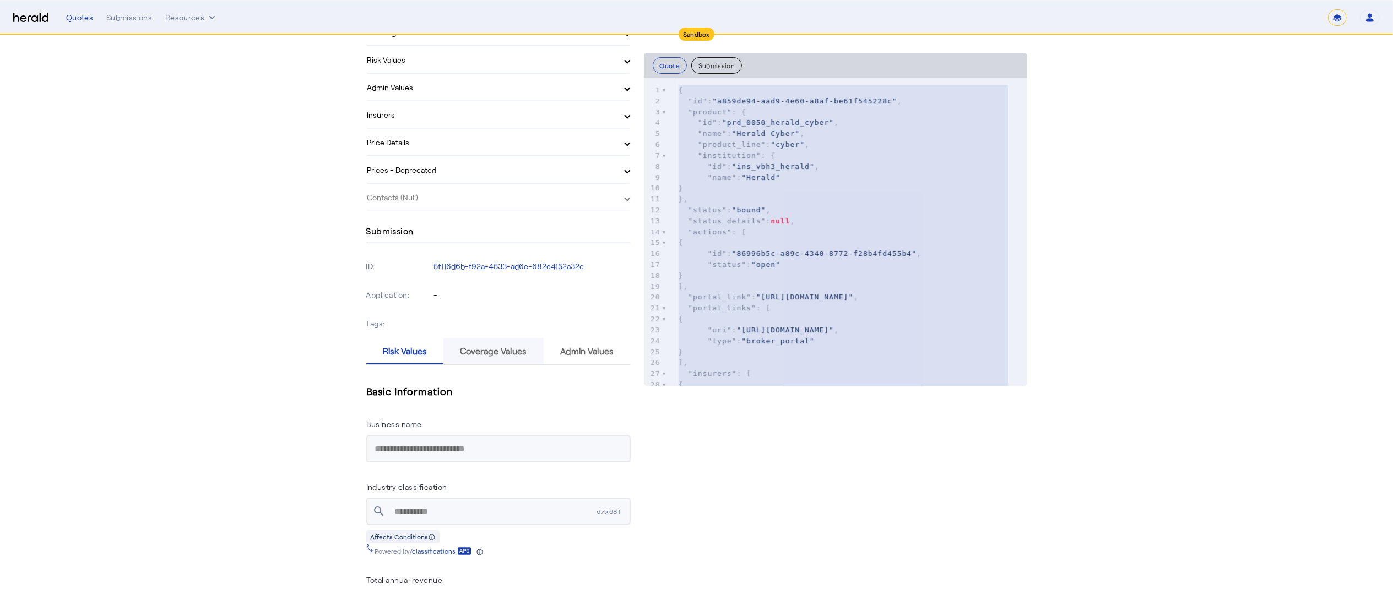
click at [498, 347] on span "Coverage Values" at bounding box center [493, 351] width 67 height 9
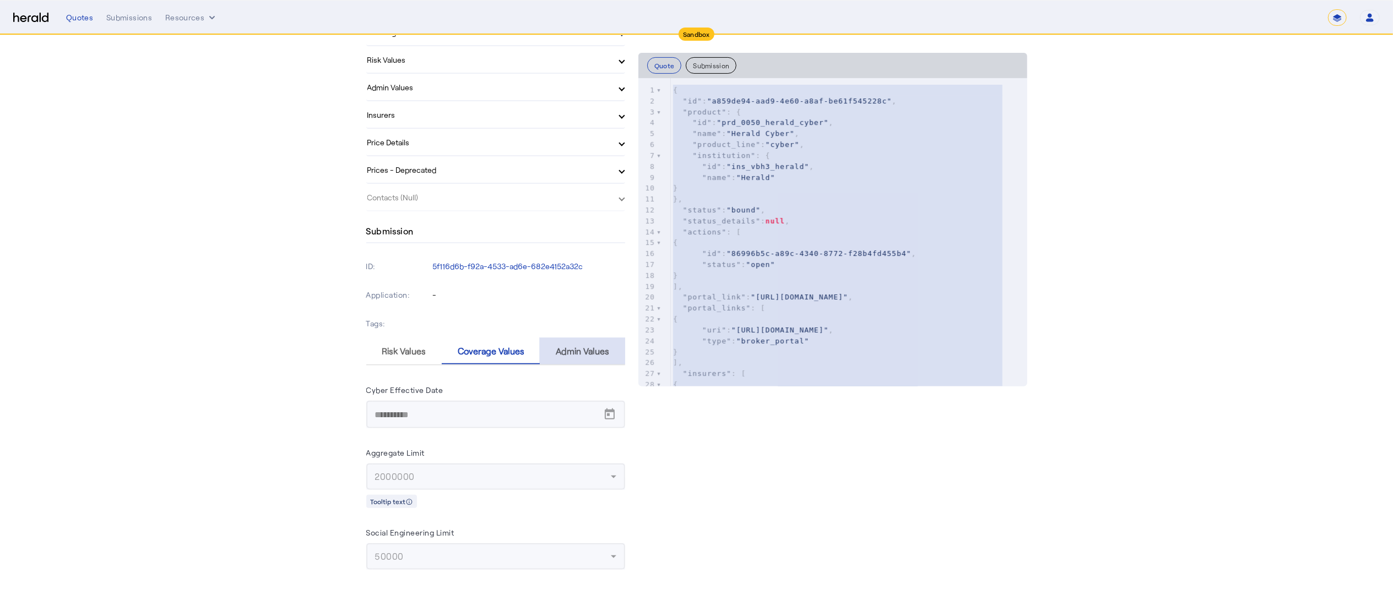
click at [573, 348] on span "Admin Values" at bounding box center [582, 351] width 53 height 9
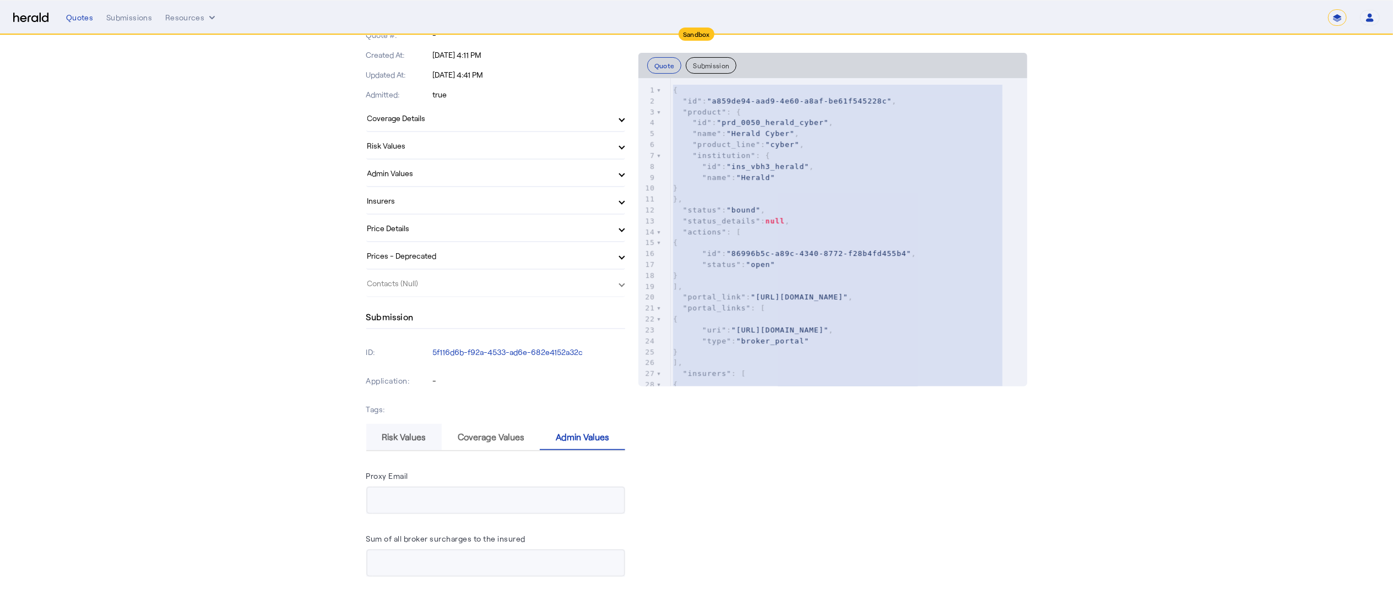
click at [415, 434] on span "Risk Values" at bounding box center [404, 437] width 44 height 9
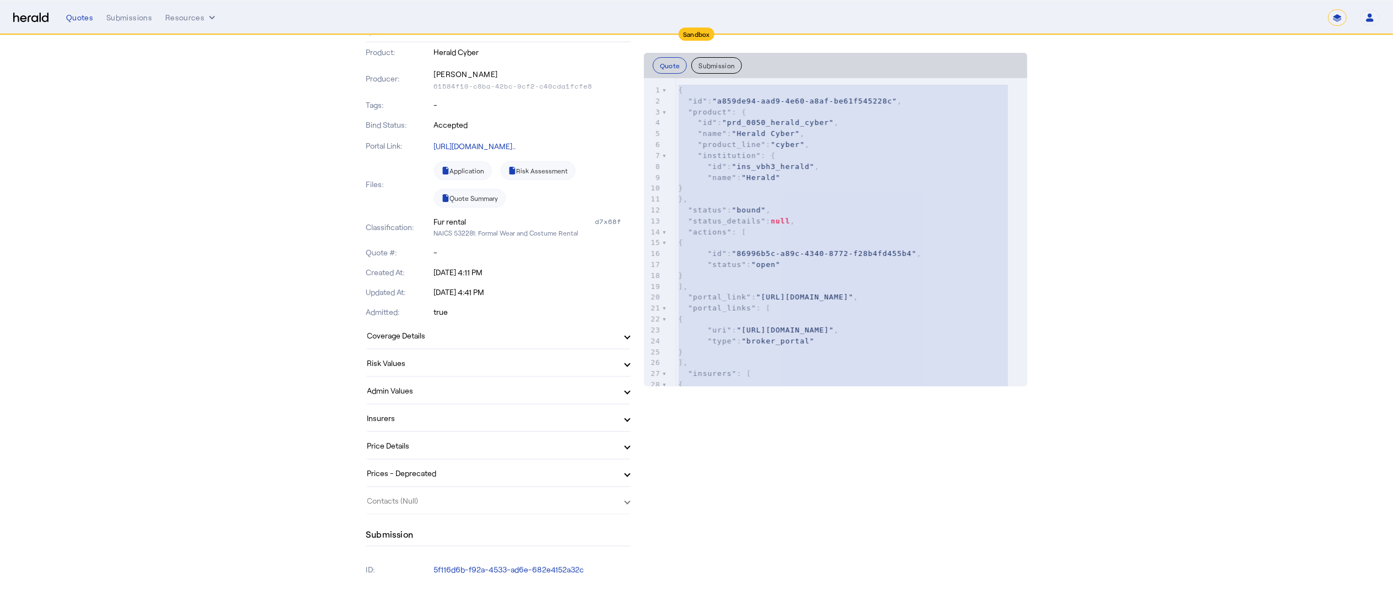
scroll to position [0, 0]
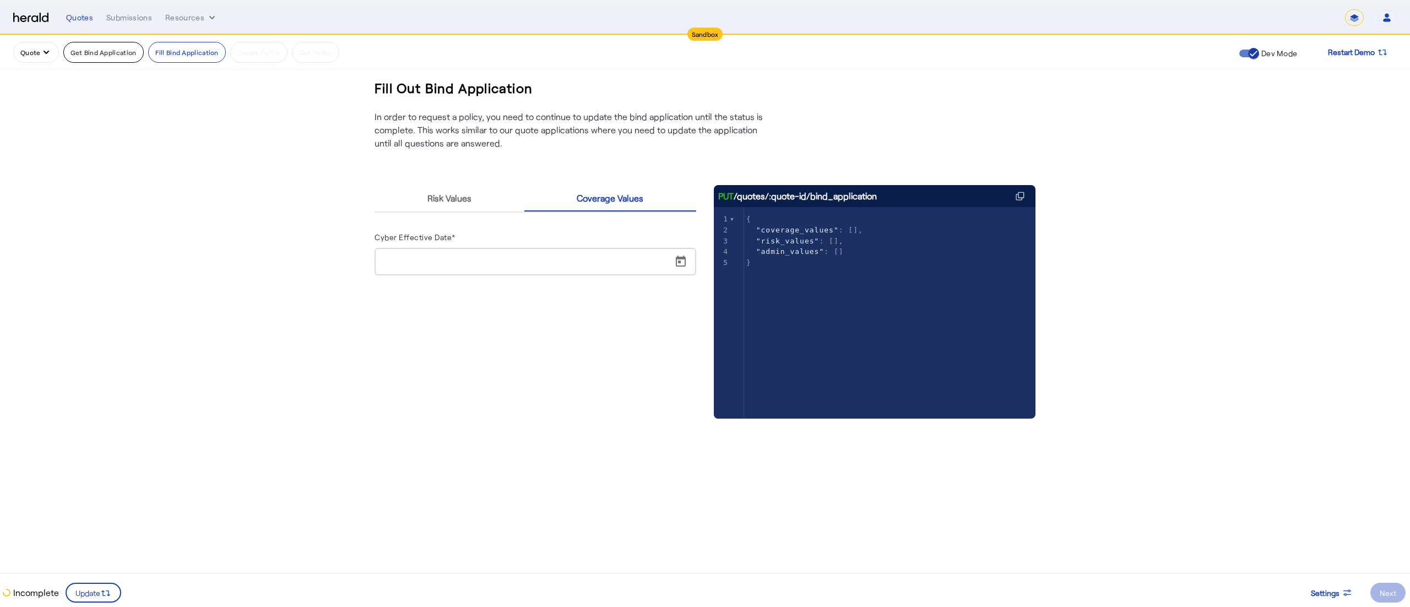
click at [100, 45] on button "Get Bind Application" at bounding box center [103, 52] width 80 height 21
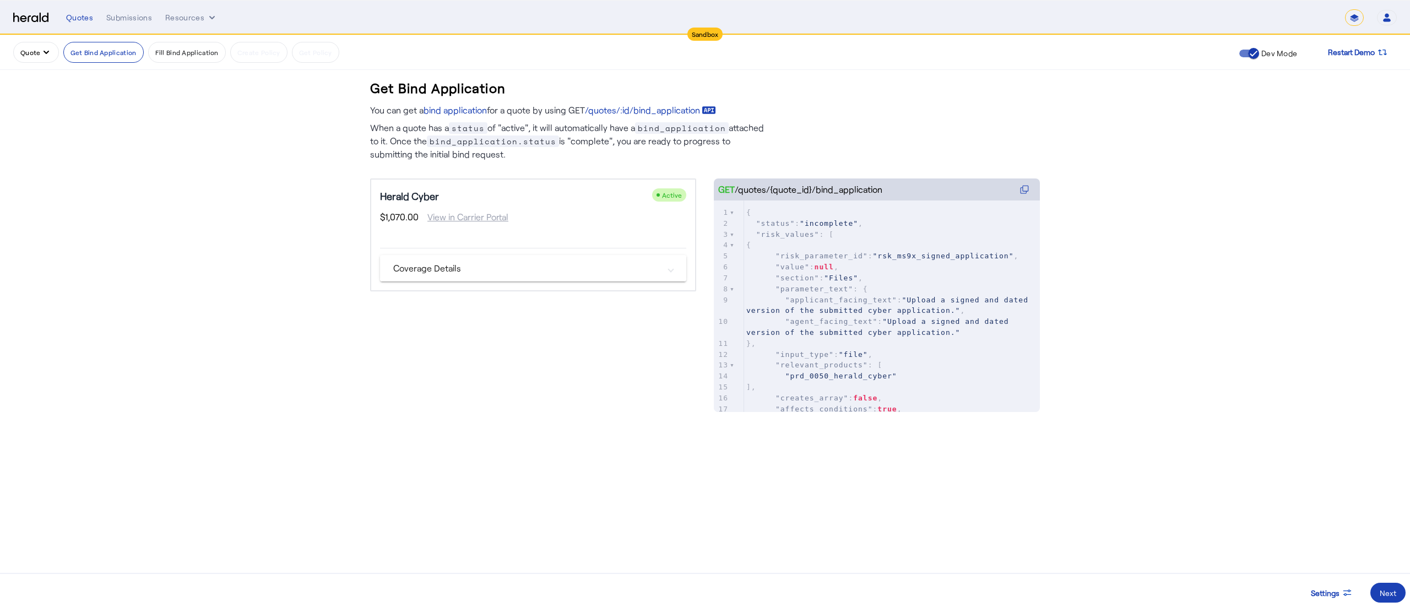
click at [659, 262] on mat-panel-title "Coverage Details" at bounding box center [526, 268] width 267 height 13
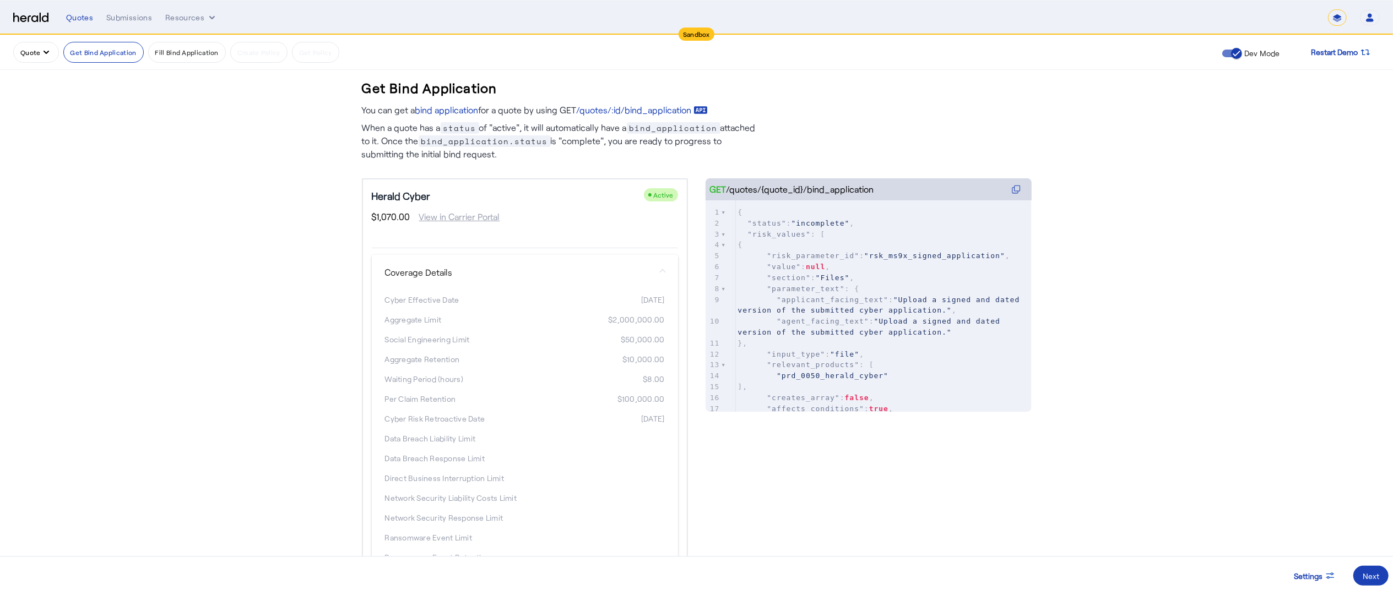
click at [659, 262] on mat-expansion-panel-header "Coverage Details" at bounding box center [525, 272] width 306 height 35
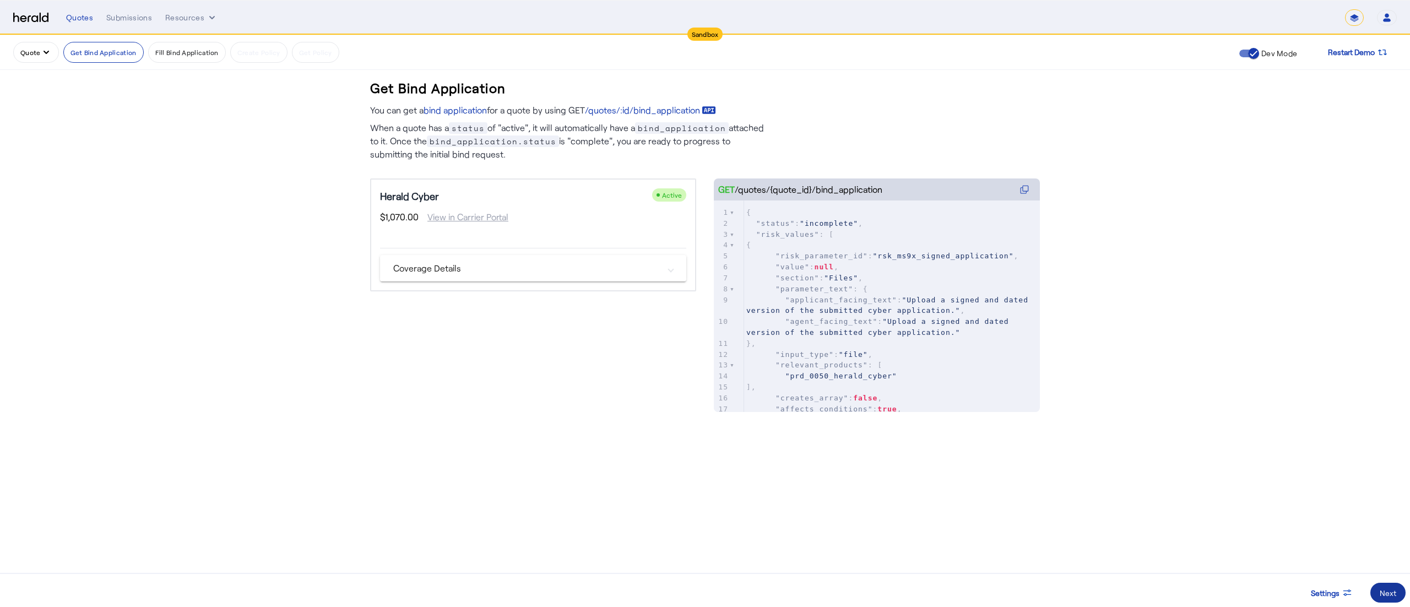
click at [1380, 588] on div "Next" at bounding box center [1388, 593] width 17 height 12
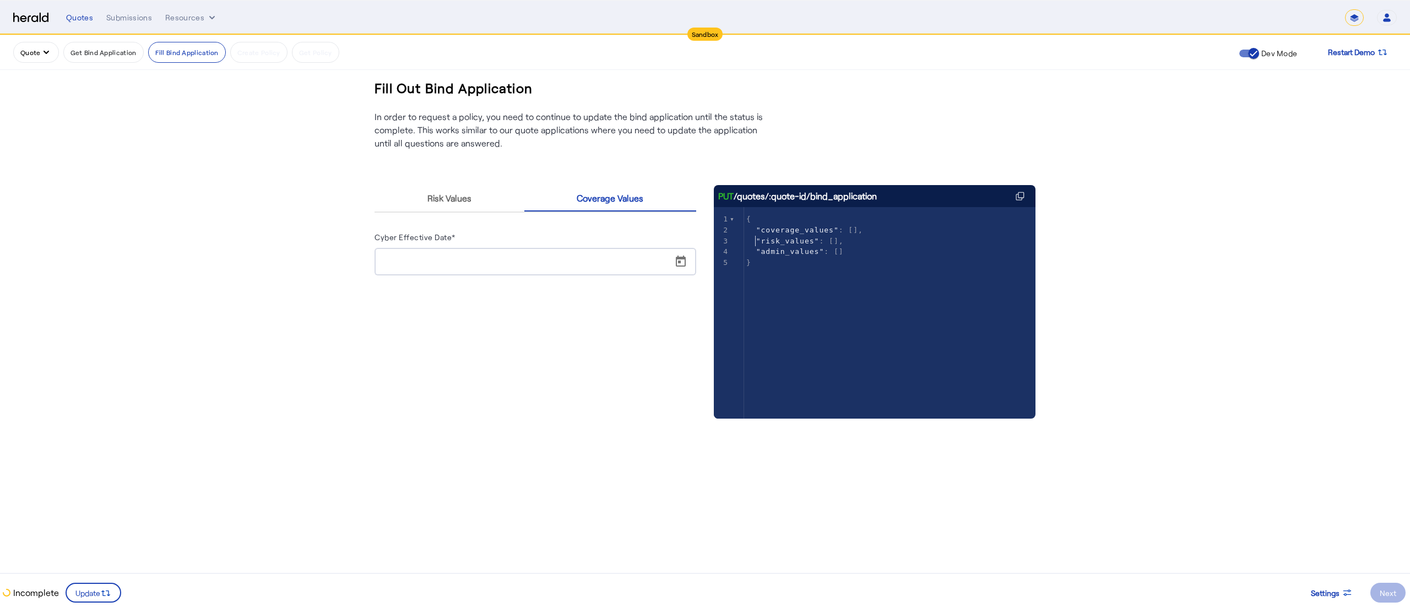
click at [756, 243] on span ""risk_values"" at bounding box center [787, 241] width 63 height 8
click at [462, 196] on span "Risk Values" at bounding box center [449, 198] width 44 height 9
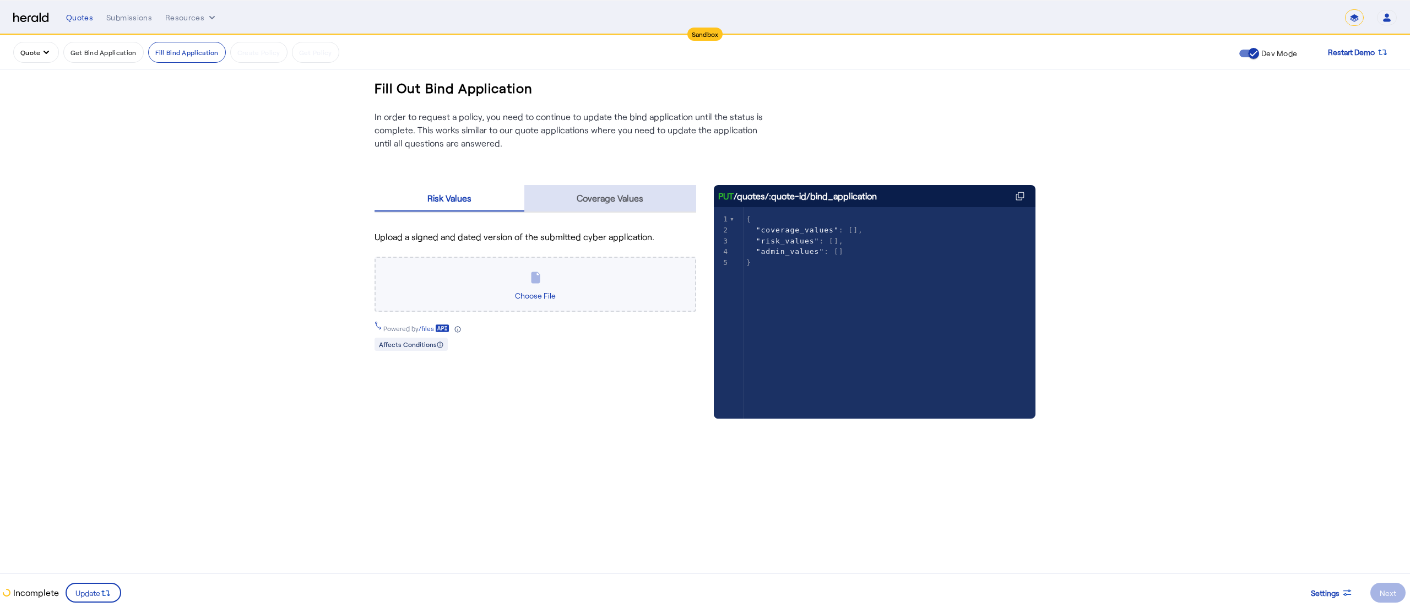
click at [636, 186] on span "Coverage Values" at bounding box center [610, 198] width 67 height 26
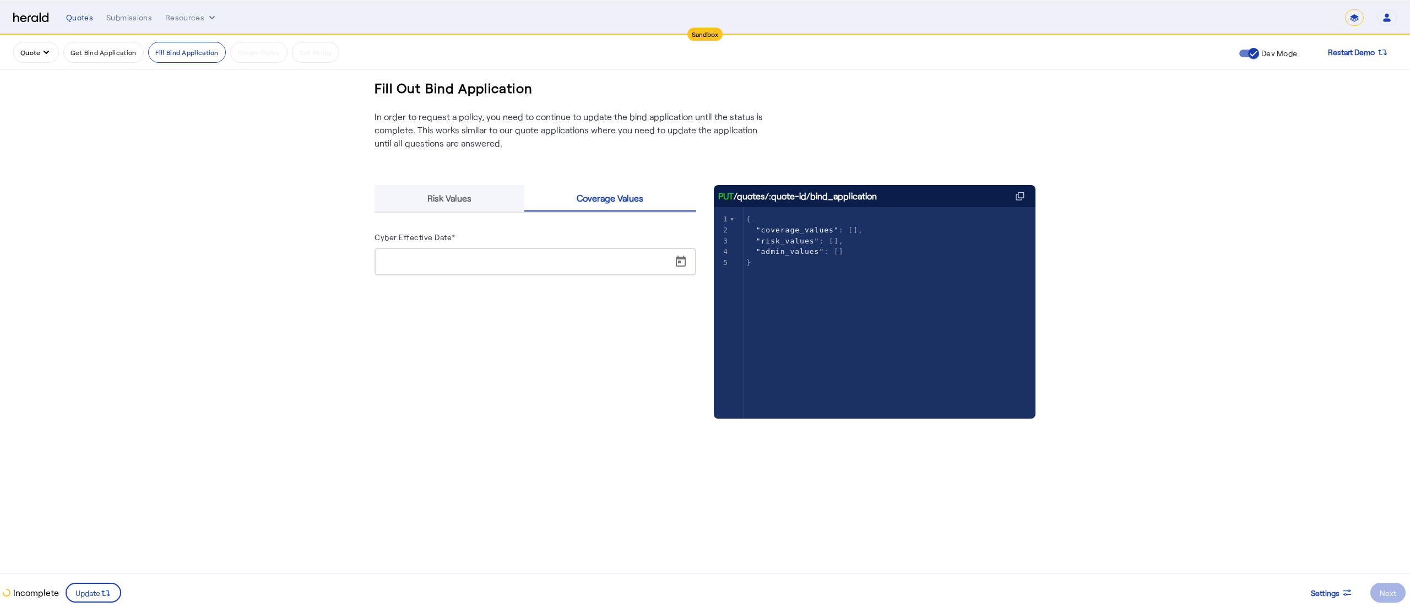
click at [460, 203] on span "Risk Values" at bounding box center [449, 198] width 44 height 9
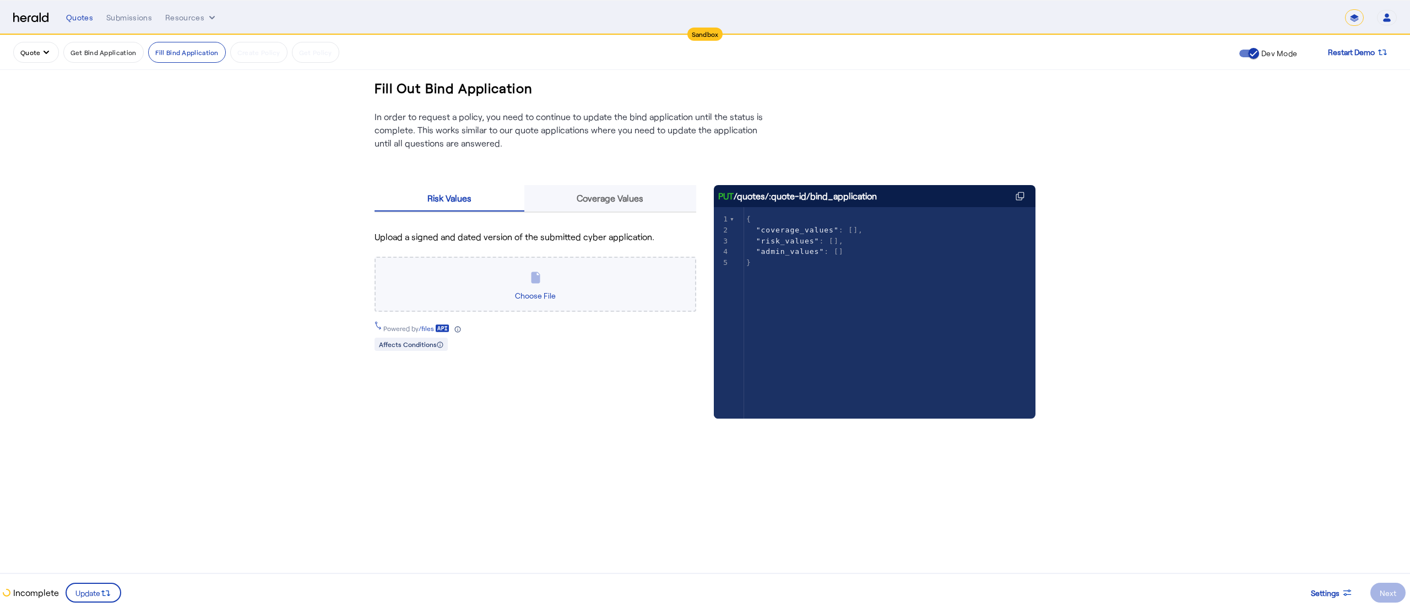
click at [594, 196] on span "Coverage Values" at bounding box center [610, 198] width 67 height 9
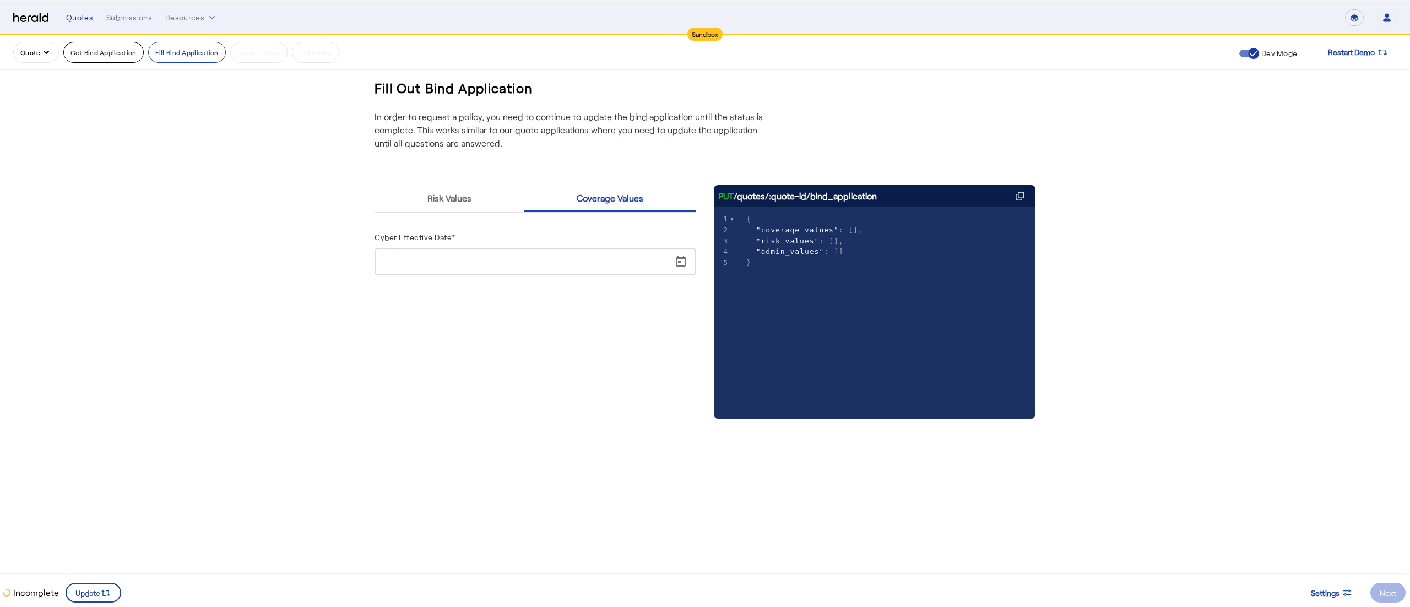
click at [93, 43] on button "Get Bind Application" at bounding box center [103, 52] width 80 height 21
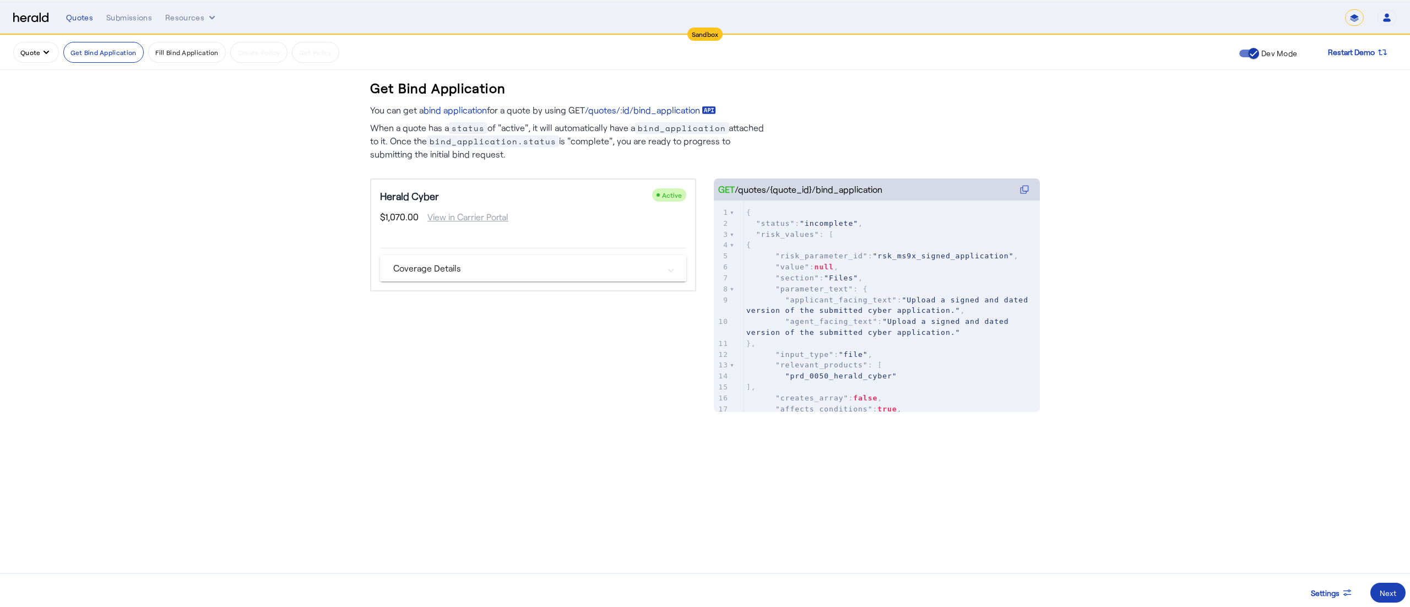
click at [435, 274] on mat-panel-title "Coverage Details" at bounding box center [526, 268] width 267 height 13
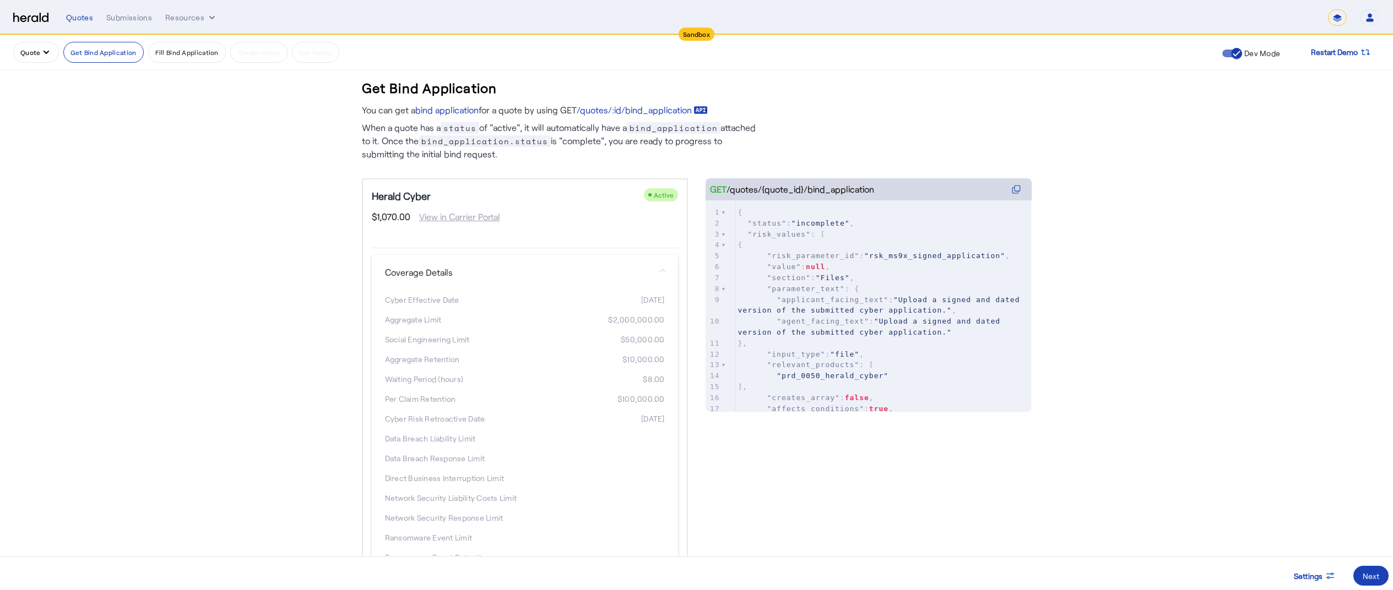
scroll to position [0, 17]
click at [626, 297] on div "2025-12-30" at bounding box center [595, 300] width 140 height 11
drag, startPoint x: 655, startPoint y: 297, endPoint x: 612, endPoint y: 301, distance: 43.1
click at [612, 301] on div "[DATE]" at bounding box center [595, 300] width 140 height 11
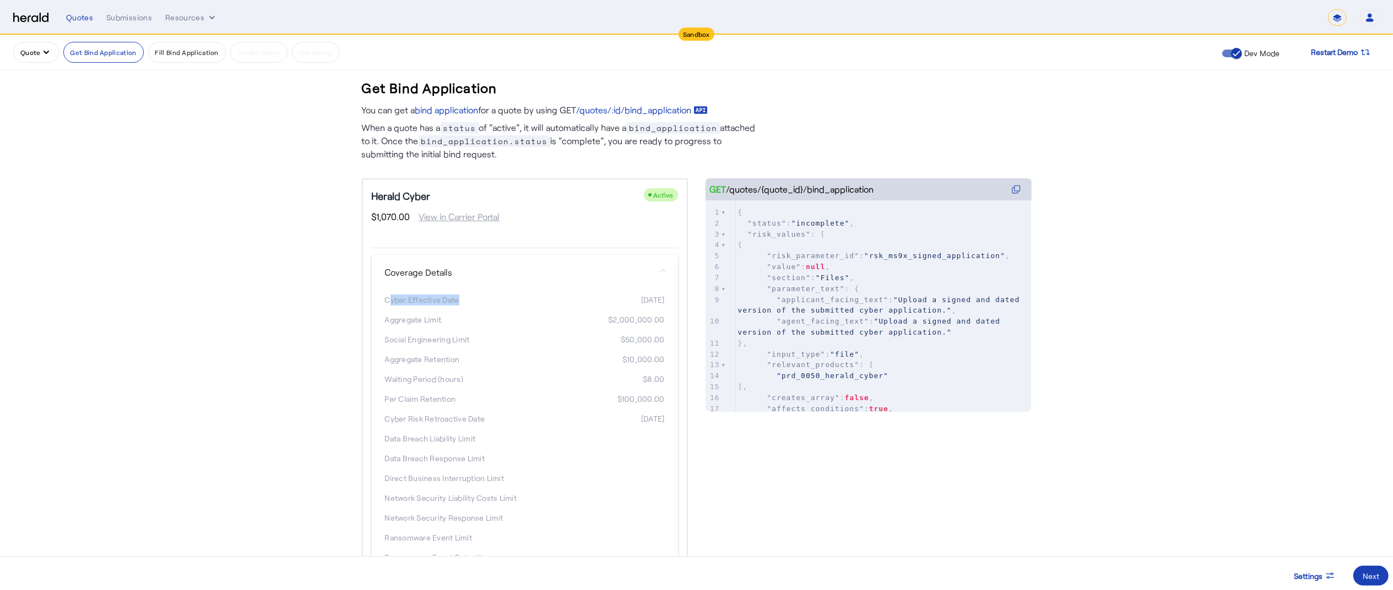
drag, startPoint x: 446, startPoint y: 297, endPoint x: 377, endPoint y: 299, distance: 68.9
click at [385, 299] on div "Cyber Effective Date" at bounding box center [455, 300] width 140 height 11
drag, startPoint x: 377, startPoint y: 299, endPoint x: 452, endPoint y: 301, distance: 74.9
click at [452, 301] on div "Cyber Effective Date" at bounding box center [455, 300] width 140 height 11
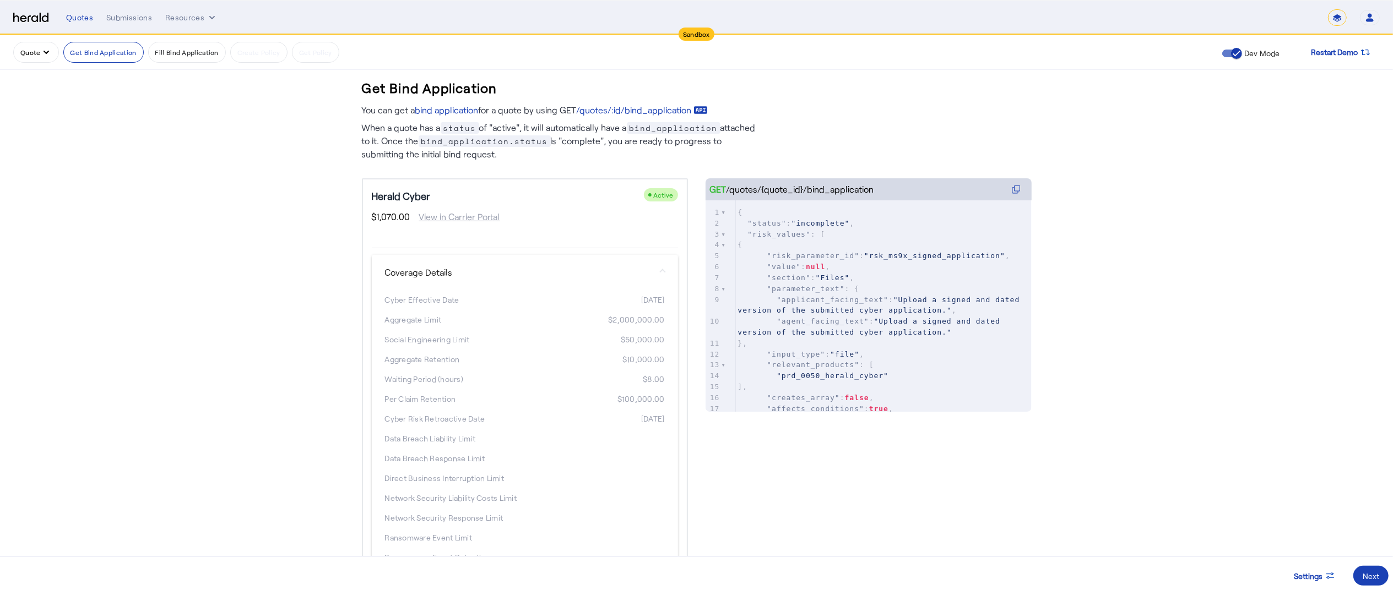
click at [452, 301] on div "Cyber Effective Date" at bounding box center [455, 300] width 140 height 11
click at [177, 17] on button "Resources" at bounding box center [191, 17] width 52 height 11
click at [179, 35] on span "Herald Request Builder" at bounding box center [222, 40] width 99 height 13
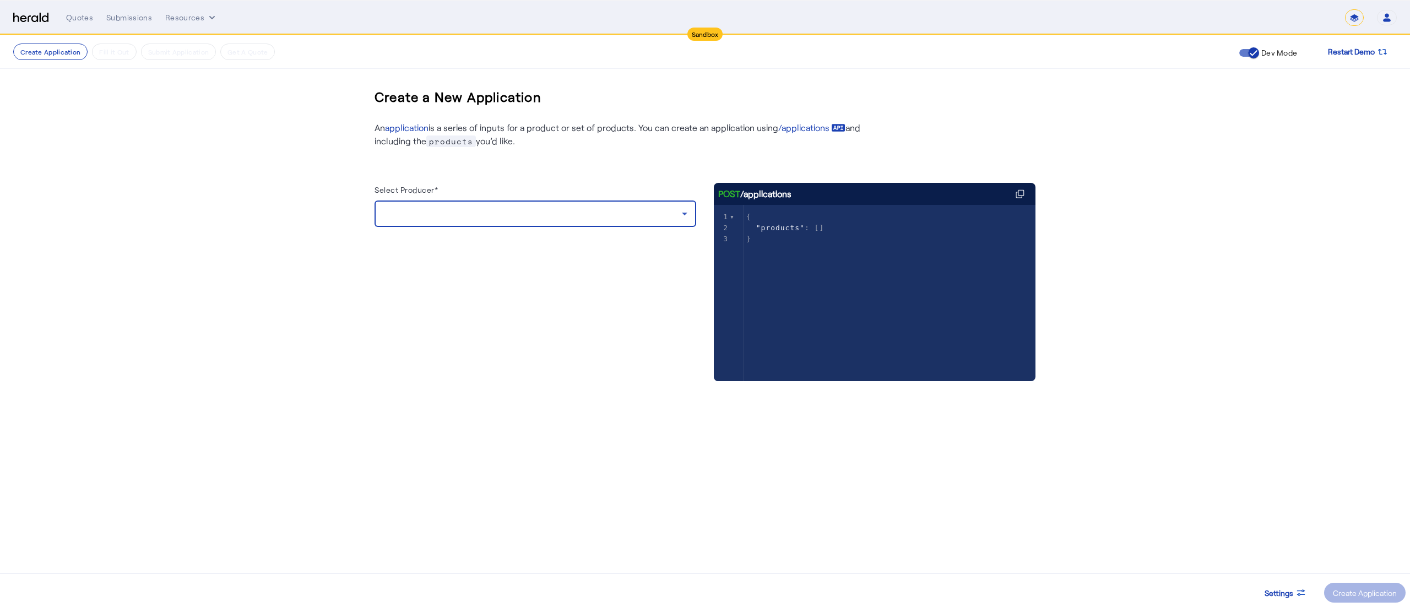
click at [615, 216] on div at bounding box center [532, 213] width 298 height 13
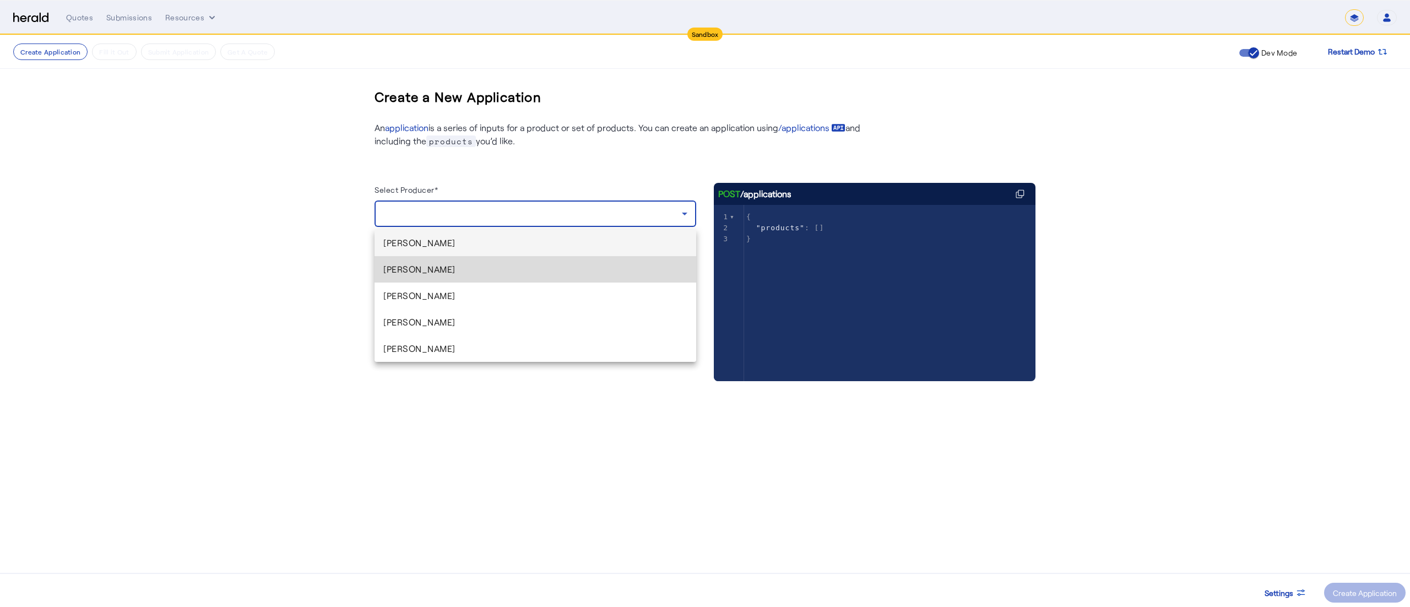
click at [520, 270] on span "Arpan Saha" at bounding box center [535, 269] width 304 height 13
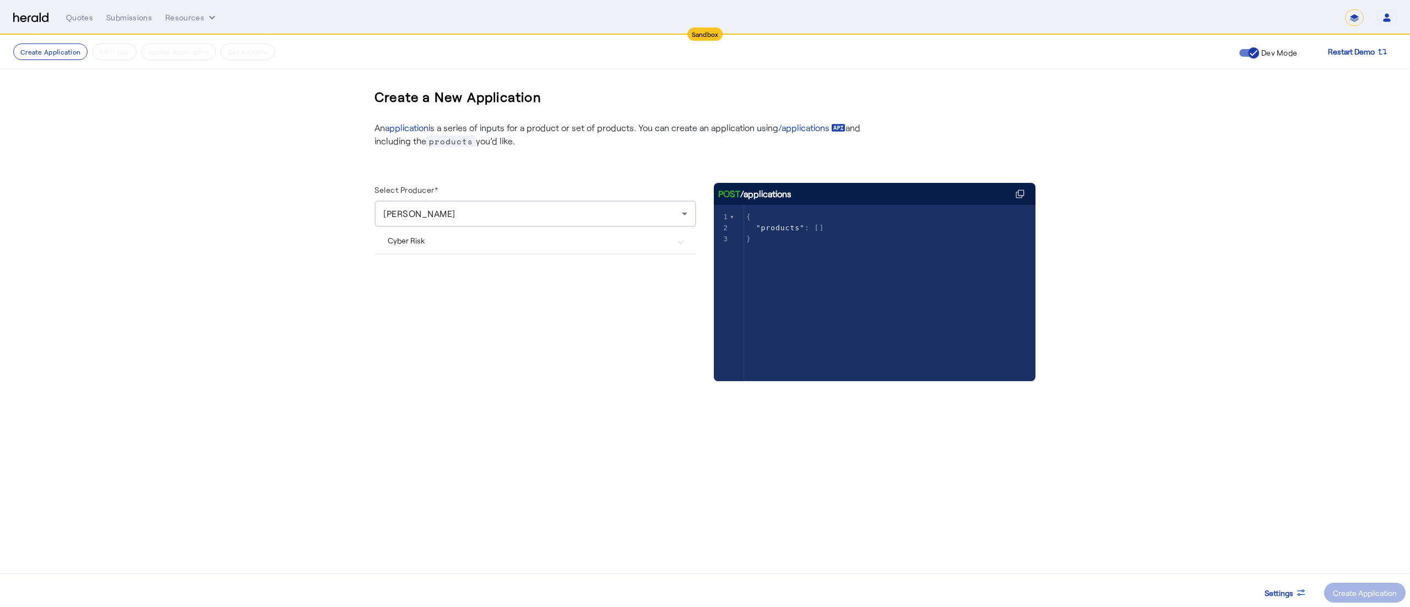
click at [500, 246] on Risk "Cyber Risk" at bounding box center [529, 241] width 282 height 12
click at [1363, 590] on div "Create Application" at bounding box center [1365, 593] width 64 height 12
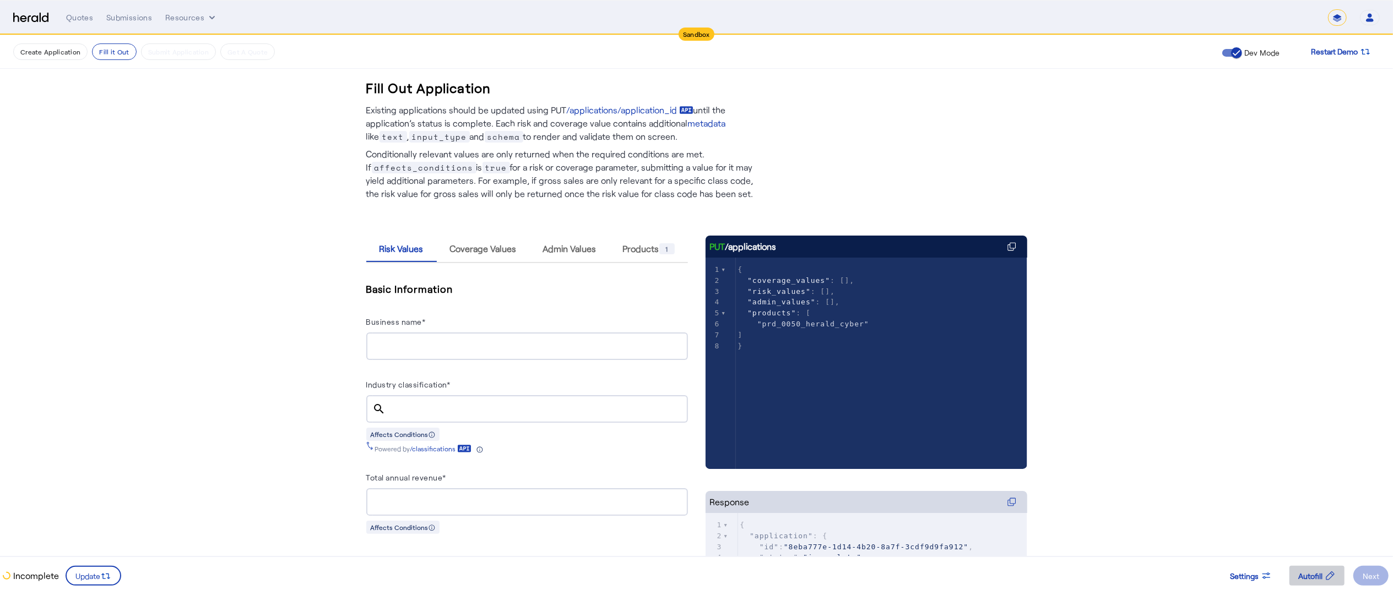
click at [1311, 577] on span "Autofill" at bounding box center [1310, 577] width 24 height 12
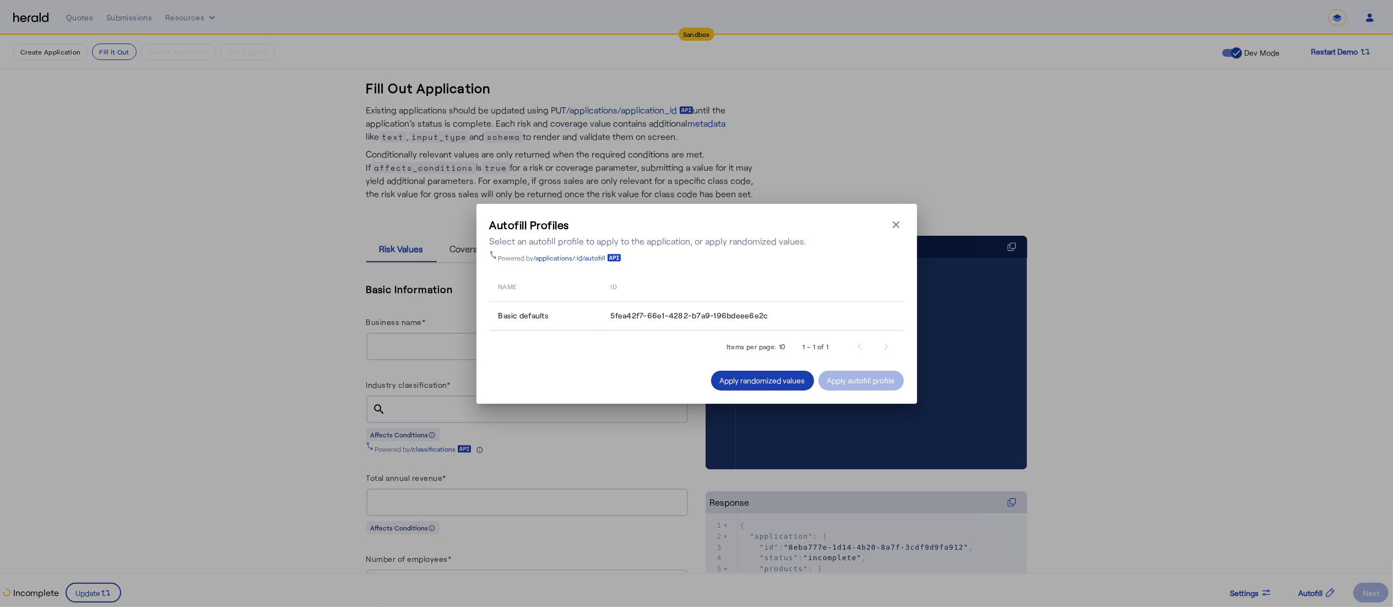
click at [739, 372] on span at bounding box center [762, 380] width 103 height 26
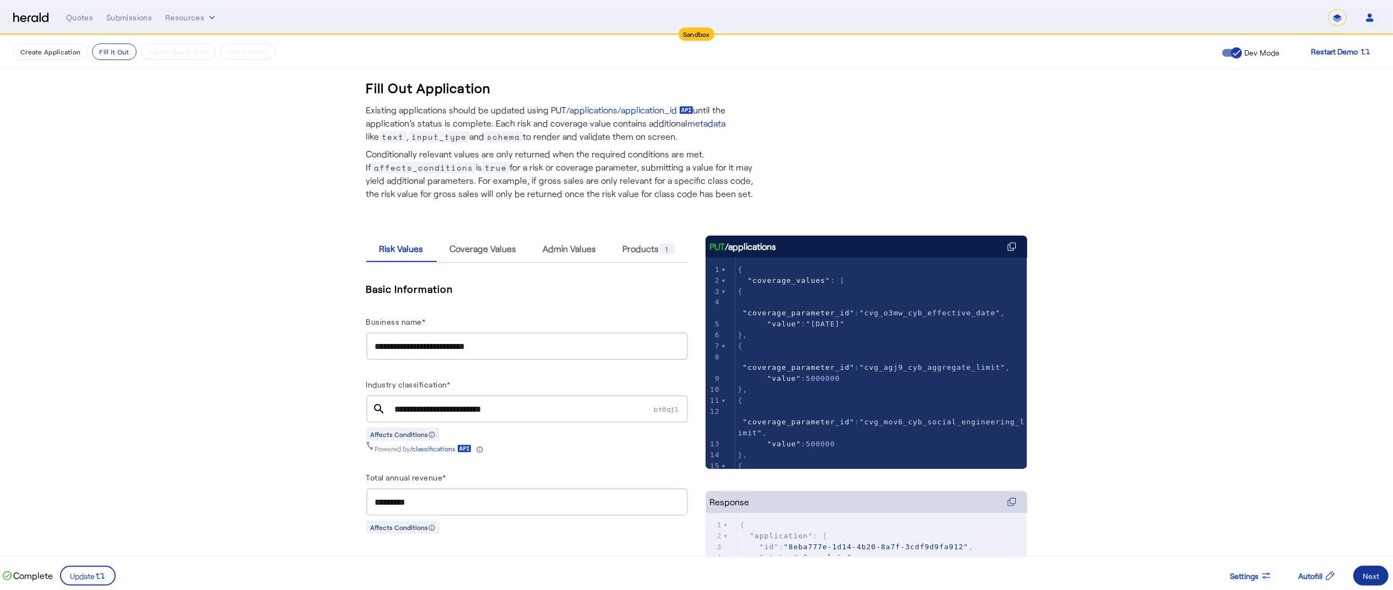
click at [1360, 570] on span at bounding box center [1370, 576] width 35 height 26
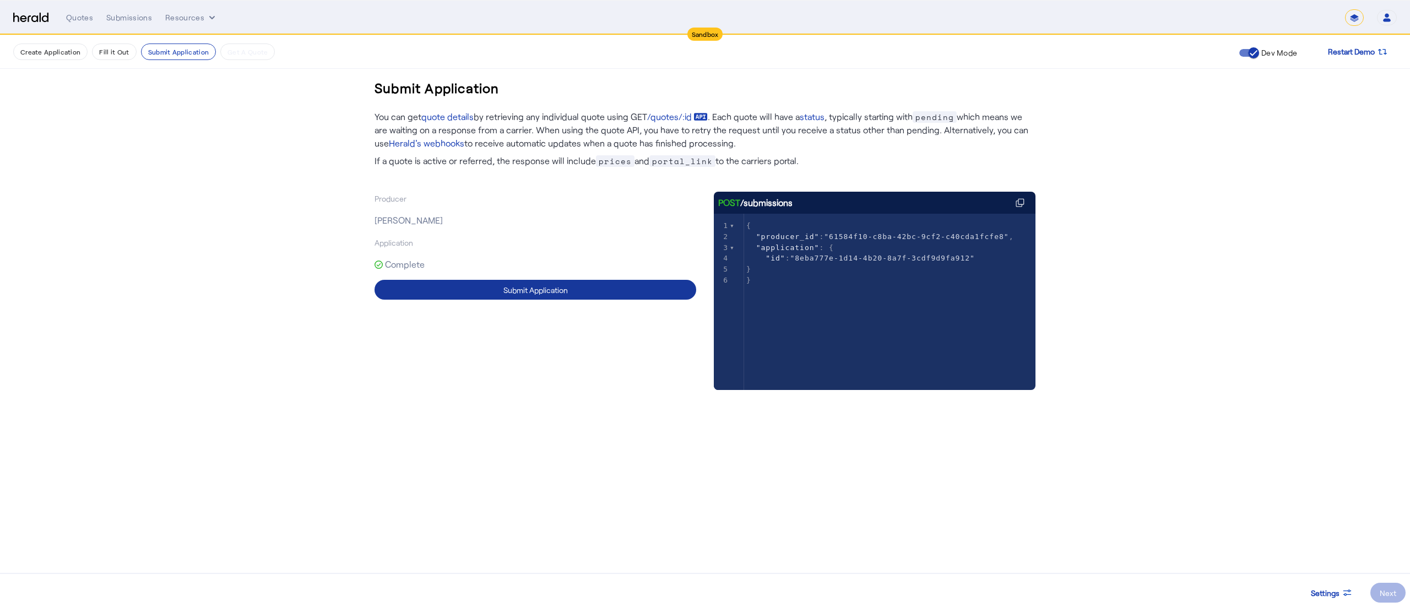
click at [604, 282] on span at bounding box center [535, 289] width 322 height 26
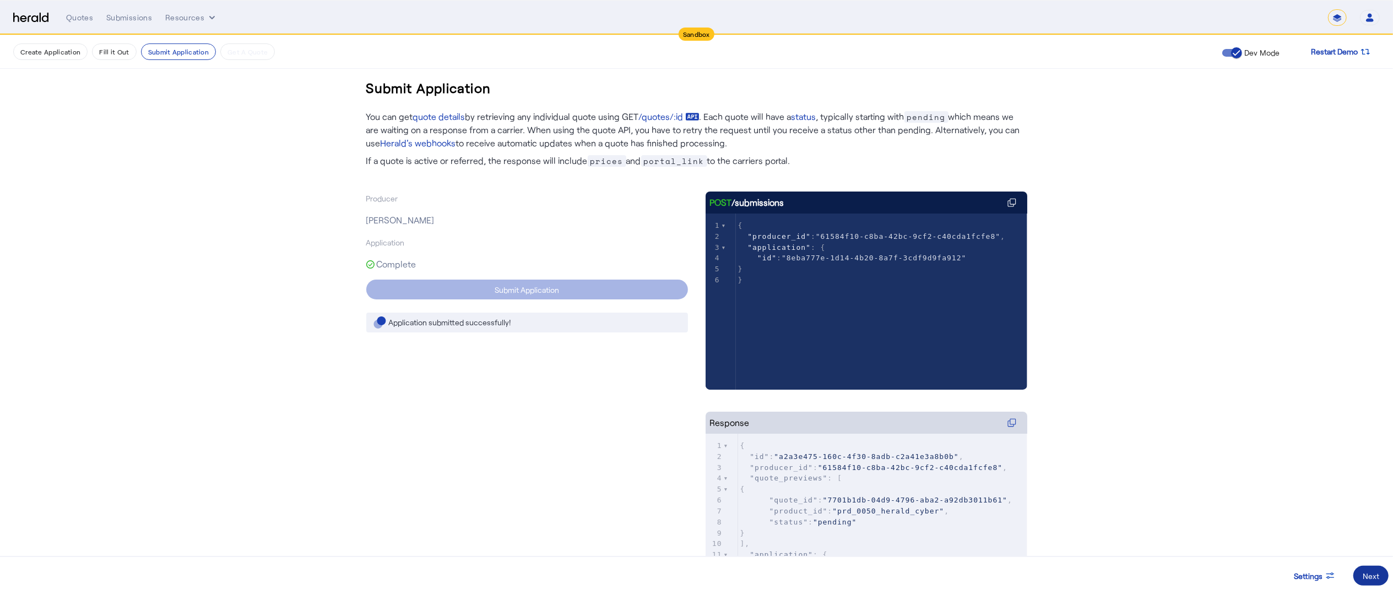
click at [1357, 579] on span at bounding box center [1370, 576] width 35 height 26
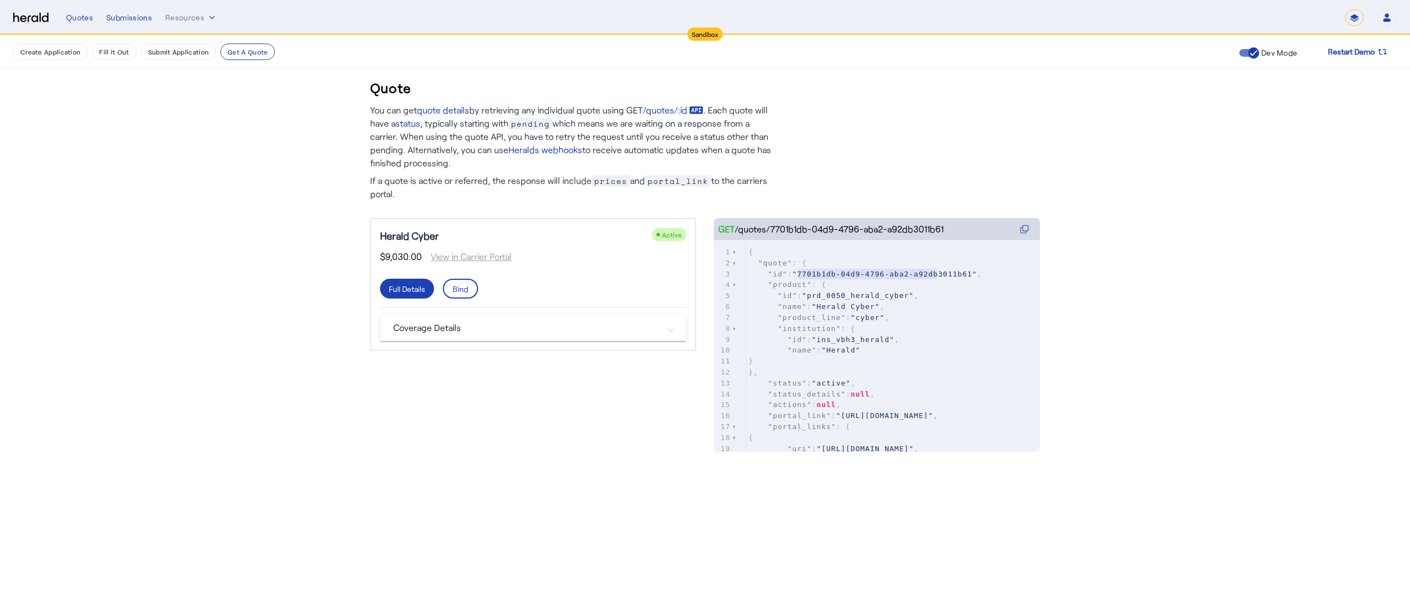
type textarea "**********"
drag, startPoint x: 797, startPoint y: 274, endPoint x: 959, endPoint y: 269, distance: 162.0
click at [959, 270] on span ""7701b1db-04d9-4796-aba2-a92db3011b61"" at bounding box center [884, 274] width 184 height 8
